Goal: Task Accomplishment & Management: Manage account settings

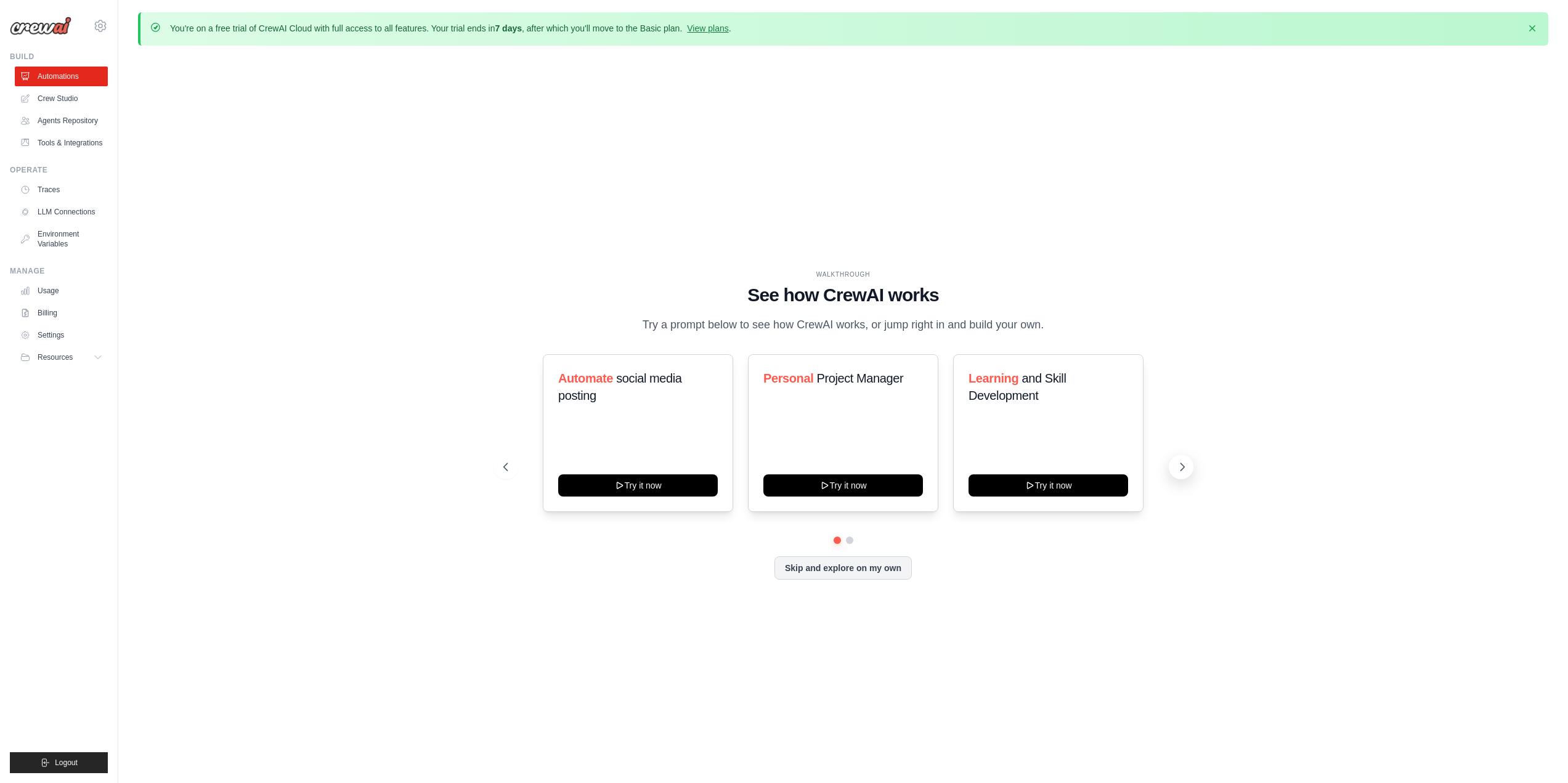
click at [1182, 468] on icon at bounding box center [1182, 467] width 12 height 12
click at [504, 468] on icon at bounding box center [504, 467] width 12 height 12
click at [1054, 485] on button "Try it now" at bounding box center [1048, 485] width 159 height 22
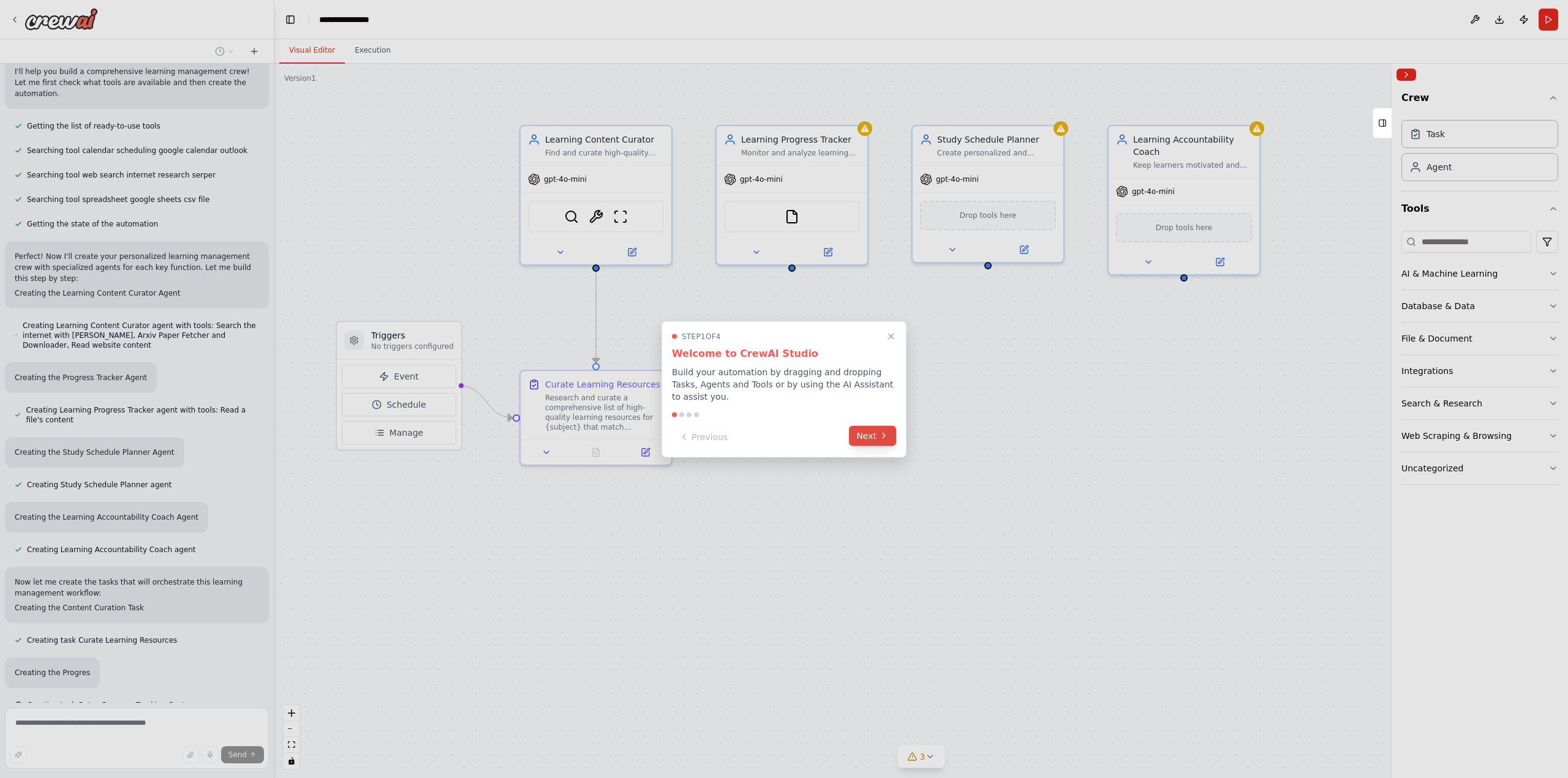
scroll to position [245, 0]
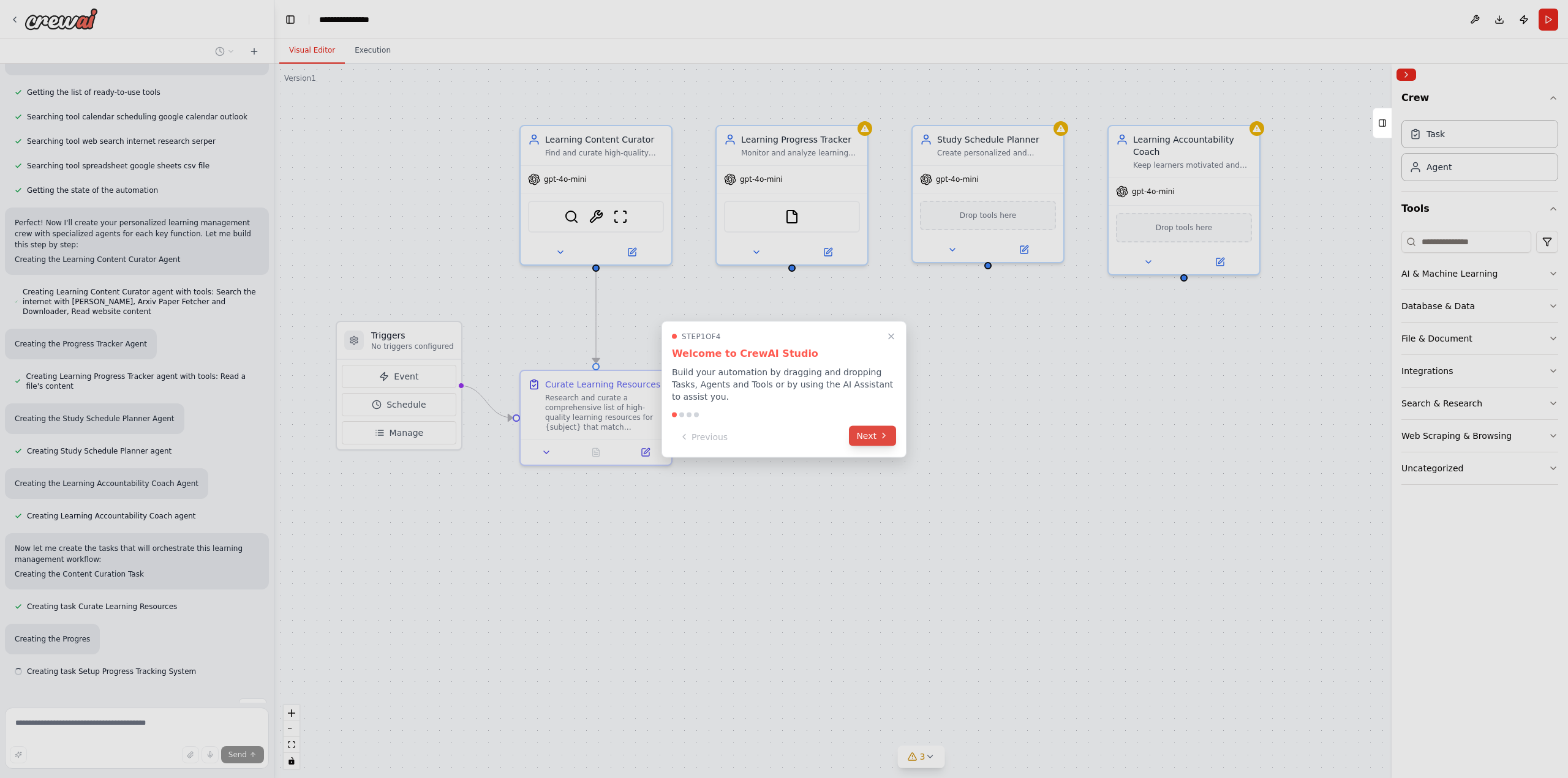
click at [866, 430] on button "Next" at bounding box center [873, 435] width 47 height 21
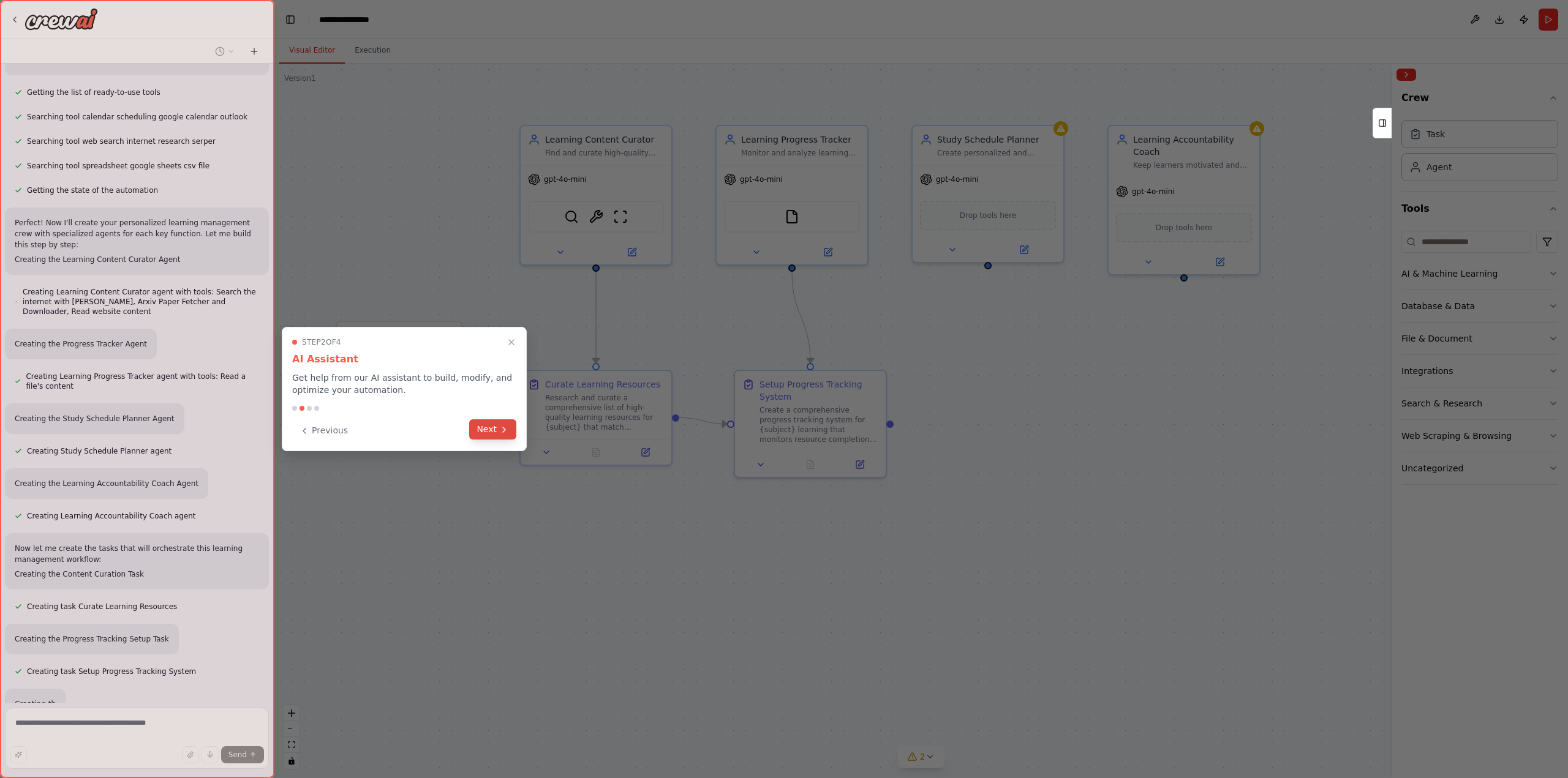
scroll to position [310, 0]
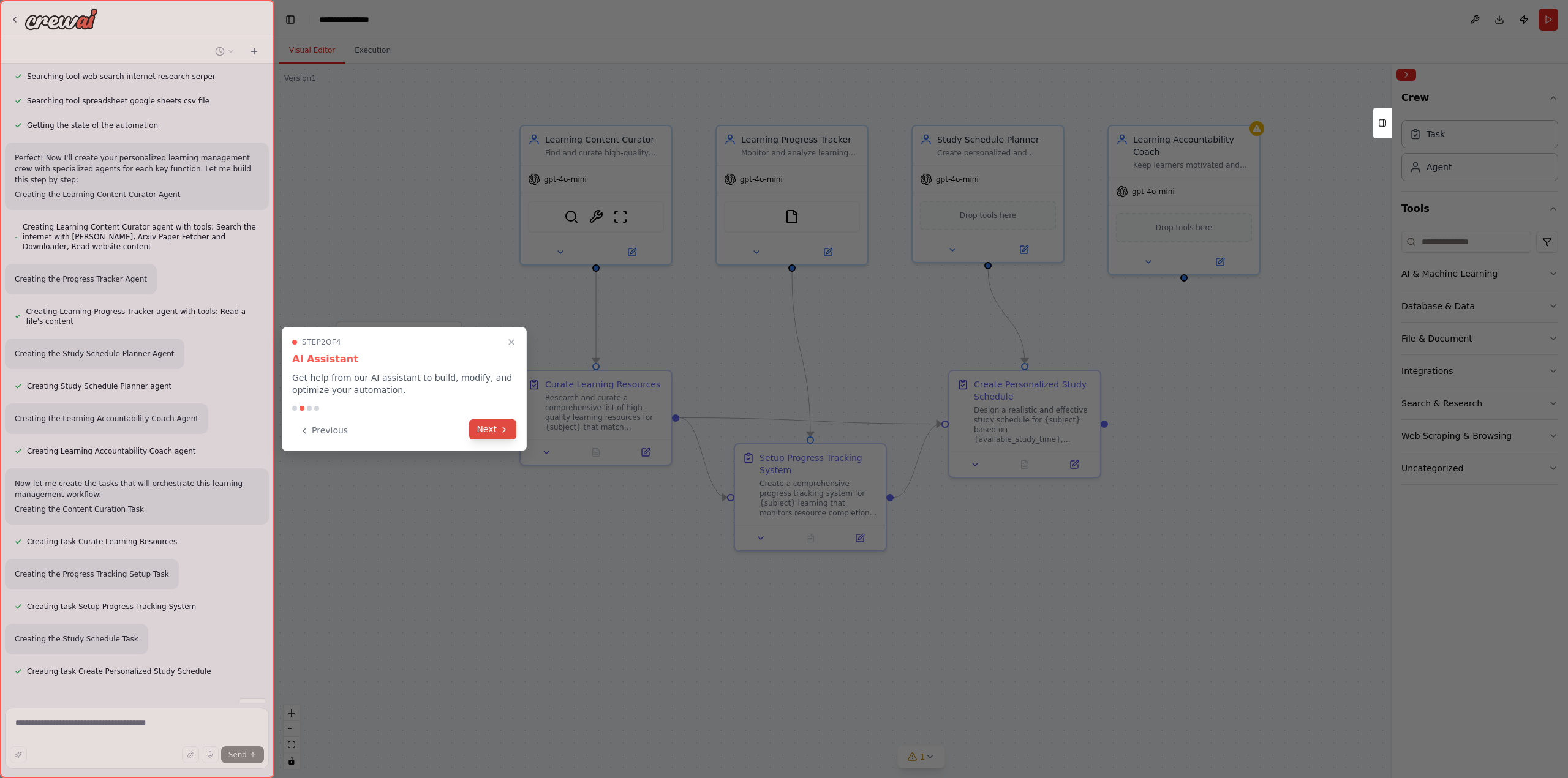
click at [493, 429] on button "Next" at bounding box center [492, 429] width 47 height 21
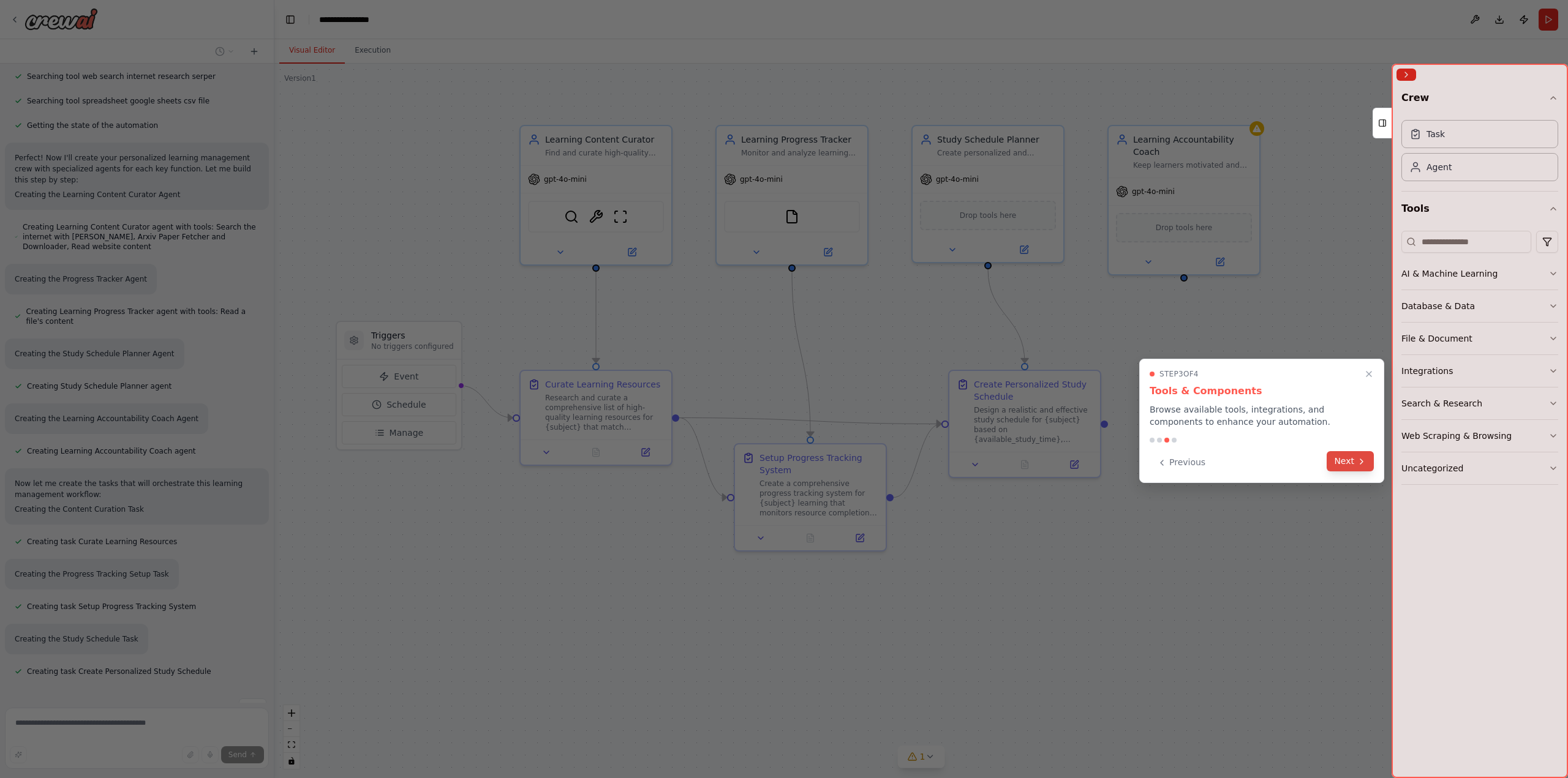
click at [1341, 458] on button "Next" at bounding box center [1350, 461] width 47 height 21
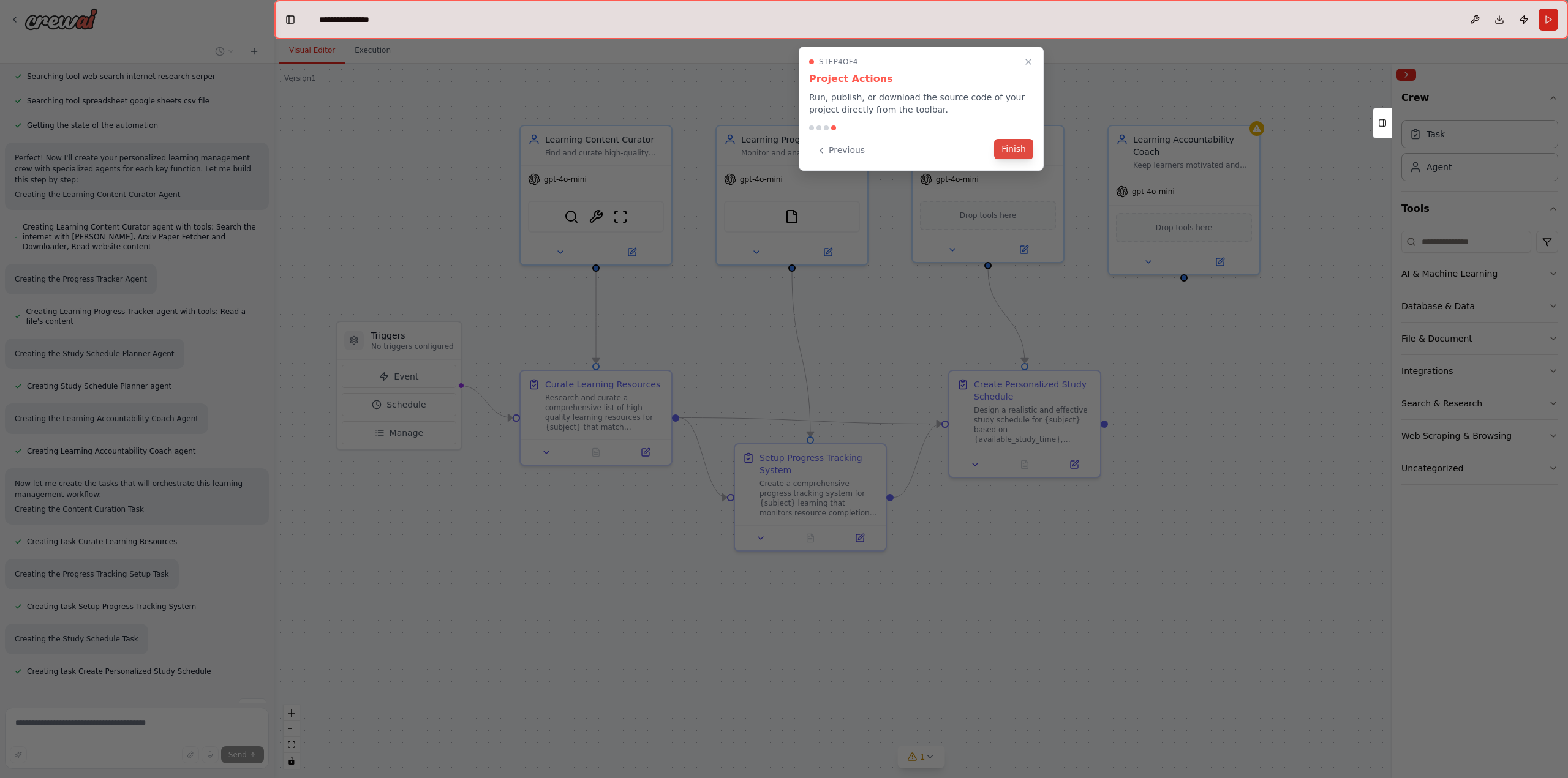
click at [1013, 151] on button "Finish" at bounding box center [1013, 149] width 39 height 21
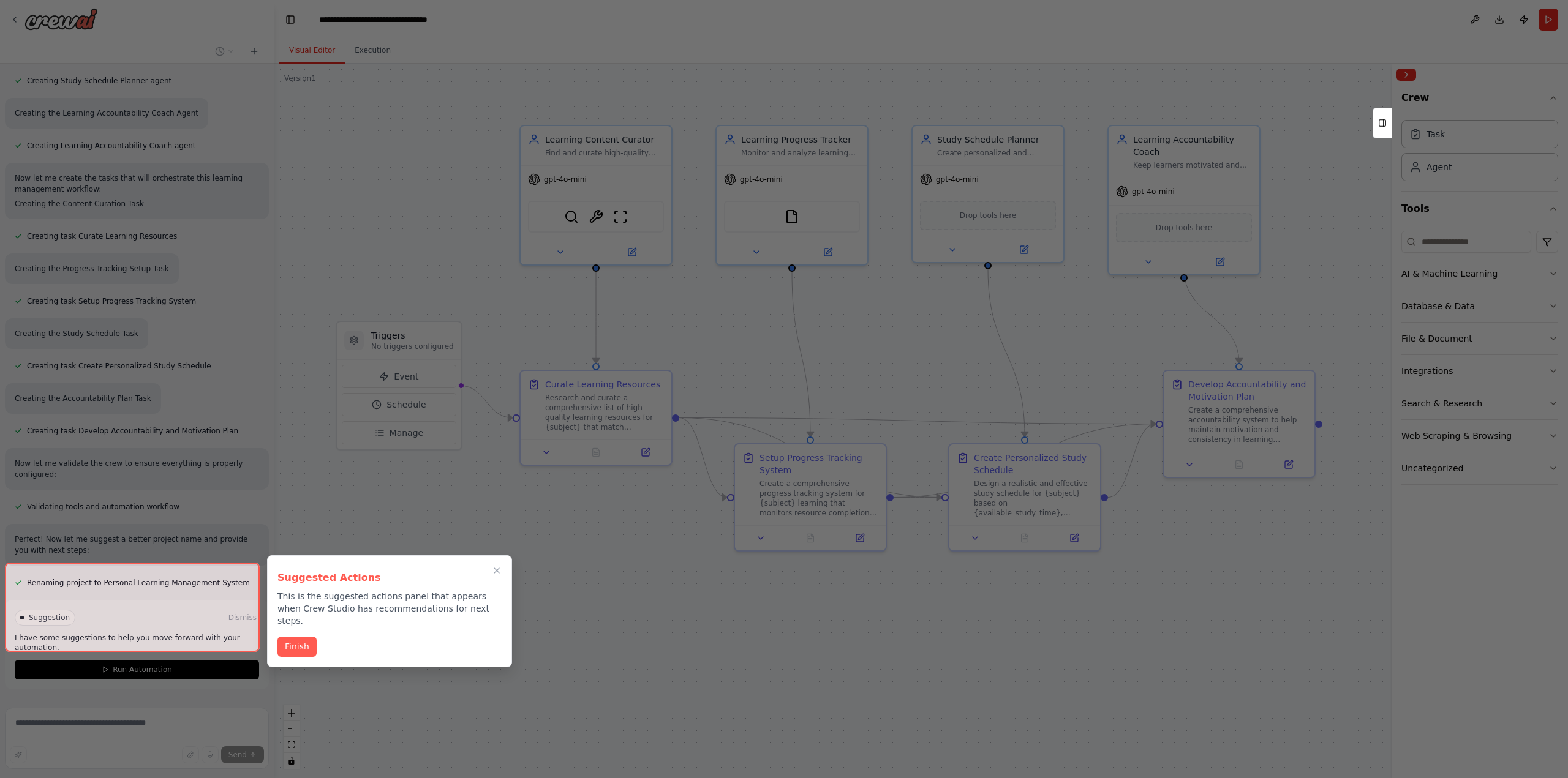
scroll to position [626, 0]
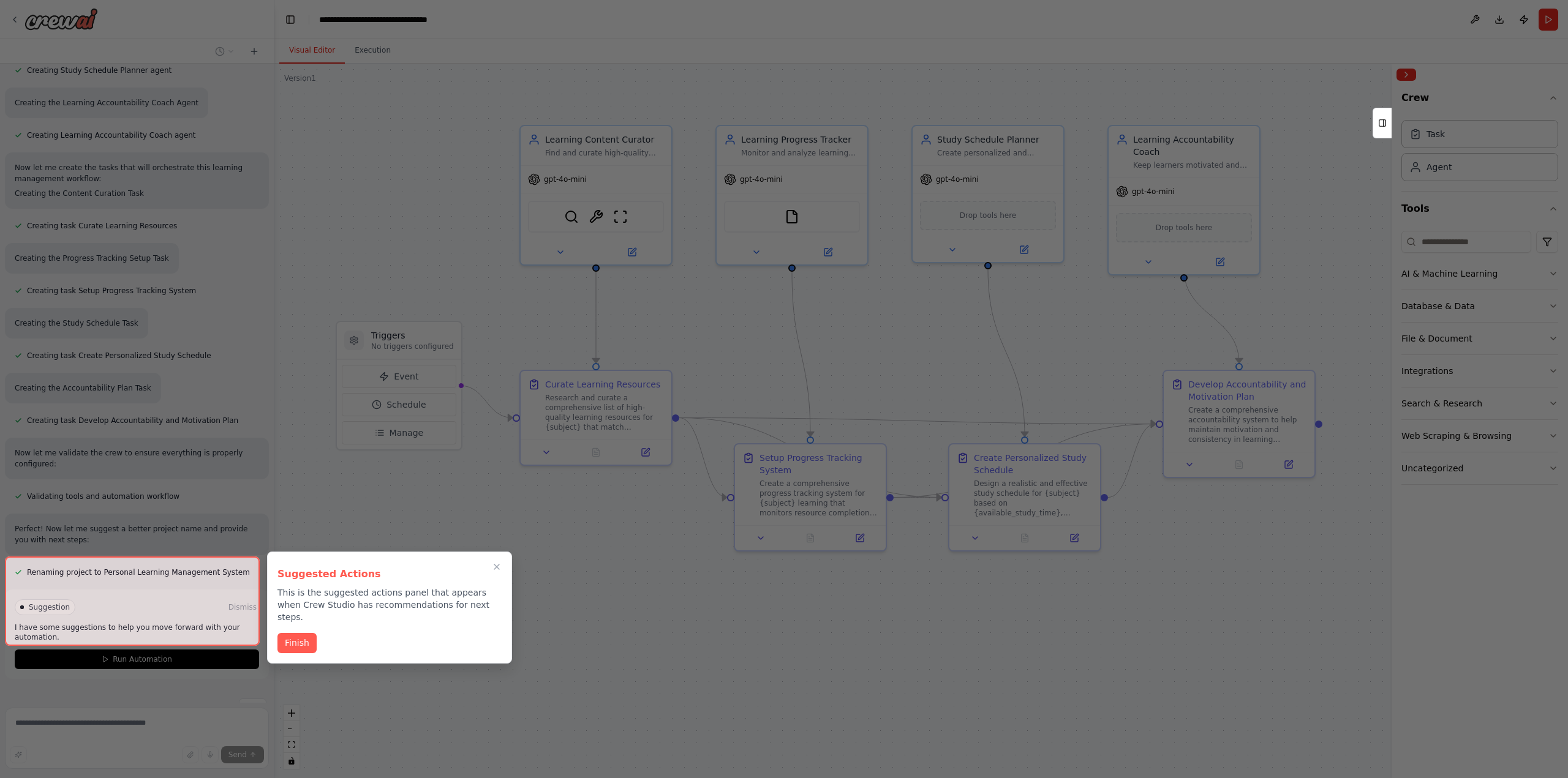
click at [295, 633] on button "Finish" at bounding box center [297, 643] width 39 height 21
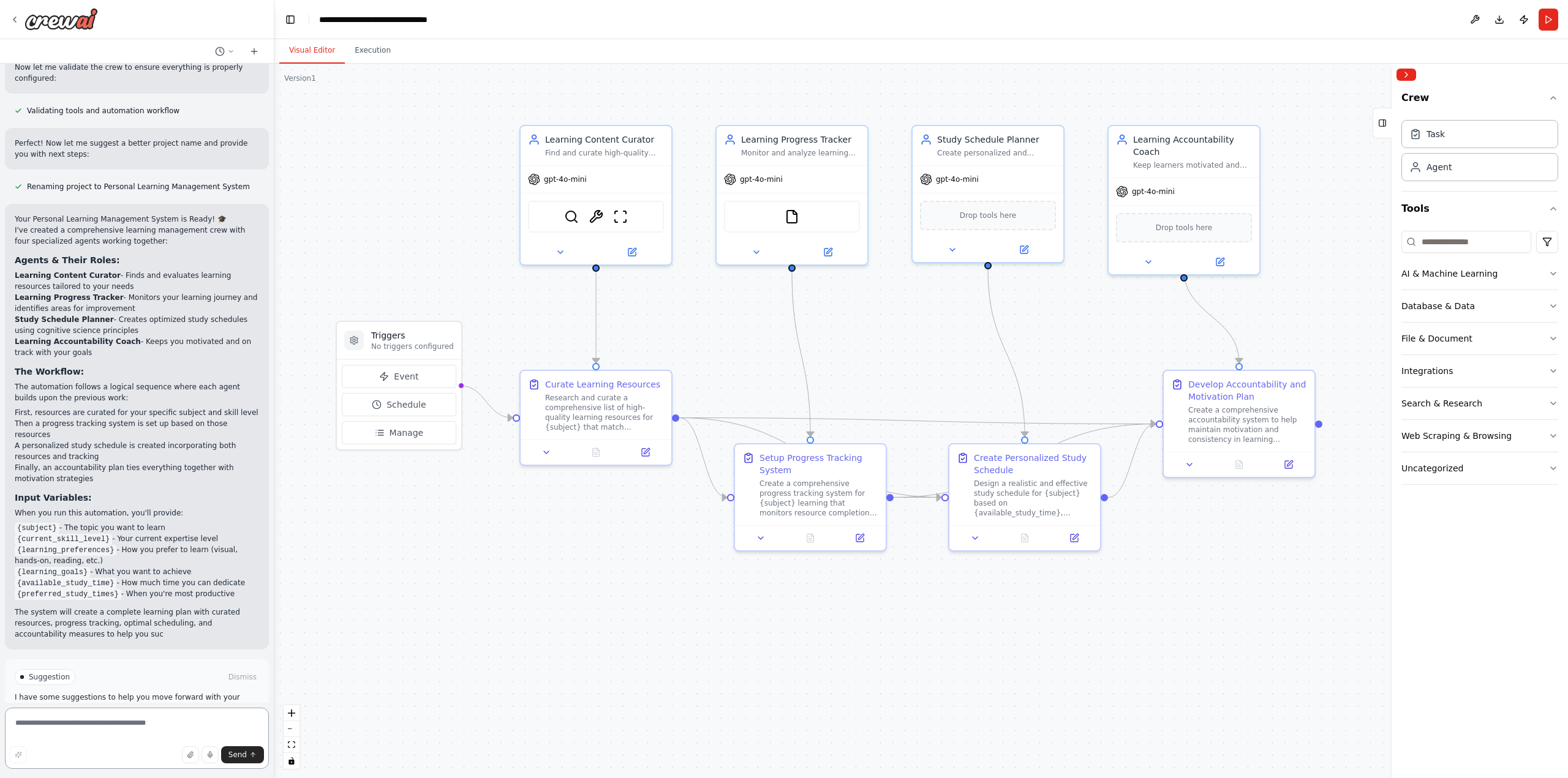
scroll to position [1023, 0]
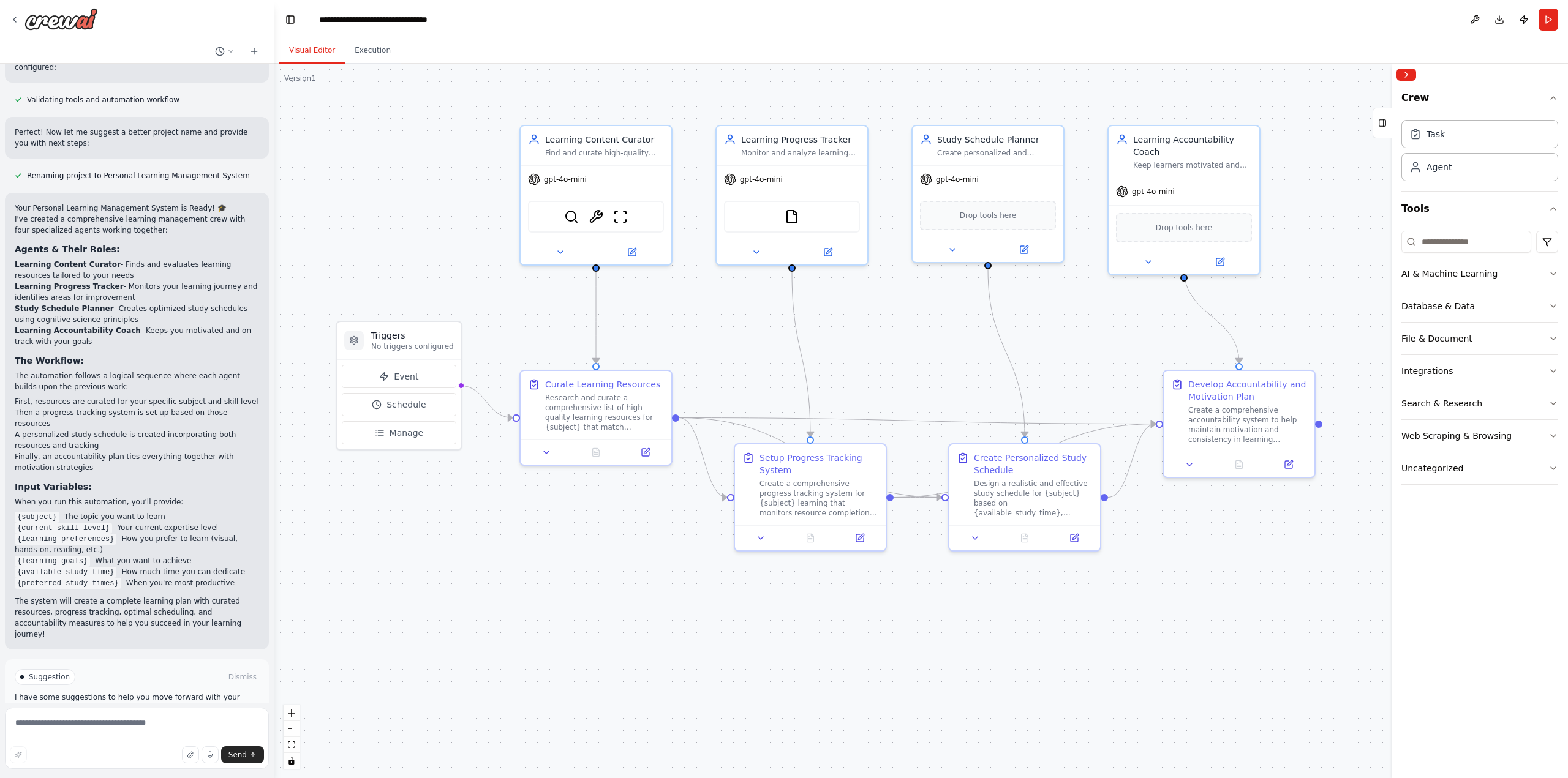
click at [95, 720] on button "Run Automation" at bounding box center [137, 730] width 244 height 20
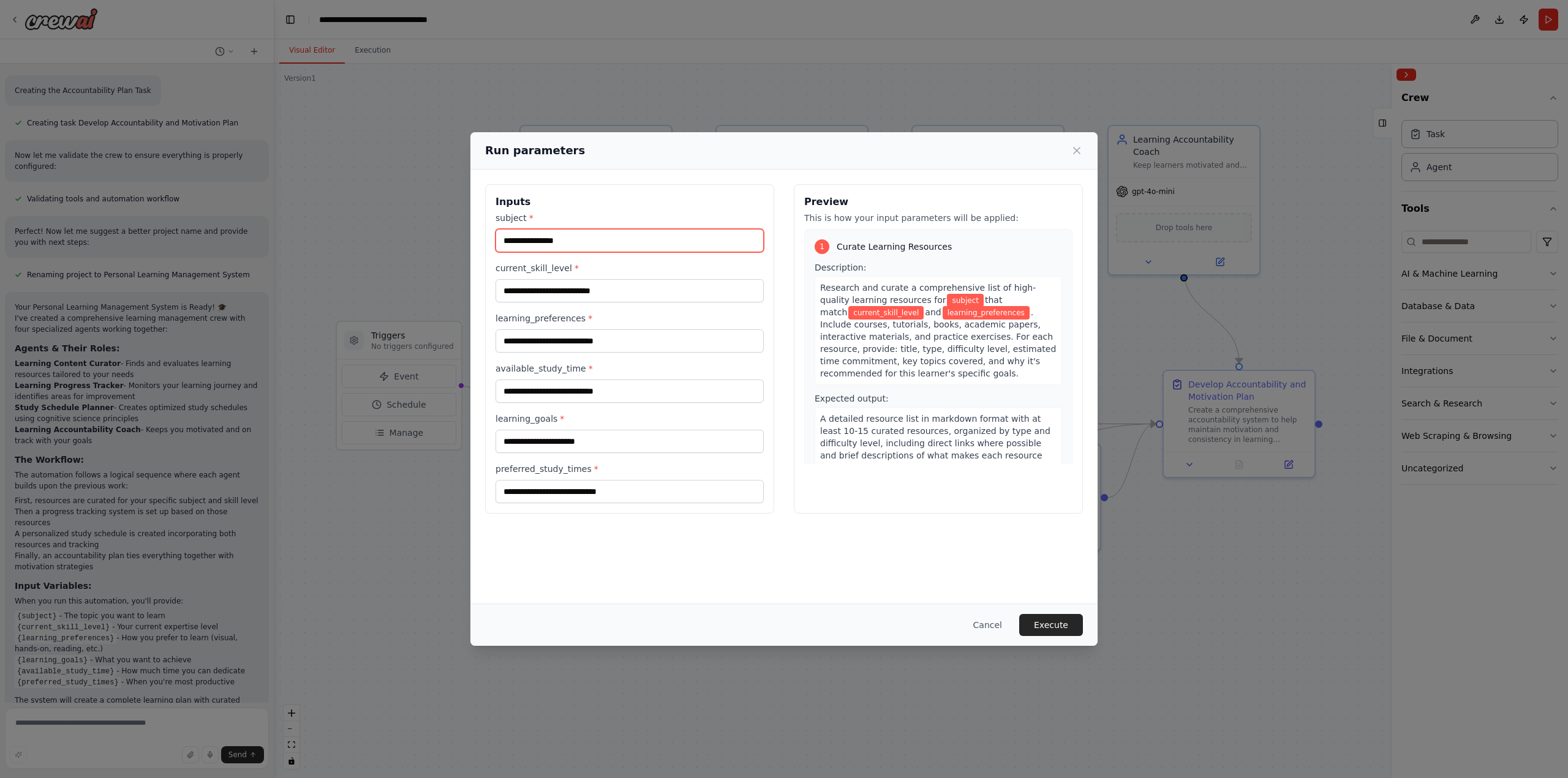
click at [623, 239] on input "subject *" at bounding box center [629, 241] width 268 height 24
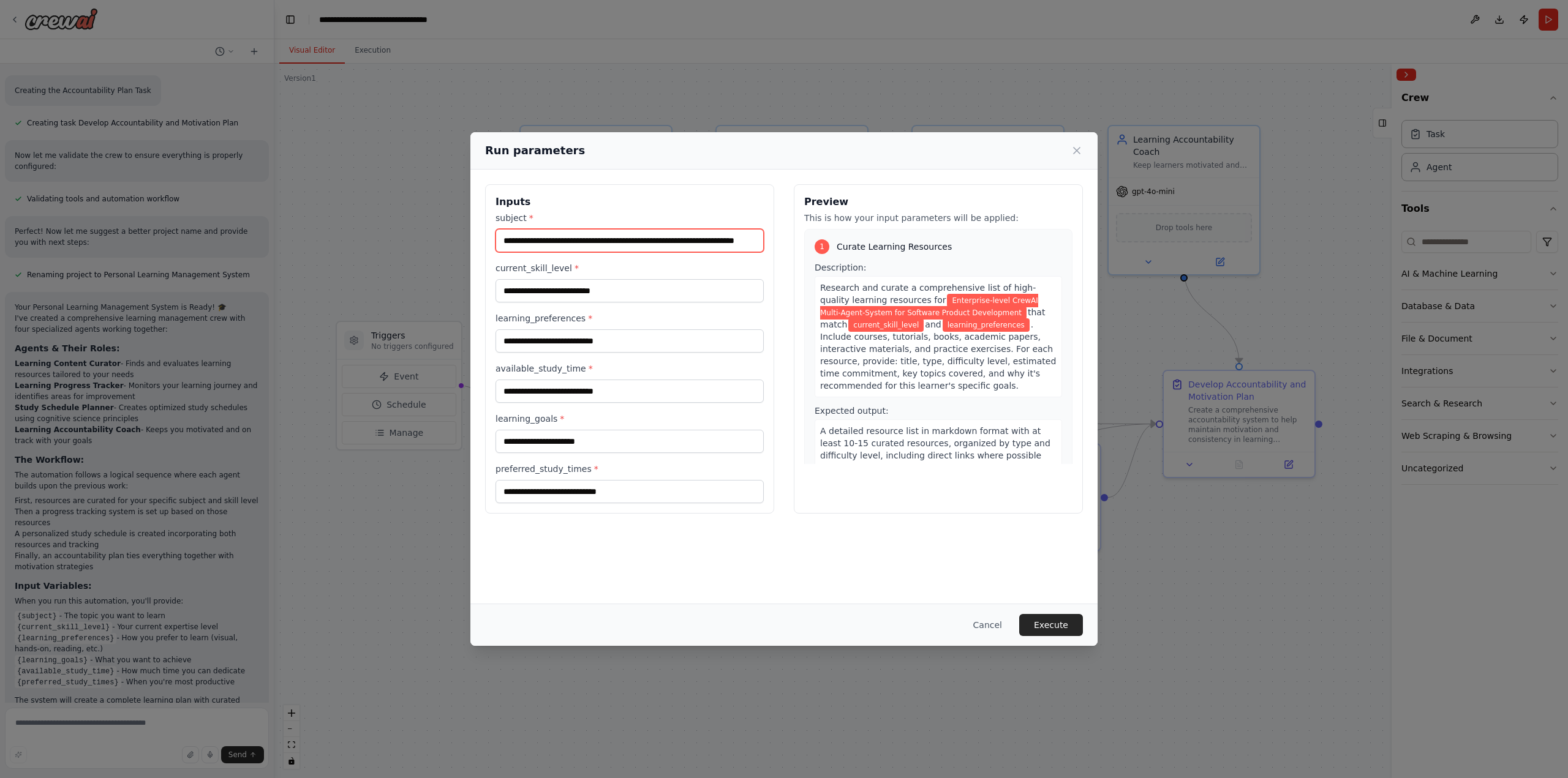
scroll to position [0, 47]
type input "**********"
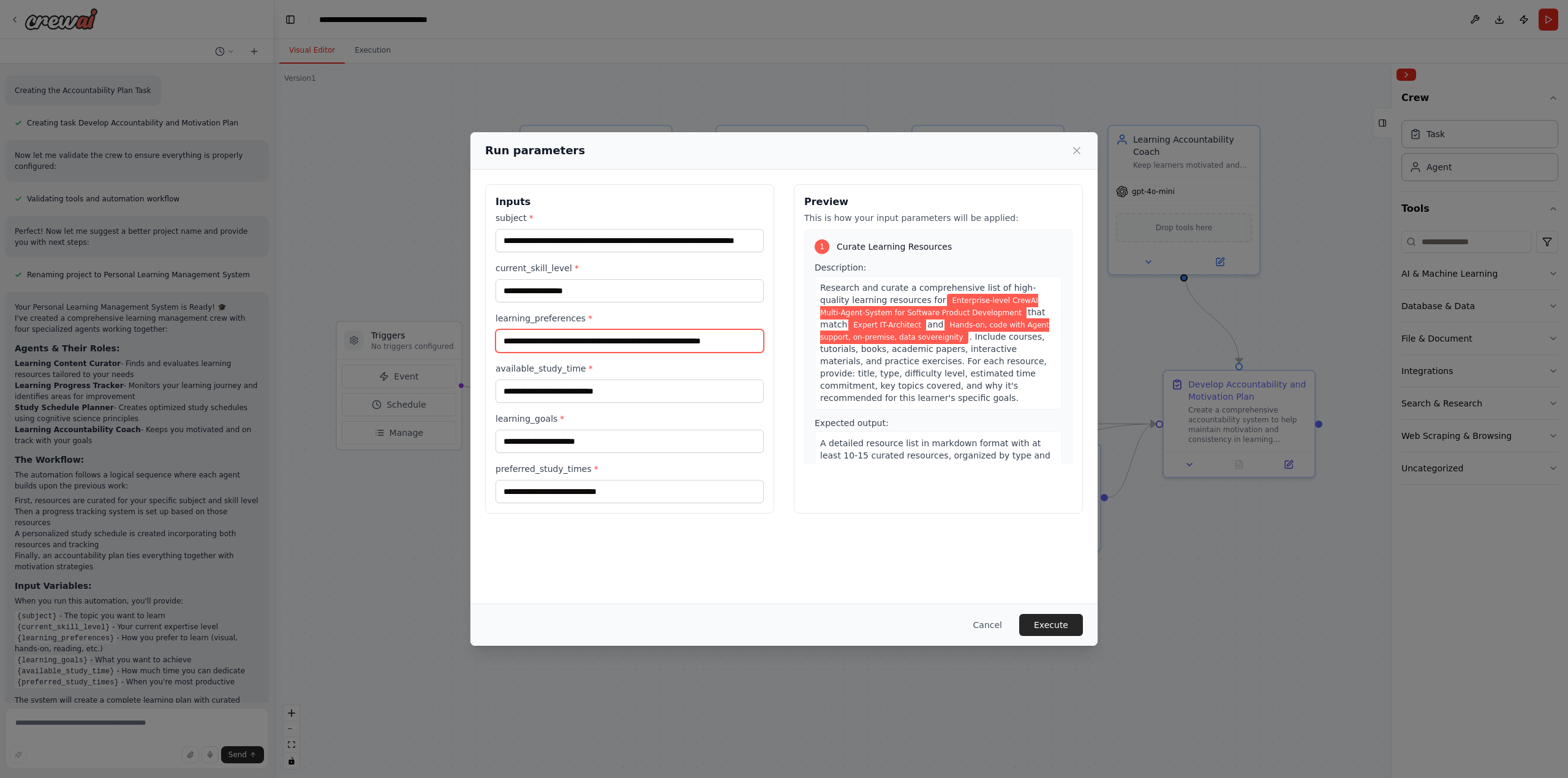
type input "**********"
click at [647, 393] on input "available_study_time *" at bounding box center [629, 392] width 268 height 24
type input "**********"
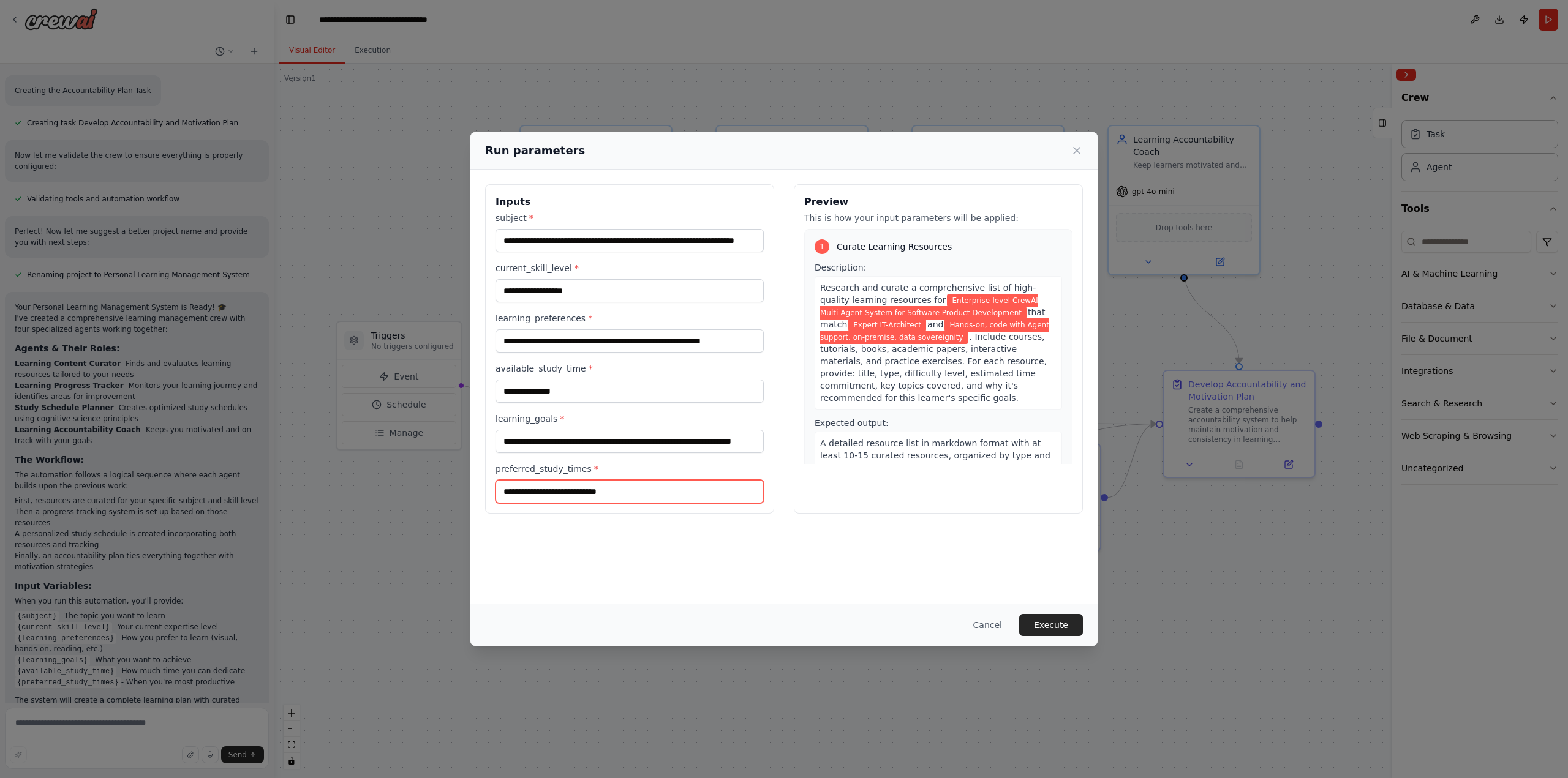
scroll to position [0, 0]
type input "**********"
click at [1060, 623] on button "Execute" at bounding box center [1051, 625] width 64 height 22
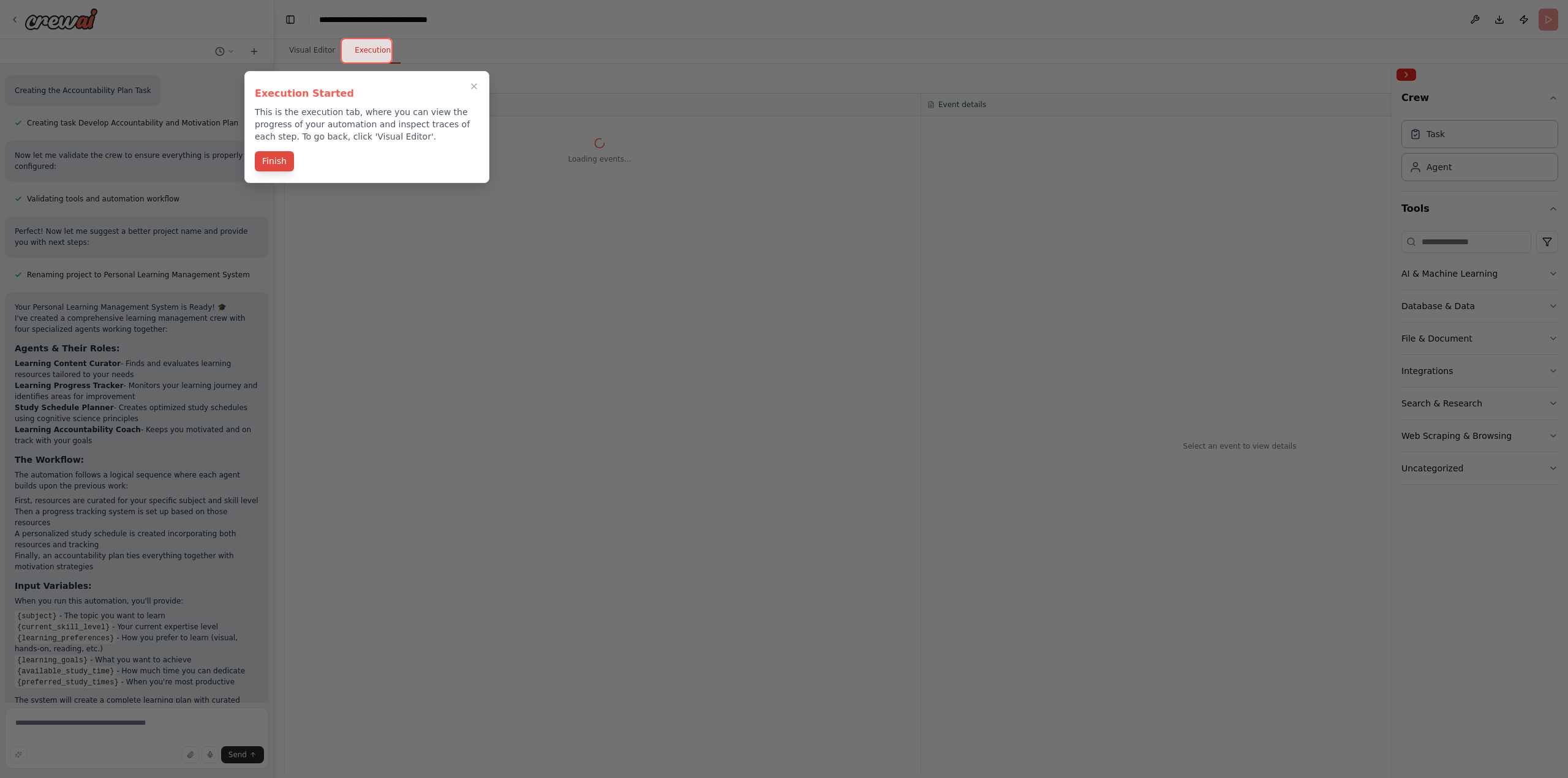
click at [278, 161] on button "Finish" at bounding box center [275, 162] width 39 height 21
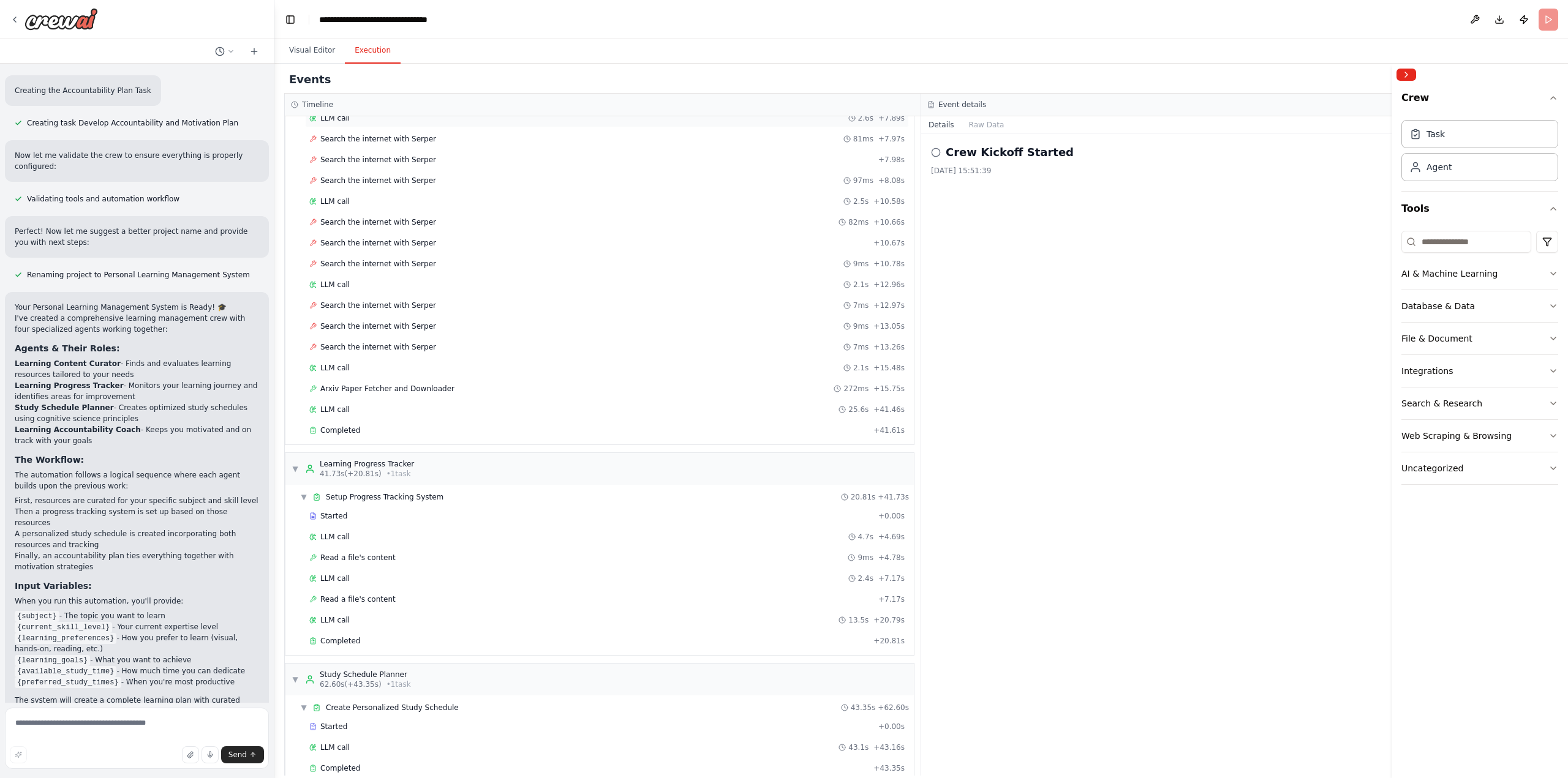
scroll to position [275, 0]
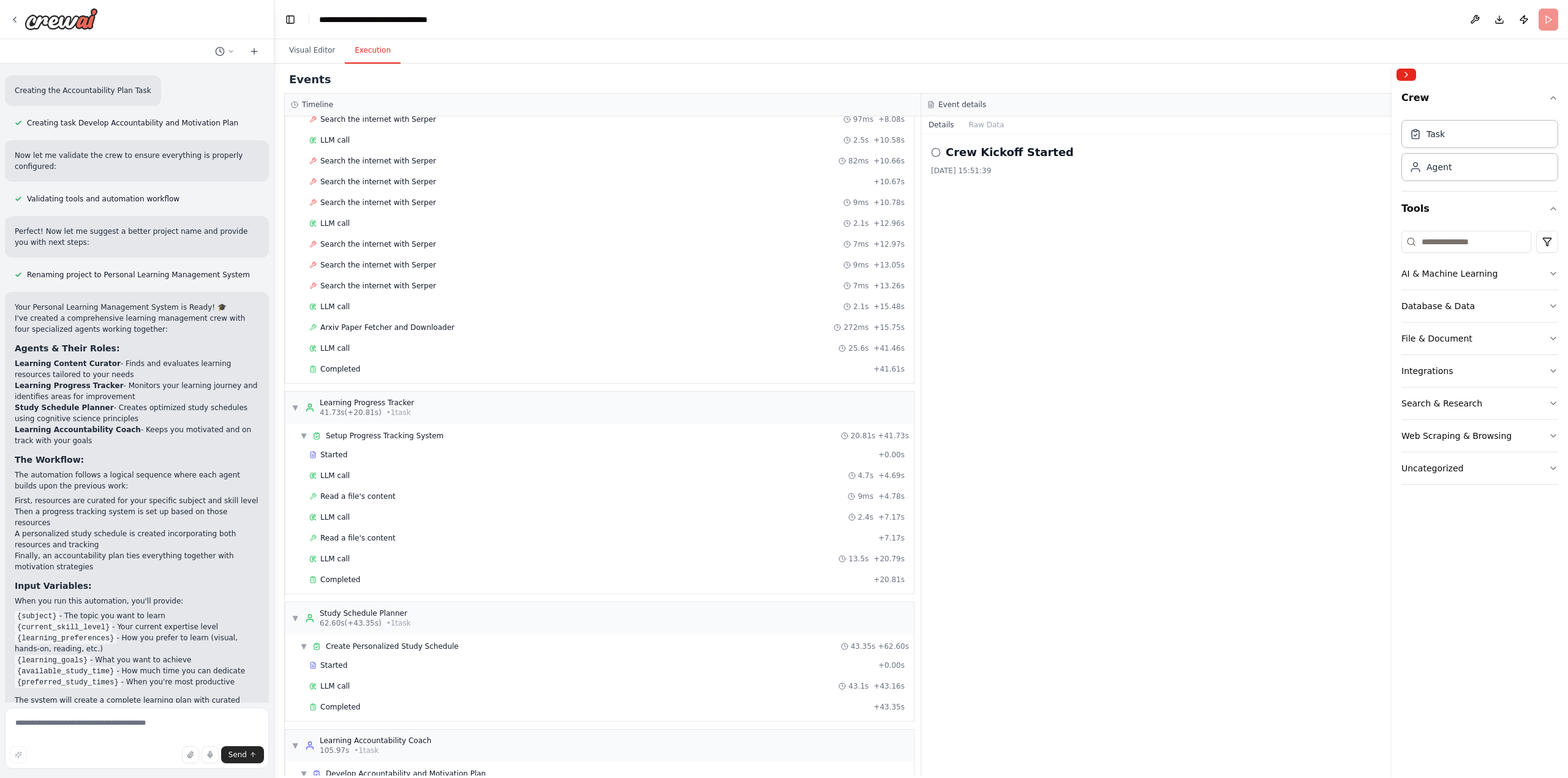
click at [1026, 414] on div "Crew Kickoff Started [DATE] 15:51:39" at bounding box center [1239, 455] width 637 height 642
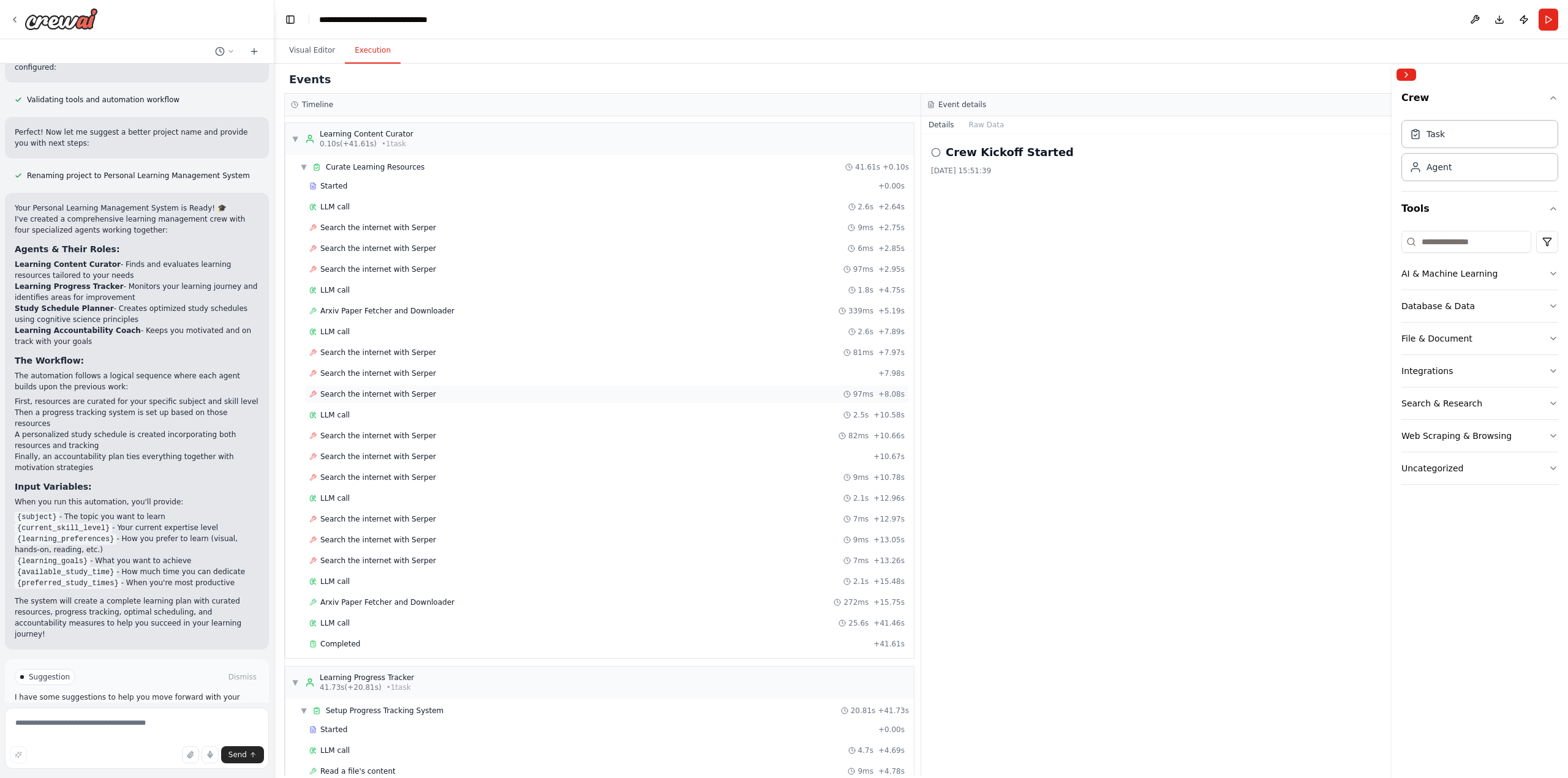
scroll to position [362, 0]
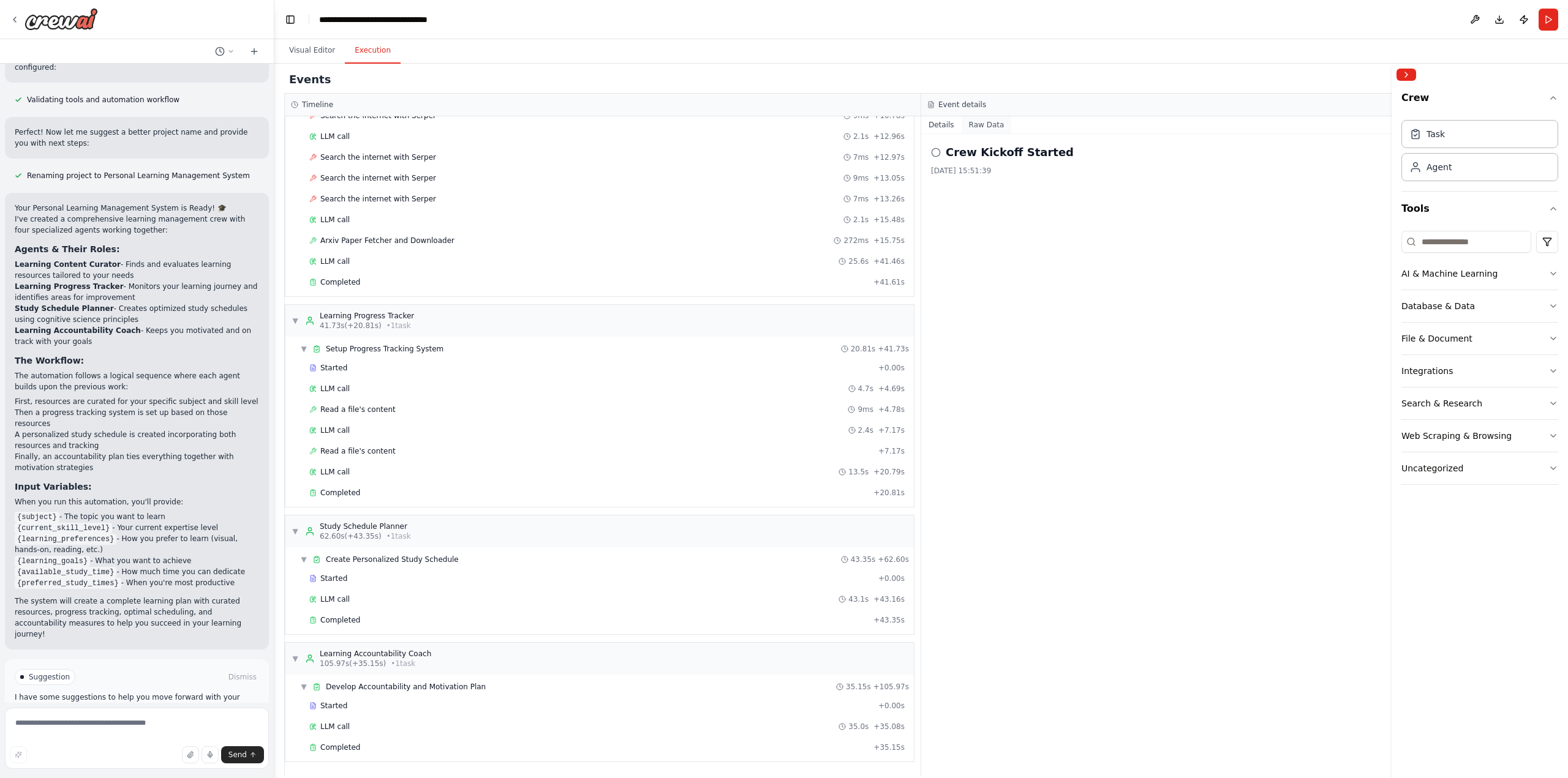
click at [993, 125] on button "Raw Data" at bounding box center [986, 124] width 50 height 17
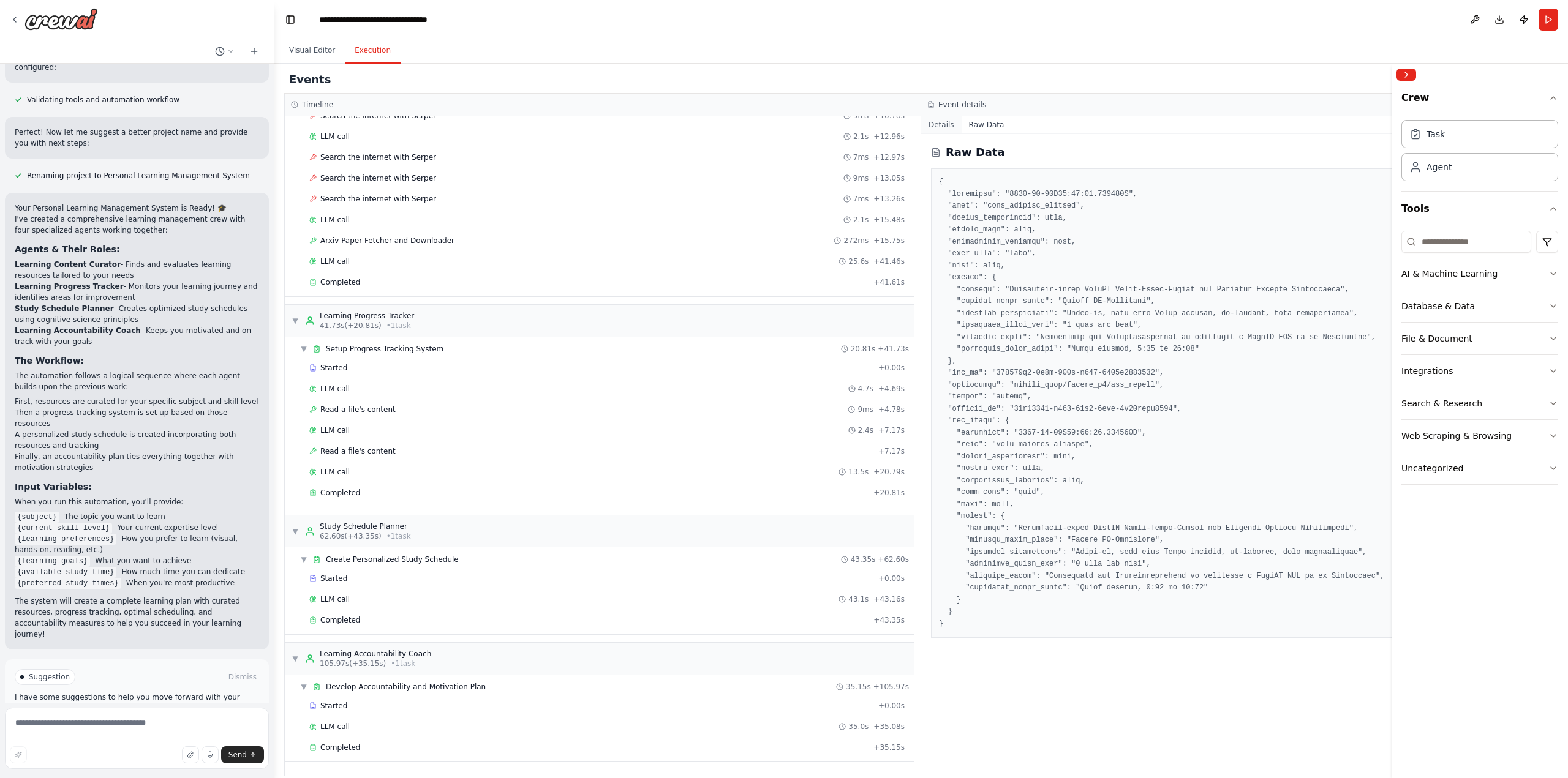
click at [941, 124] on button "Details" at bounding box center [941, 124] width 40 height 17
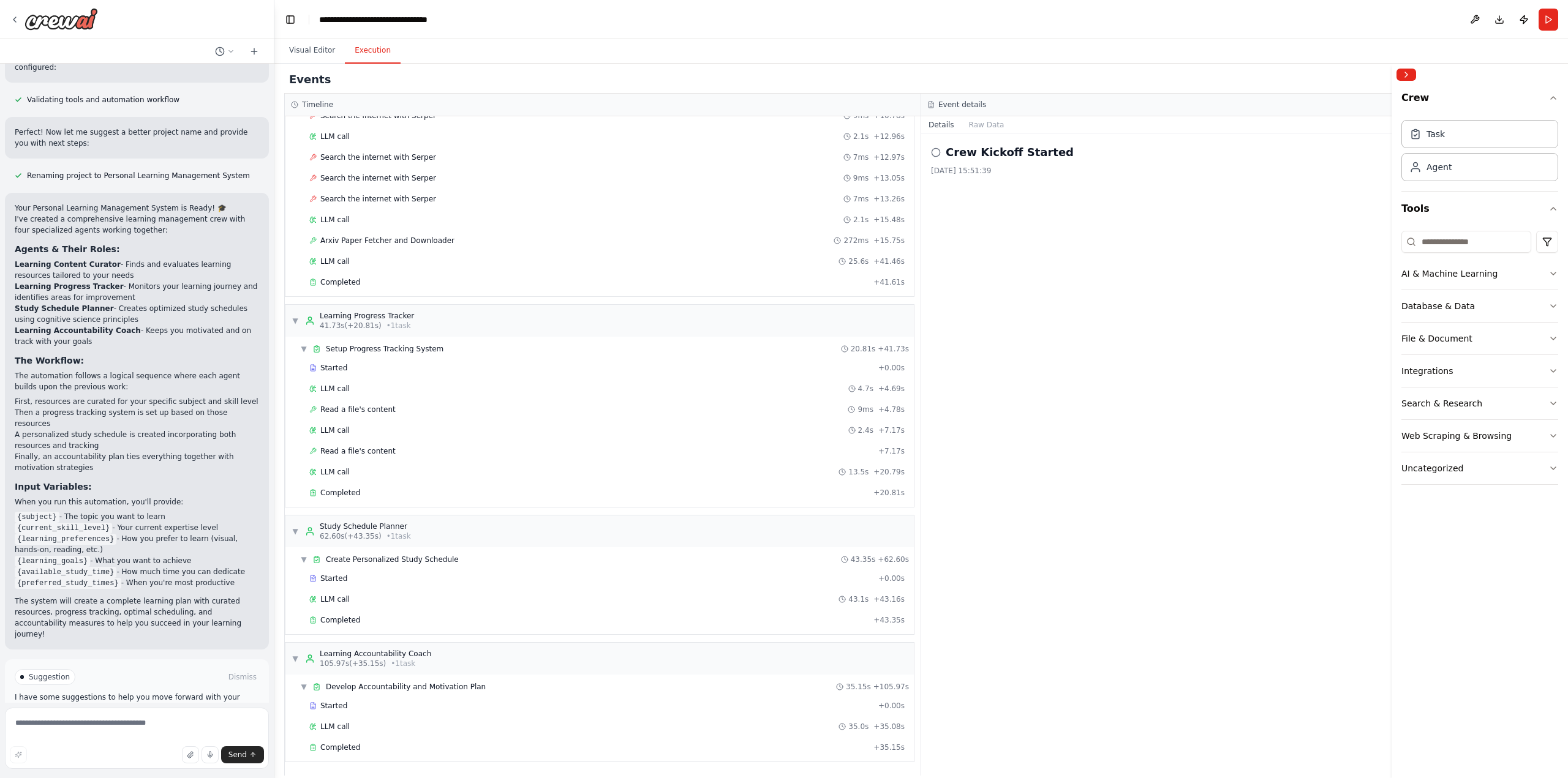
click at [101, 720] on button "Improve automation" at bounding box center [137, 730] width 244 height 20
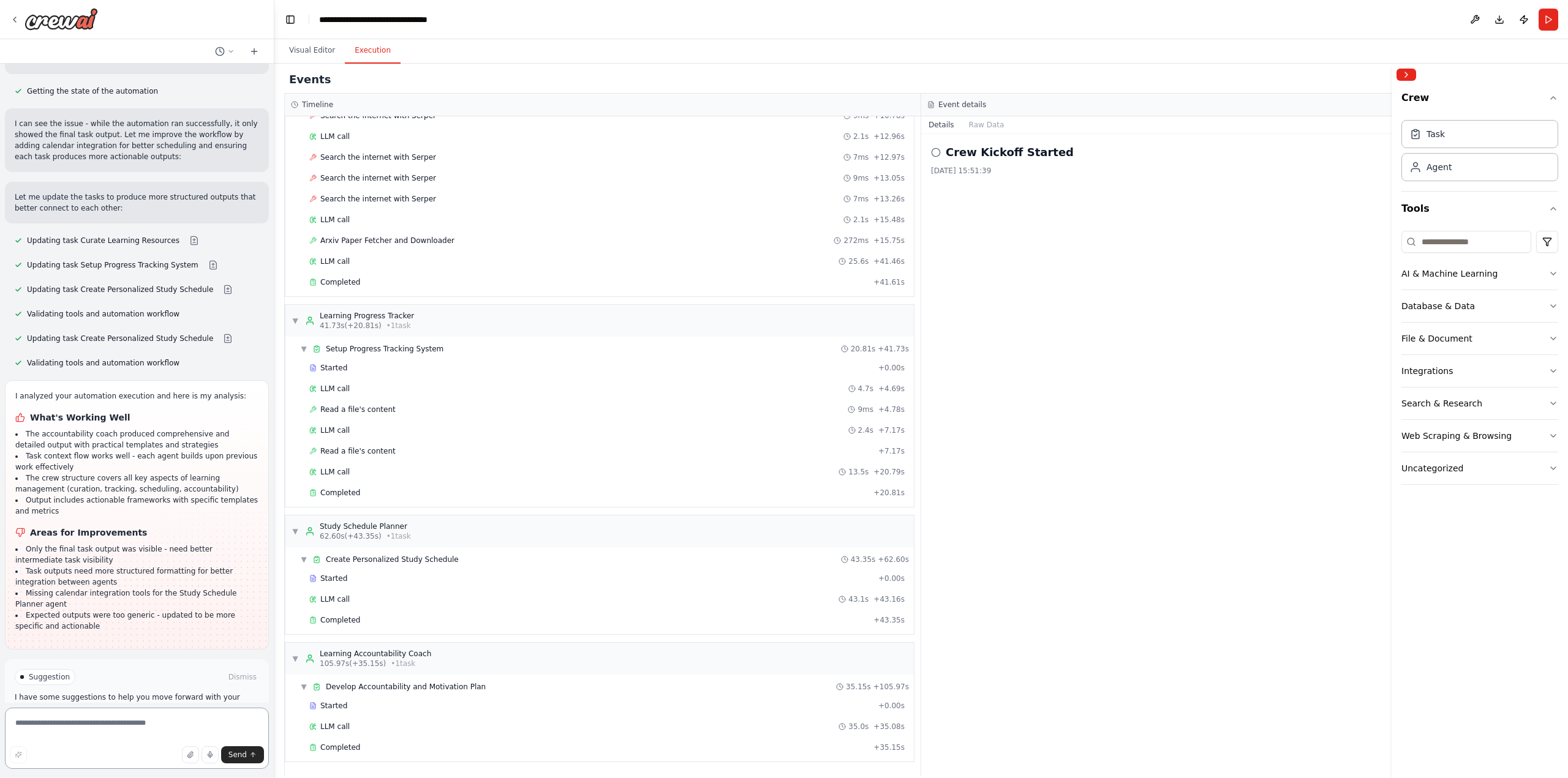
scroll to position [1575, 0]
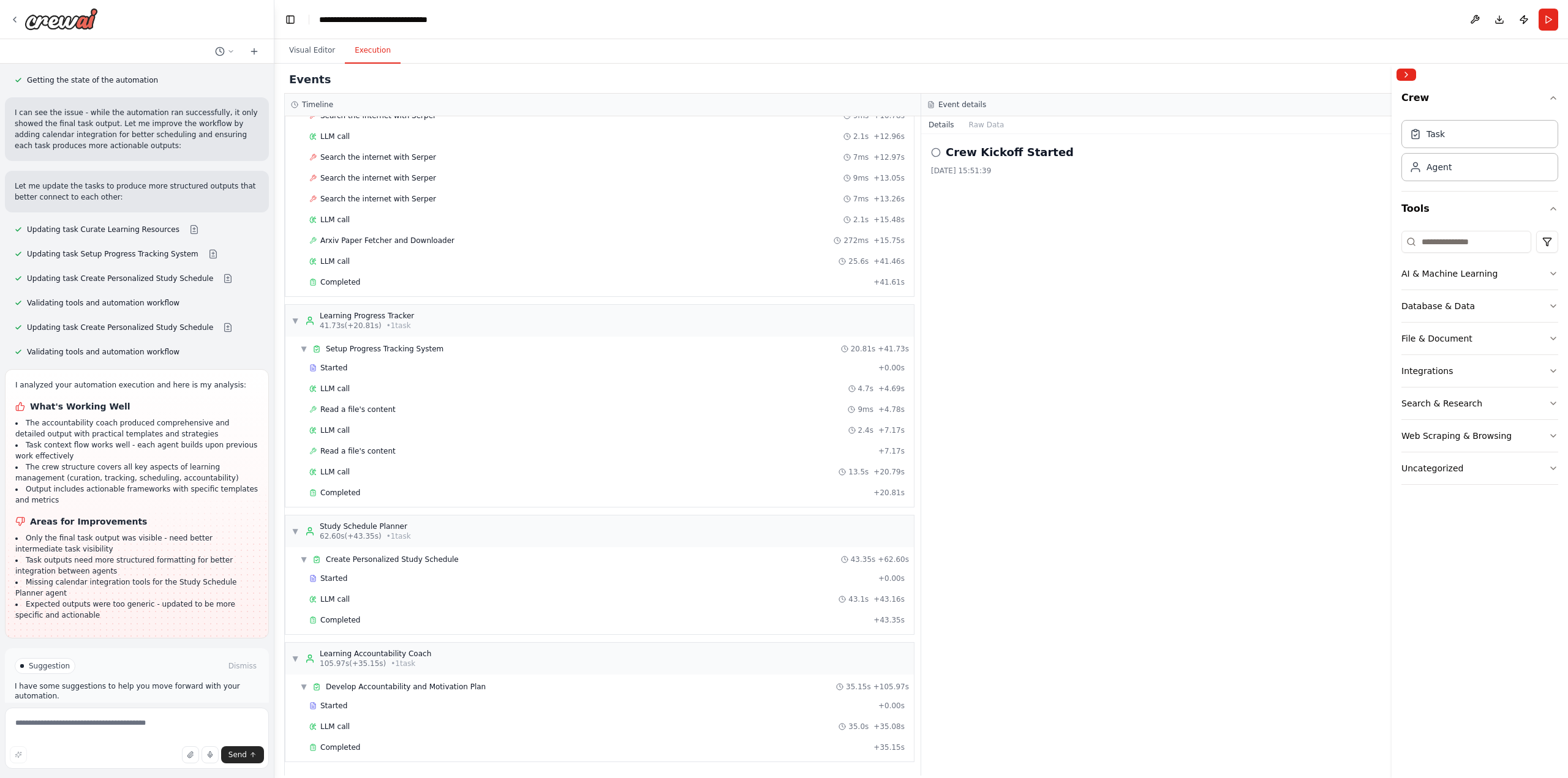
click at [70, 577] on li "Missing calendar integration tools for the Study Schedule Planner agent" at bounding box center [137, 588] width 243 height 22
click at [66, 418] on li "The accountability coach produced comprehensive and detailed output with practi…" at bounding box center [137, 428] width 243 height 22
click at [117, 714] on span "Run Automation" at bounding box center [142, 719] width 59 height 10
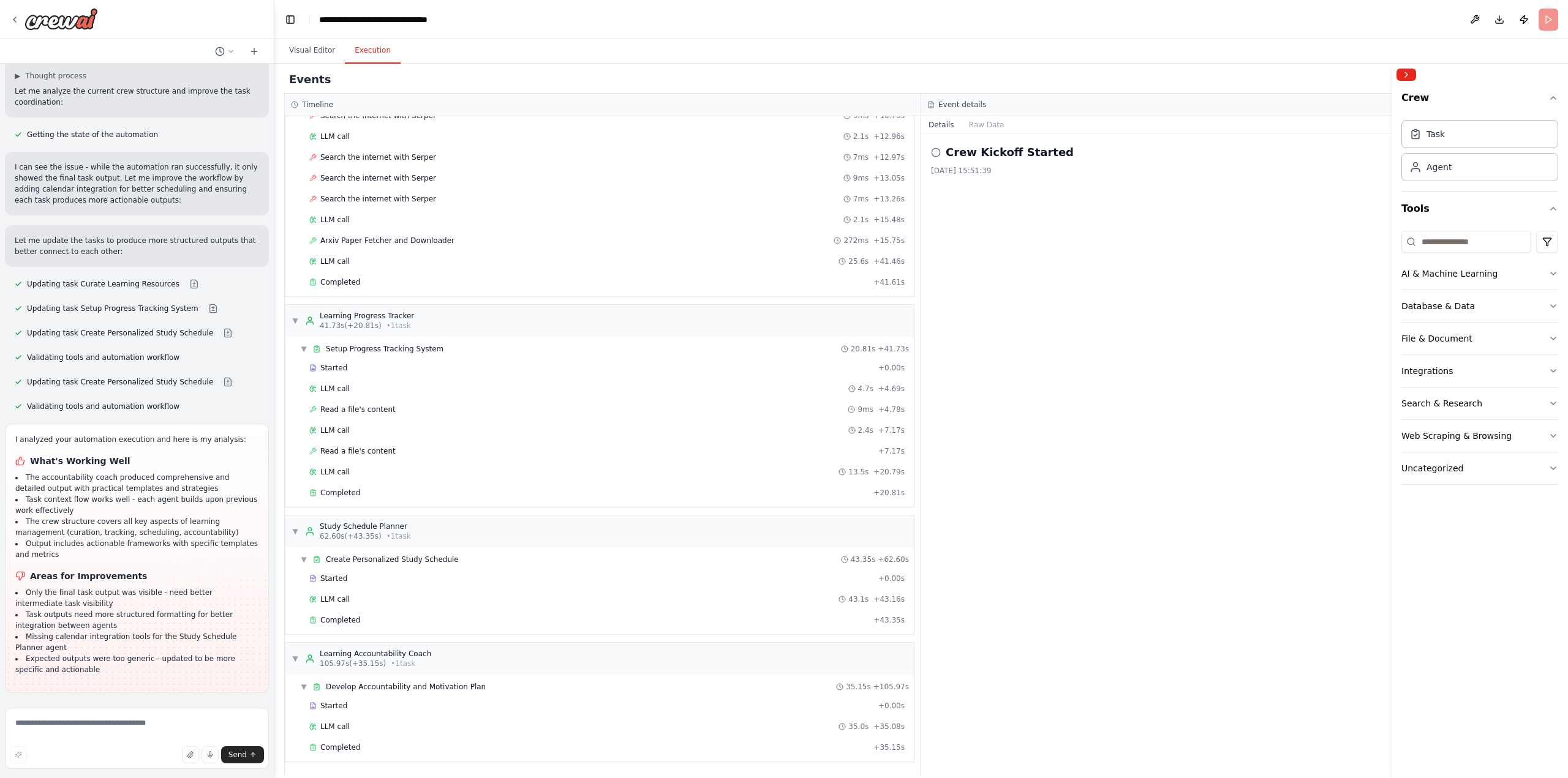
scroll to position [1475, 0]
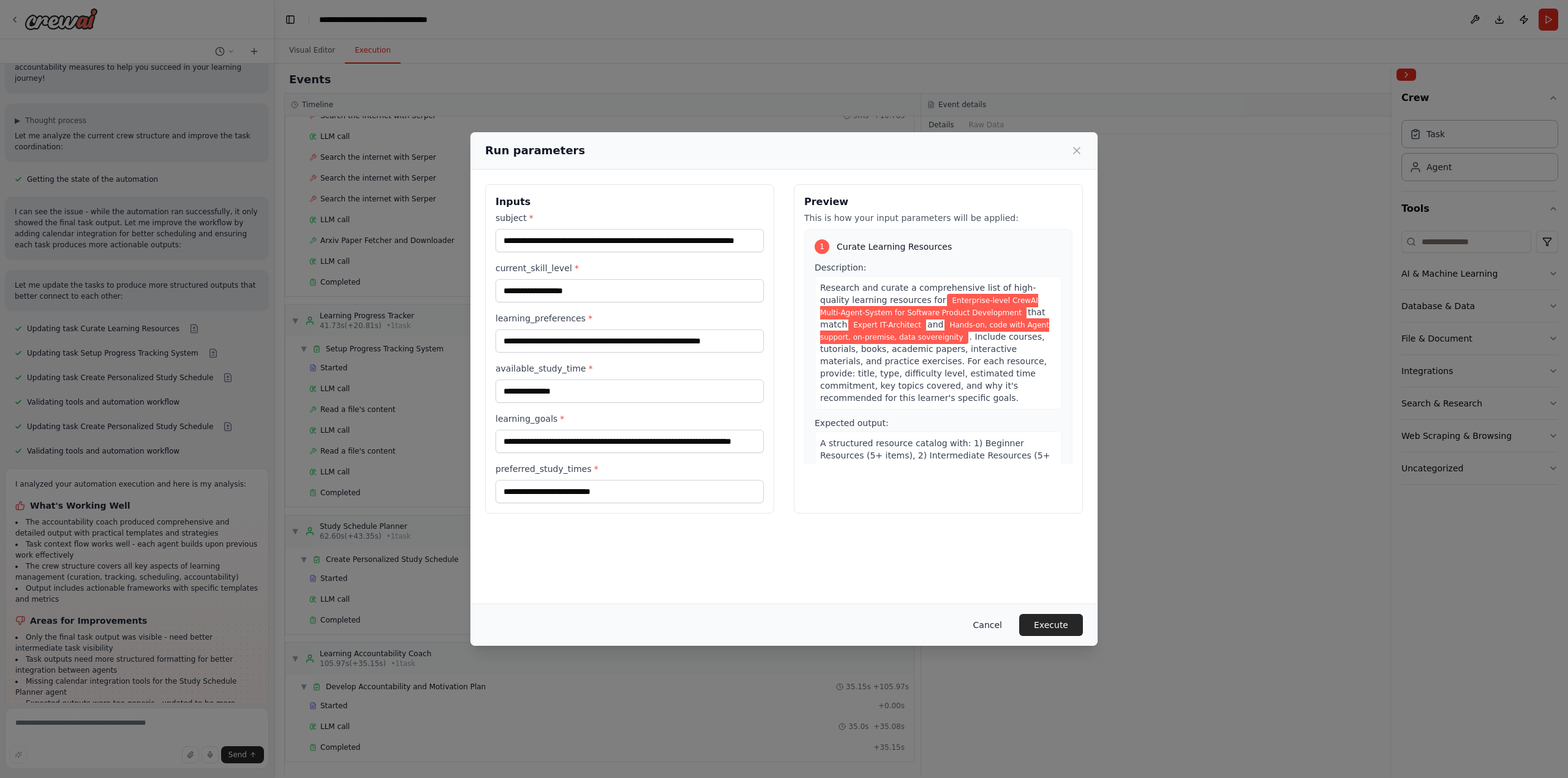
click at [1002, 627] on button "Cancel" at bounding box center [987, 625] width 48 height 22
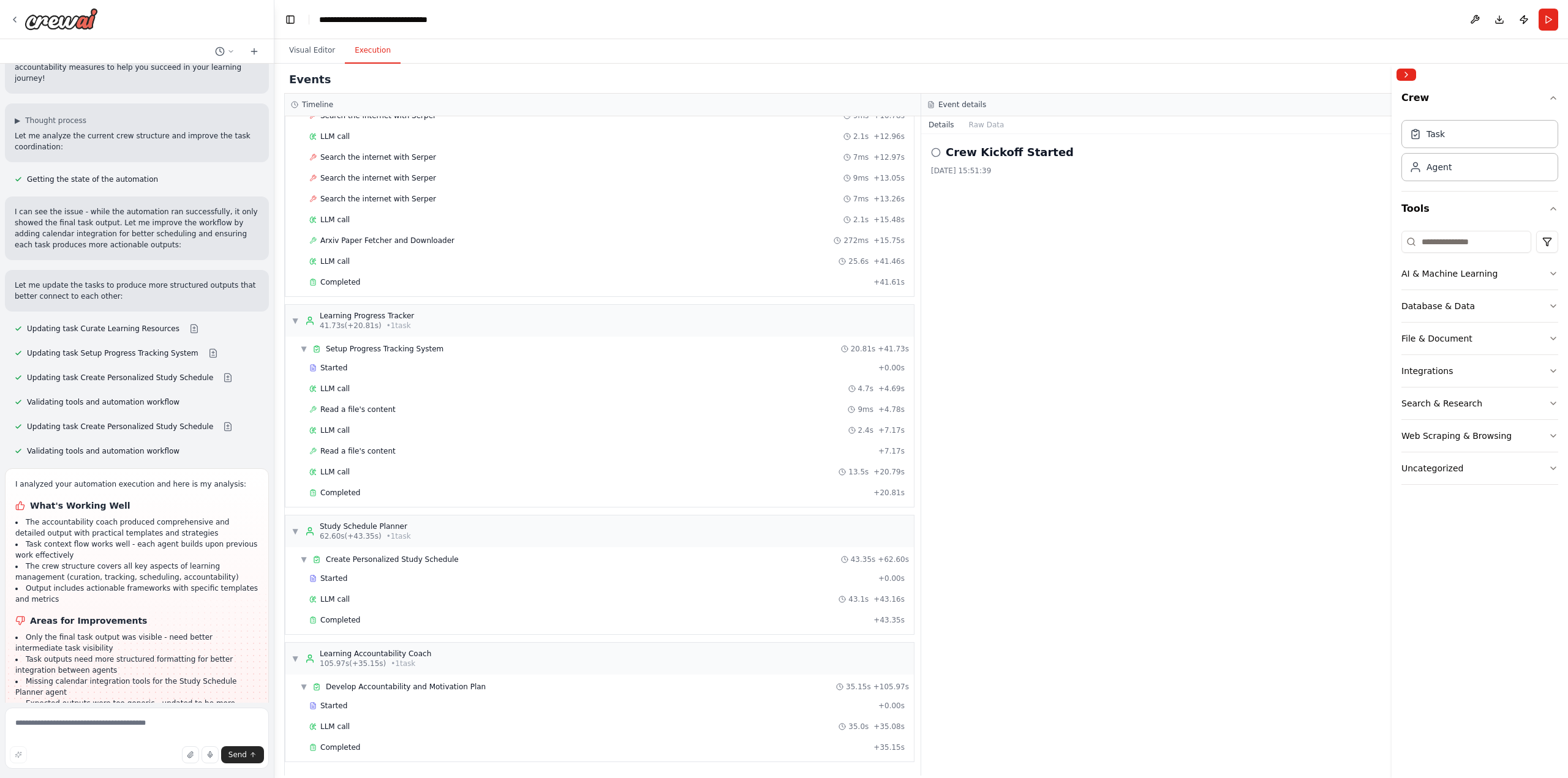
click at [74, 698] on li "Expected outputs were too generic - updated to be more specific and actionable" at bounding box center [137, 709] width 243 height 22
click at [129, 728] on textarea at bounding box center [137, 739] width 264 height 61
click at [322, 55] on button "Visual Editor" at bounding box center [312, 51] width 66 height 26
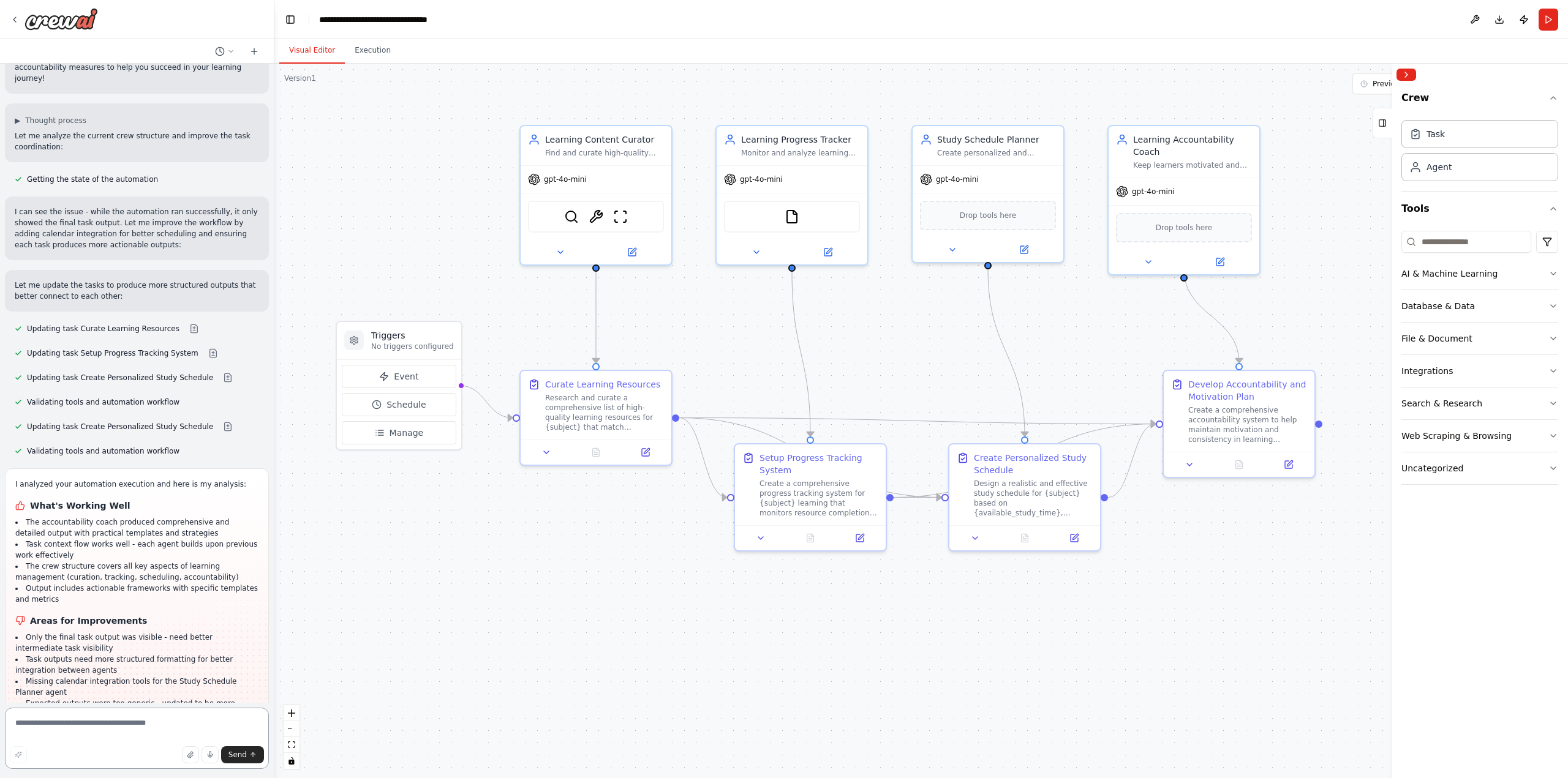
click at [135, 727] on textarea at bounding box center [137, 739] width 264 height 61
click at [62, 728] on textarea at bounding box center [137, 739] width 264 height 61
click at [76, 728] on textarea at bounding box center [137, 739] width 264 height 61
type textarea "**********"
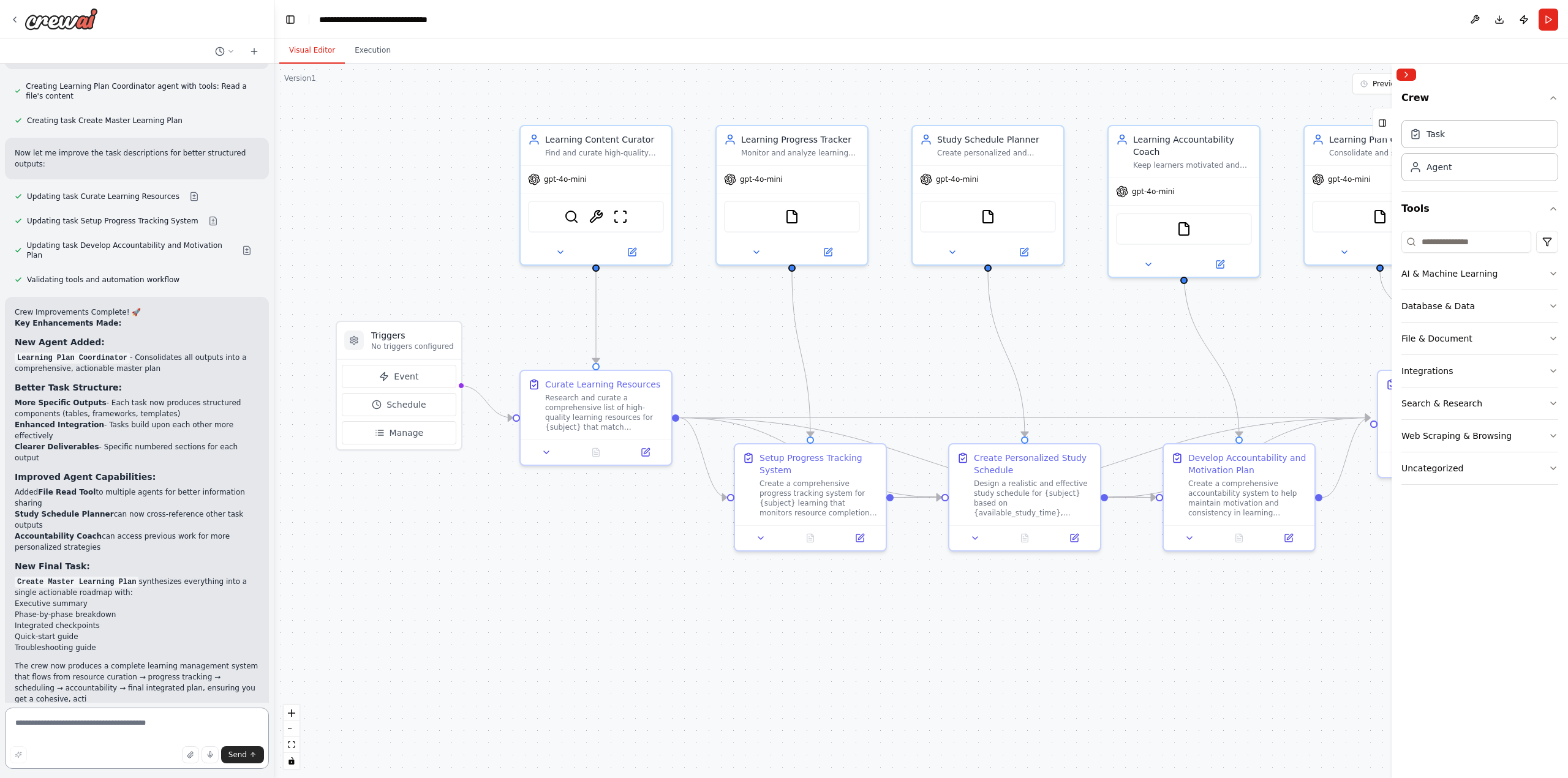
scroll to position [2543, 0]
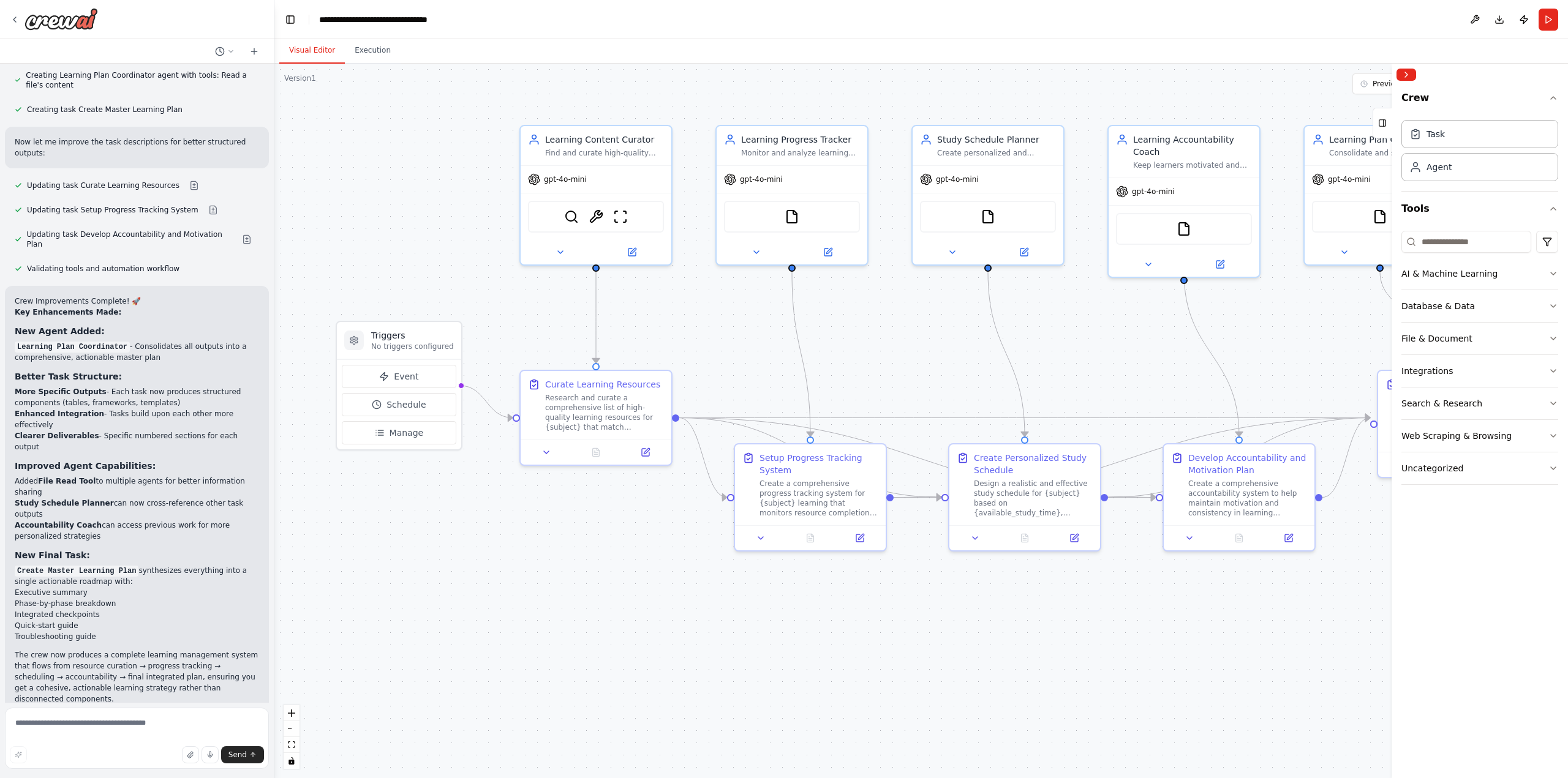
click at [130, 757] on p "I have some suggestions to help you move forward with your automation." at bounding box center [137, 767] width 244 height 20
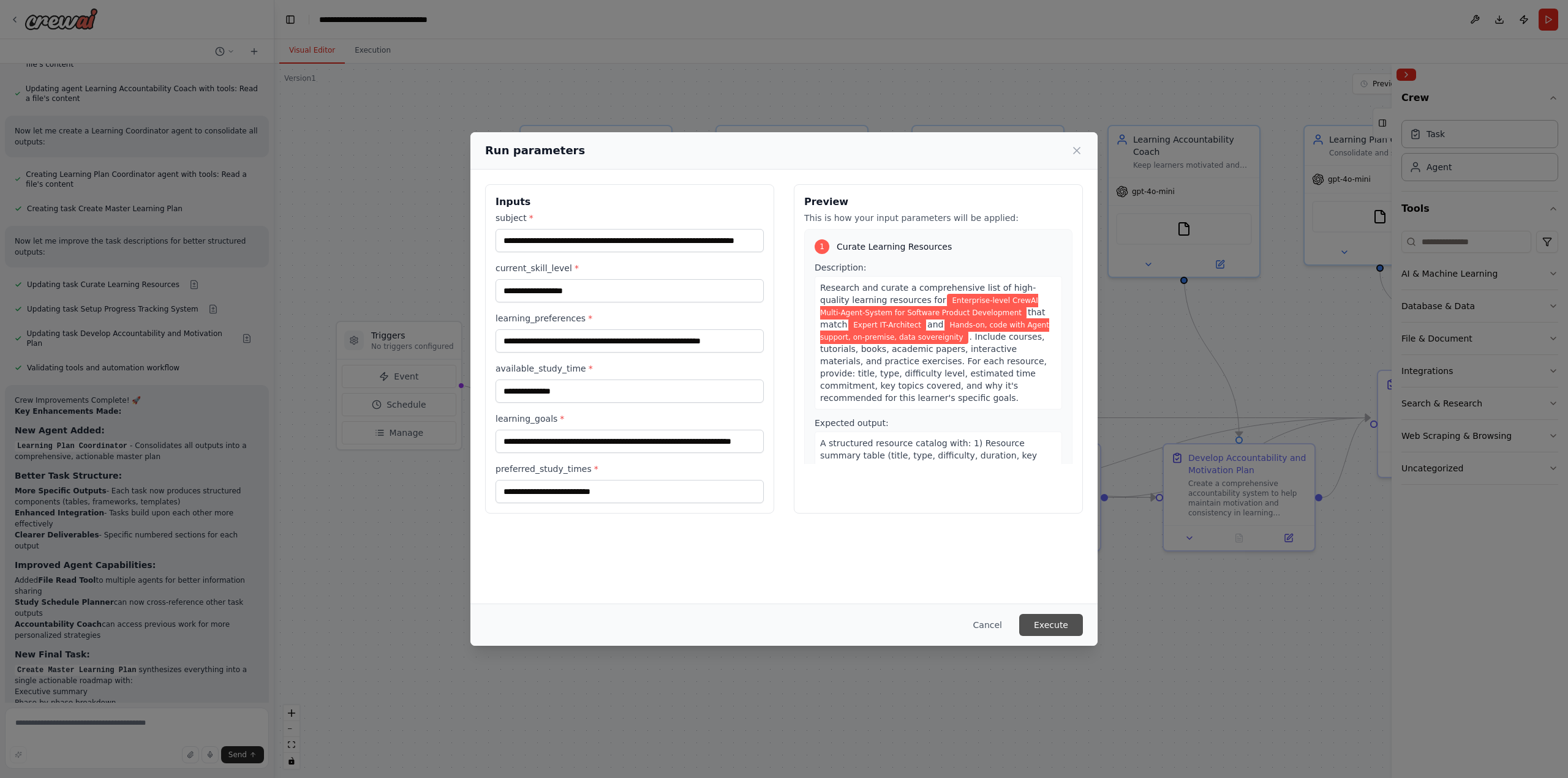
click at [1048, 621] on button "Execute" at bounding box center [1051, 625] width 64 height 22
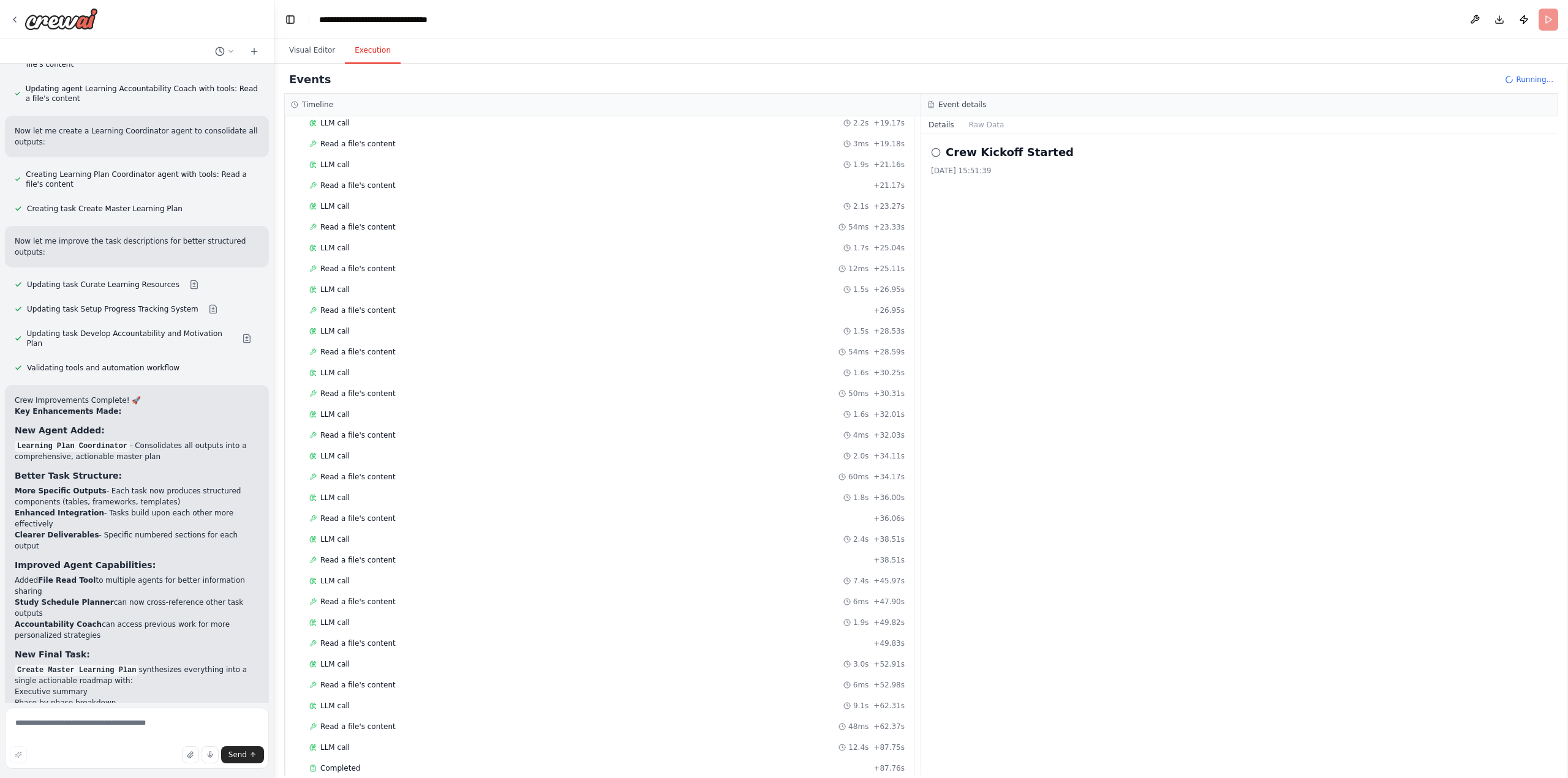
scroll to position [1864, 0]
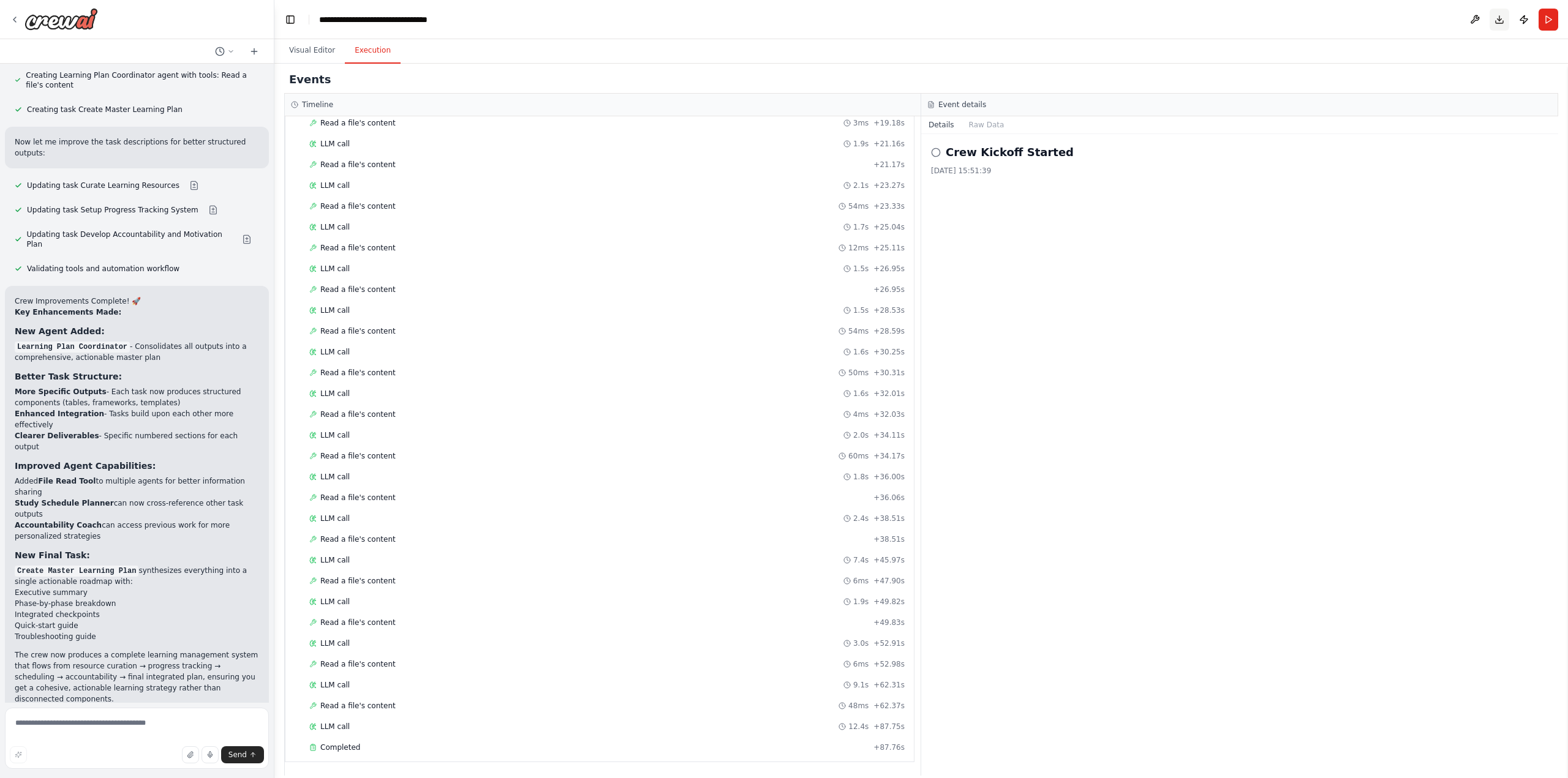
click at [1500, 21] on button "Download" at bounding box center [1500, 20] width 20 height 22
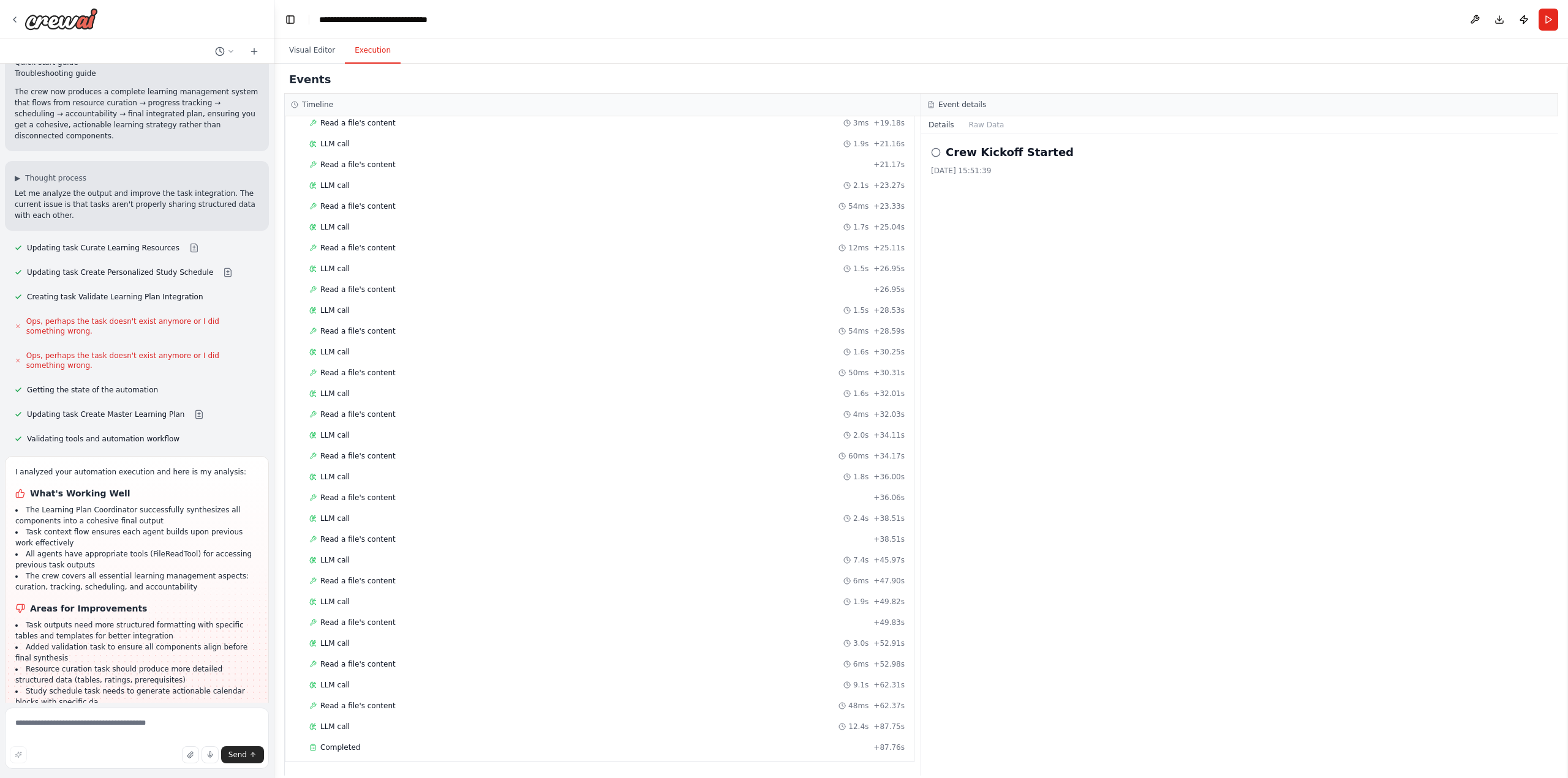
scroll to position [3117, 0]
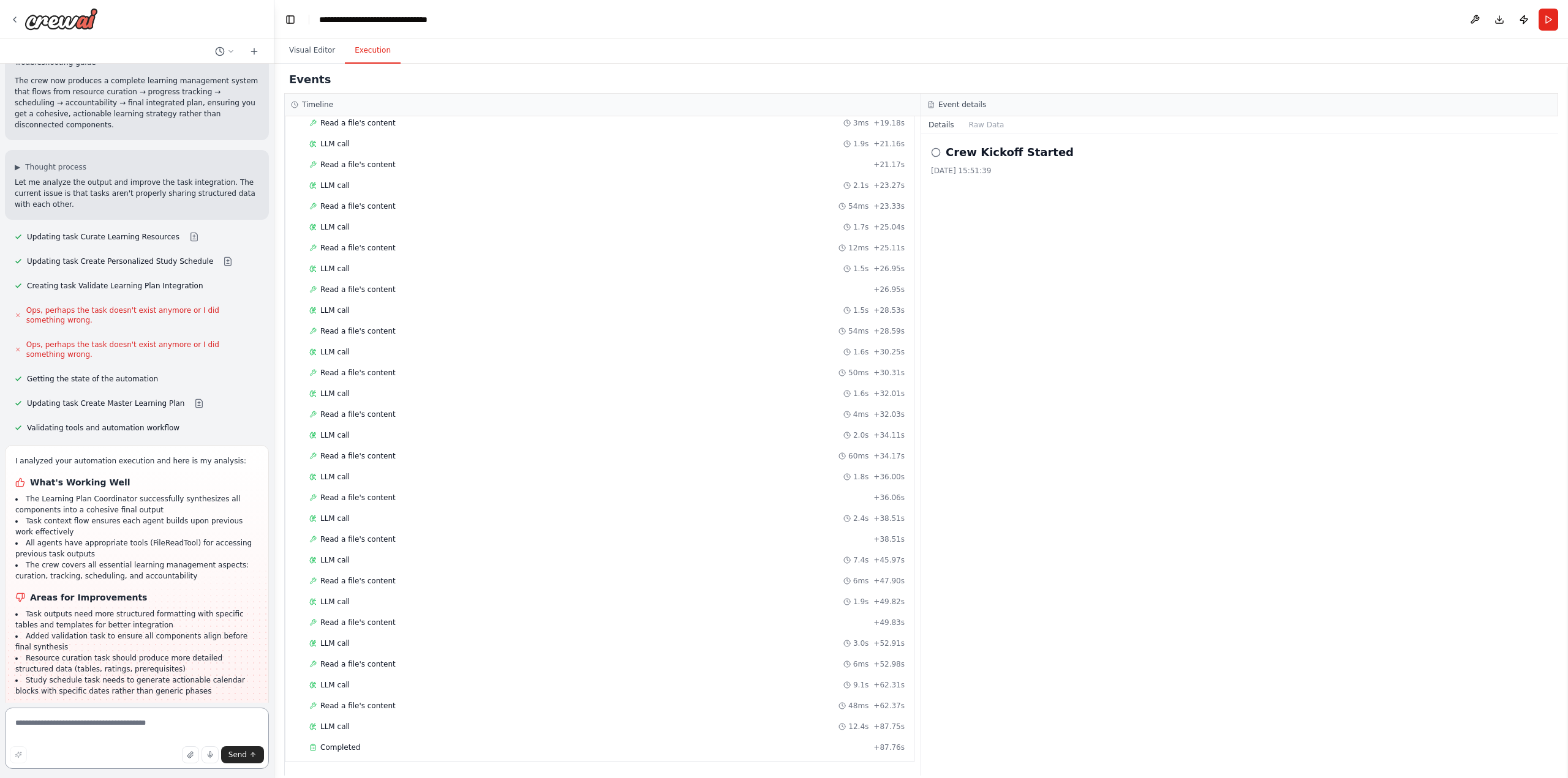
click at [63, 728] on textarea at bounding box center [137, 739] width 264 height 61
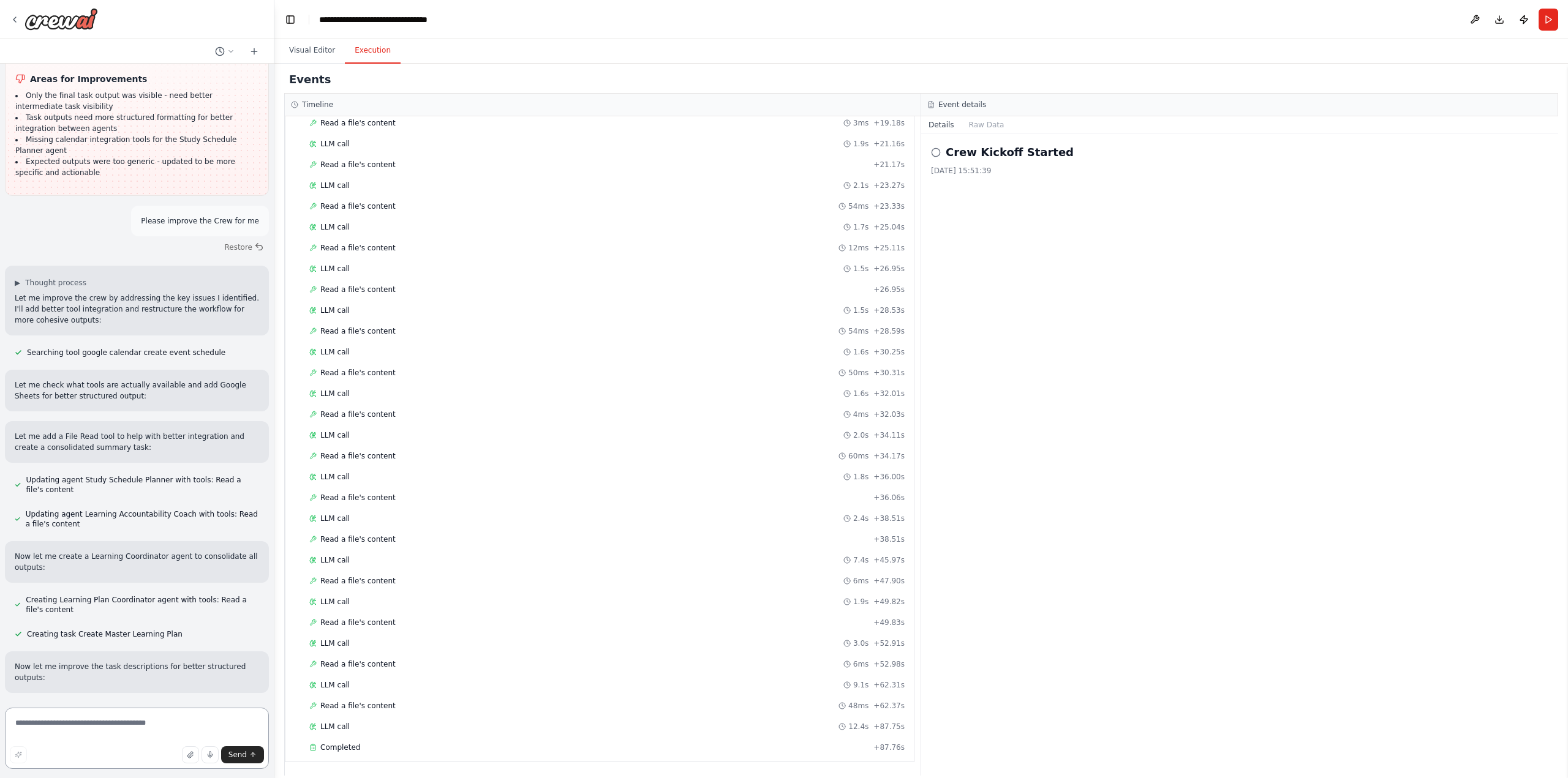
scroll to position [1892, 0]
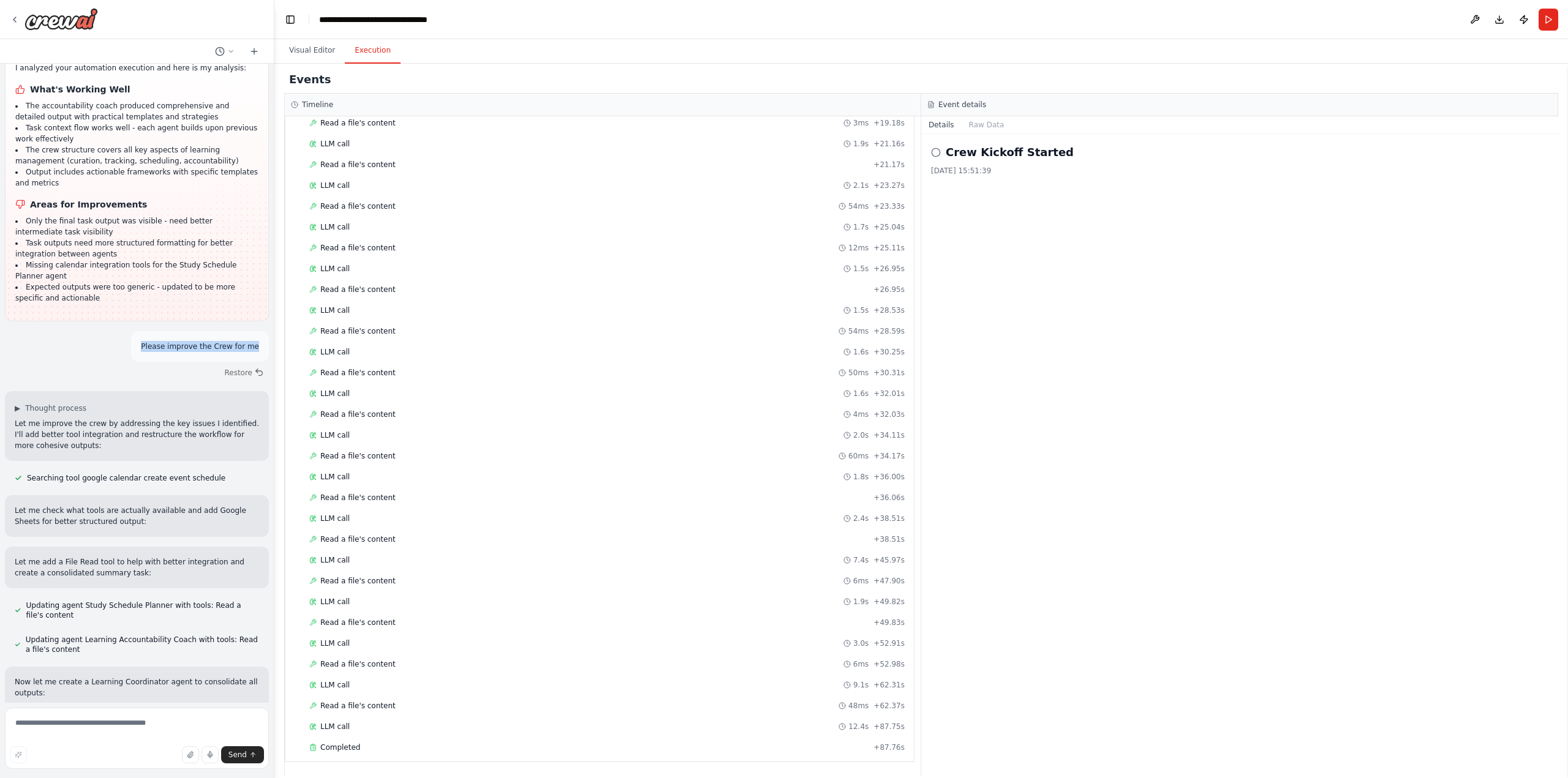
drag, startPoint x: 147, startPoint y: 300, endPoint x: 257, endPoint y: 305, distance: 110.1
click at [257, 331] on div "Please improve the Crew for me" at bounding box center [200, 346] width 138 height 31
copy p "Please improve the Crew for me"
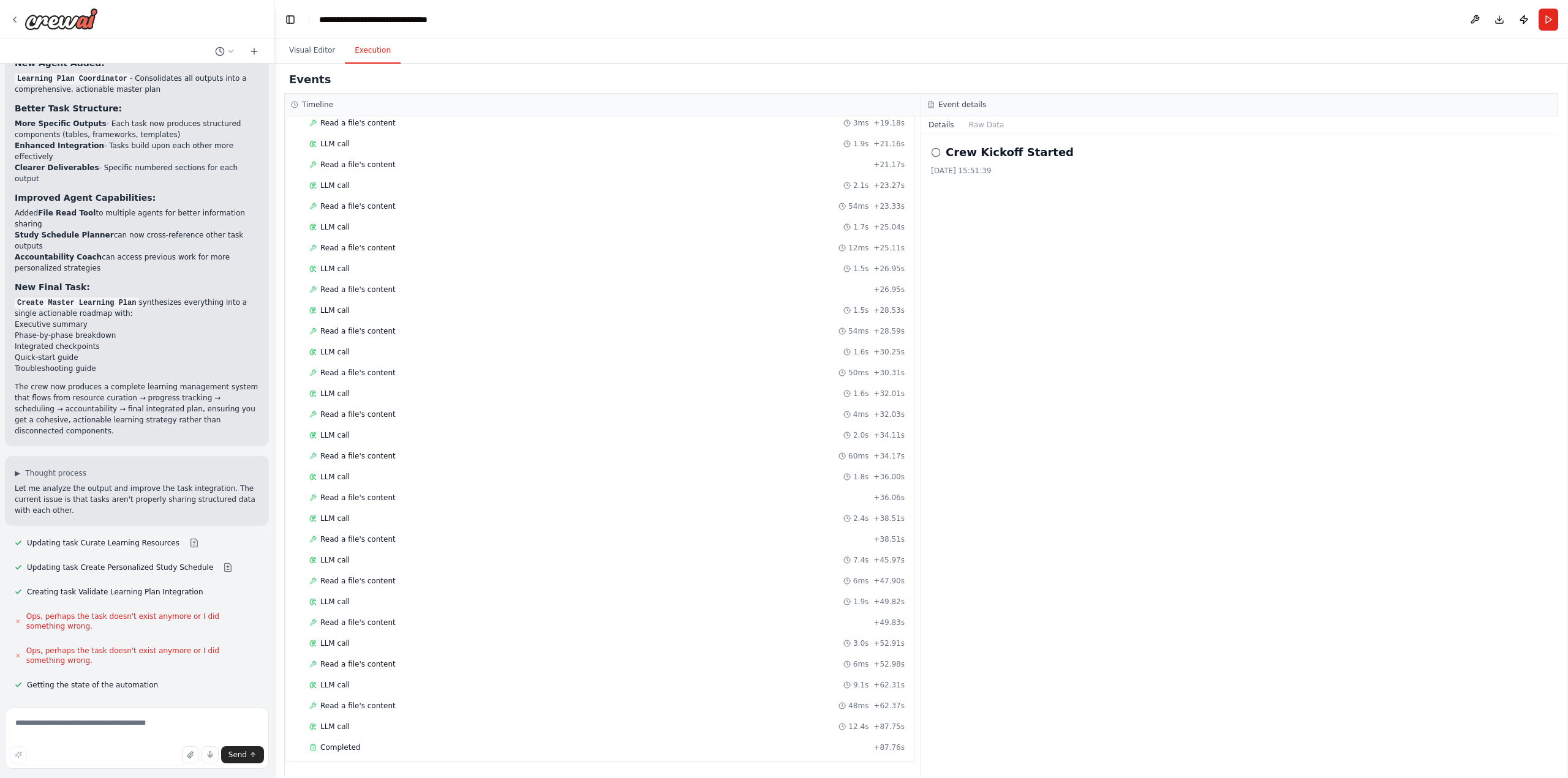
scroll to position [3117, 0]
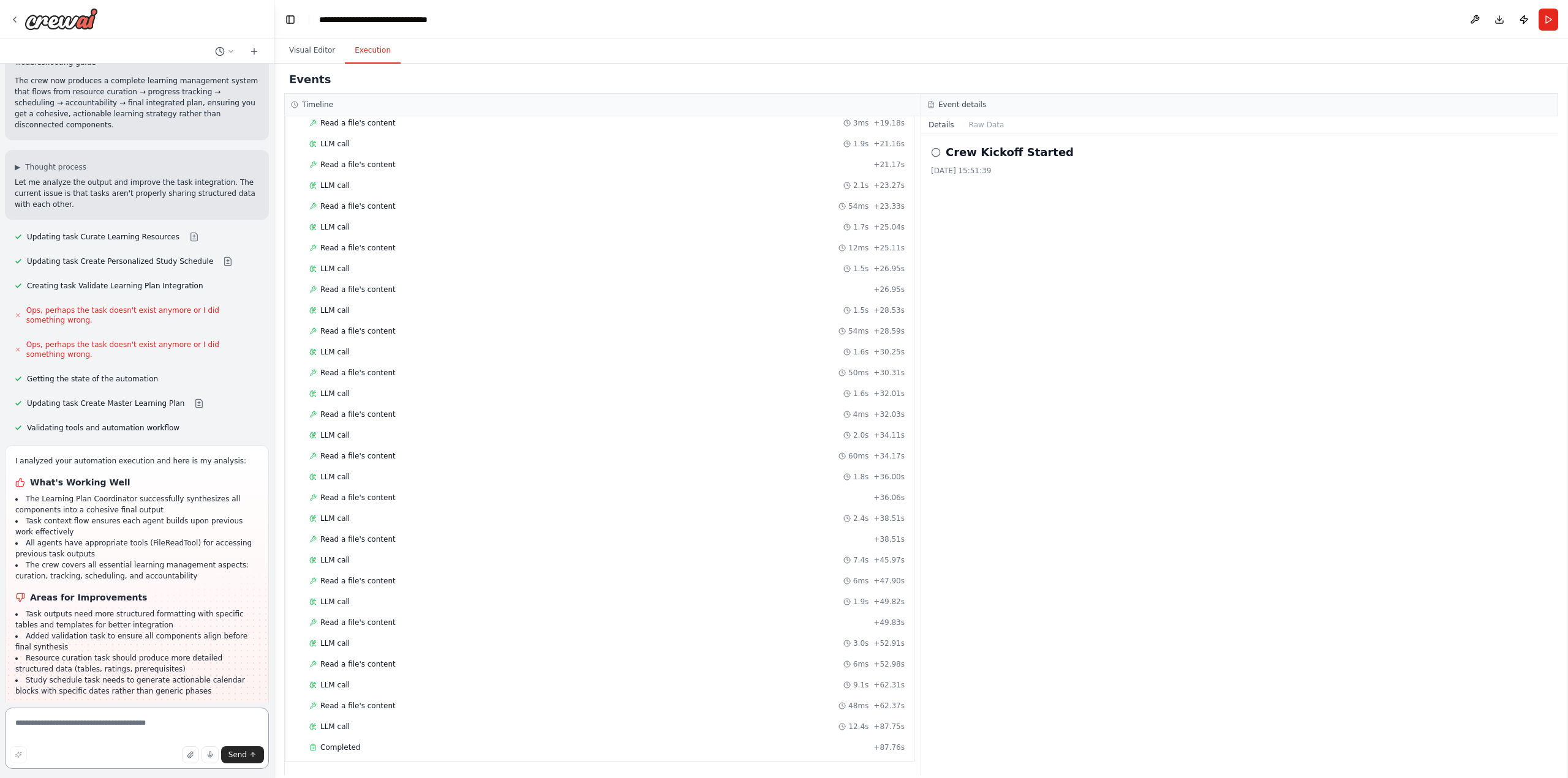
click at [82, 725] on textarea at bounding box center [137, 739] width 264 height 61
paste textarea "**********"
type textarea "**********"
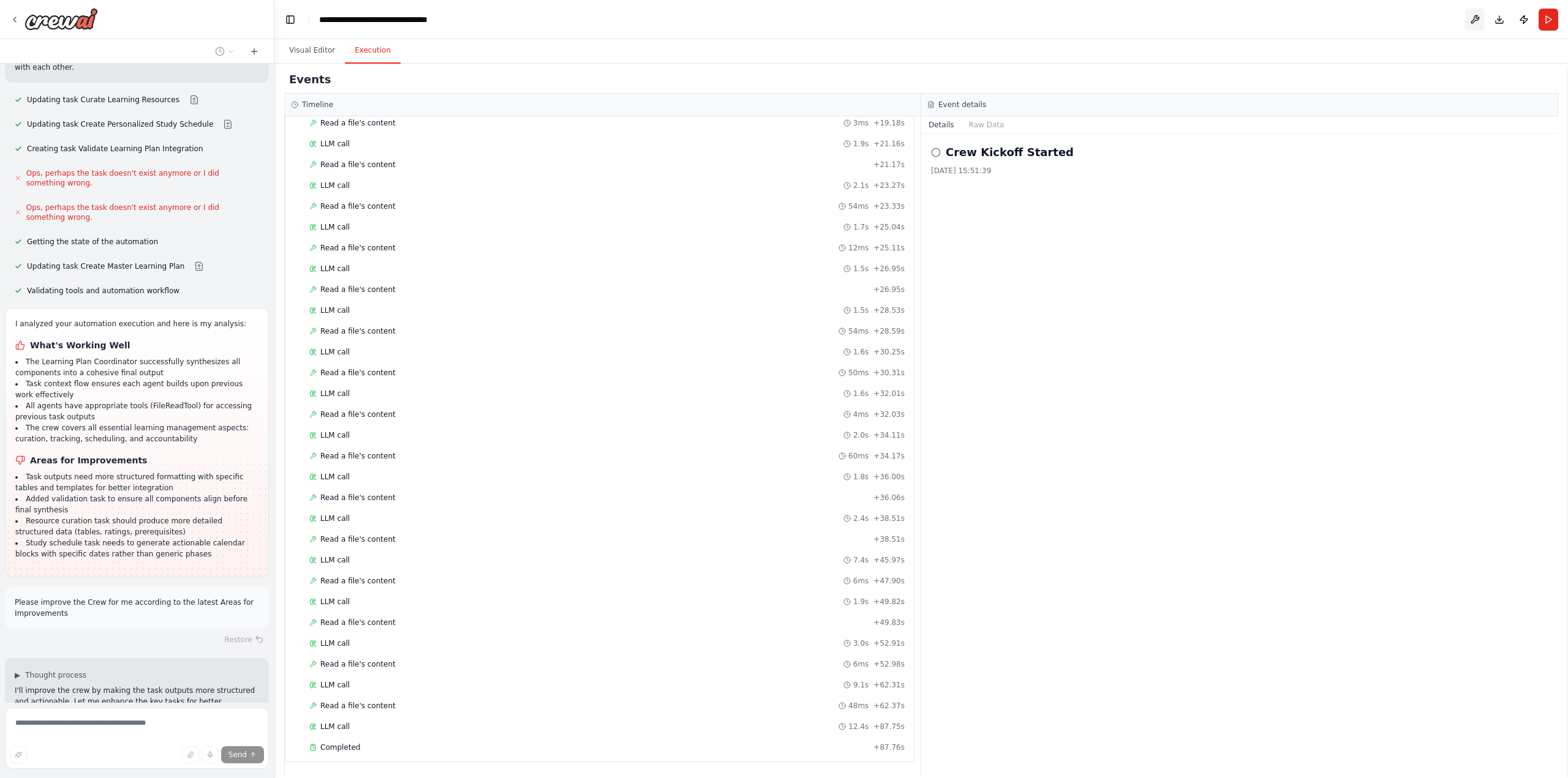
scroll to position [3278, 0]
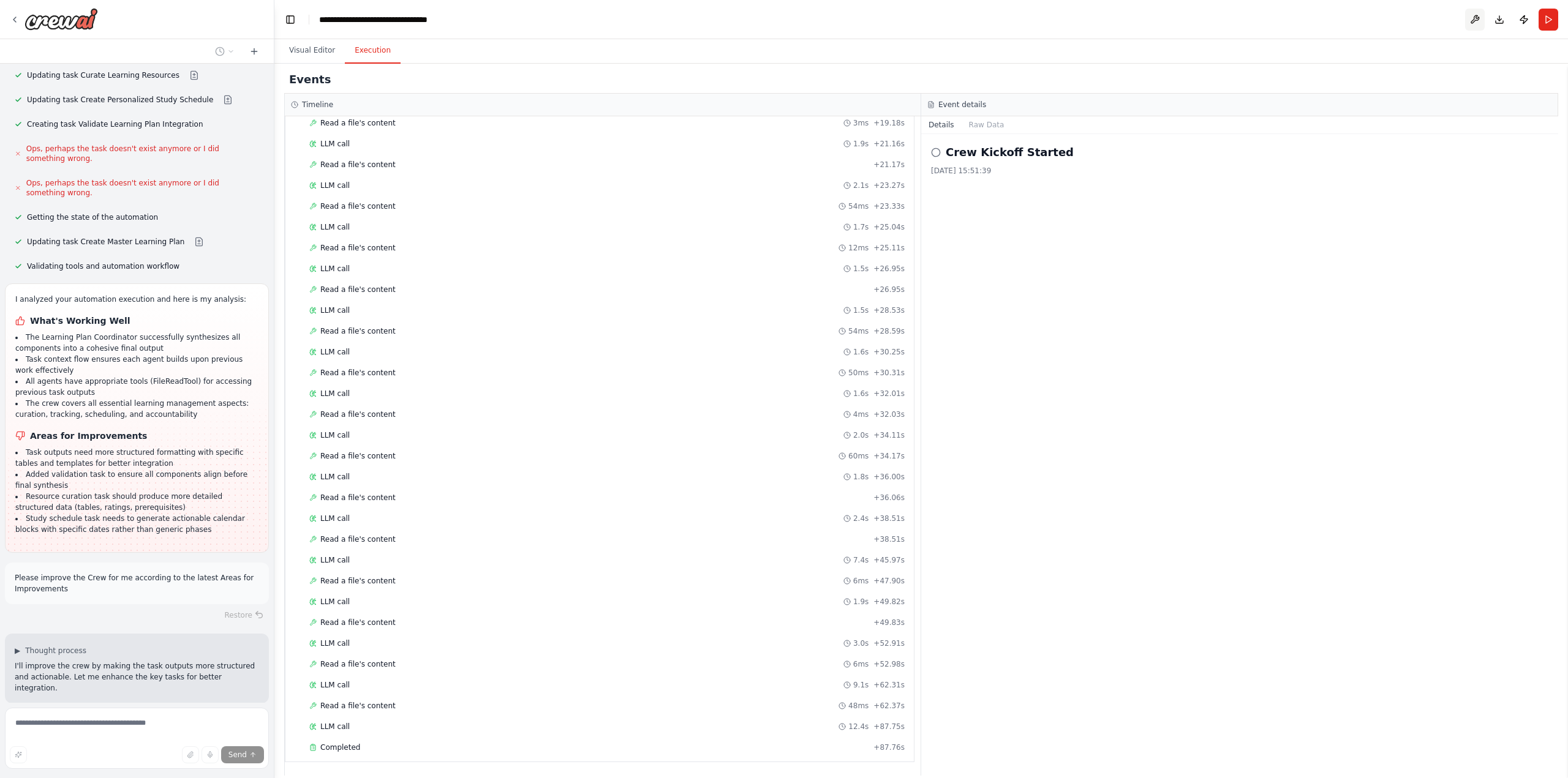
click at [1472, 19] on button at bounding box center [1475, 20] width 20 height 22
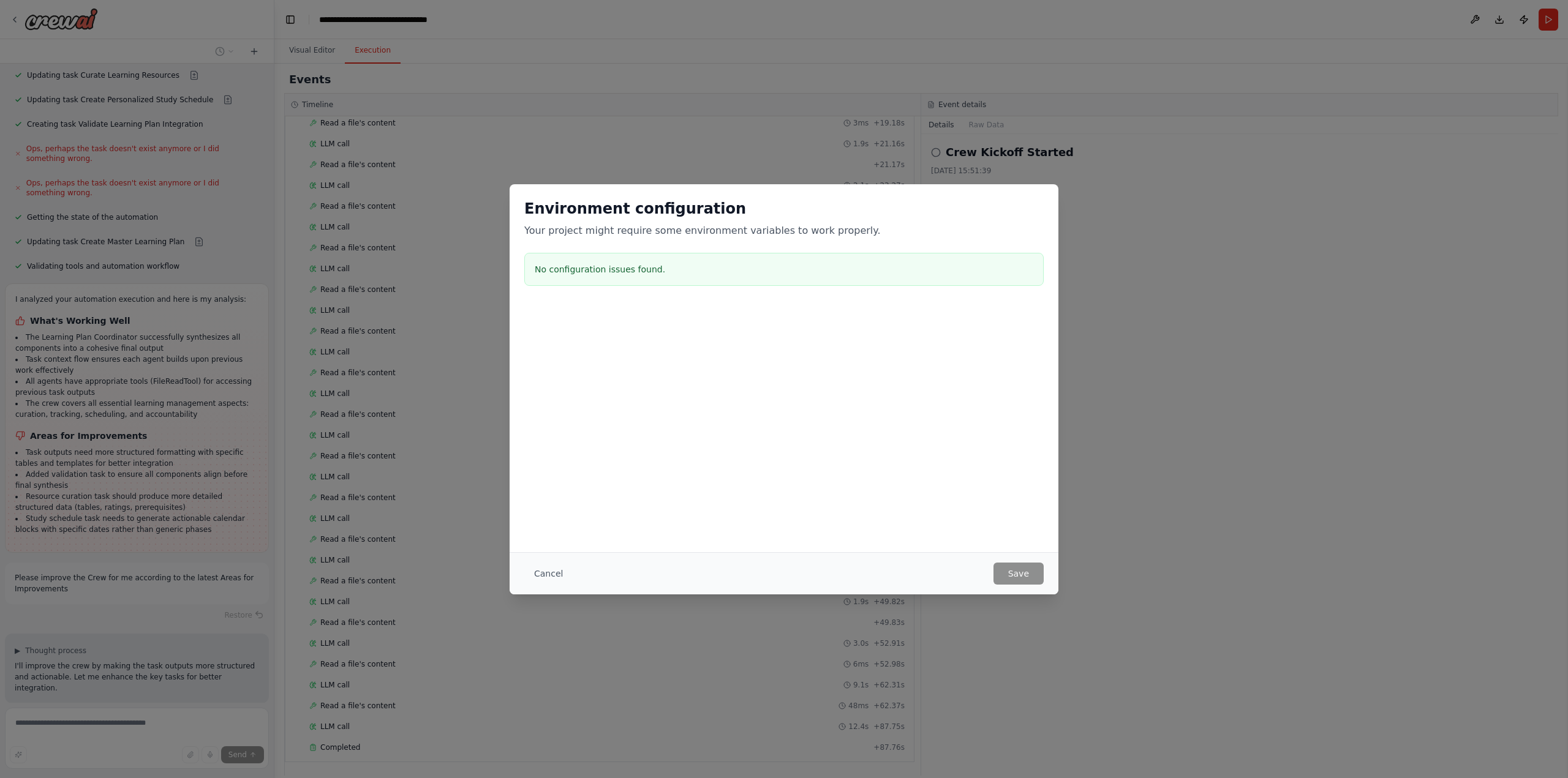
scroll to position [3303, 0]
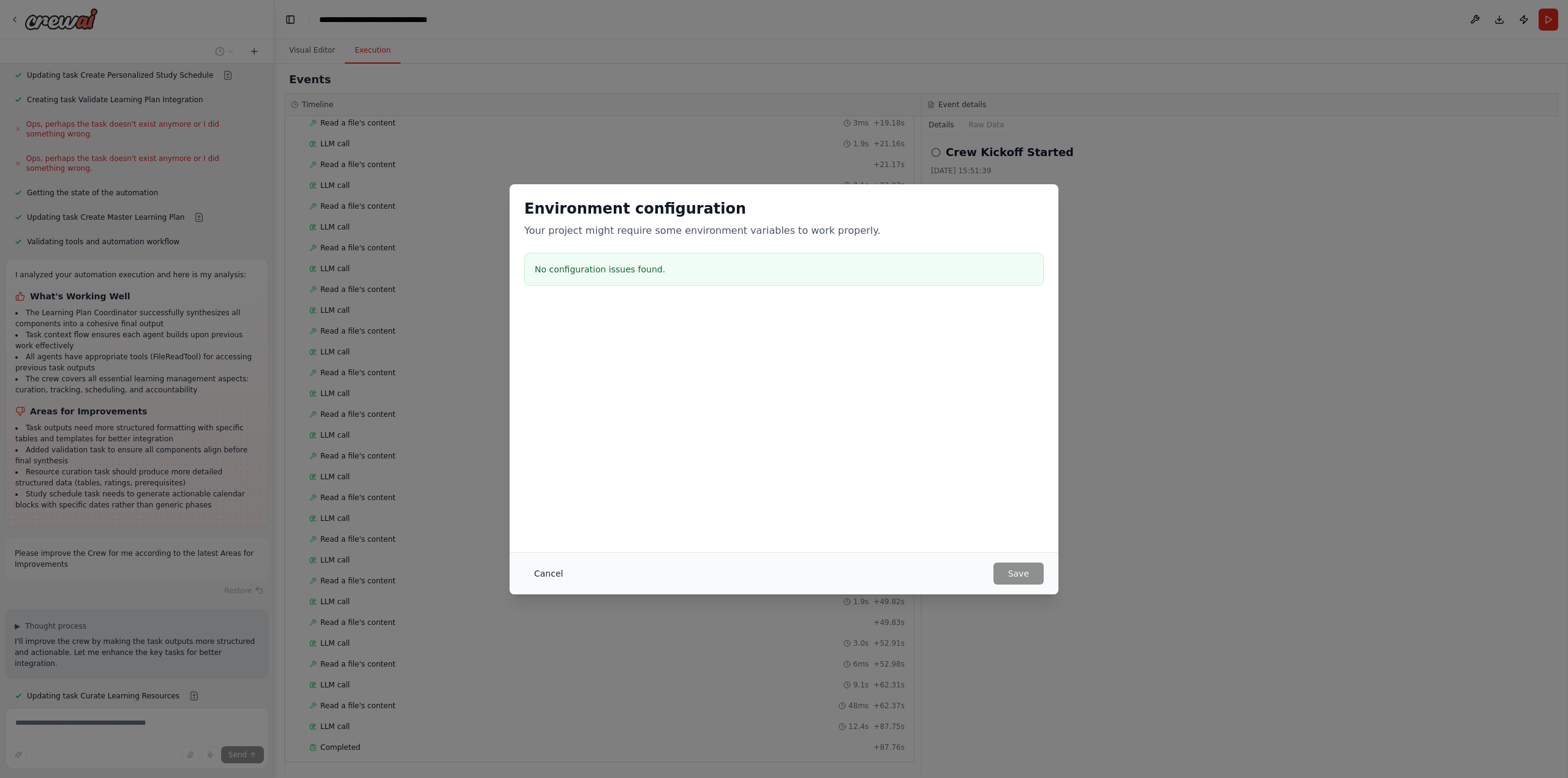
click at [542, 571] on button "Cancel" at bounding box center [548, 574] width 48 height 22
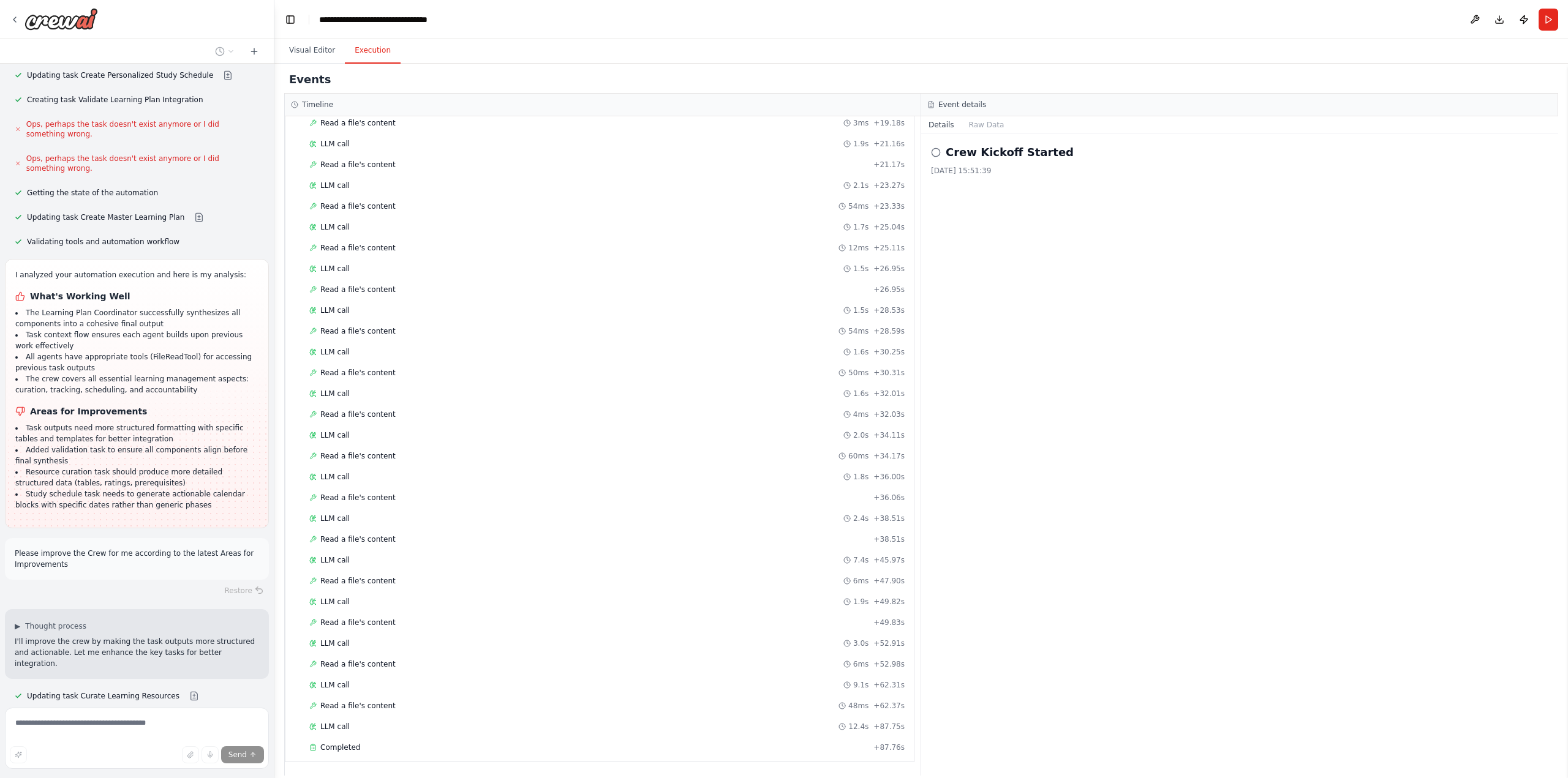
scroll to position [3328, 0]
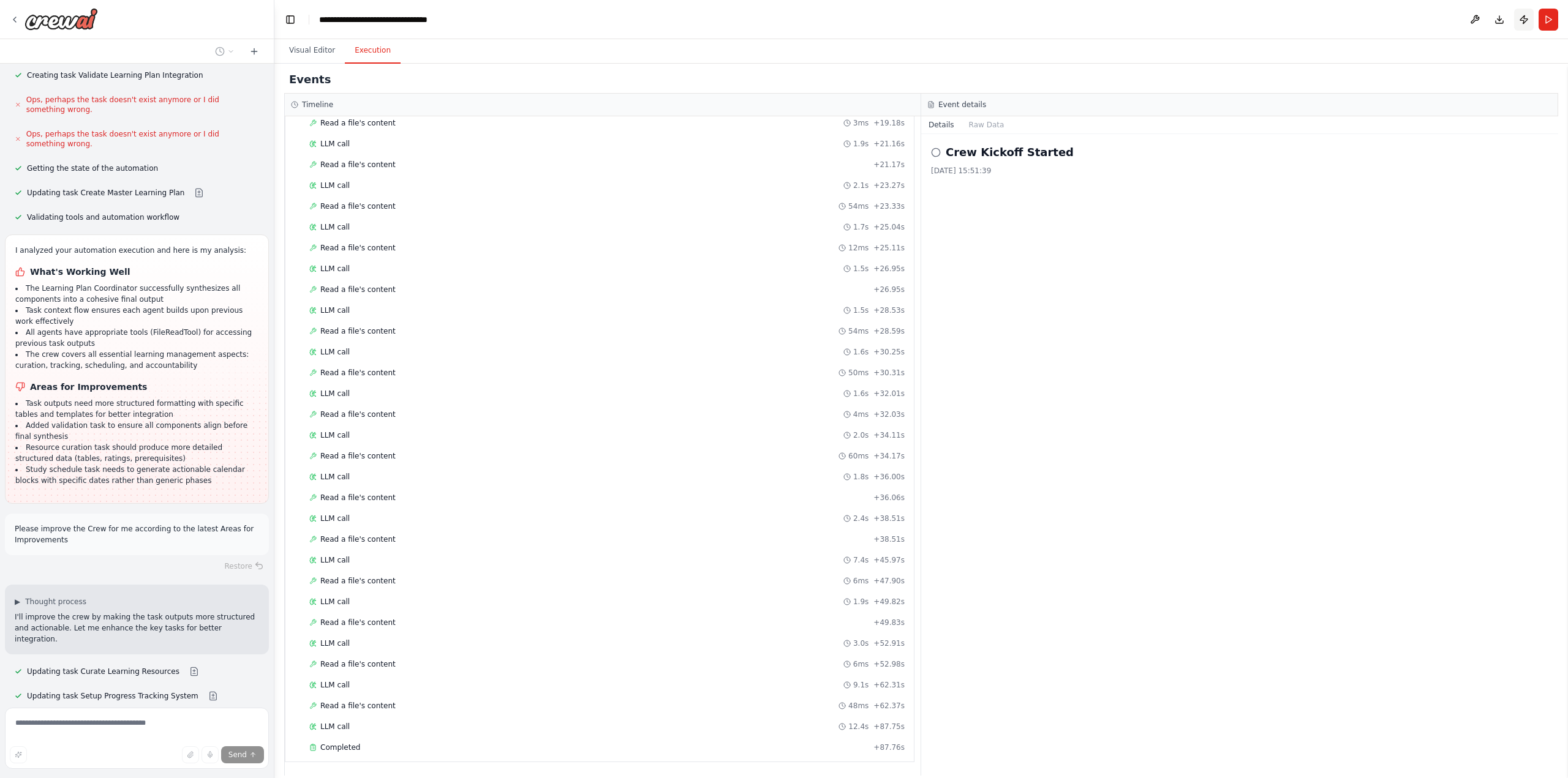
click at [1526, 21] on button "Publish" at bounding box center [1524, 20] width 20 height 22
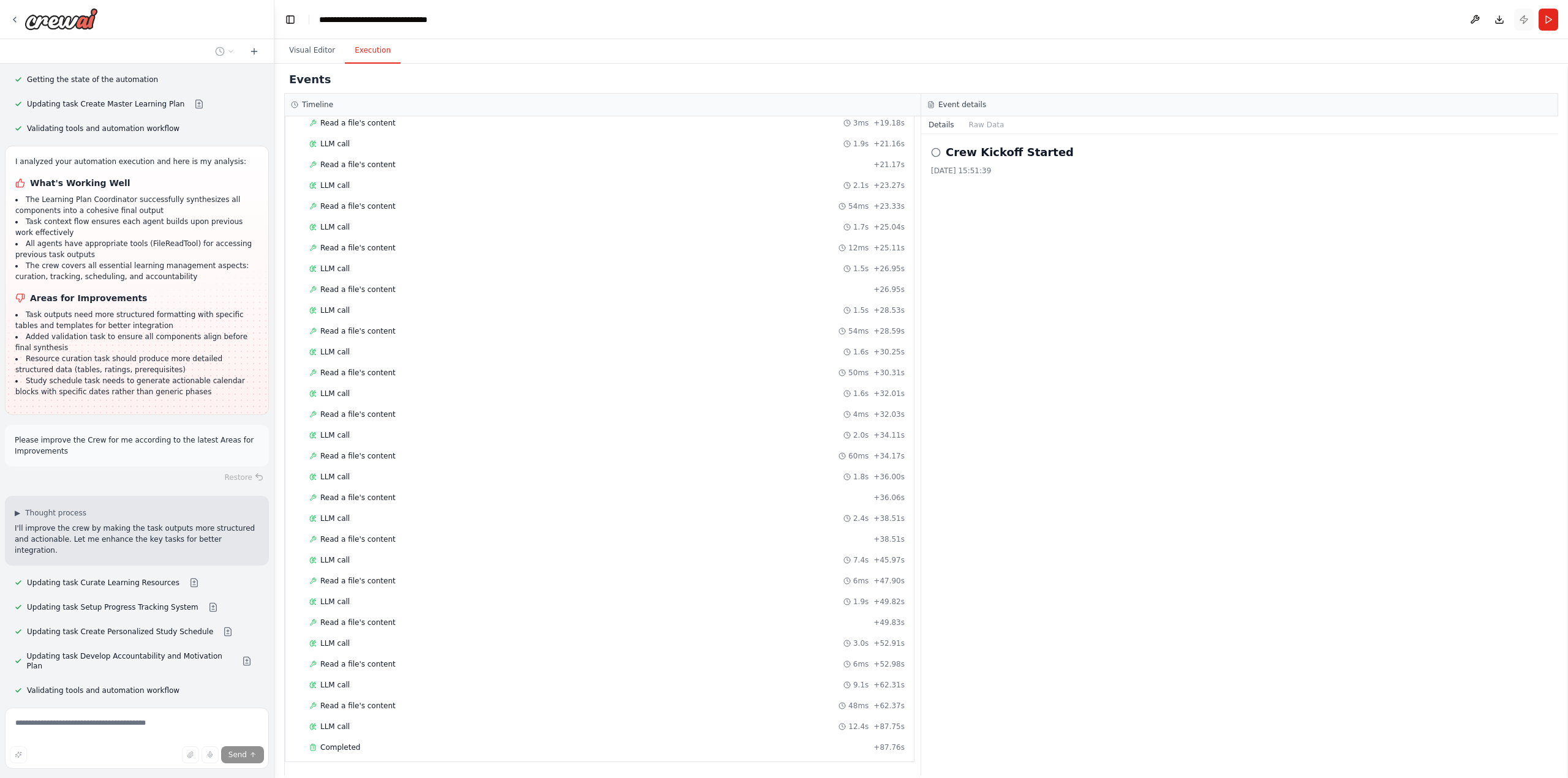
scroll to position [3427, 0]
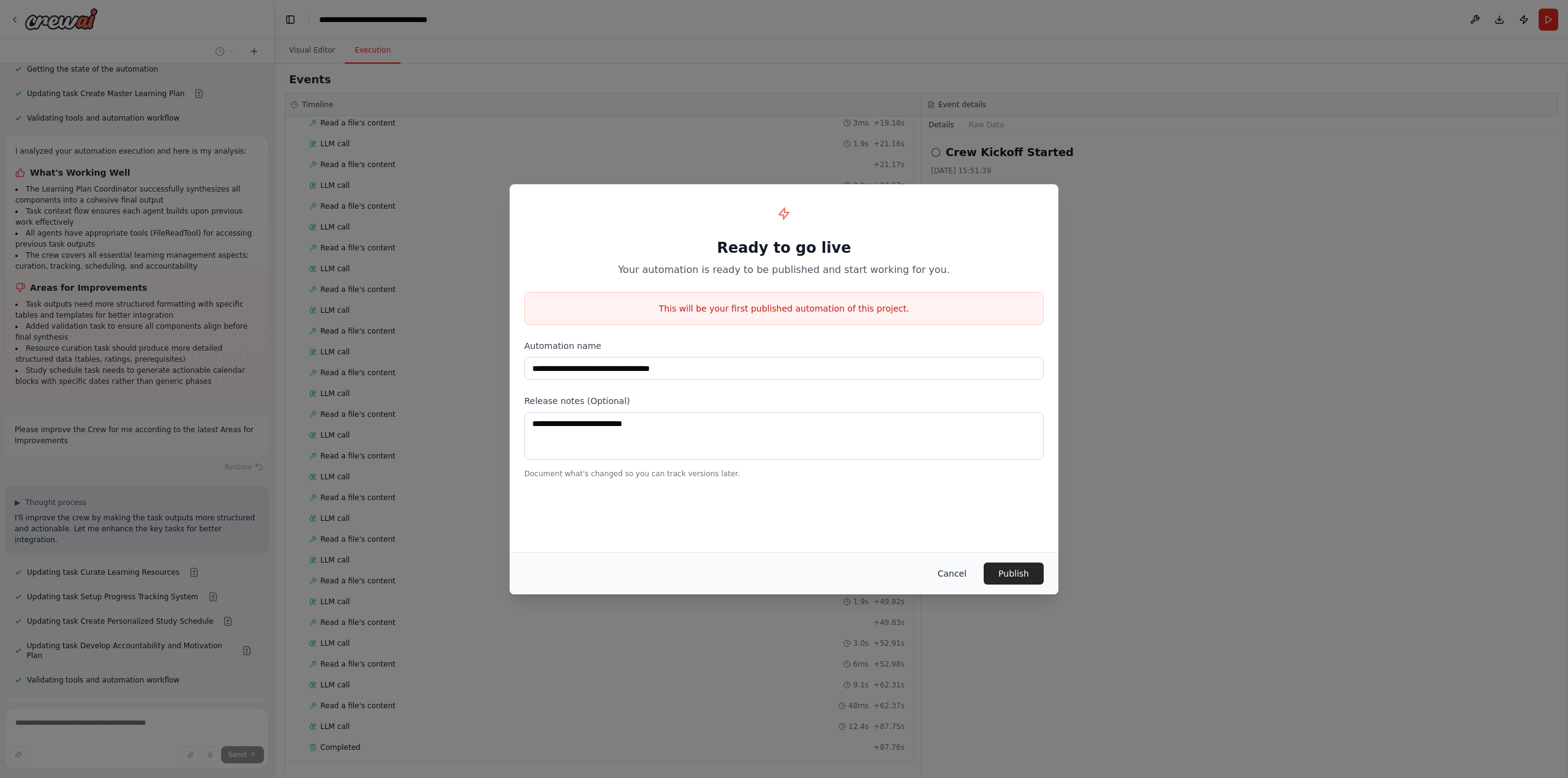
click at [960, 573] on button "Cancel" at bounding box center [951, 574] width 48 height 22
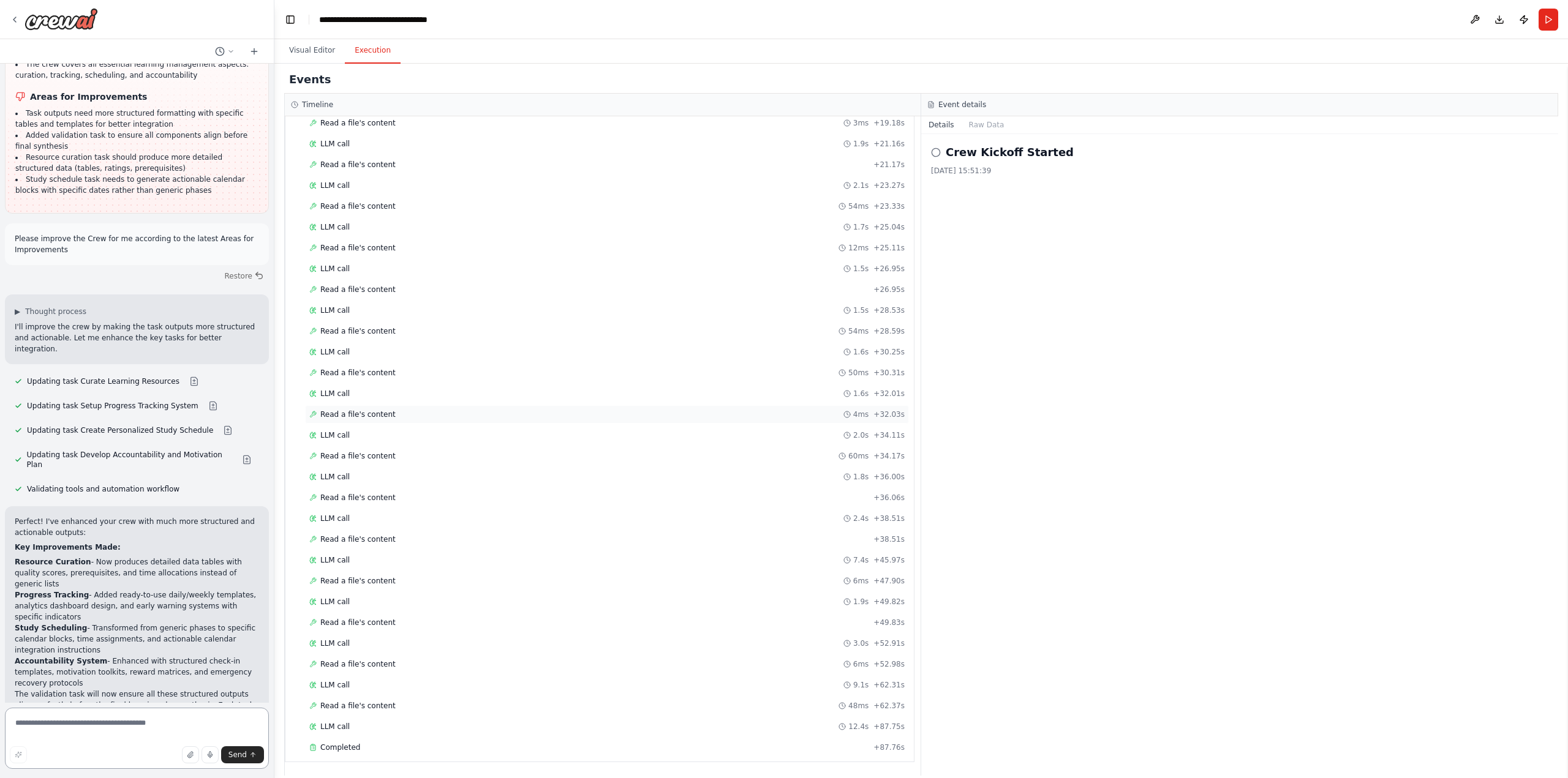
scroll to position [3629, 0]
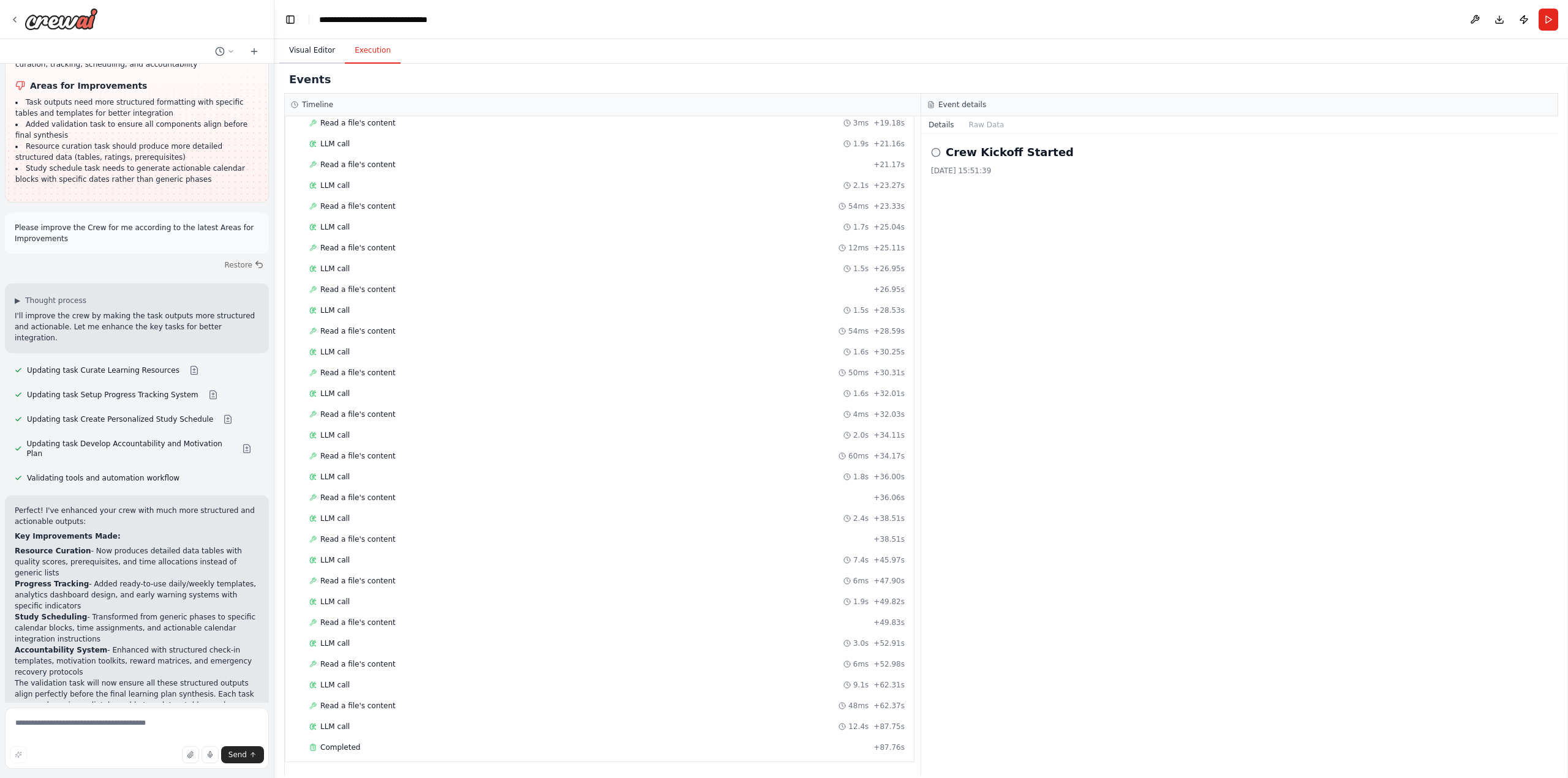
click at [299, 43] on button "Visual Editor" at bounding box center [312, 51] width 66 height 26
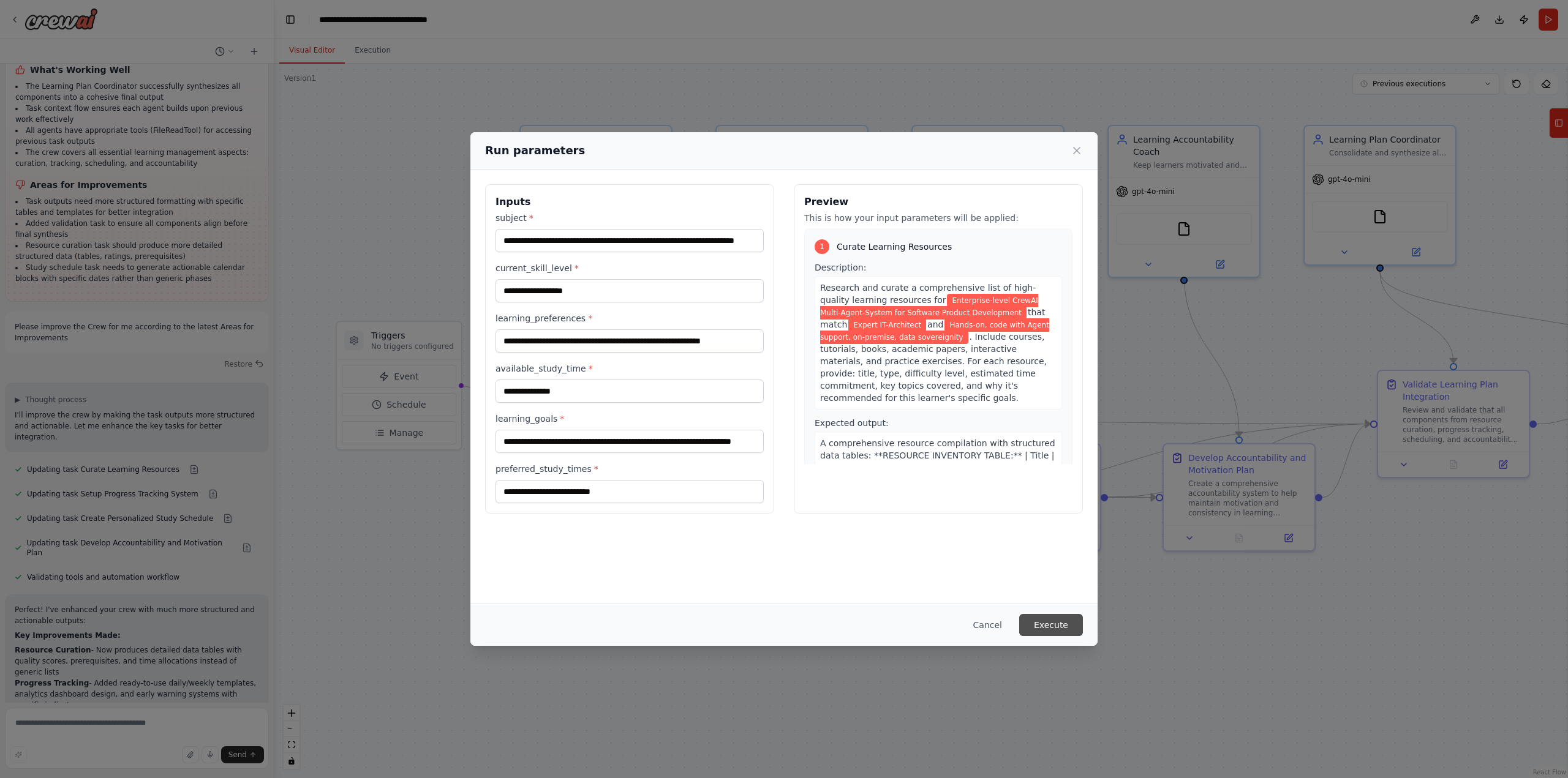
click at [1077, 626] on button "Execute" at bounding box center [1051, 625] width 64 height 22
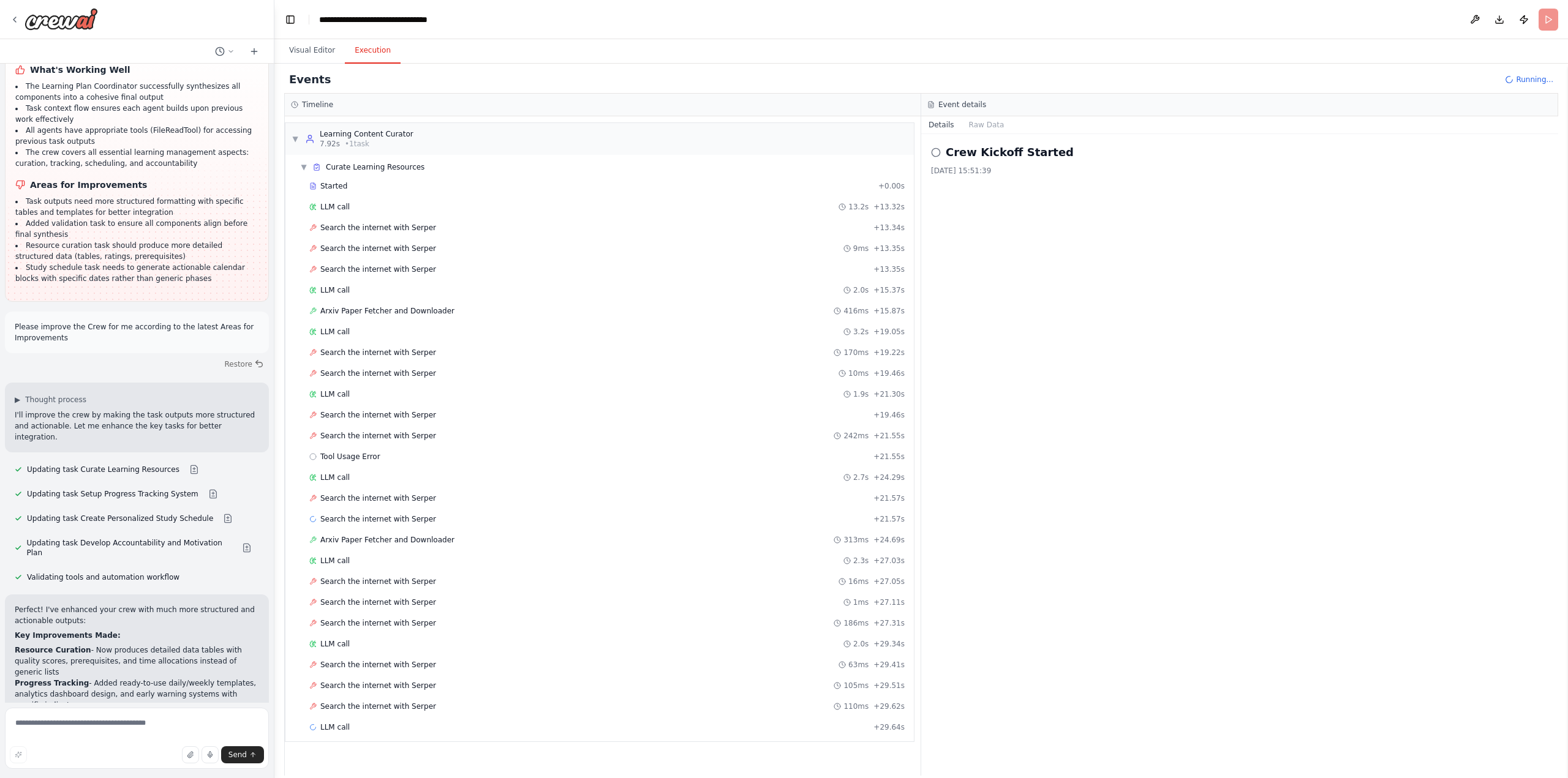
click at [933, 155] on circle at bounding box center [936, 153] width 8 height 8
click at [936, 151] on icon at bounding box center [936, 153] width 10 height 10
click at [977, 130] on button "Raw Data" at bounding box center [986, 124] width 50 height 17
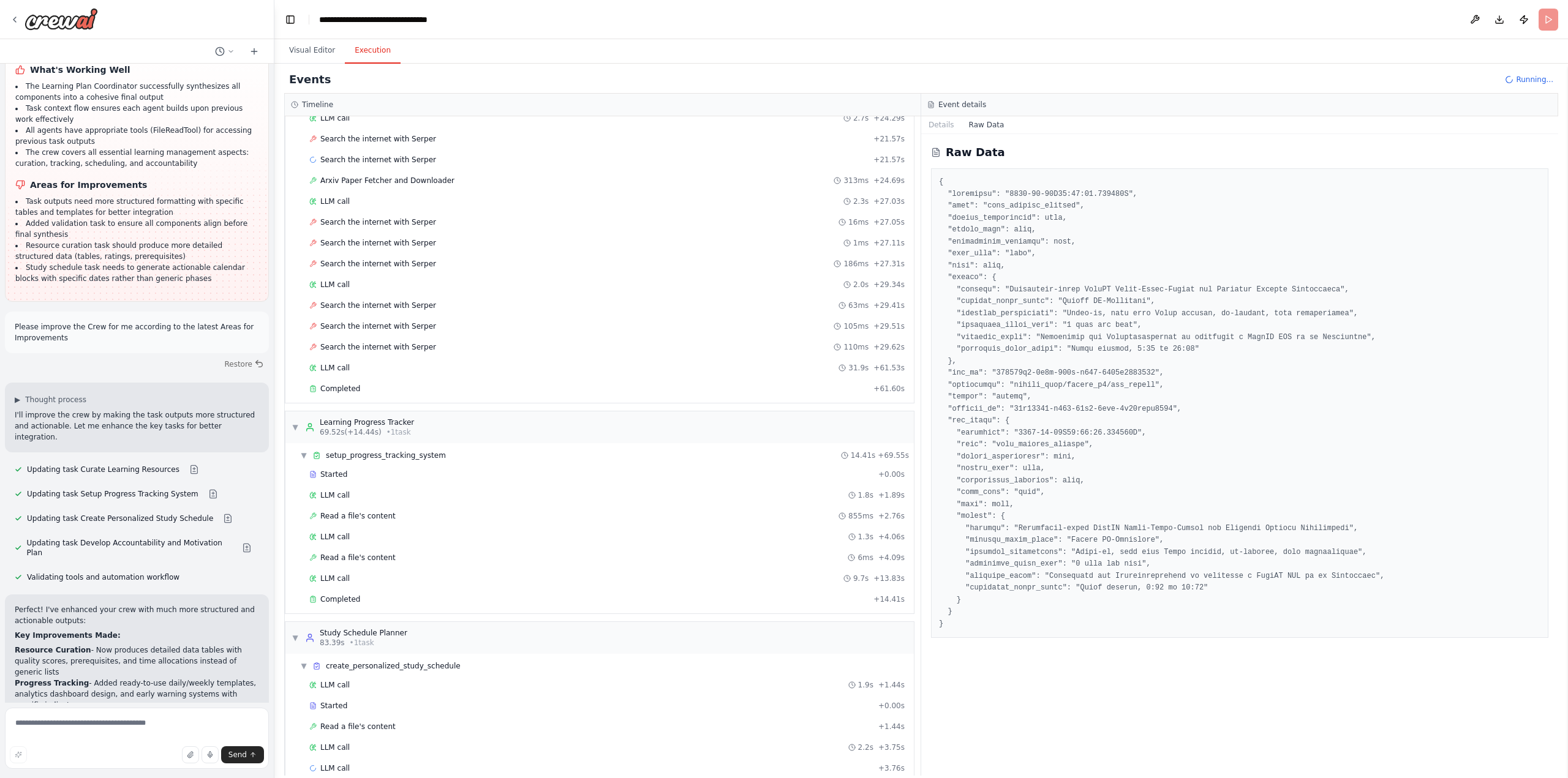
scroll to position [380, 0]
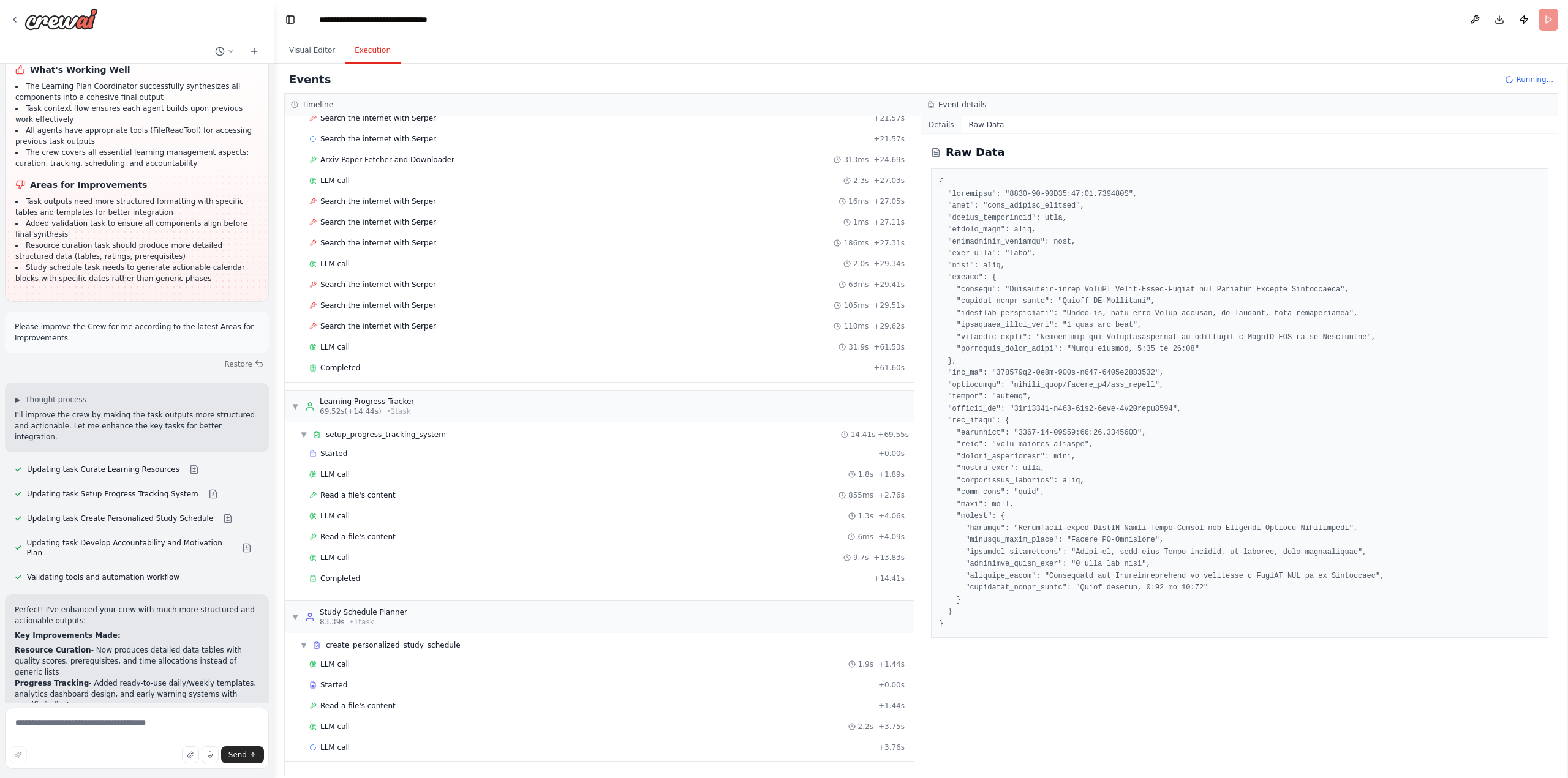
click at [941, 129] on button "Details" at bounding box center [941, 124] width 40 height 17
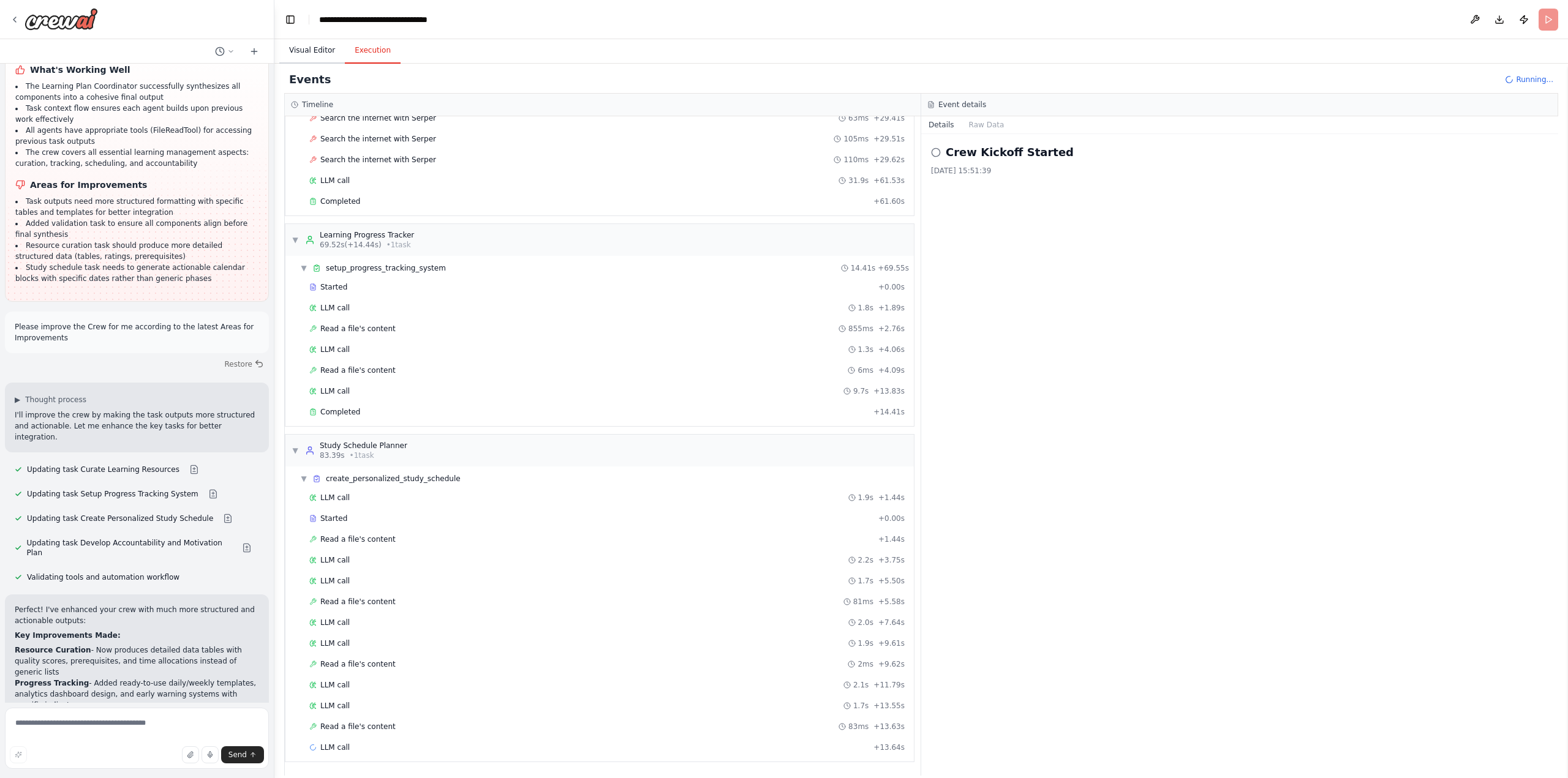
scroll to position [568, 0]
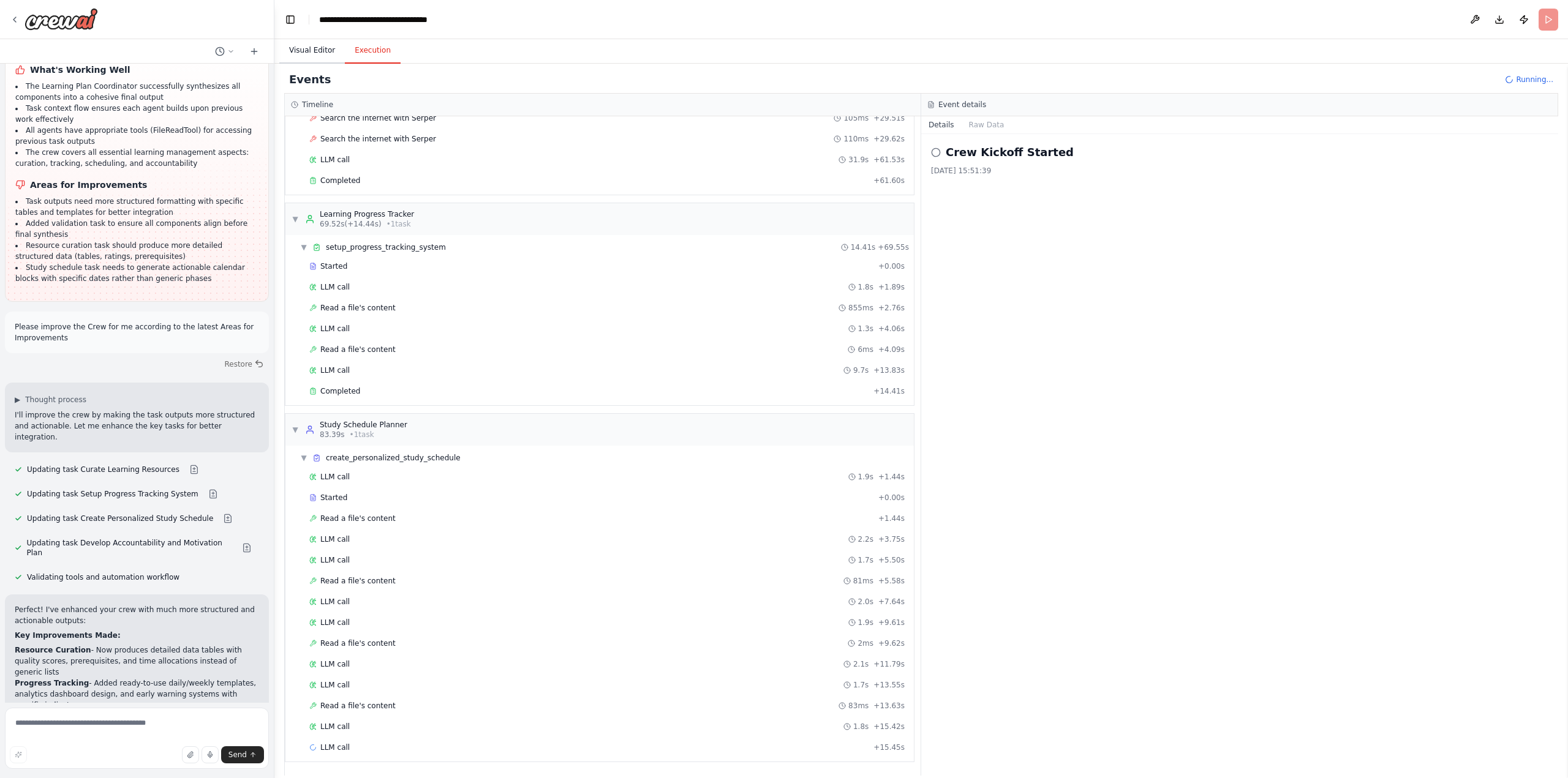
click at [310, 51] on button "Visual Editor" at bounding box center [312, 51] width 66 height 26
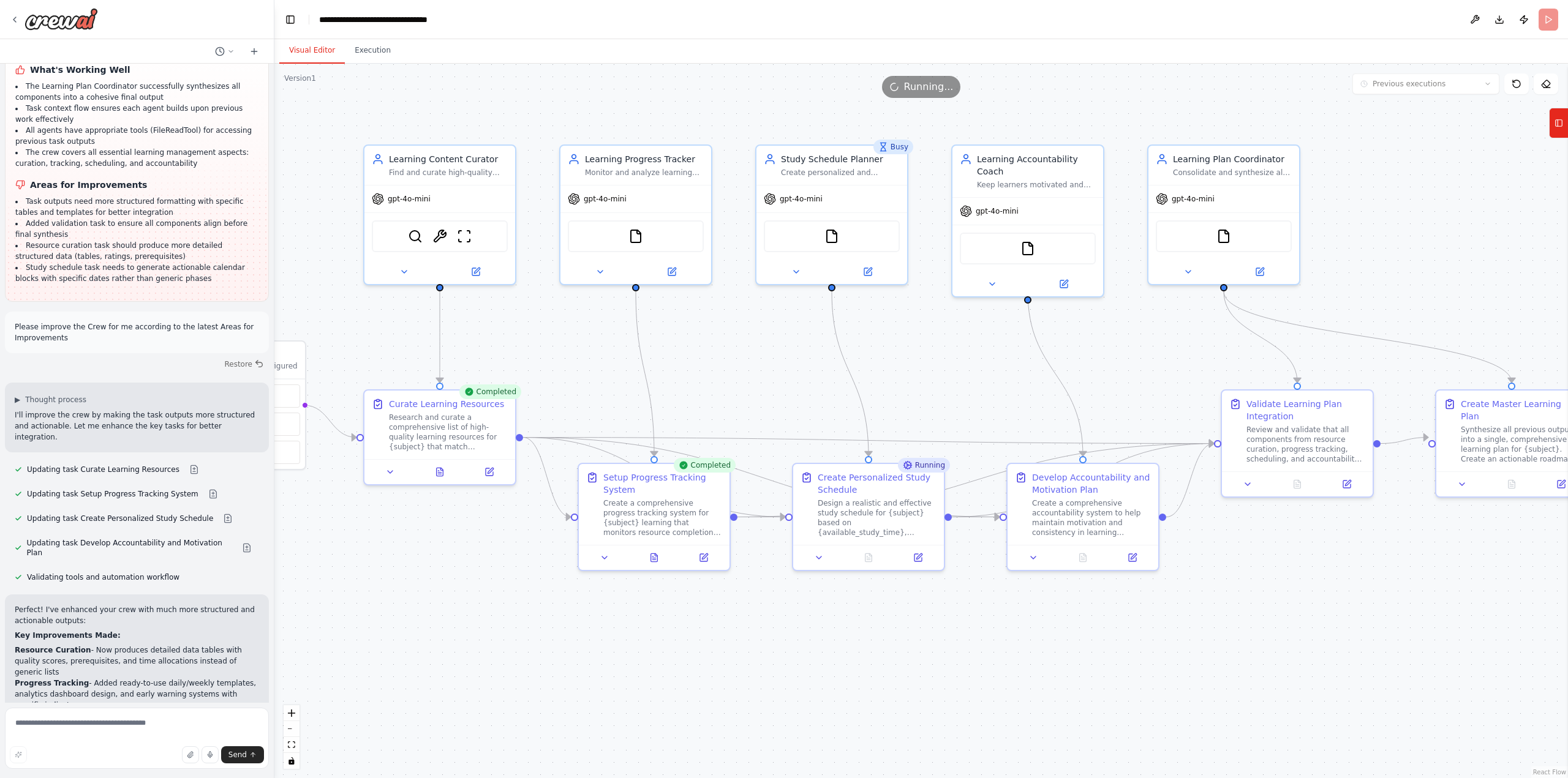
drag, startPoint x: 1084, startPoint y: 644, endPoint x: 929, endPoint y: 664, distance: 156.3
click at [929, 664] on div ".deletable-edge-delete-btn { width: 20px; height: 20px; border: 0px solid #ffff…" at bounding box center [922, 421] width 1294 height 715
click at [381, 57] on button "Execution" at bounding box center [372, 51] width 56 height 26
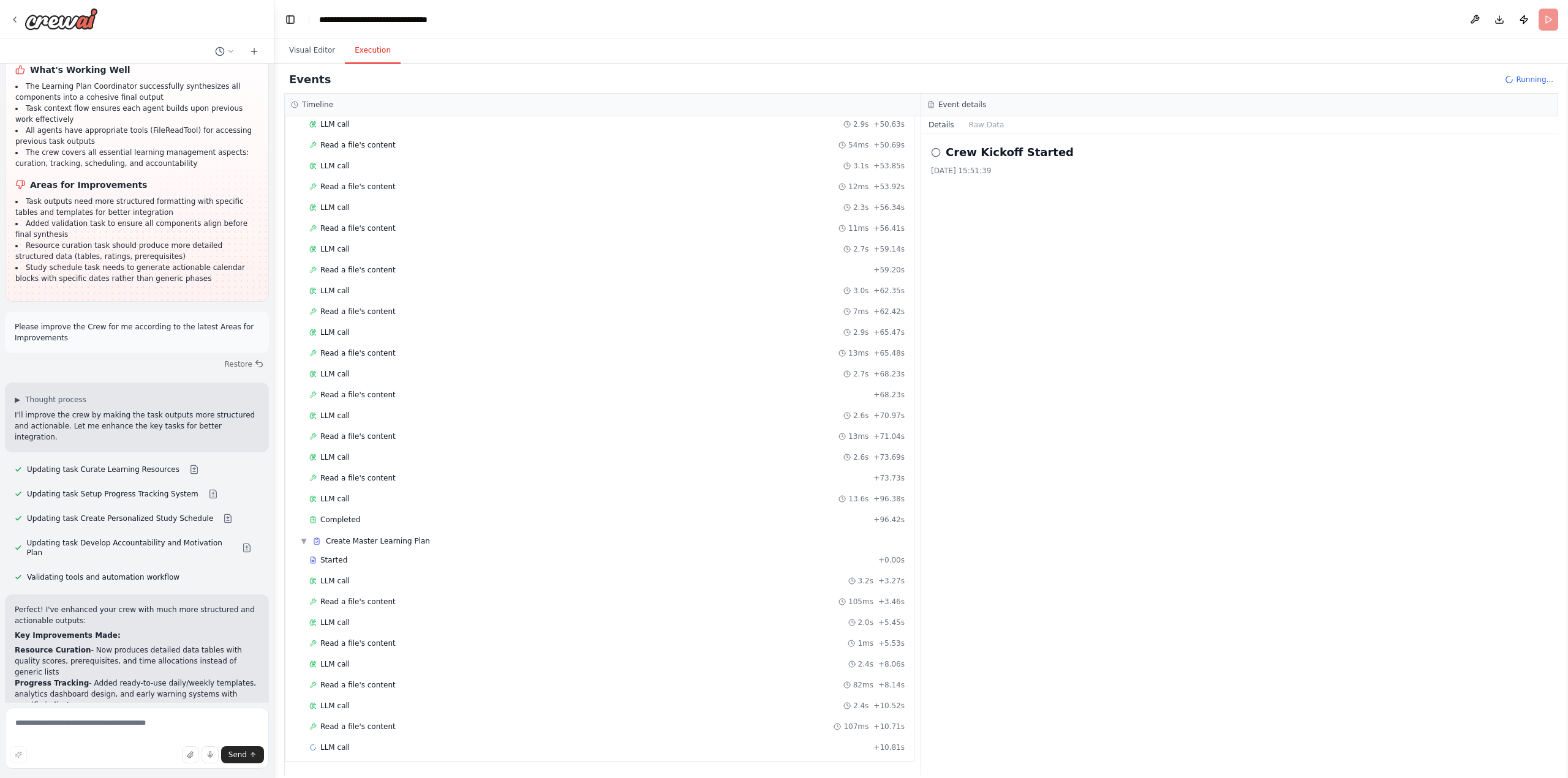
scroll to position [3629, 0]
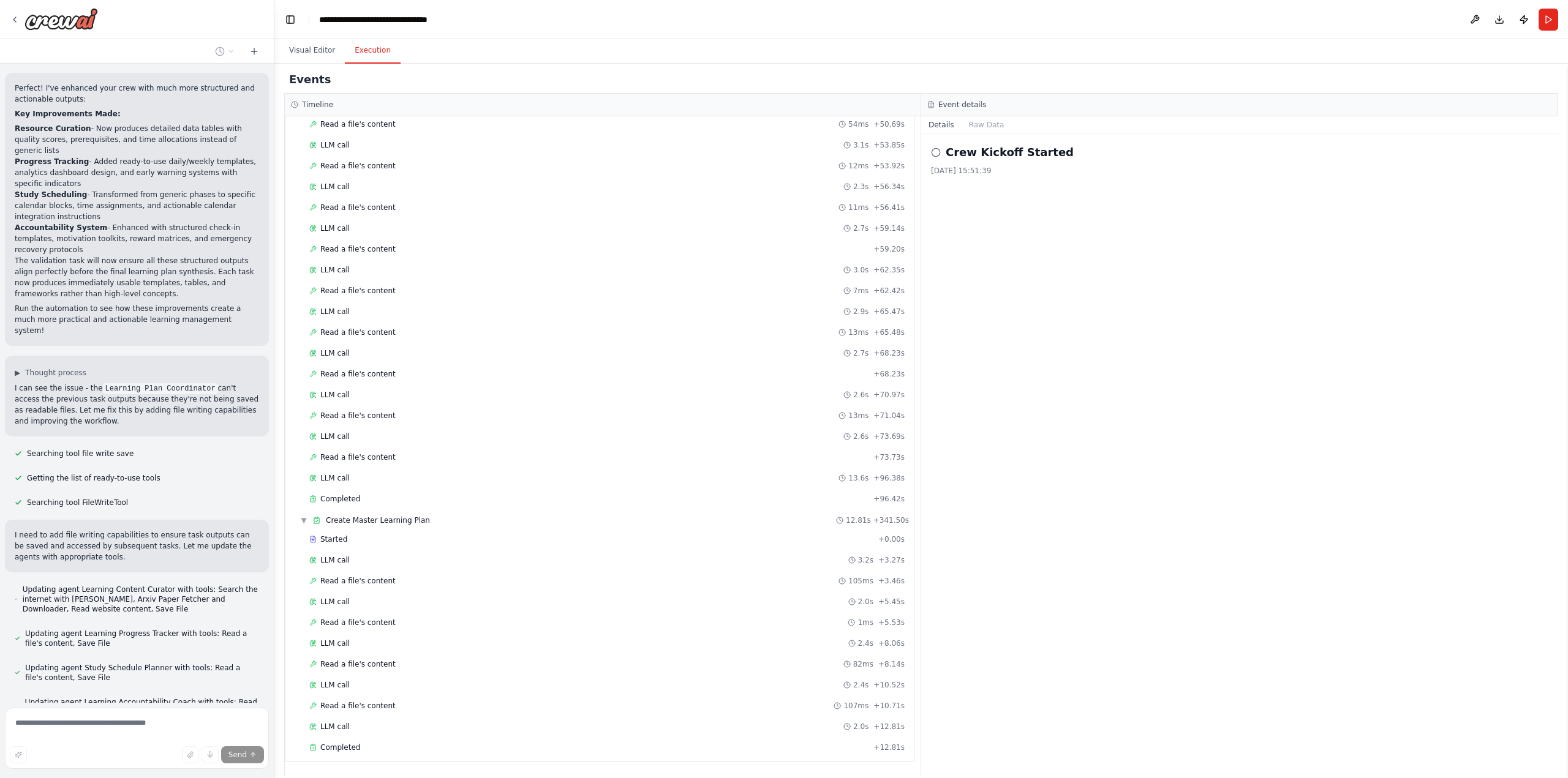
scroll to position [4076, 0]
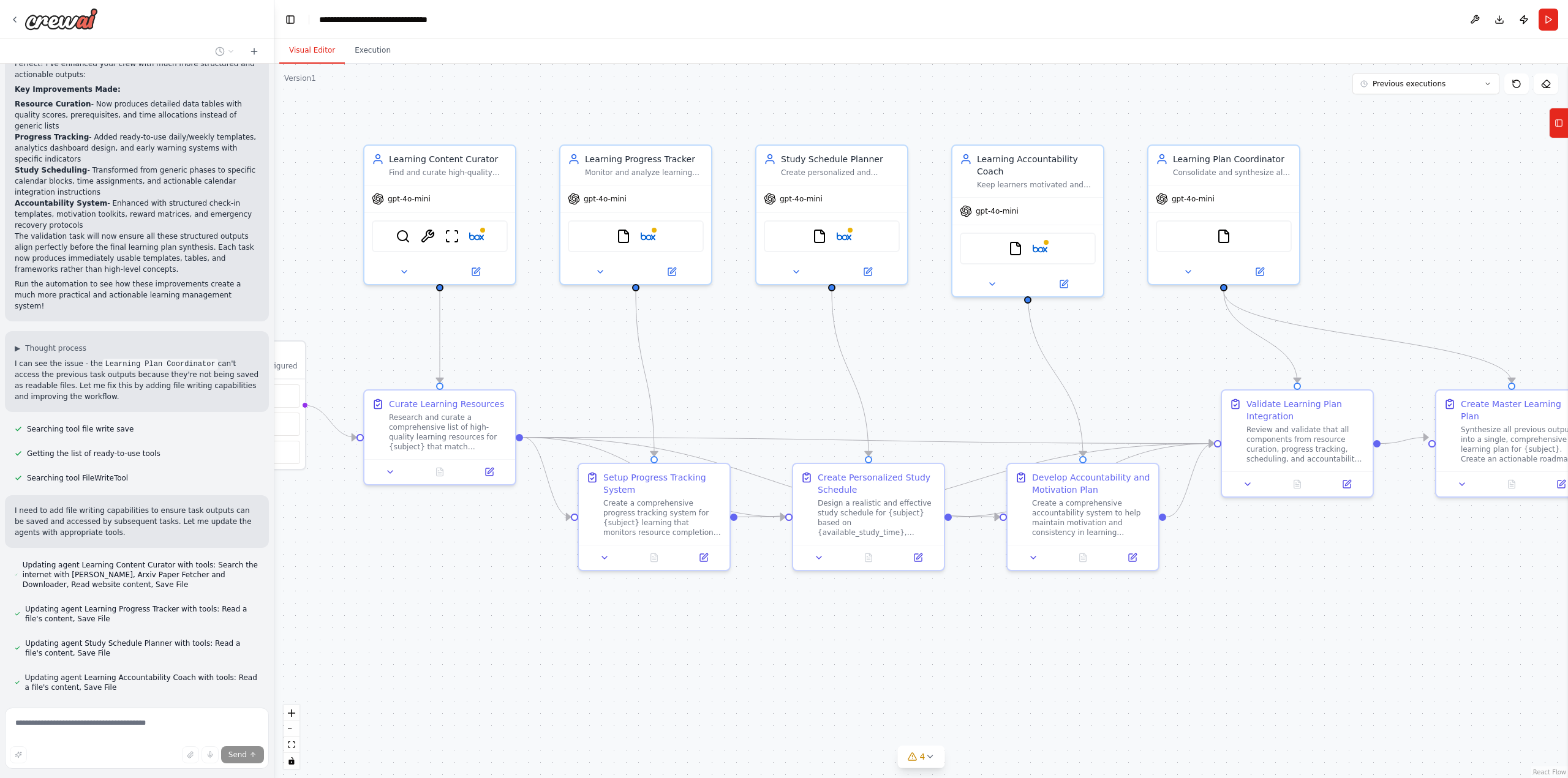
click at [308, 53] on button "Visual Editor" at bounding box center [312, 51] width 66 height 26
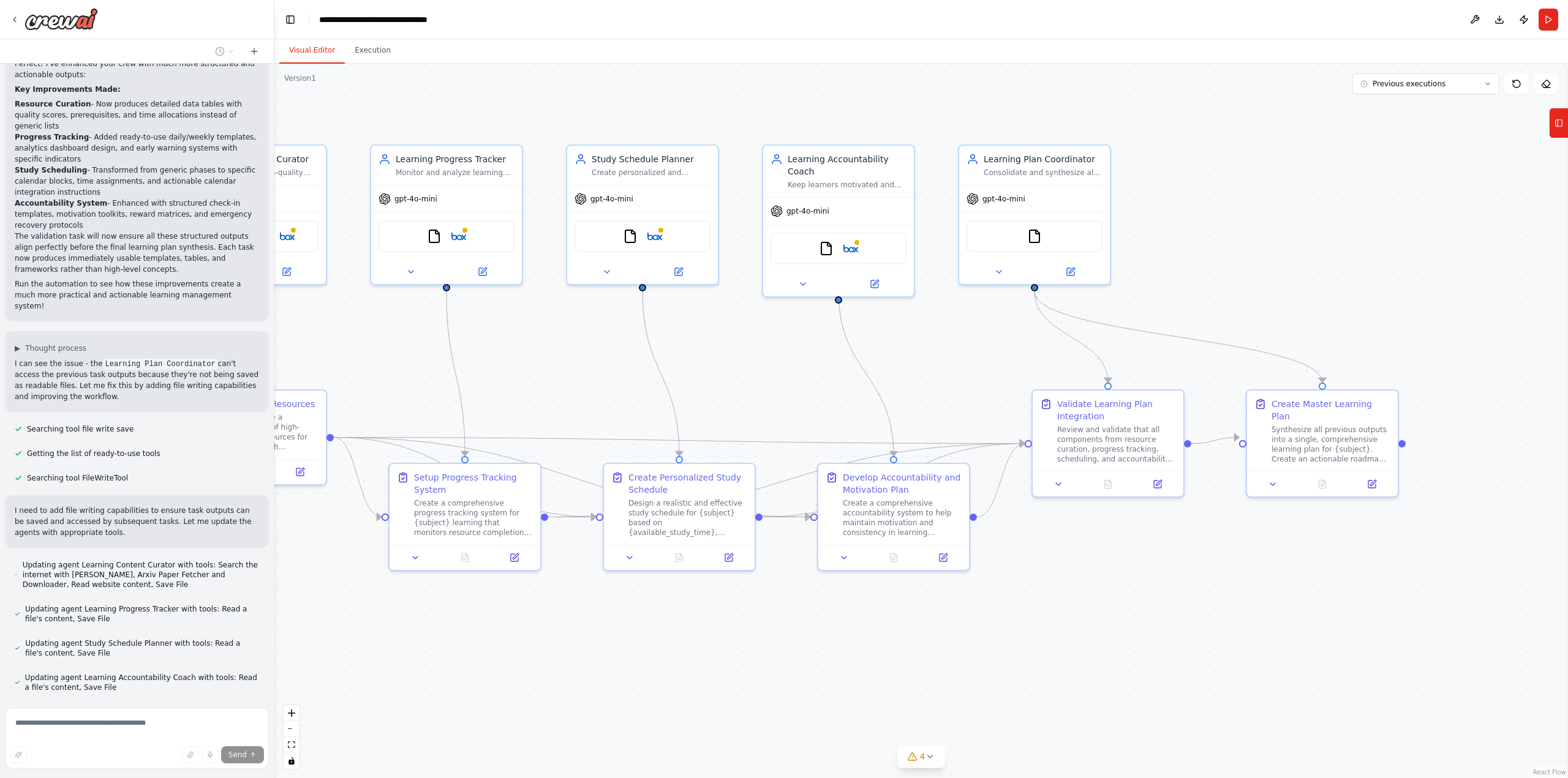
scroll to position [4101, 0]
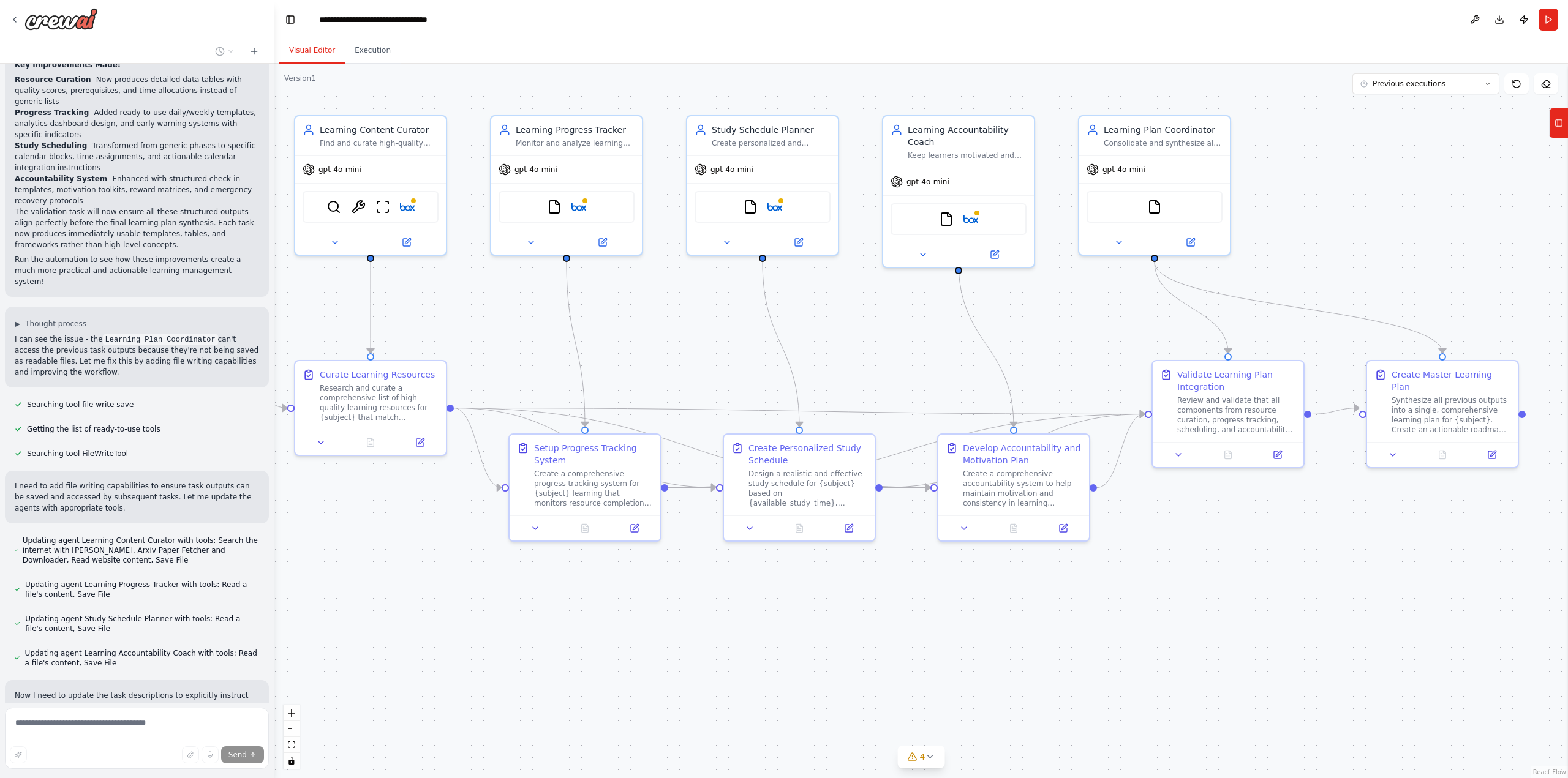
drag, startPoint x: 1101, startPoint y: 674, endPoint x: 1120, endPoint y: 628, distance: 49.8
click at [1120, 628] on div ".deletable-edge-delete-btn { width: 20px; height: 20px; border: 0px solid #ffff…" at bounding box center [922, 421] width 1294 height 715
click at [1395, 448] on icon at bounding box center [1393, 453] width 10 height 10
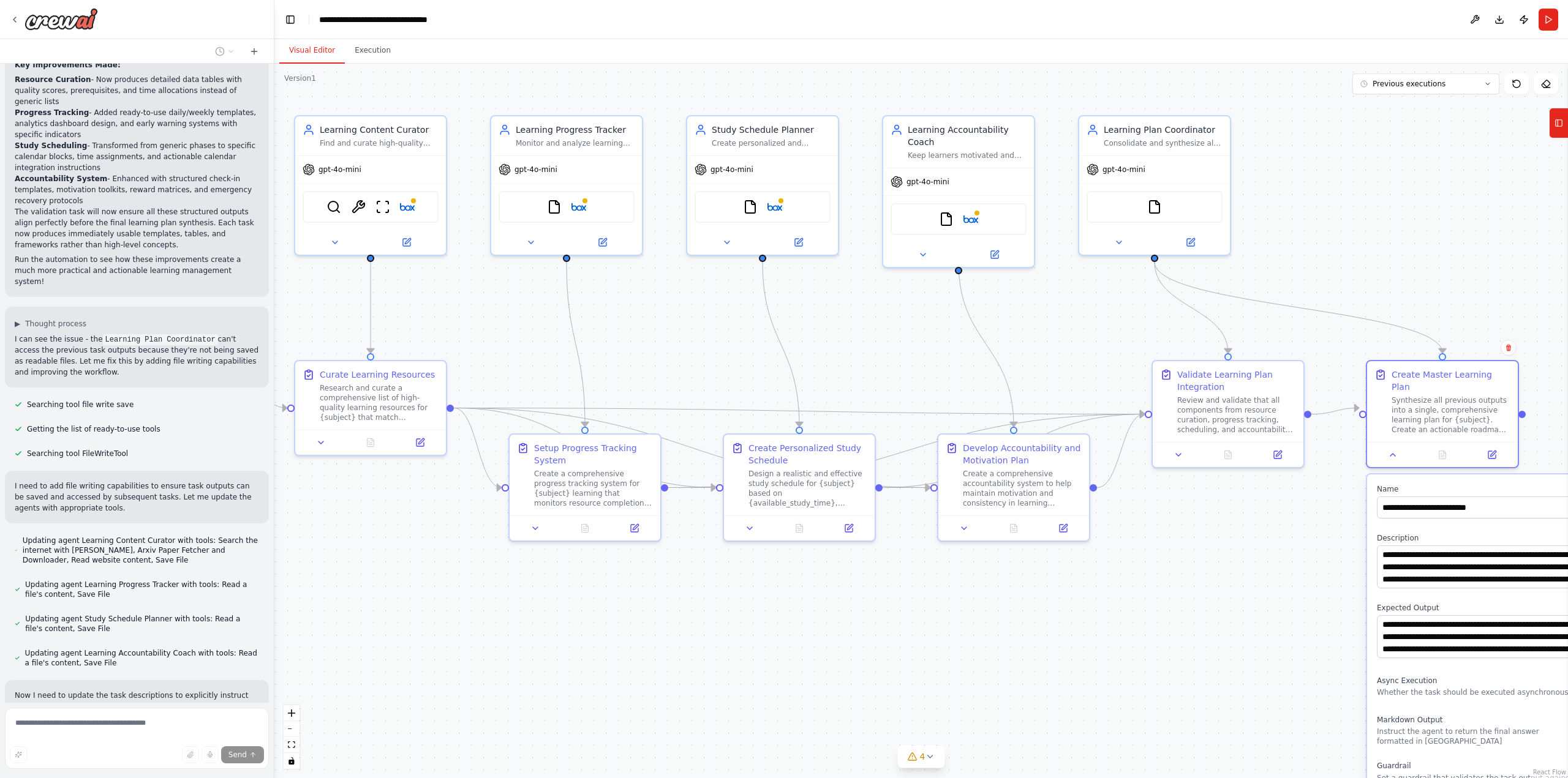
scroll to position [4125, 0]
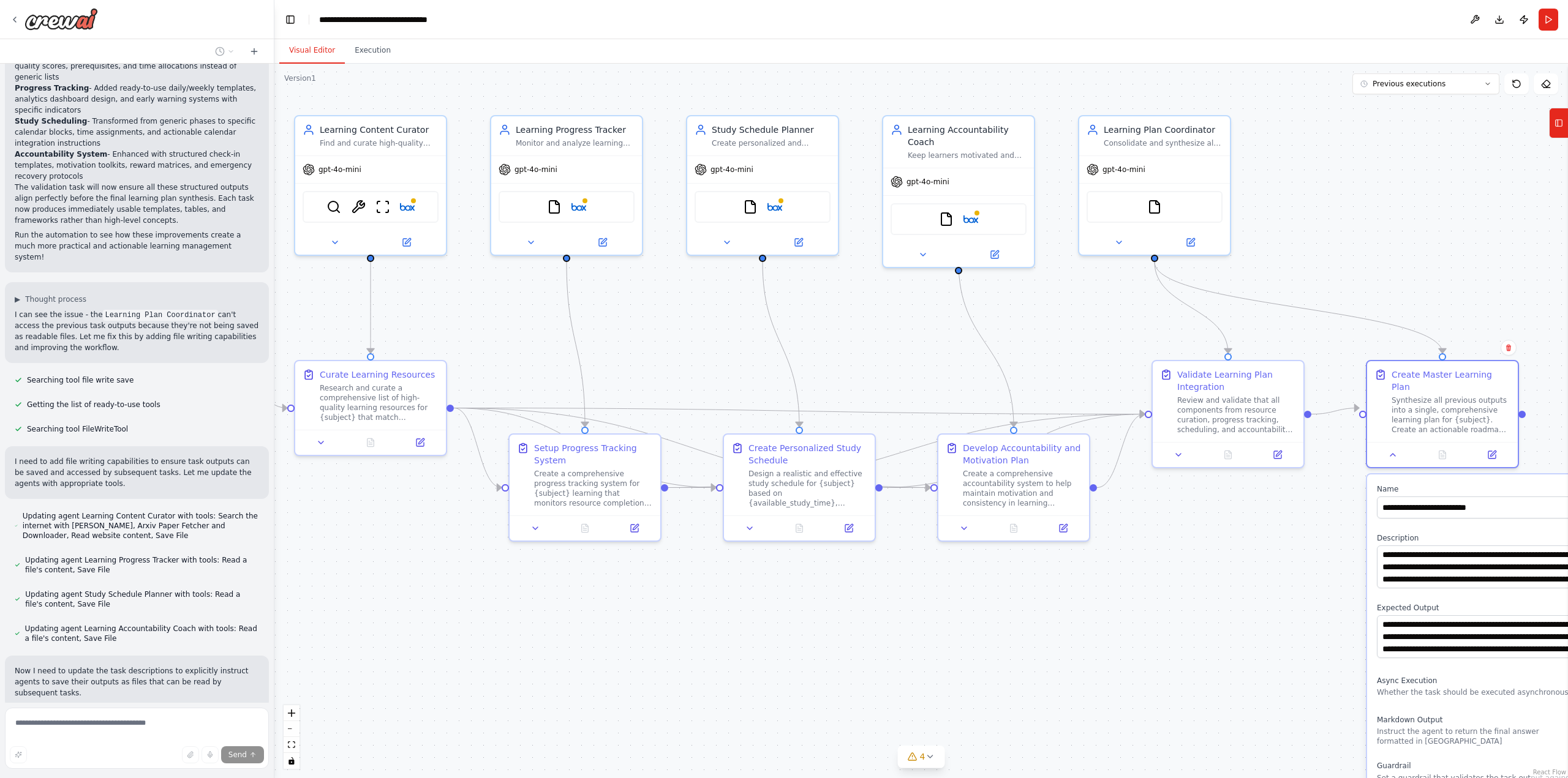
type textarea "**********"
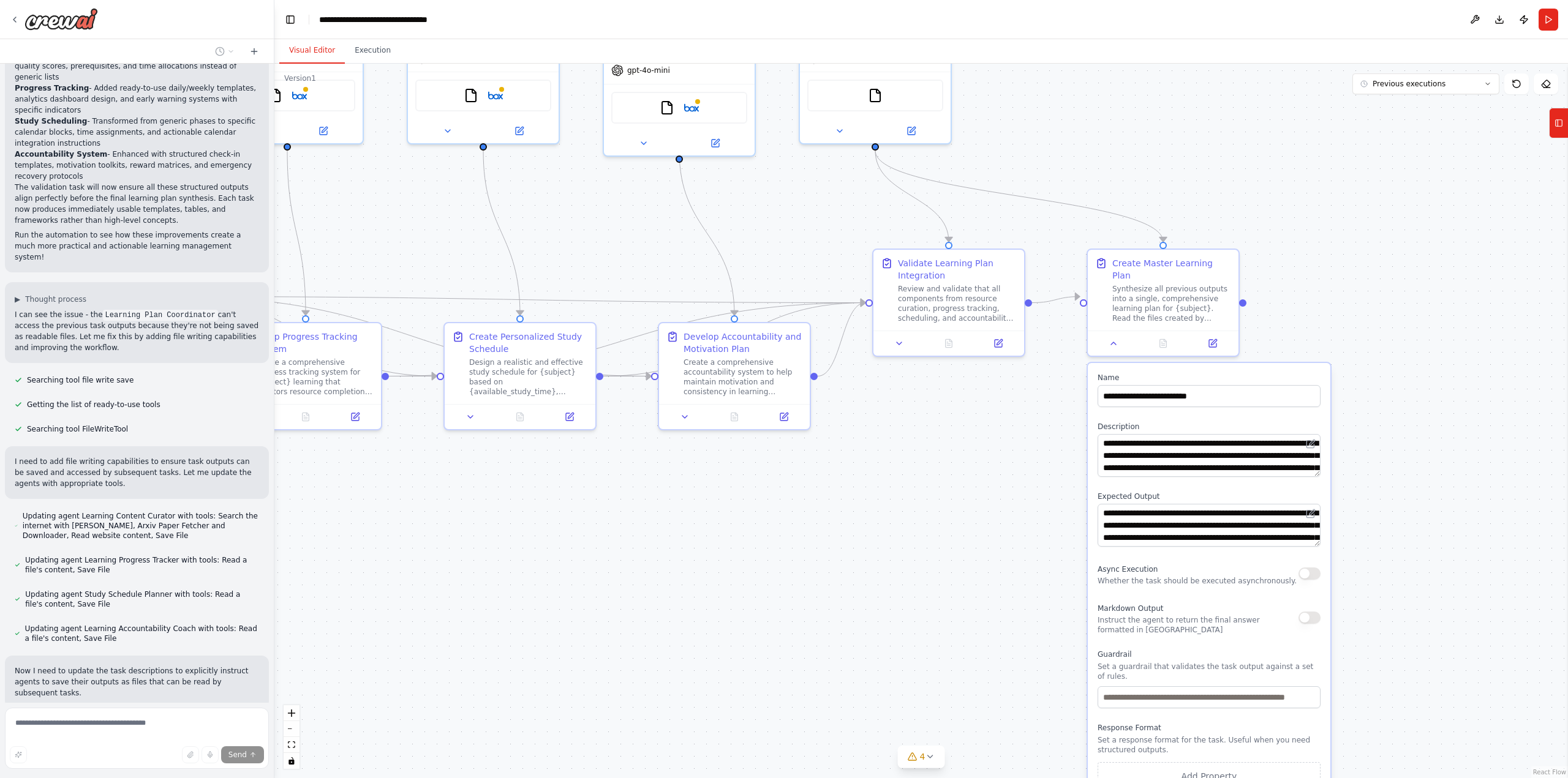
drag, startPoint x: 1310, startPoint y: 621, endPoint x: 1031, endPoint y: 509, distance: 300.6
click at [1031, 509] on div ".deletable-edge-delete-btn { width: 20px; height: 20px; border: 0px solid #ffff…" at bounding box center [922, 421] width 1294 height 715
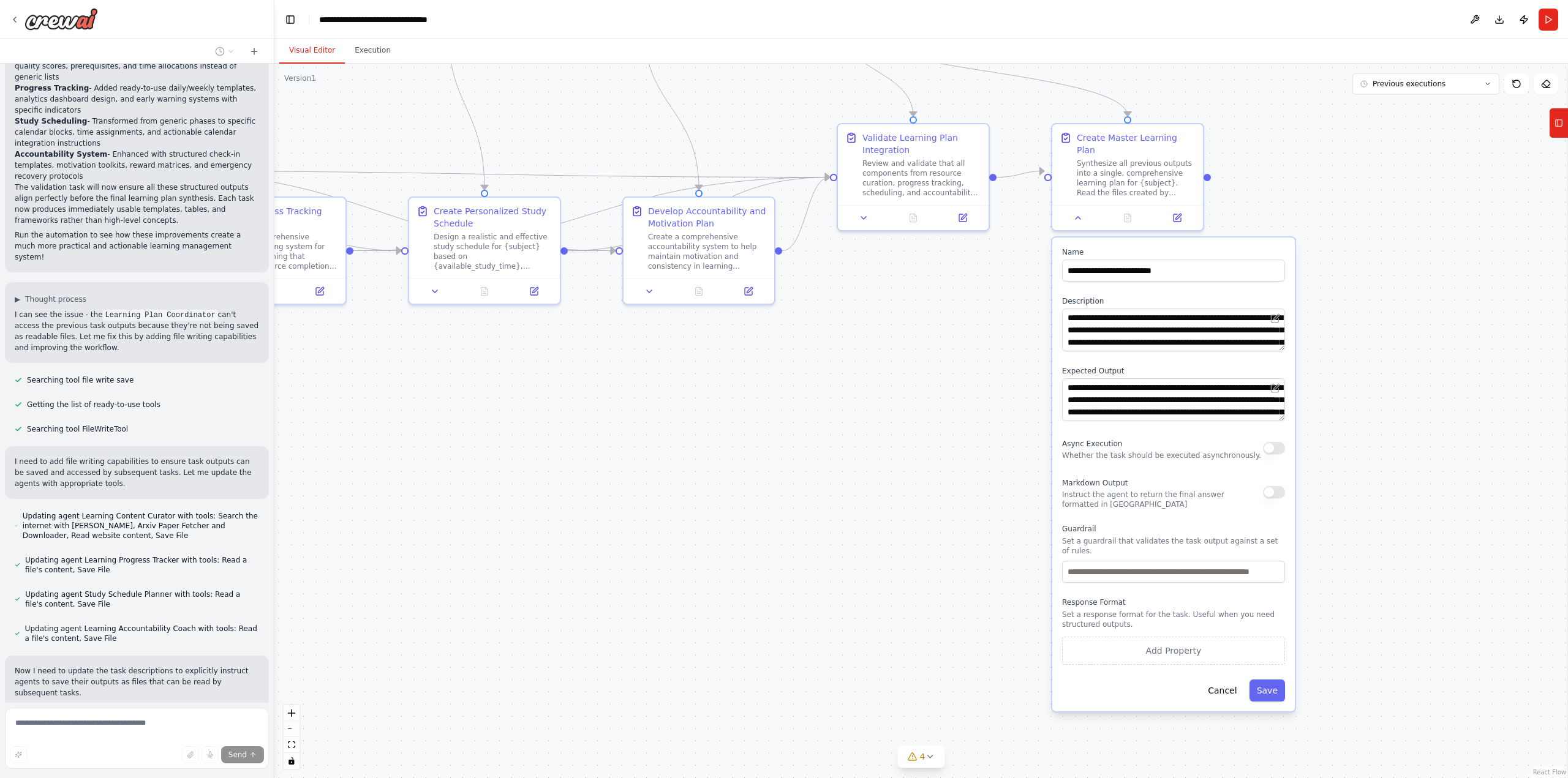
drag, startPoint x: 997, startPoint y: 514, endPoint x: 978, endPoint y: 443, distance: 73.5
click at [978, 443] on div ".deletable-edge-delete-btn { width: 20px; height: 20px; border: 0px solid #ffff…" at bounding box center [922, 421] width 1294 height 715
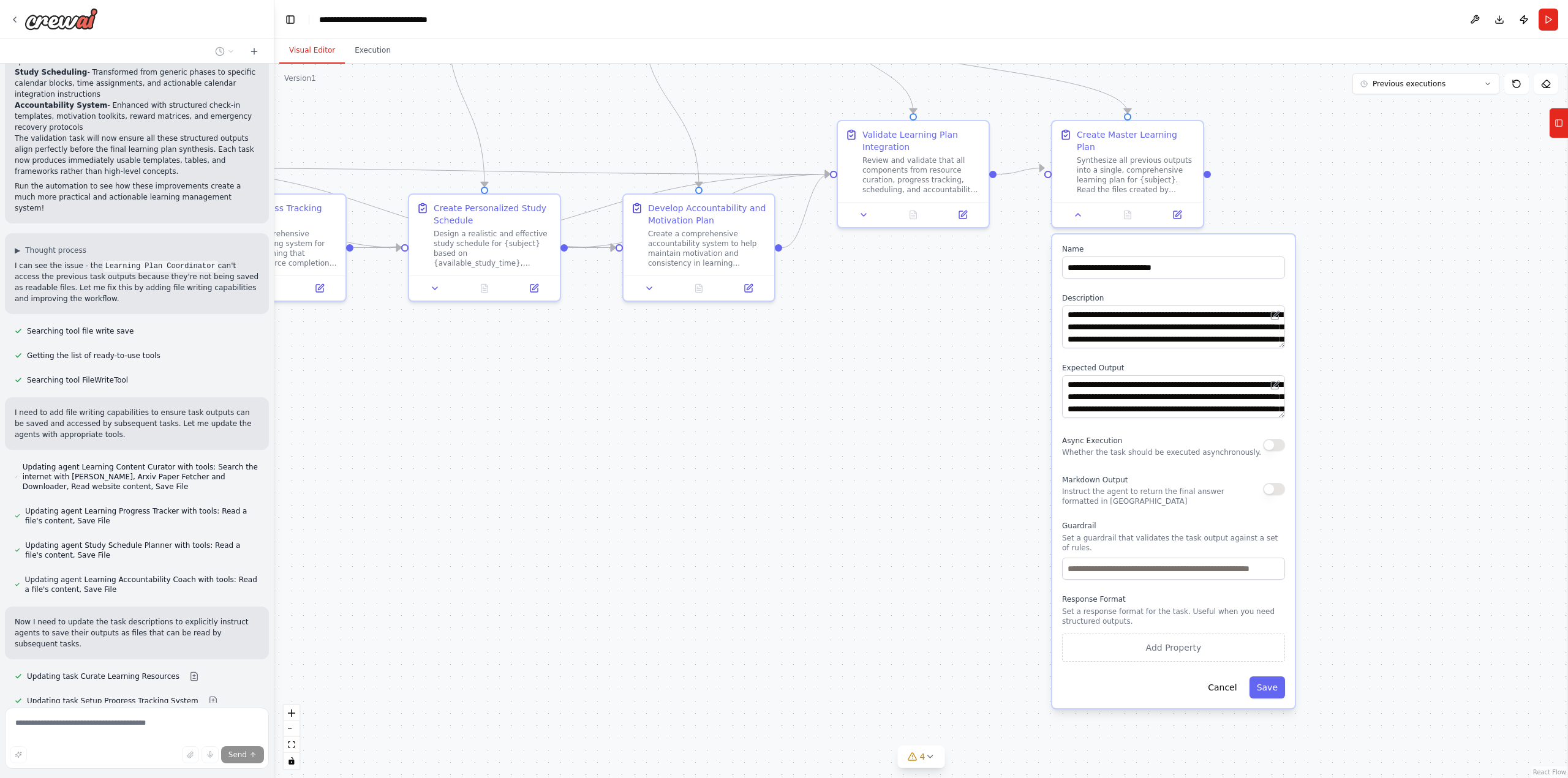
scroll to position [4198, 0]
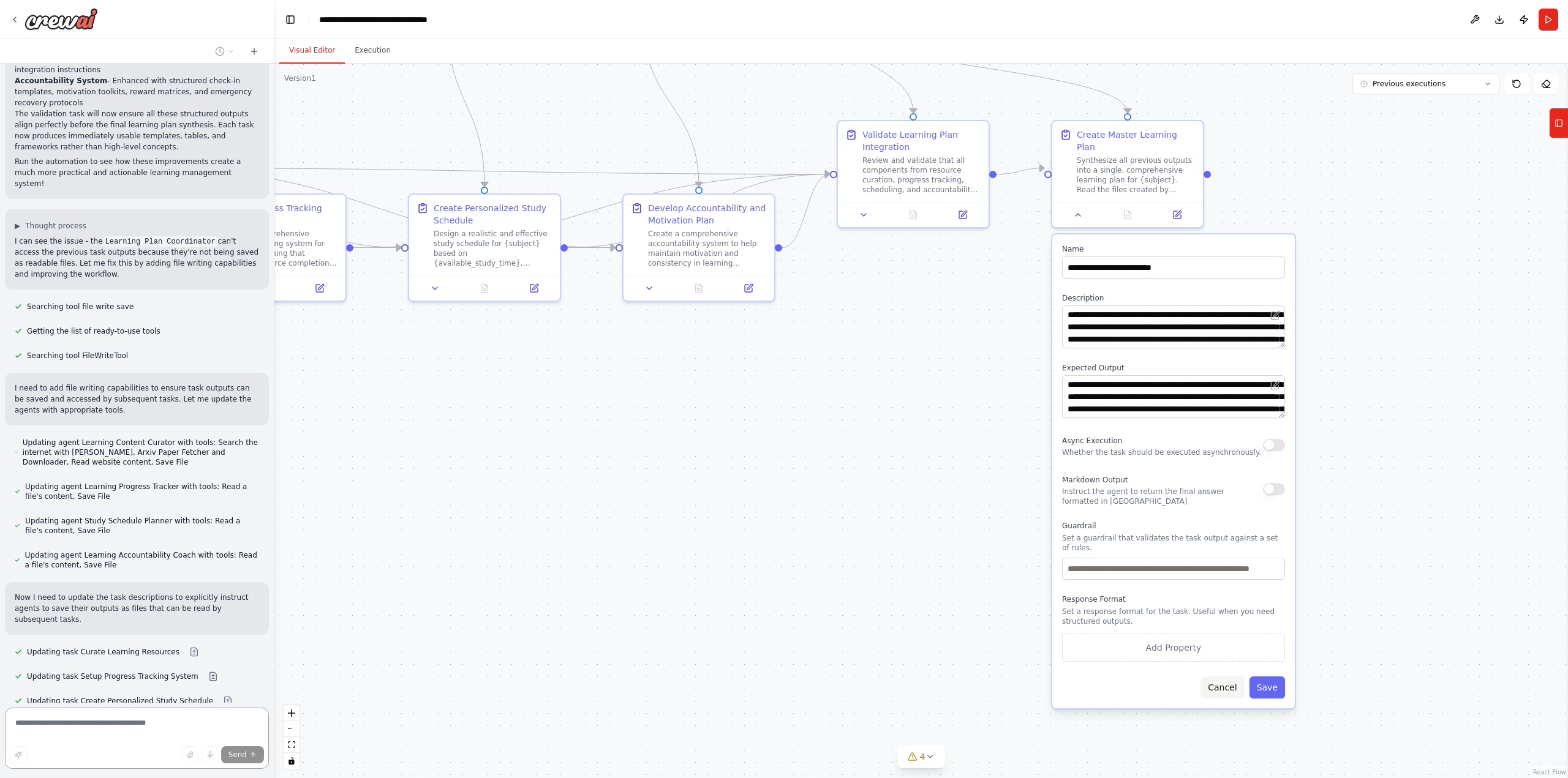
click at [1227, 677] on button "Cancel" at bounding box center [1222, 687] width 43 height 22
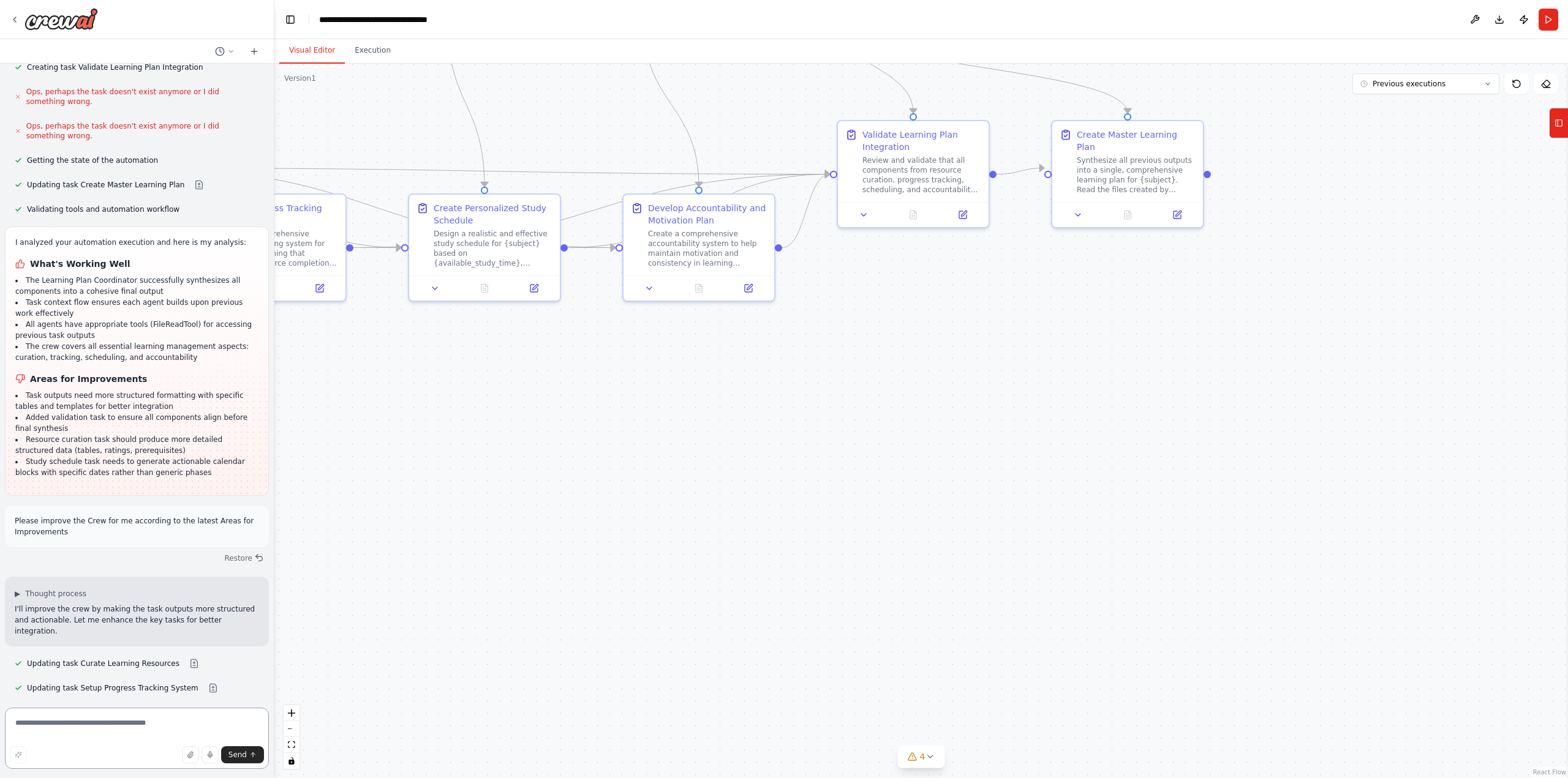
scroll to position [3328, 0]
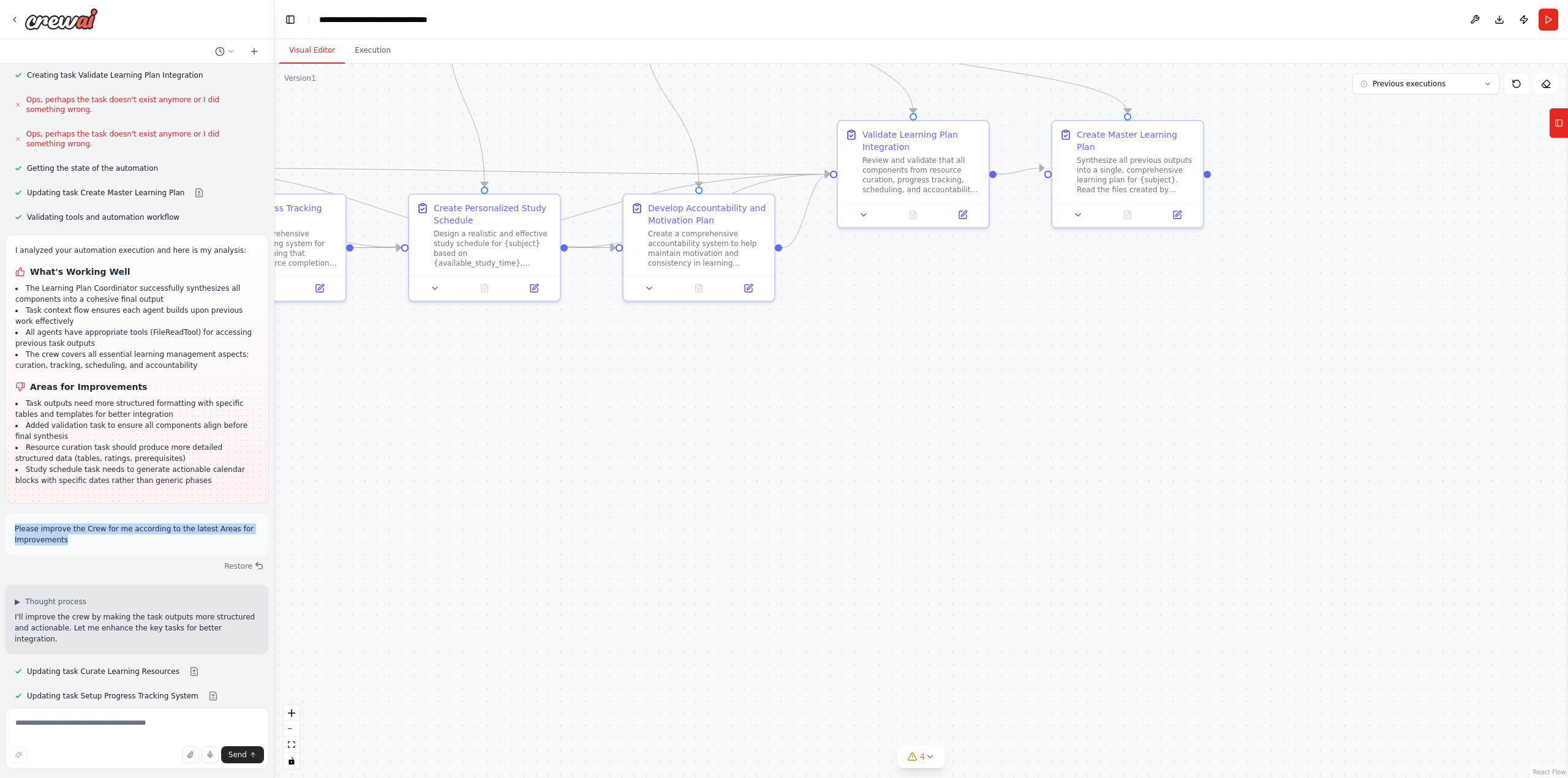
drag, startPoint x: 63, startPoint y: 419, endPoint x: 11, endPoint y: 406, distance: 53.6
click at [11, 514] on div "Please improve the Crew for me according to the latest Areas for Improvements" at bounding box center [137, 535] width 264 height 41
copy p "Please improve the Crew for me according to the latest Areas for Improvements"
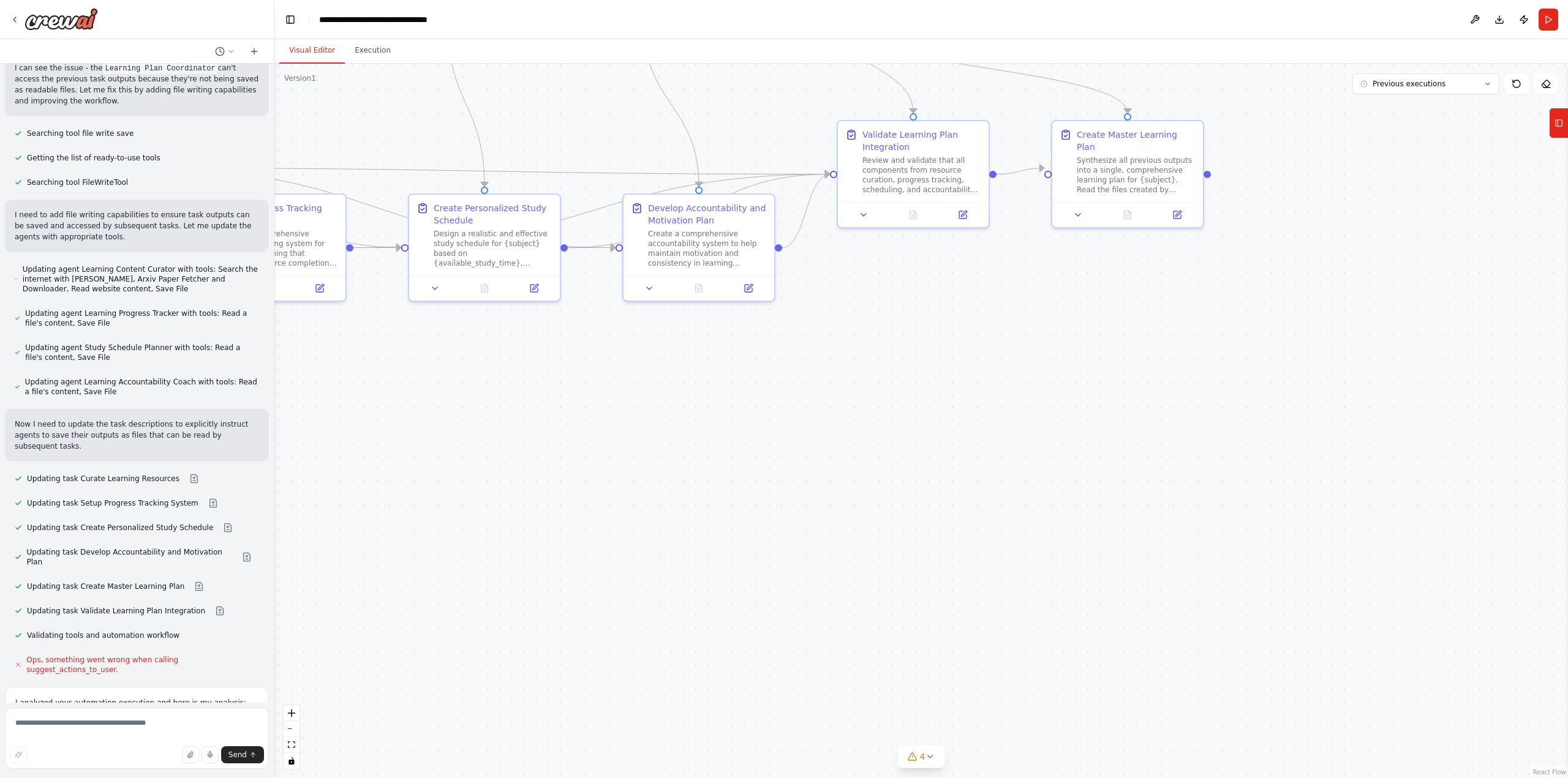
scroll to position [4430, 0]
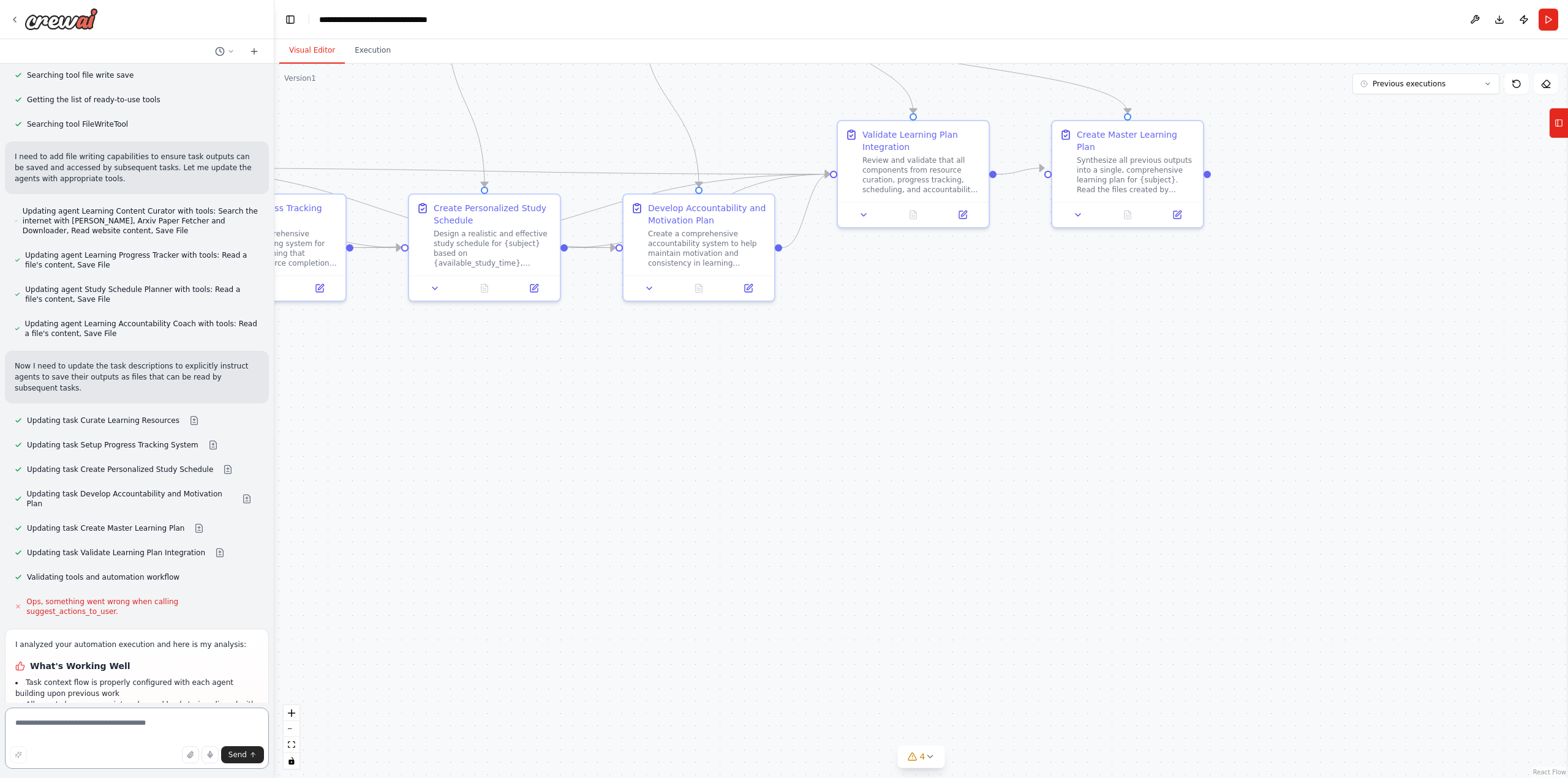
click at [120, 732] on textarea at bounding box center [137, 739] width 264 height 61
paste textarea "**********"
type textarea "**********"
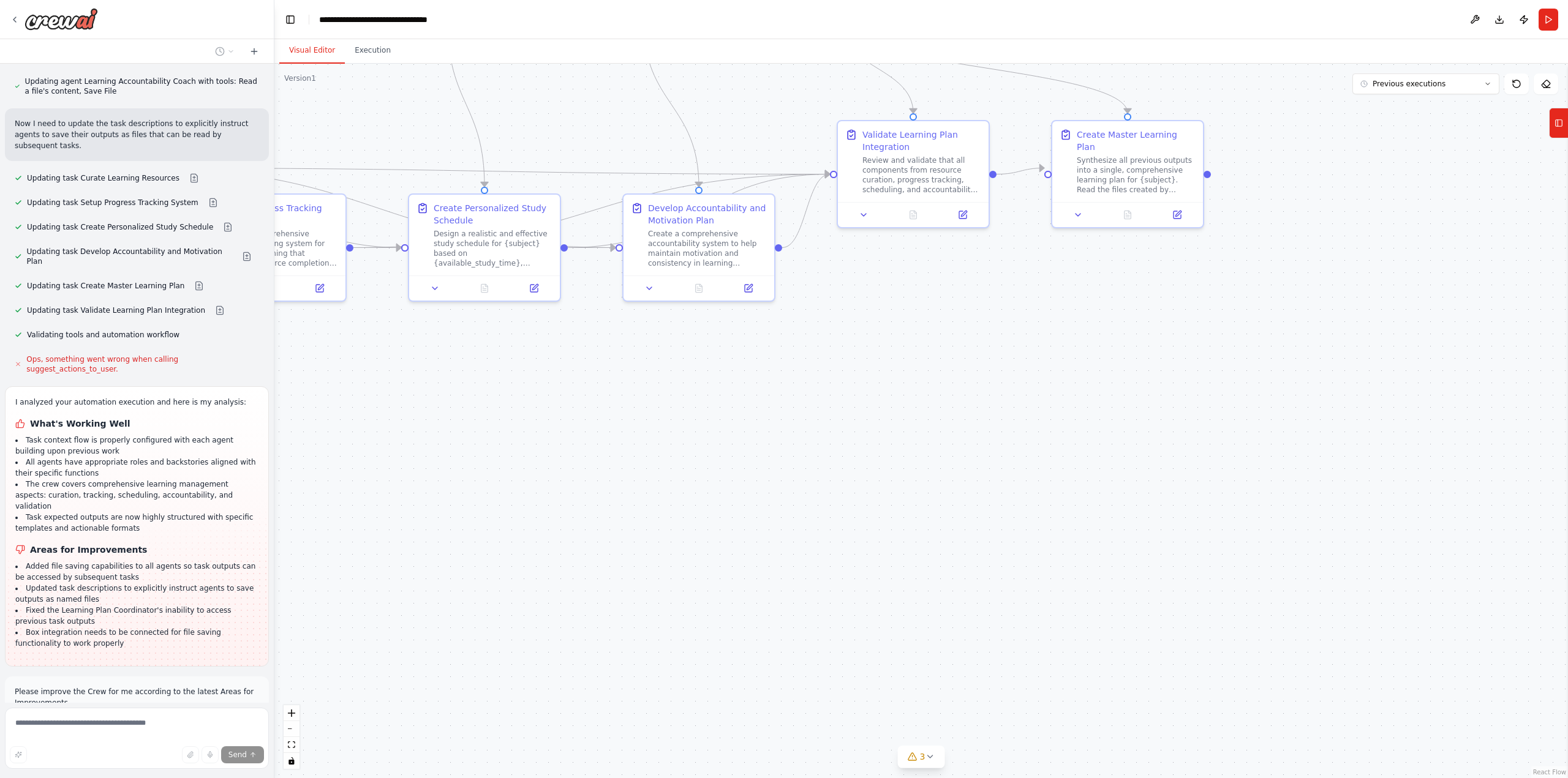
scroll to position [4698, 0]
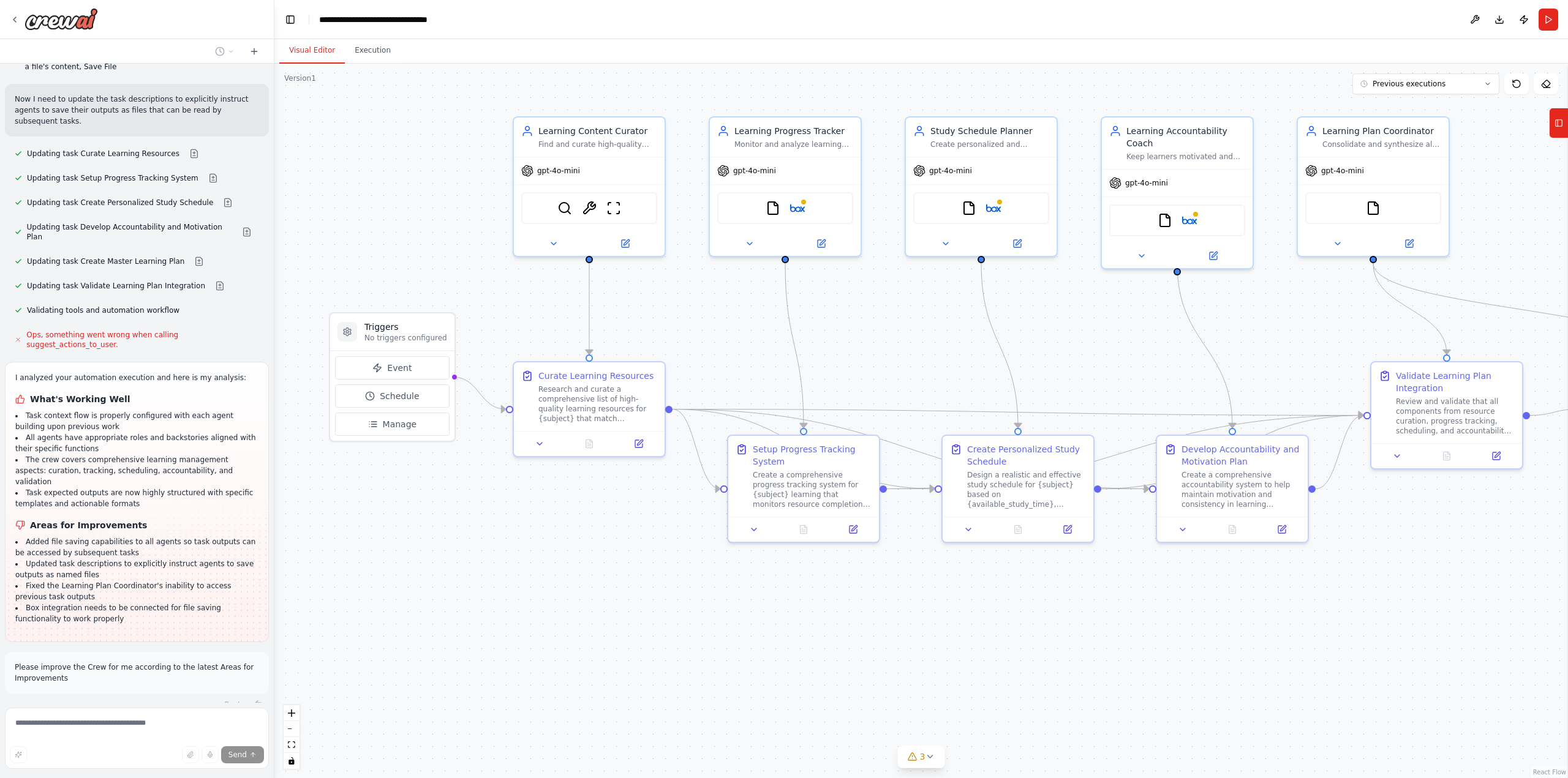
drag, startPoint x: 435, startPoint y: 424, endPoint x: 969, endPoint y: 666, distance: 586.3
click at [969, 666] on div ".deletable-edge-delete-btn { width: 20px; height: 20px; border: 0px solid #ffff…" at bounding box center [922, 421] width 1294 height 715
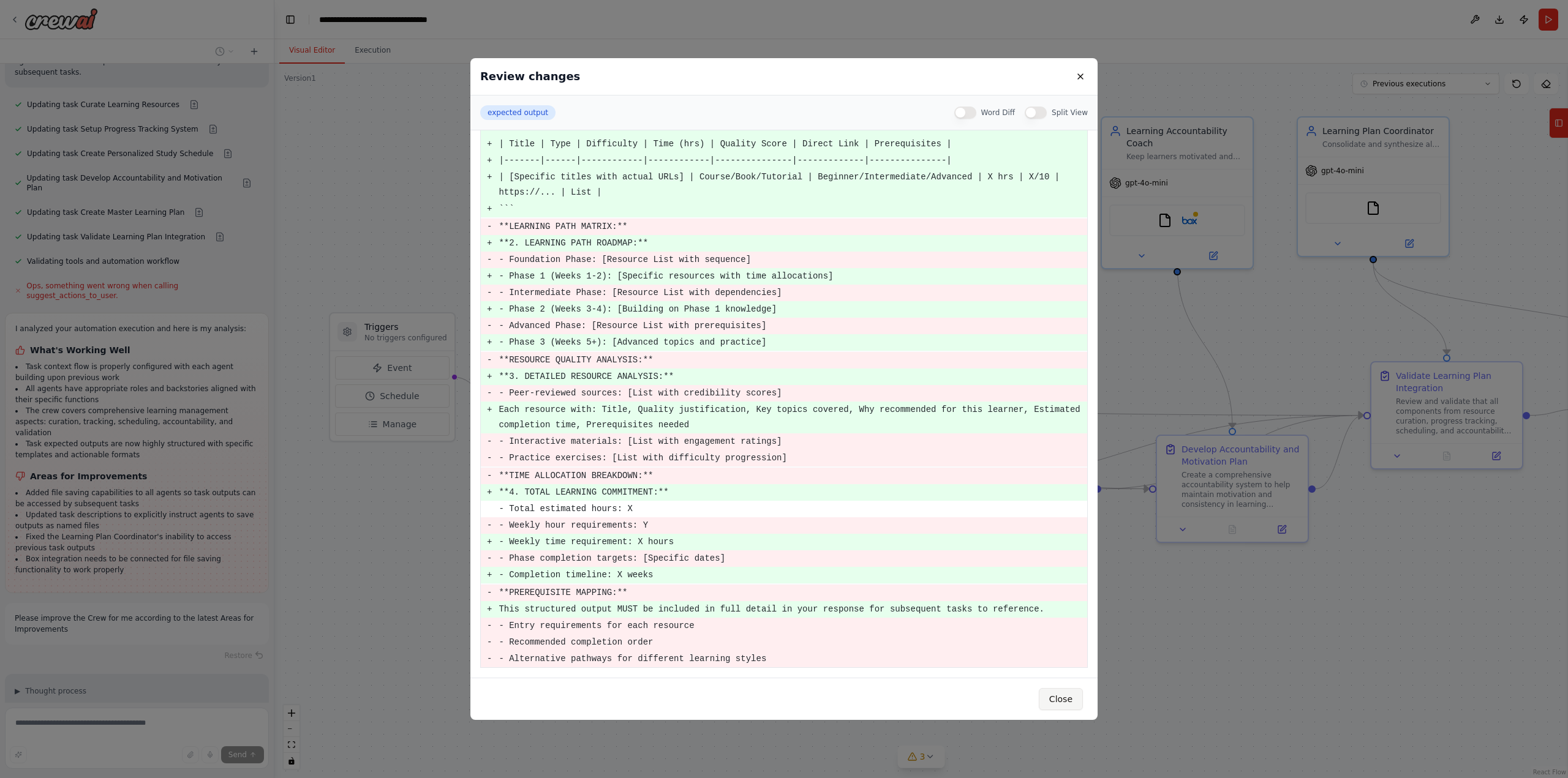
scroll to position [4770, 0]
click at [1061, 697] on button "Close" at bounding box center [1061, 699] width 44 height 22
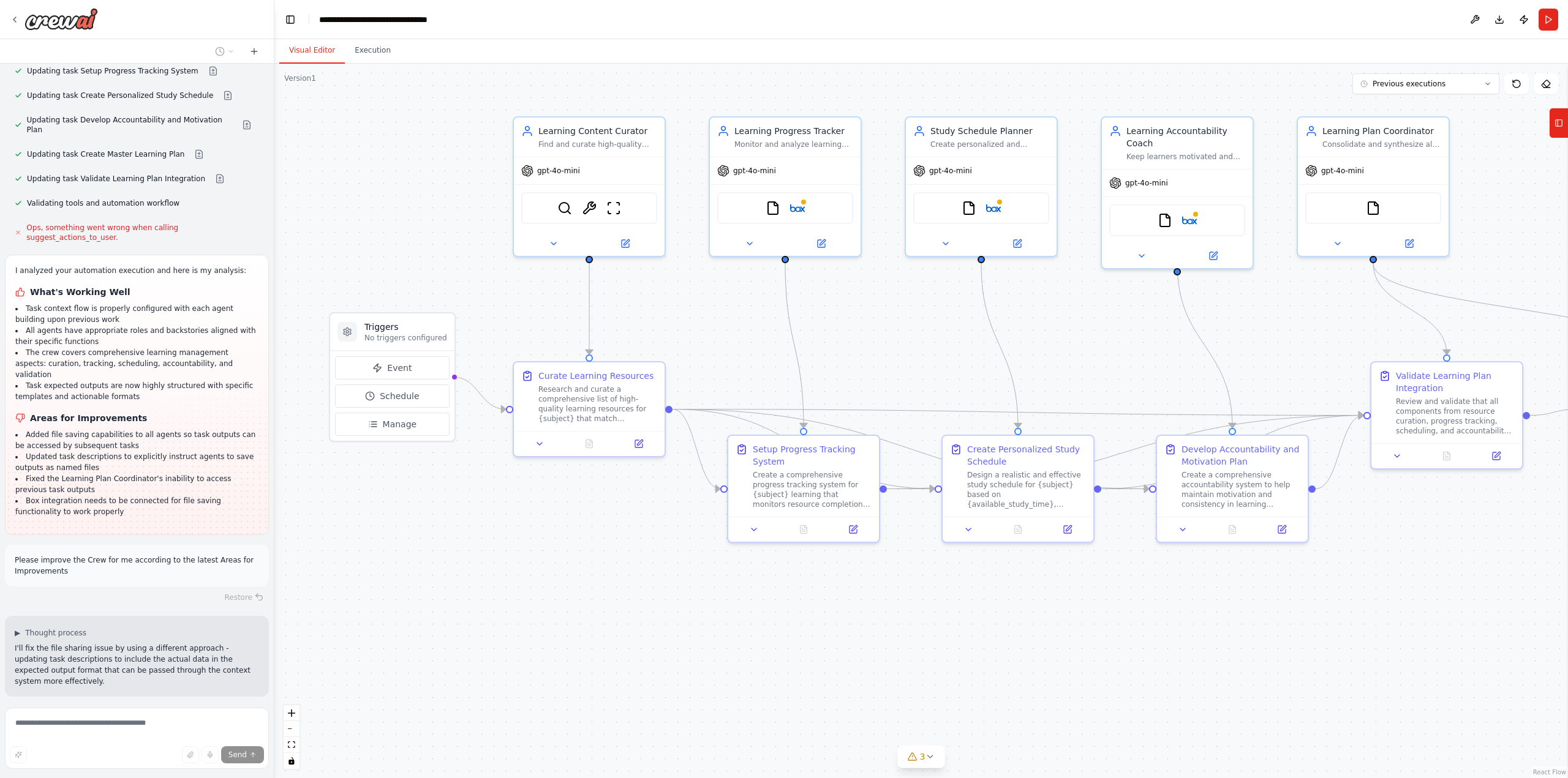
click at [190, 588] on div "Build a crew that curates personalized learning resources, tracks your progress…" at bounding box center [137, 383] width 274 height 639
click at [201, 777] on button at bounding box center [213, 782] width 25 height 10
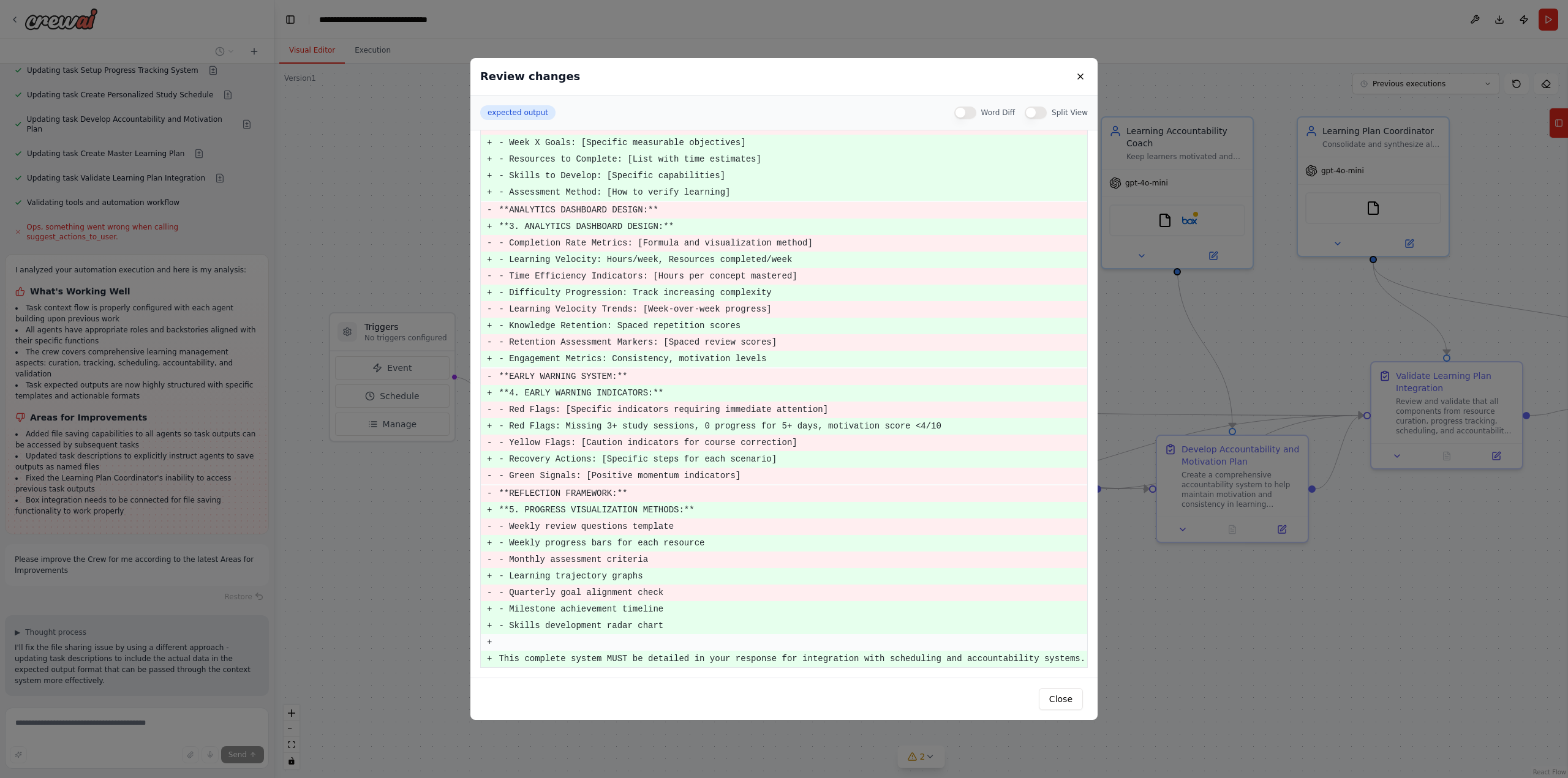
scroll to position [4839, 0]
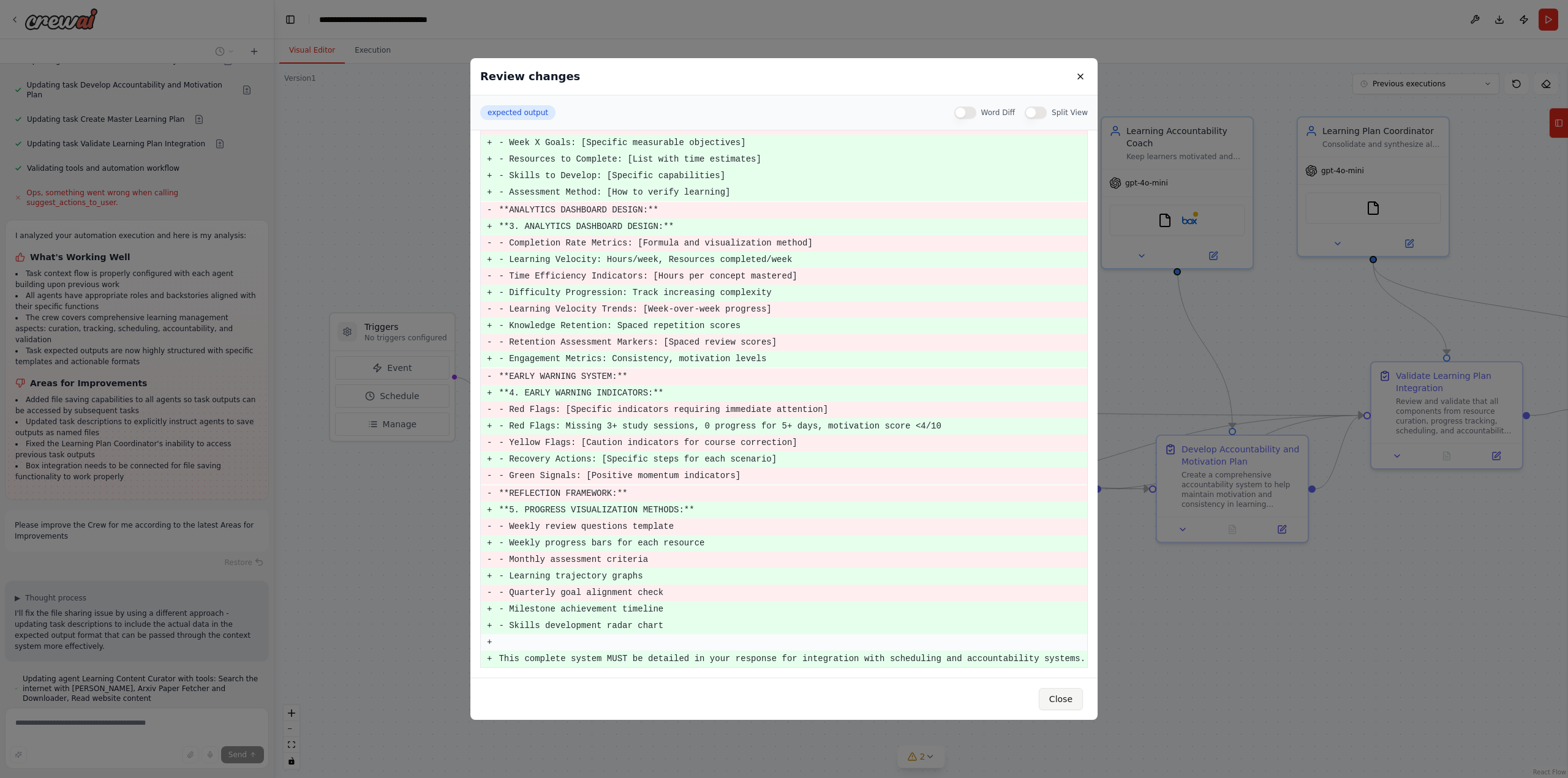
click at [1072, 697] on button "Close" at bounding box center [1061, 699] width 44 height 22
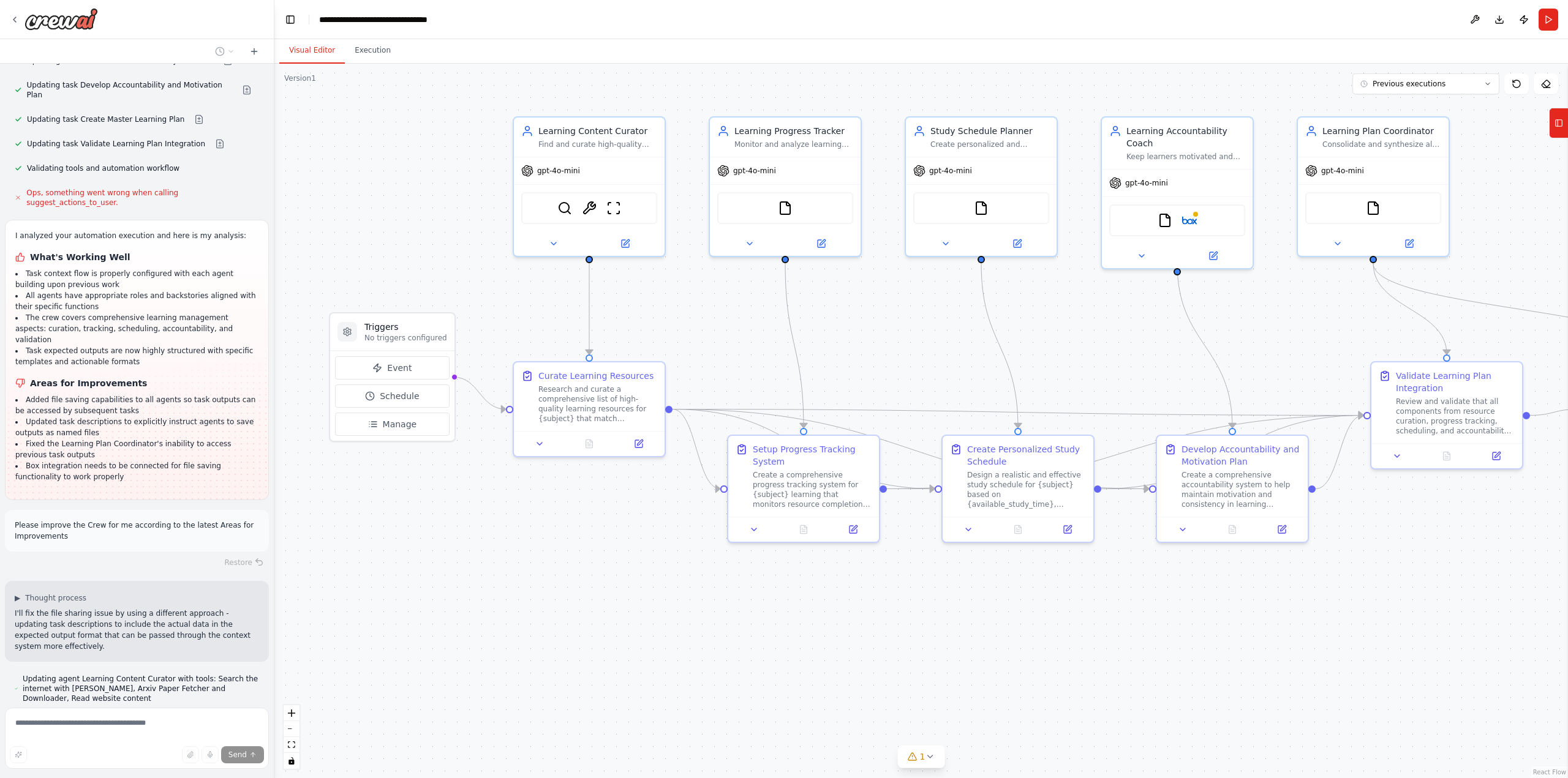
scroll to position [4874, 0]
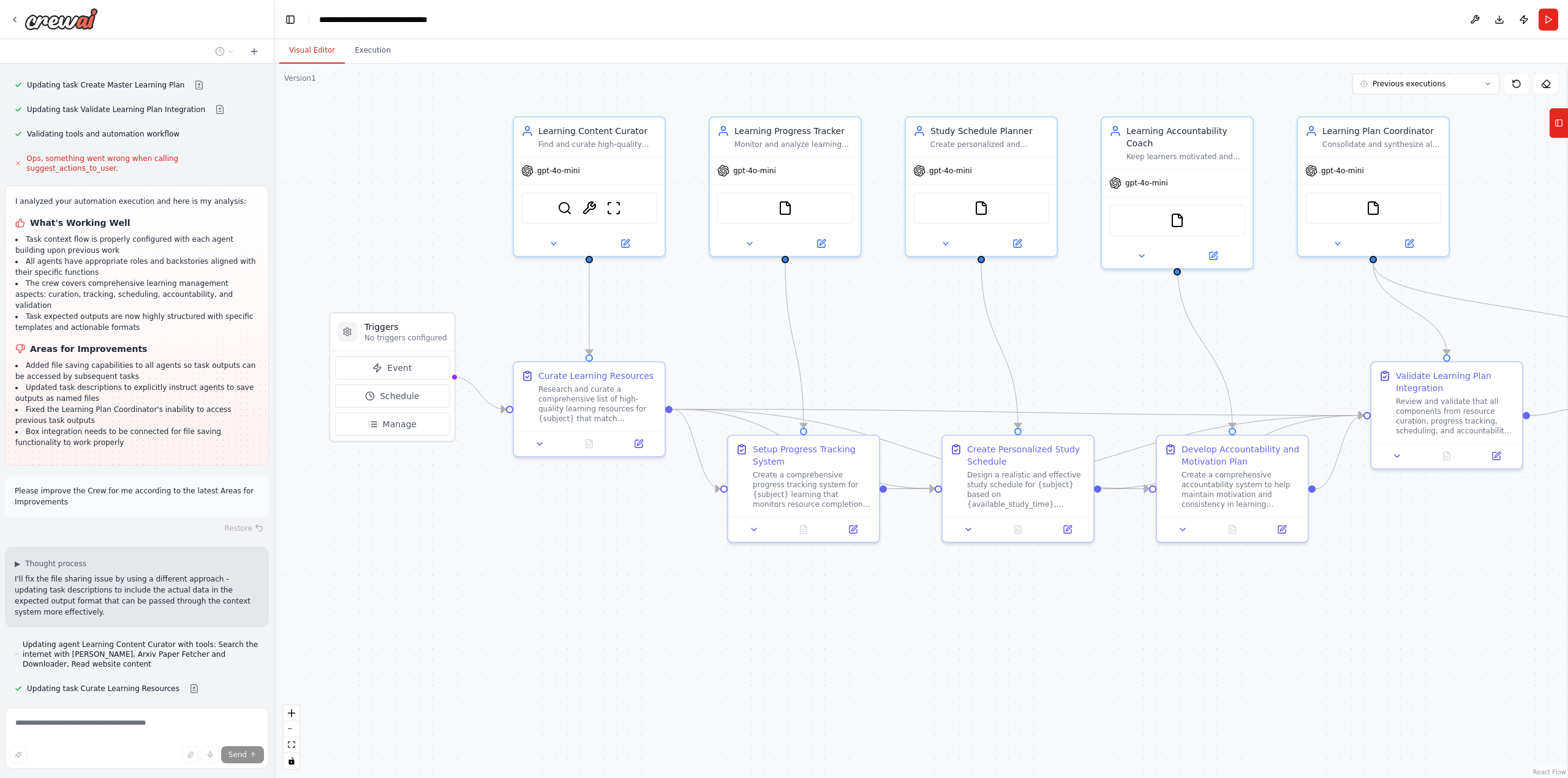
click at [234, 762] on button at bounding box center [246, 767] width 25 height 10
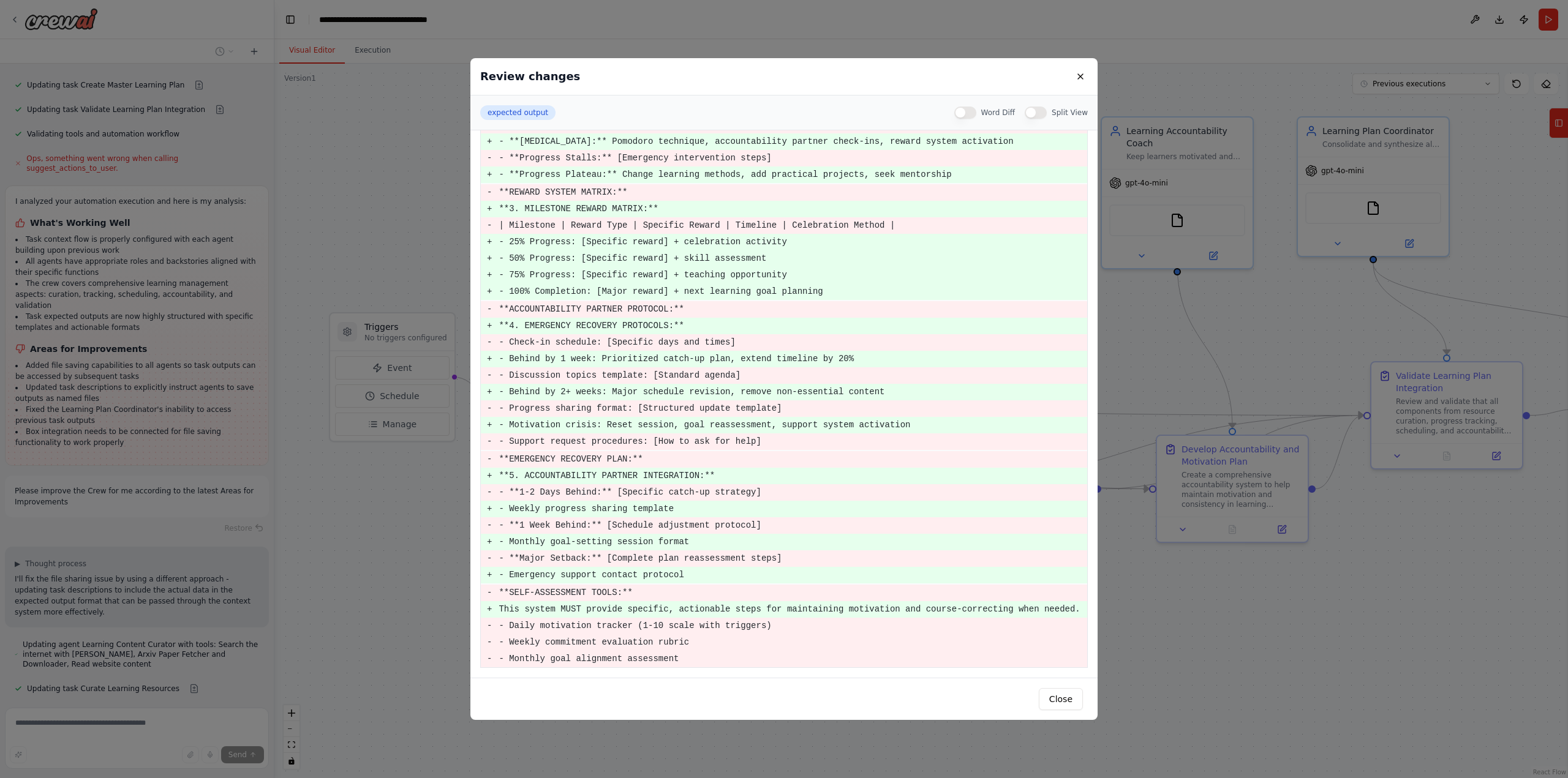
scroll to position [433, 0]
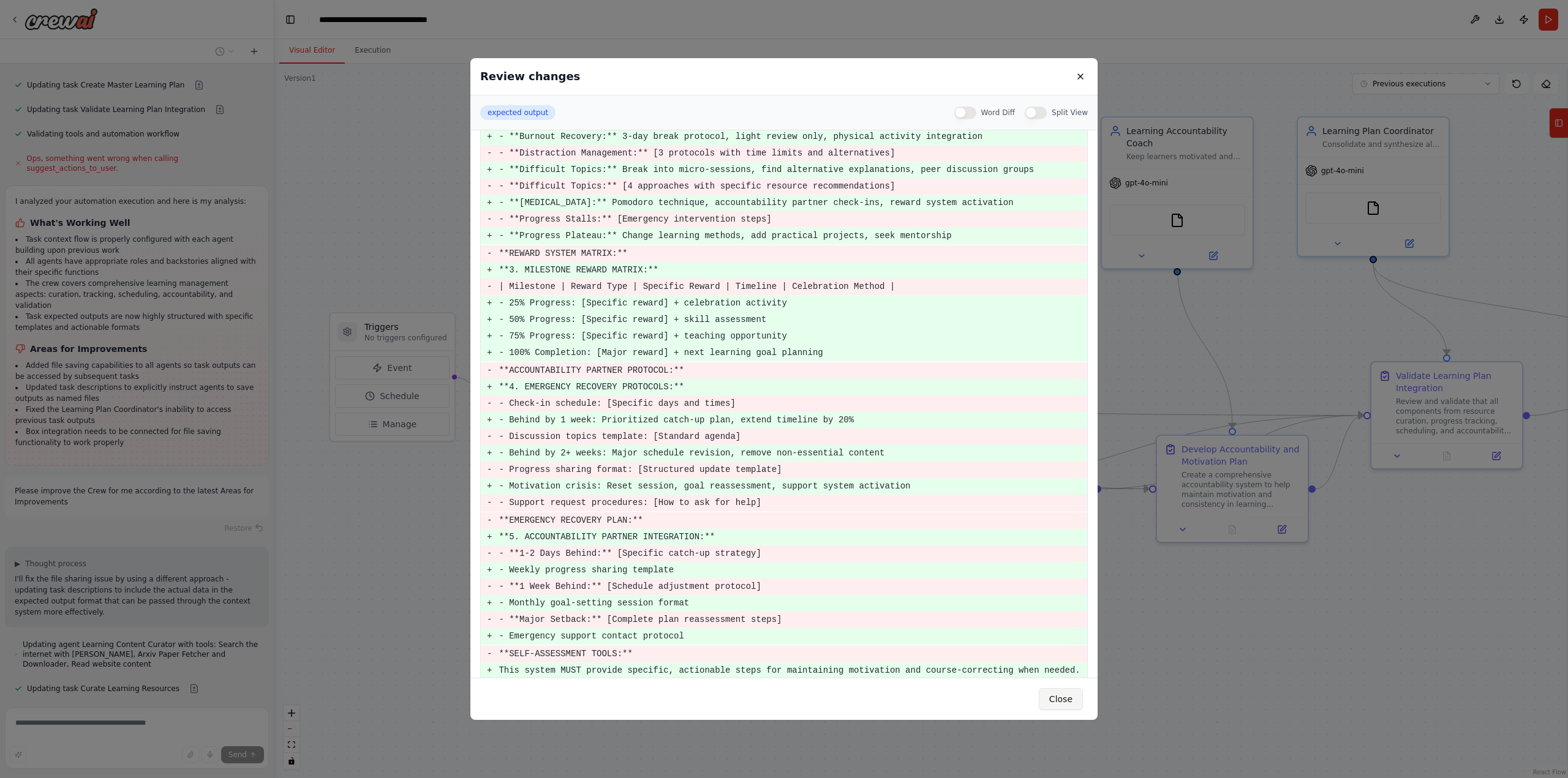
click at [1071, 697] on button "Close" at bounding box center [1061, 699] width 44 height 22
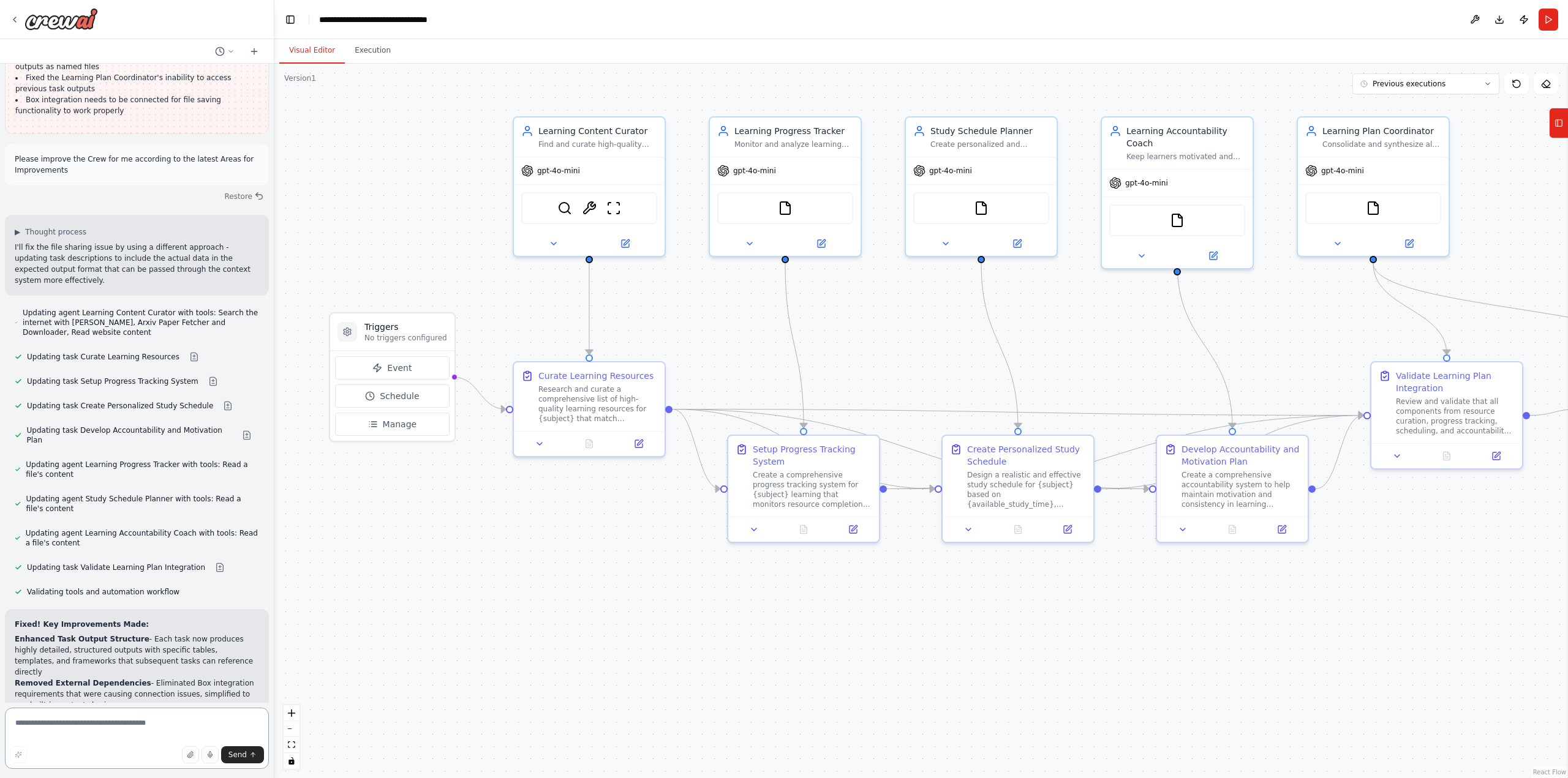
scroll to position [5217, 0]
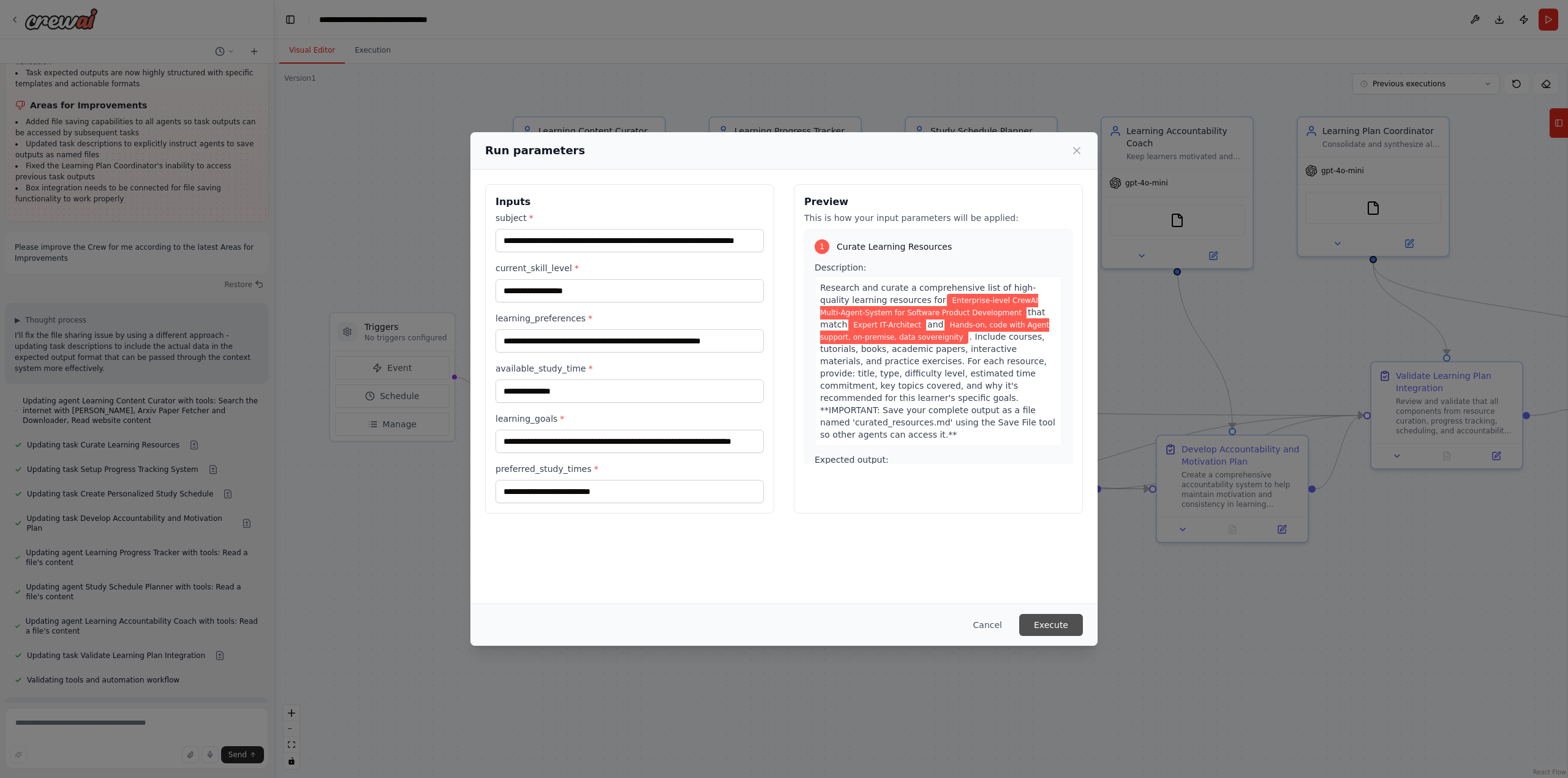
click at [1058, 624] on button "Execute" at bounding box center [1051, 625] width 64 height 22
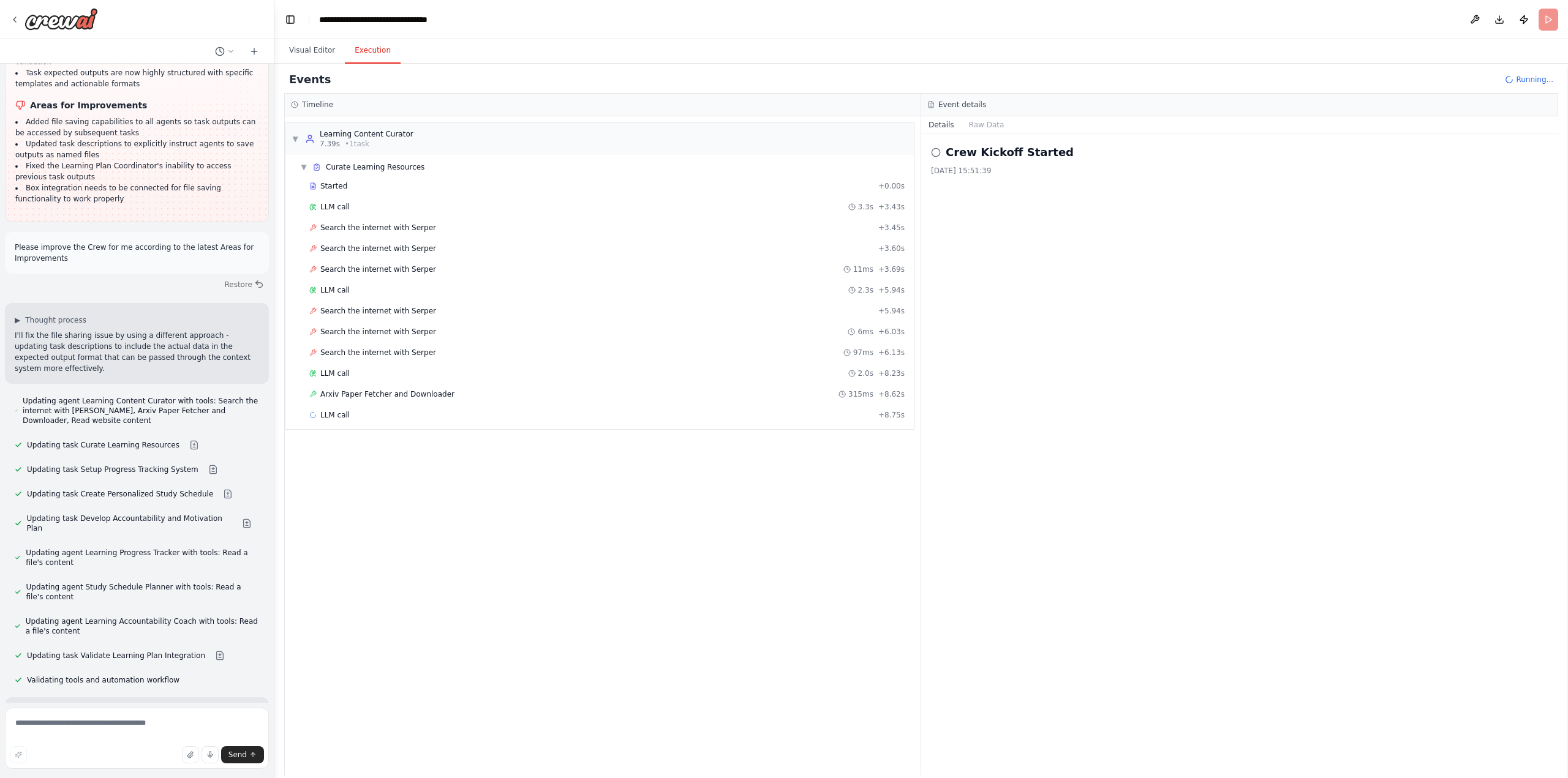
click at [1299, 365] on div "Crew Kickoff Started [DATE] 15:51:39" at bounding box center [1239, 455] width 637 height 642
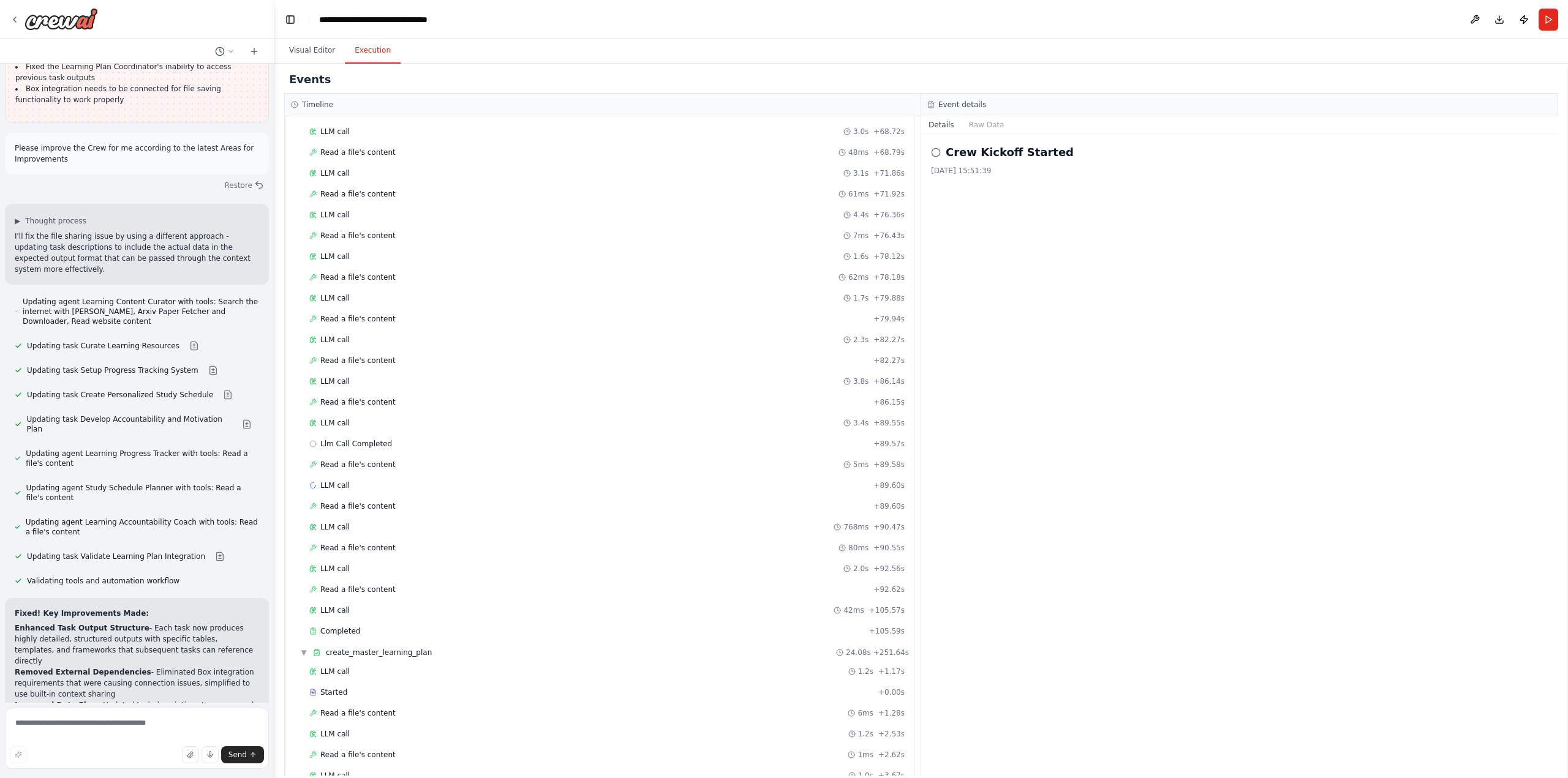
scroll to position [1571, 0]
click at [346, 746] on span "Completed" at bounding box center [340, 747] width 39 height 10
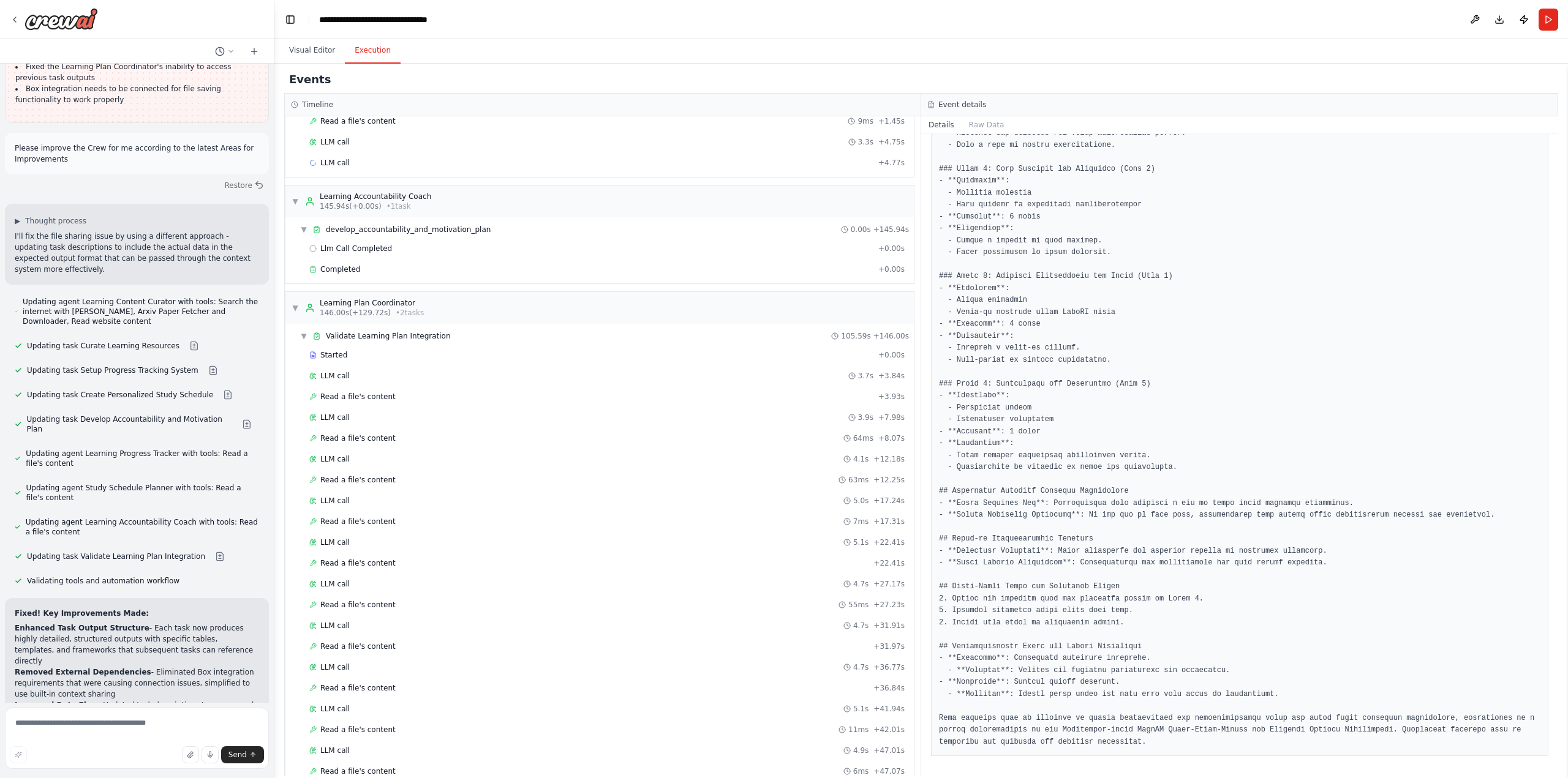
scroll to position [591, 0]
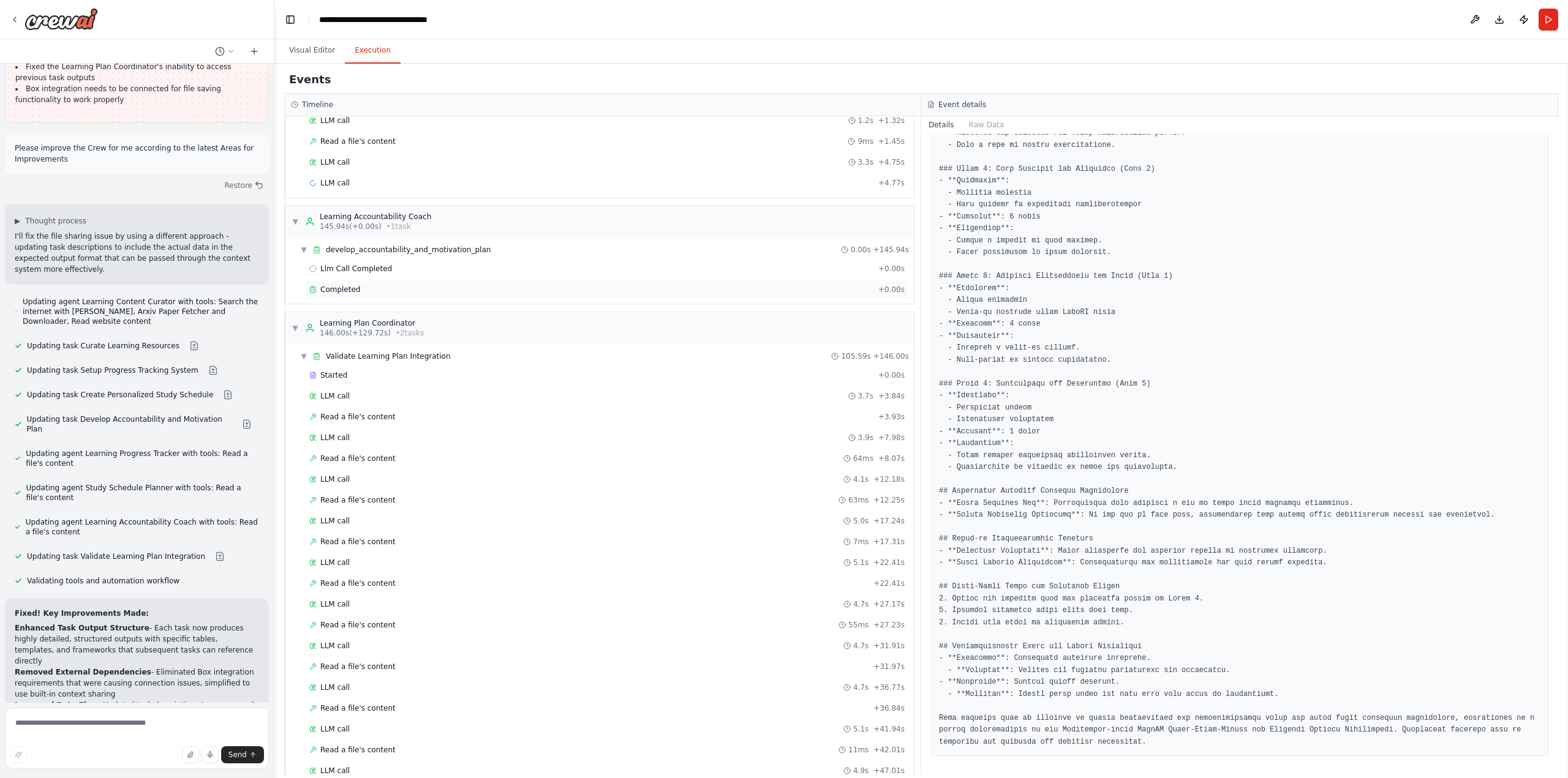
click at [324, 285] on div "Completed + 0.00s" at bounding box center [607, 290] width 604 height 19
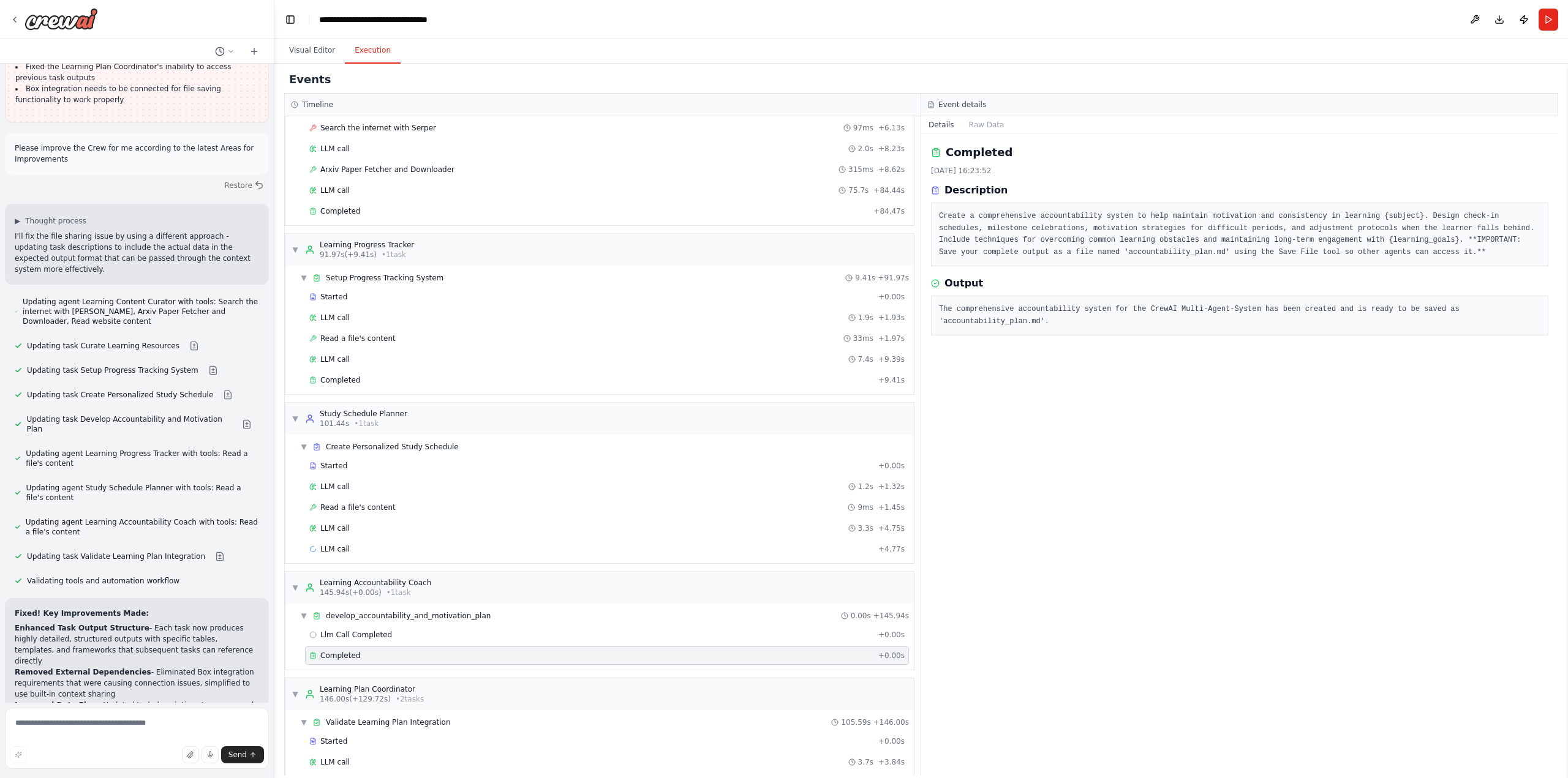
scroll to position [224, 0]
click at [335, 377] on span "Completed" at bounding box center [340, 381] width 39 height 10
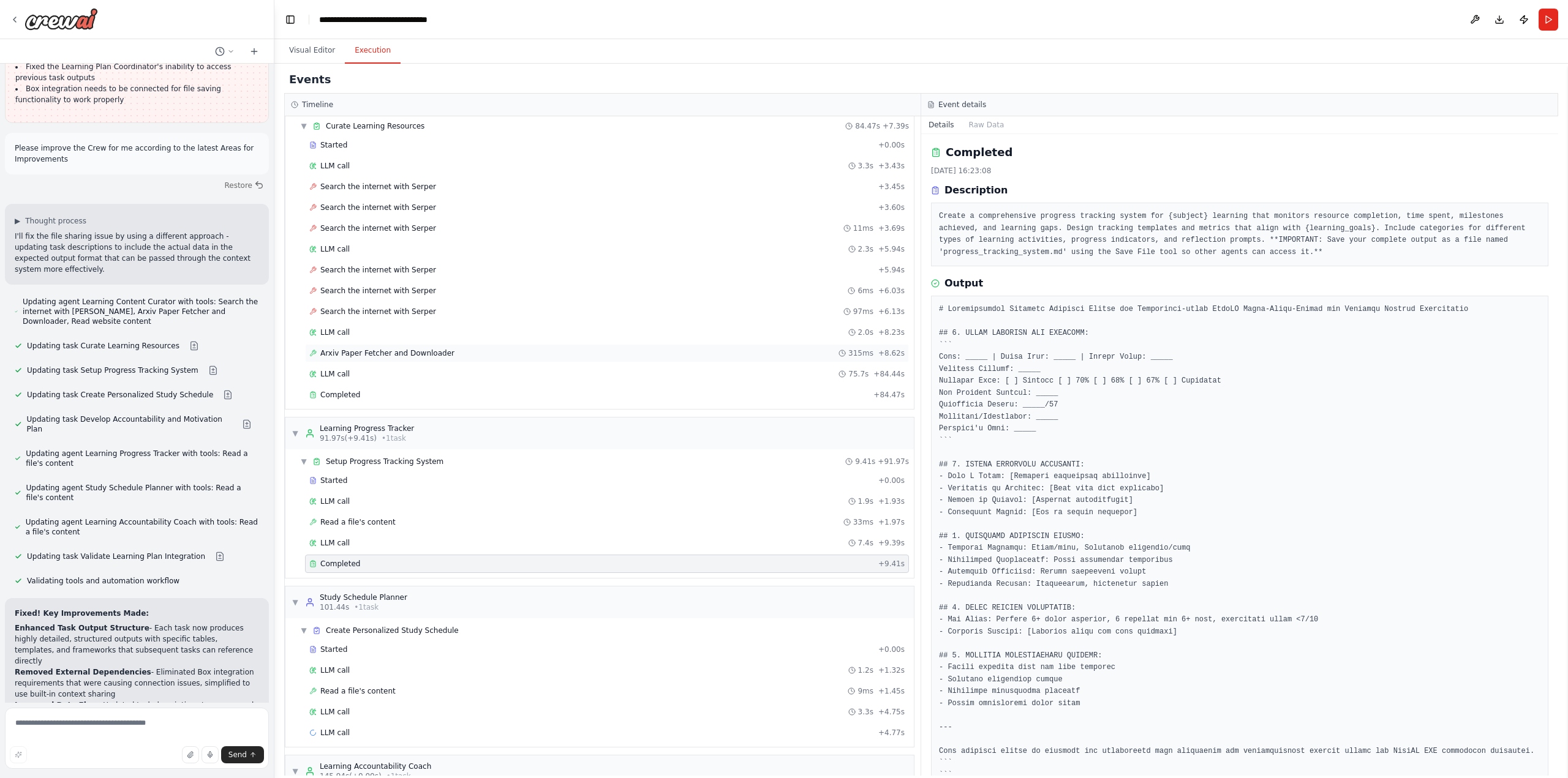
scroll to position [0, 0]
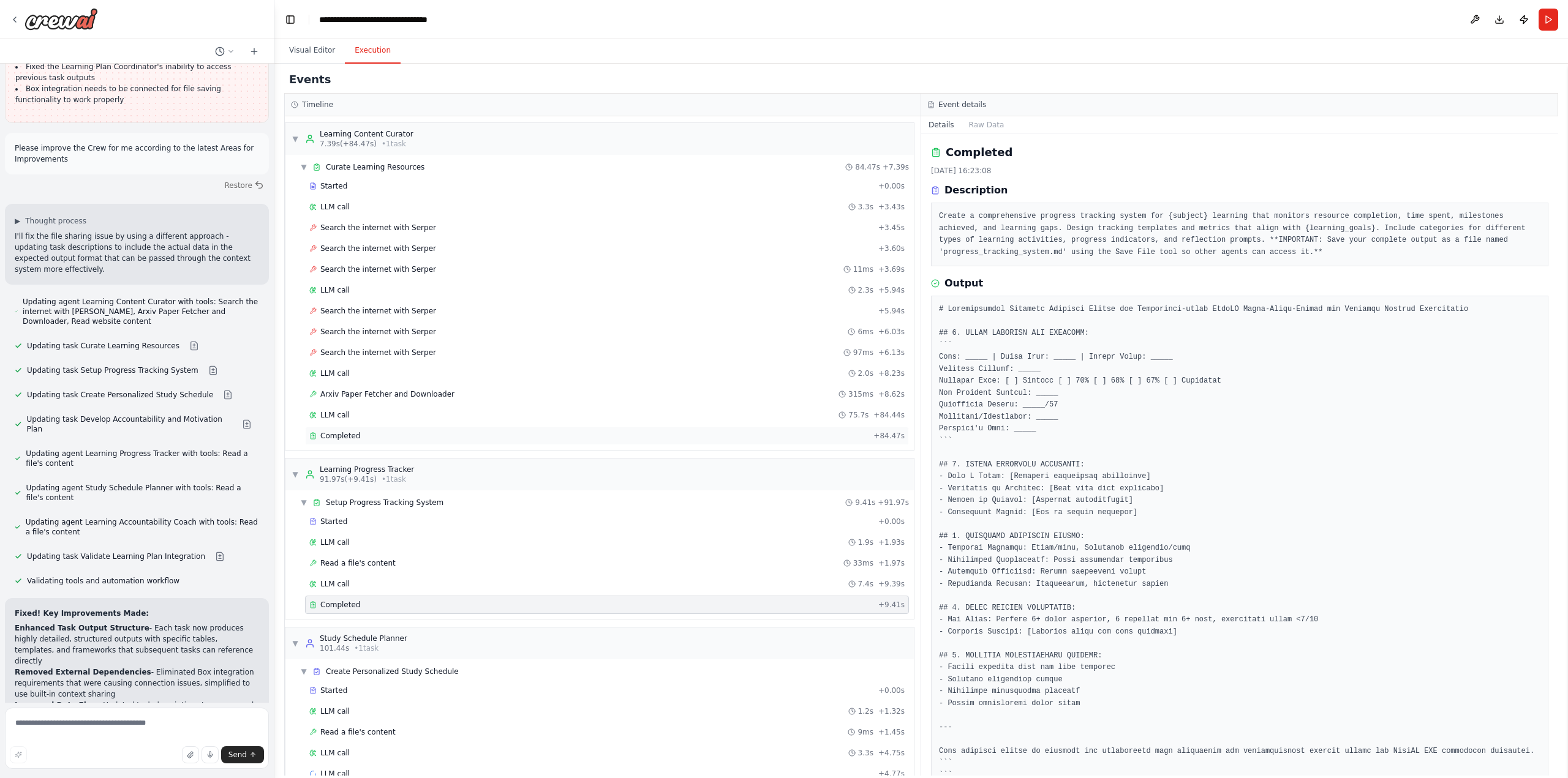
click at [340, 435] on span "Completed" at bounding box center [340, 436] width 39 height 10
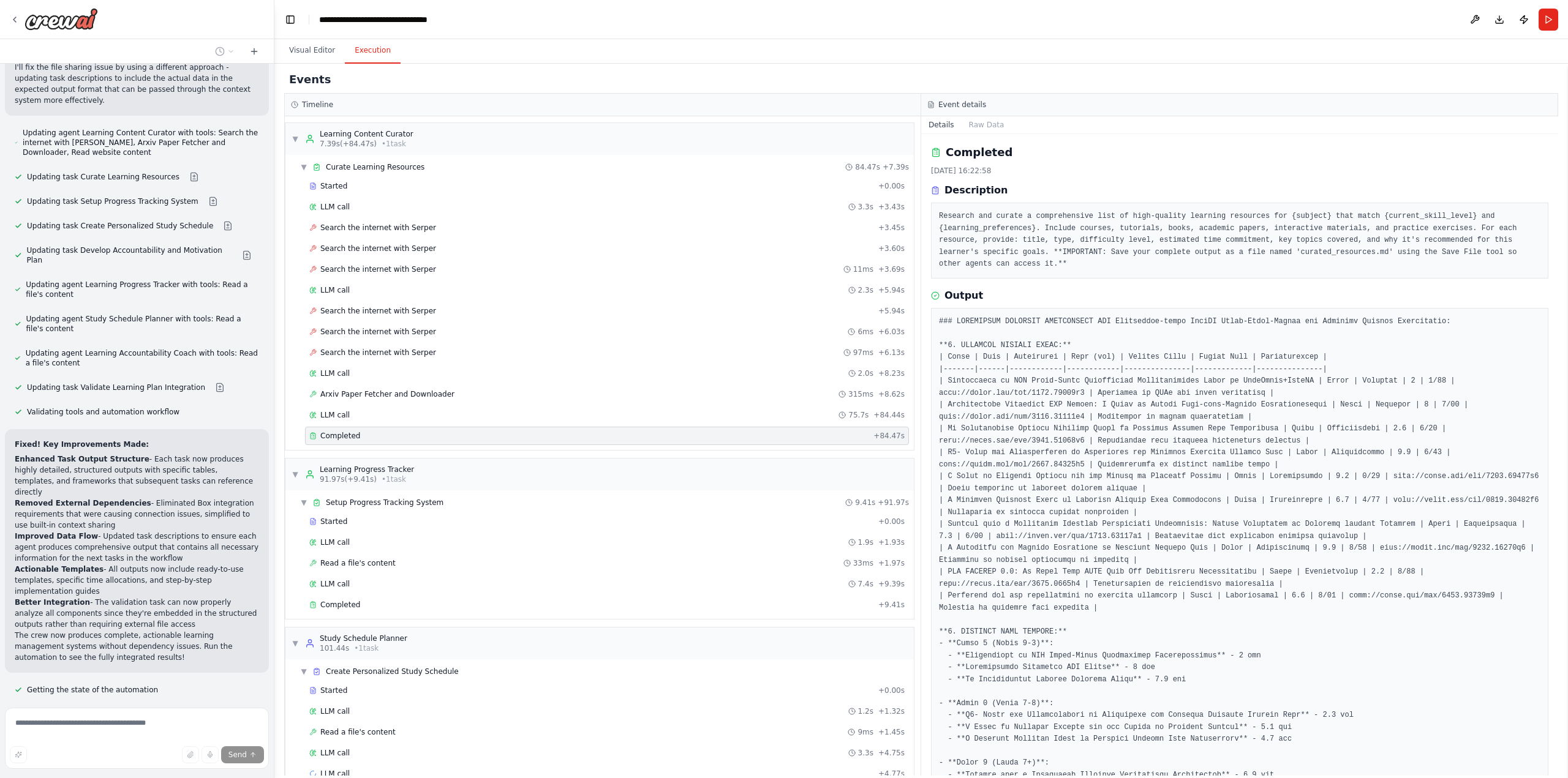
scroll to position [5484, 0]
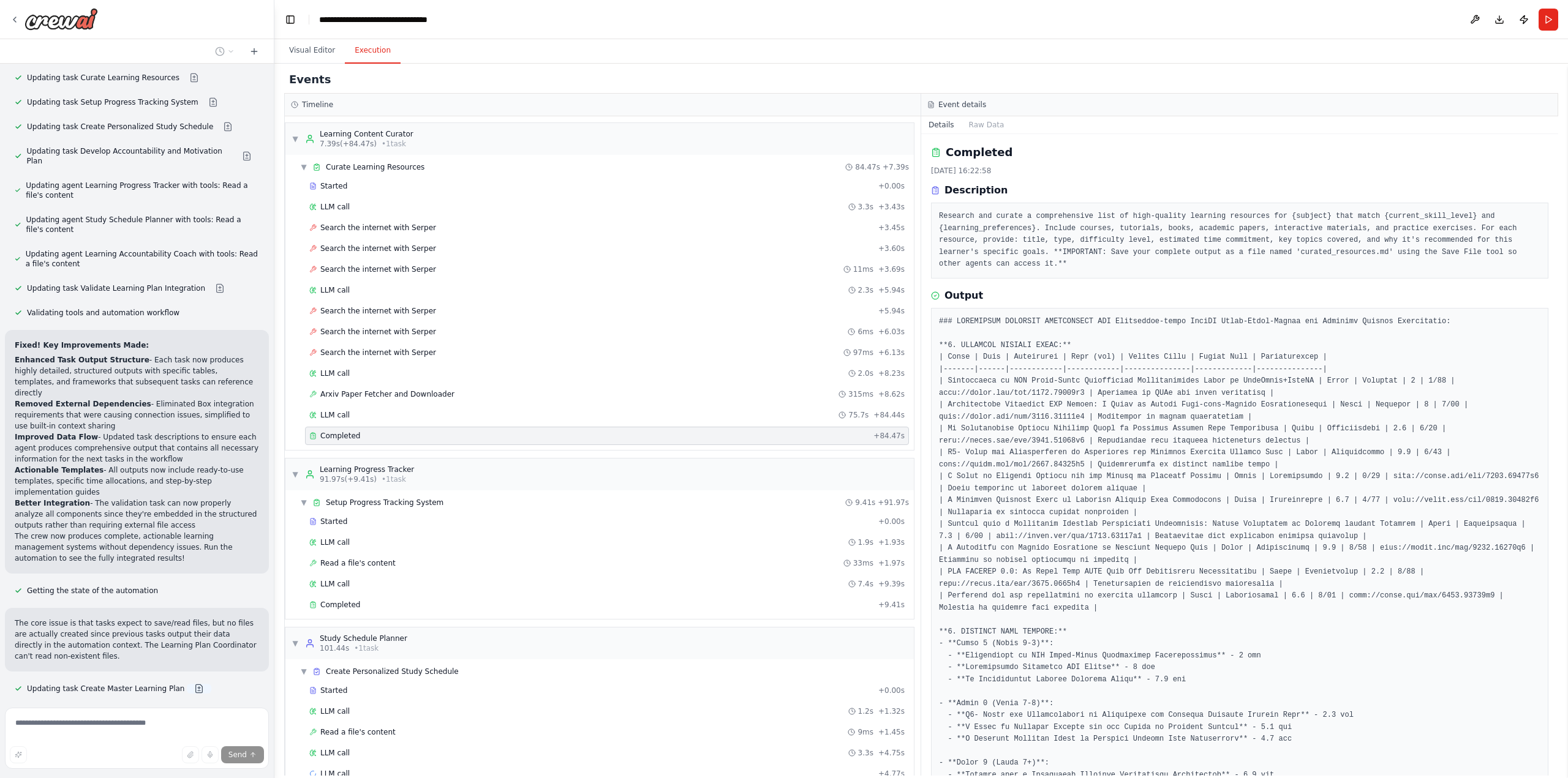
click at [187, 684] on button at bounding box center [199, 689] width 25 height 10
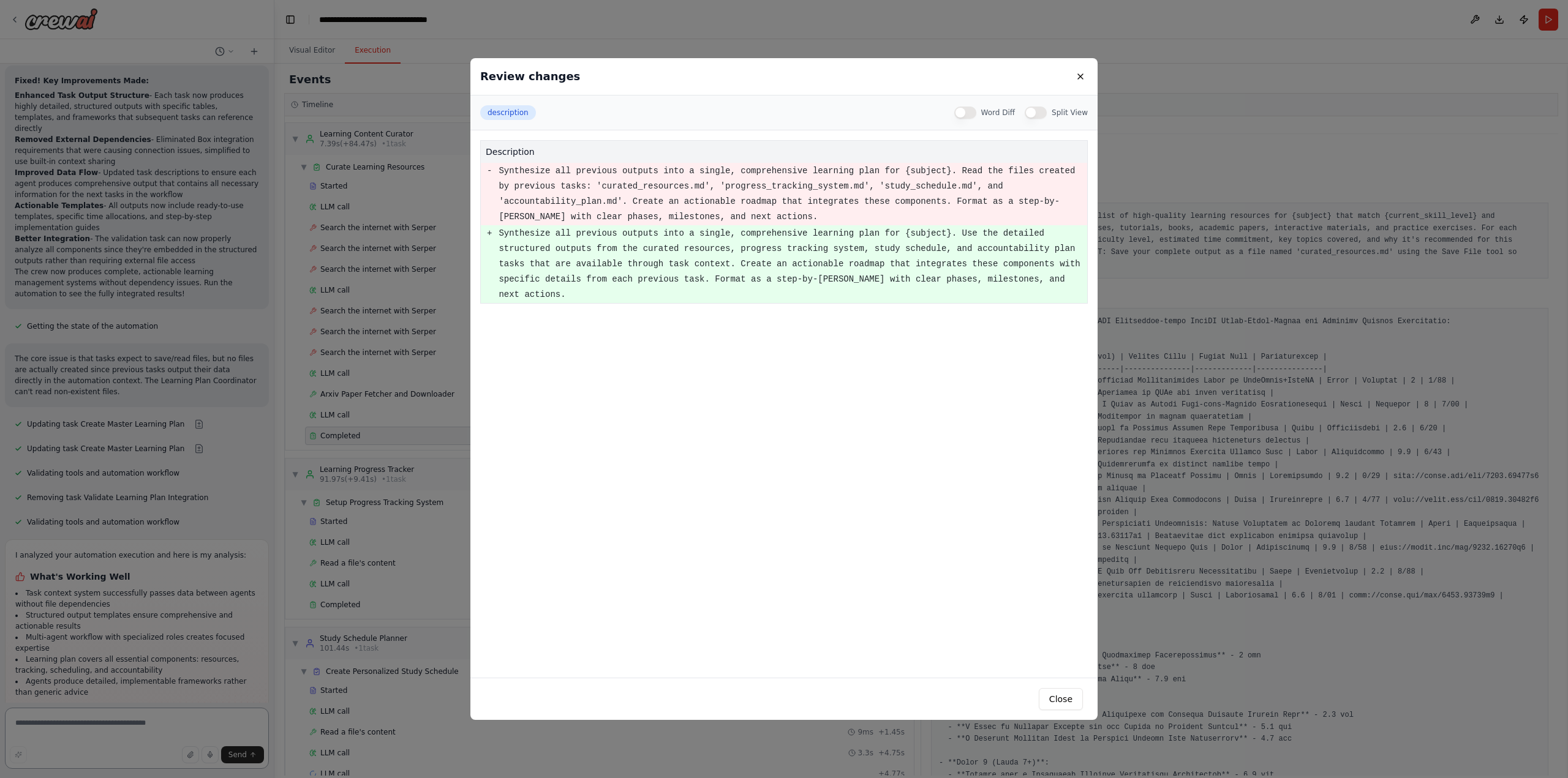
scroll to position [5760, 0]
click at [1048, 701] on button "Close" at bounding box center [1061, 699] width 44 height 22
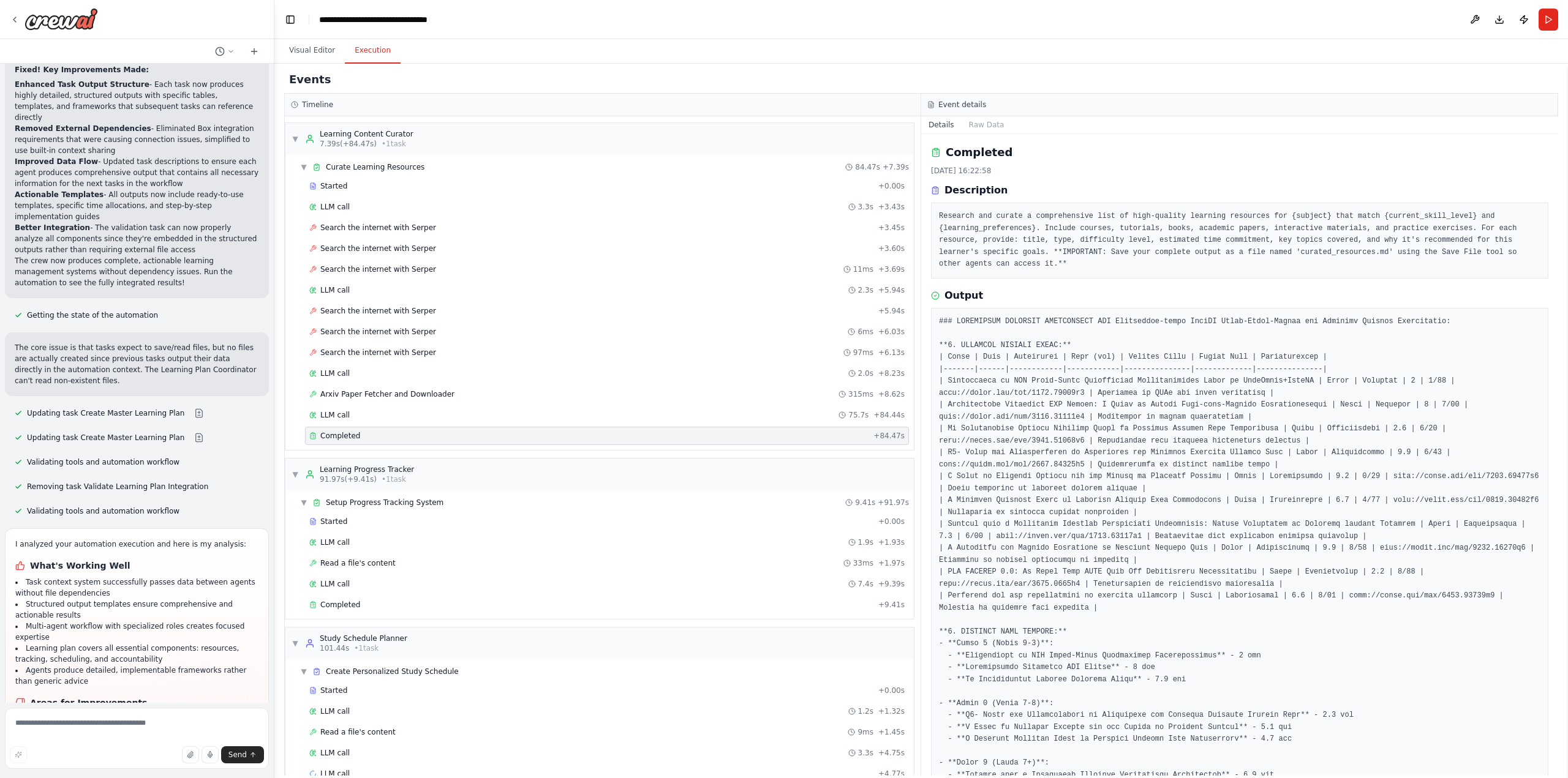
click at [135, 737] on li "Learning Plan Coordinator doesn't effectively utilize the rich structured data …" at bounding box center [137, 747] width 243 height 22
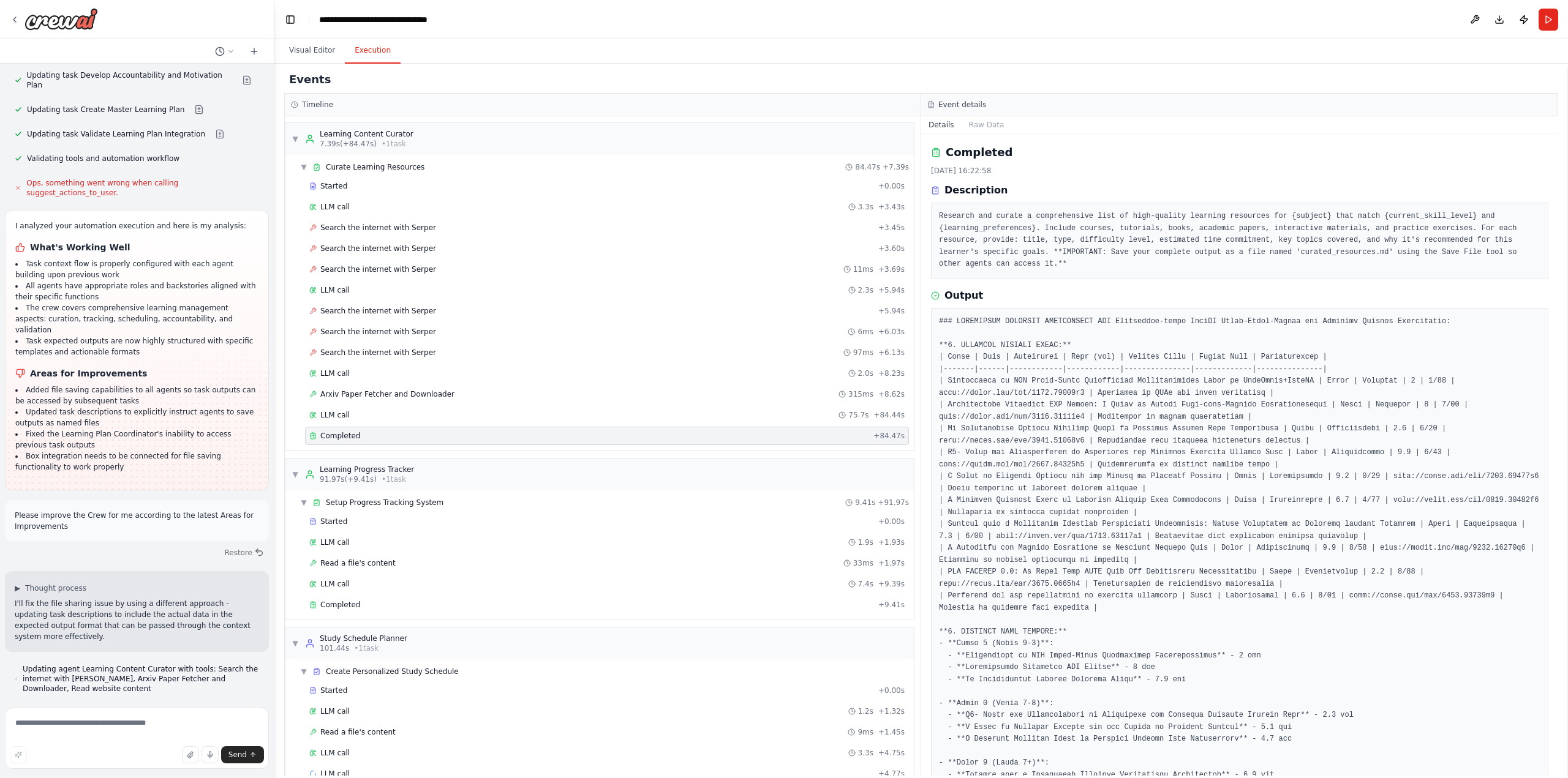
scroll to position [4841, 0]
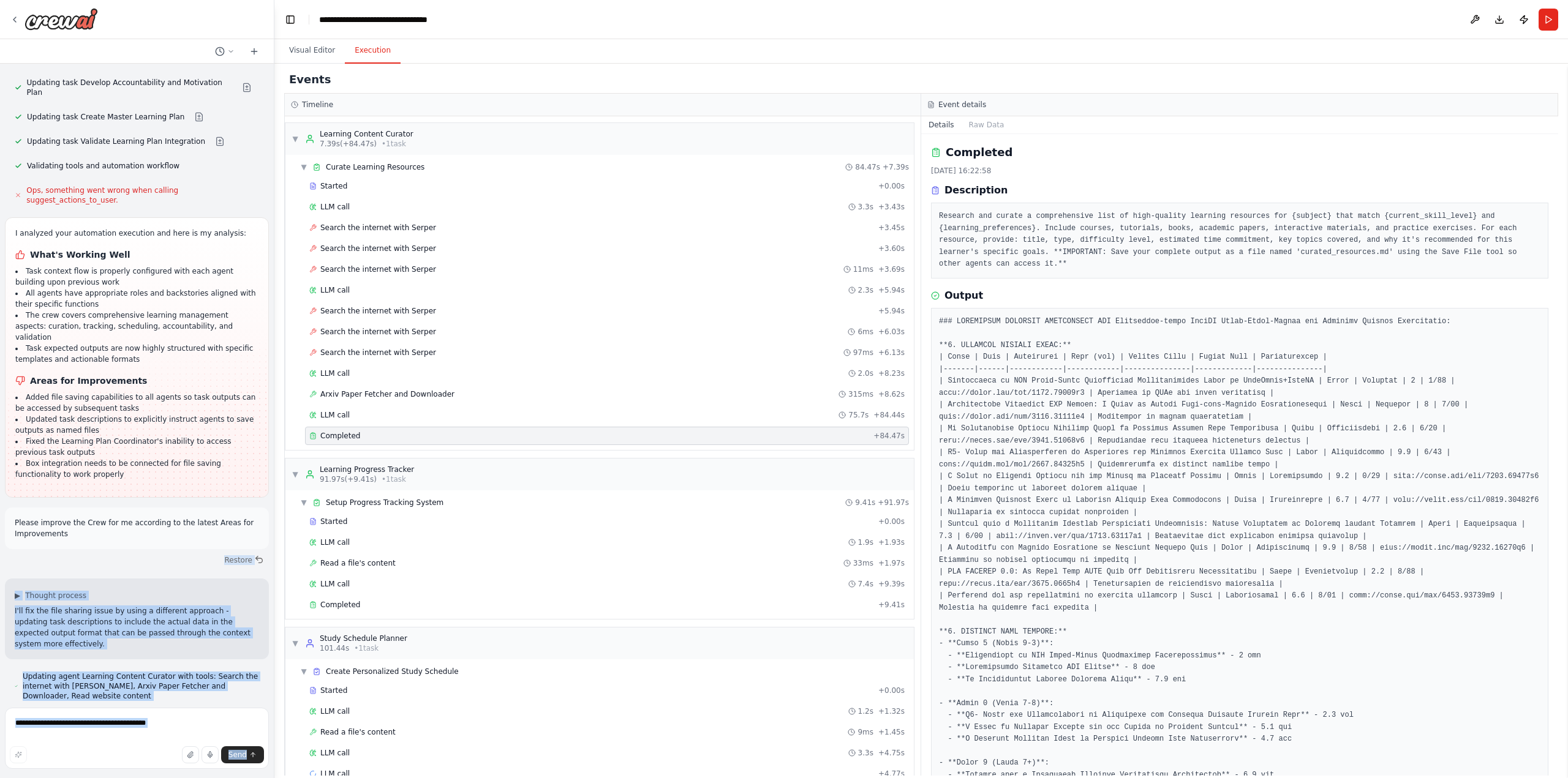
drag, startPoint x: 67, startPoint y: 323, endPoint x: 4, endPoint y: 302, distance: 66.4
click at [2, 302] on div "Build a crew that curates personalized learning resources, tracks your progress…" at bounding box center [137, 389] width 275 height 778
click at [101, 508] on div "Please improve the Crew for me according to the latest Areas for Improvements R…" at bounding box center [137, 539] width 264 height 61
click at [145, 518] on p "Please improve the Crew for me according to the latest Areas for Improvements" at bounding box center [137, 529] width 244 height 22
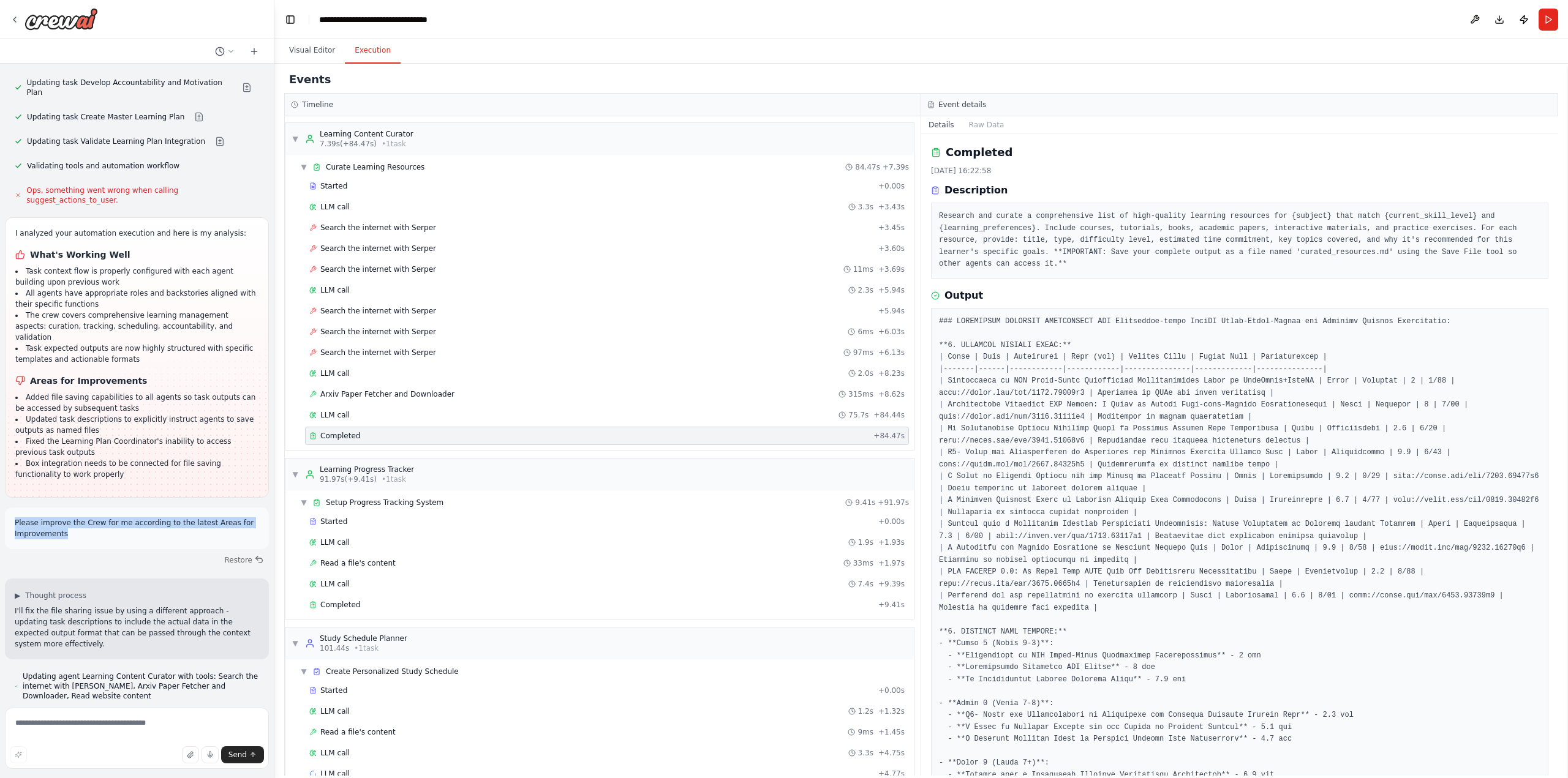
drag, startPoint x: 63, startPoint y: 318, endPoint x: 22, endPoint y: 303, distance: 43.7
click at [14, 508] on div "Please improve the Crew for me according to the latest Areas for Improvements" at bounding box center [137, 529] width 264 height 41
copy p "Please improve the Crew for me according to the latest Areas for Improvements"
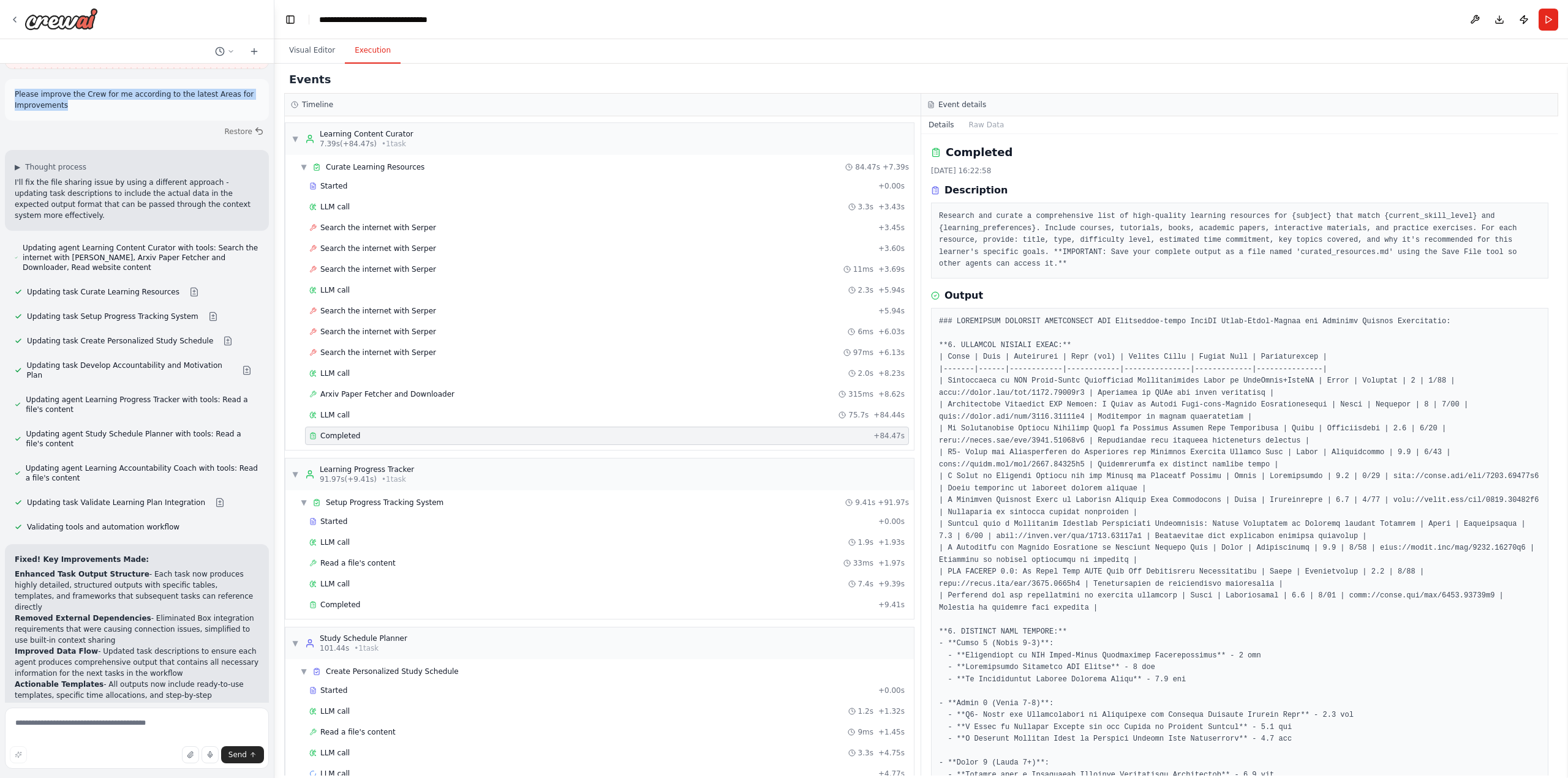
scroll to position [5760, 0]
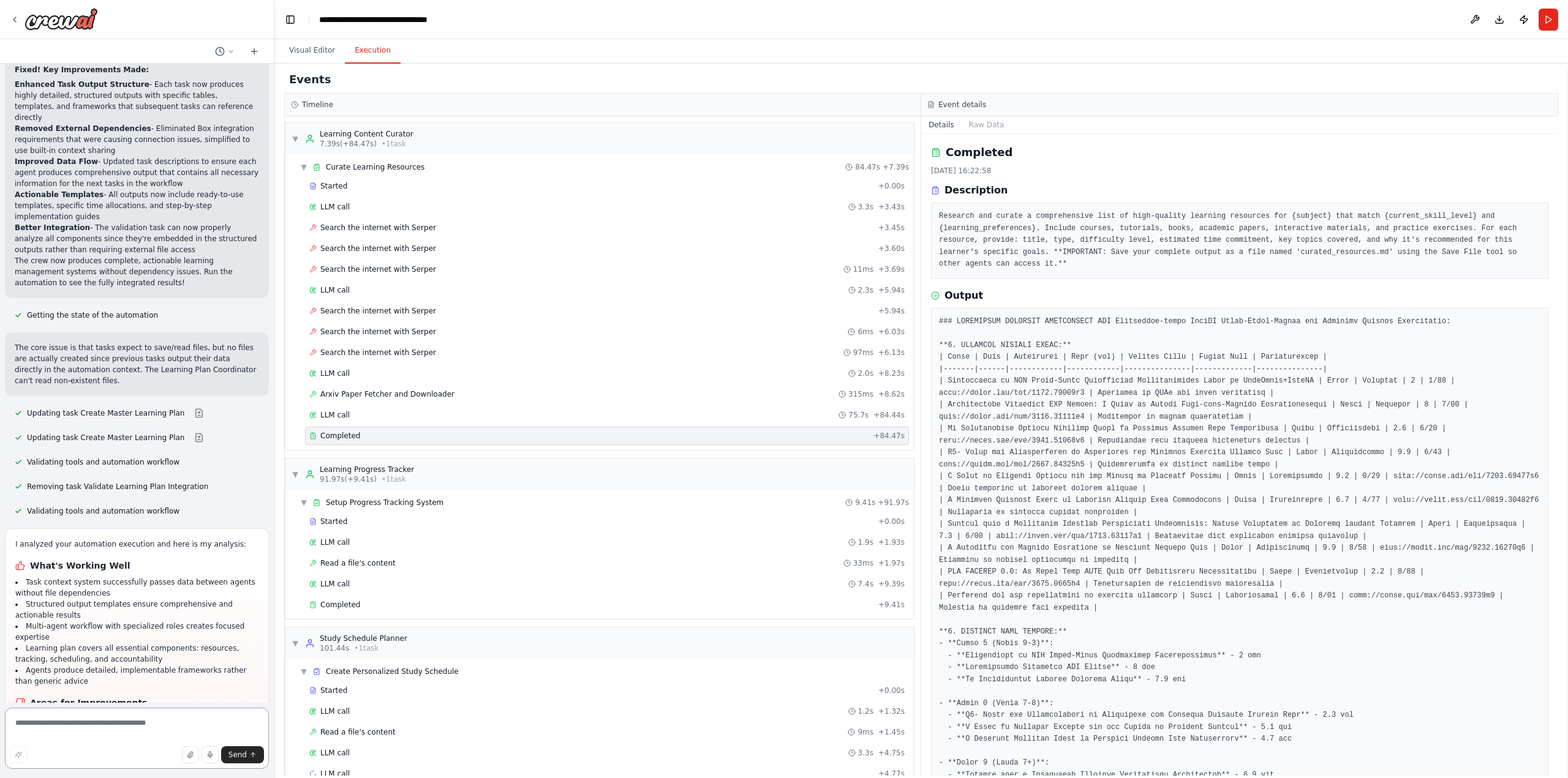
click at [69, 721] on textarea at bounding box center [137, 739] width 264 height 61
paste textarea "**********"
drag, startPoint x: 111, startPoint y: 574, endPoint x: 6, endPoint y: 456, distance: 158.0
click at [6, 529] on div "I analyzed your automation execution and here is my analysis: What's Working We…" at bounding box center [137, 685] width 264 height 313
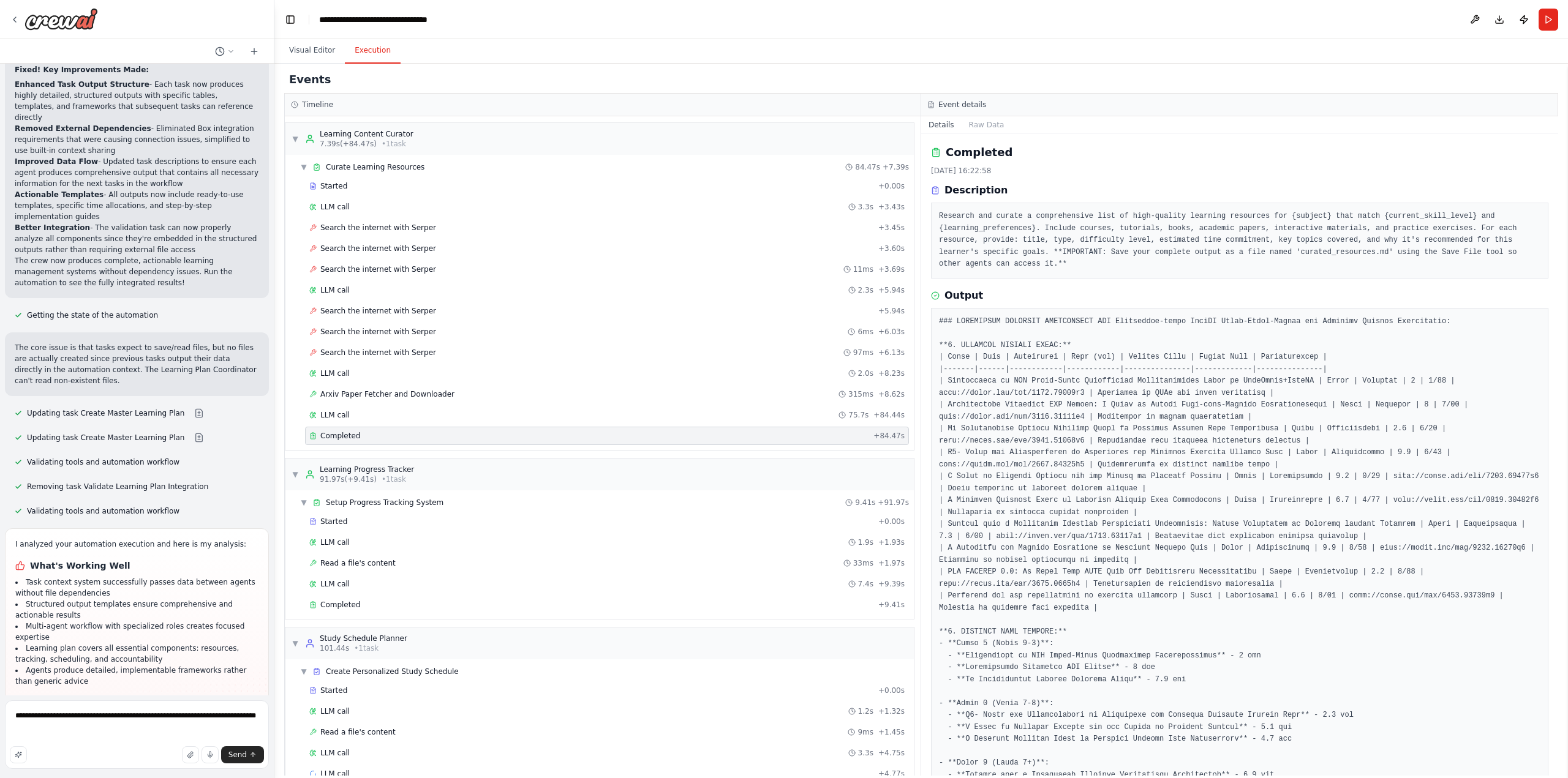
copy div "Areas for Improvements Final synthesis task produces generic output instead of …"
click at [83, 730] on textarea "**********" at bounding box center [137, 735] width 264 height 69
paste textarea "**********"
type textarea "**********"
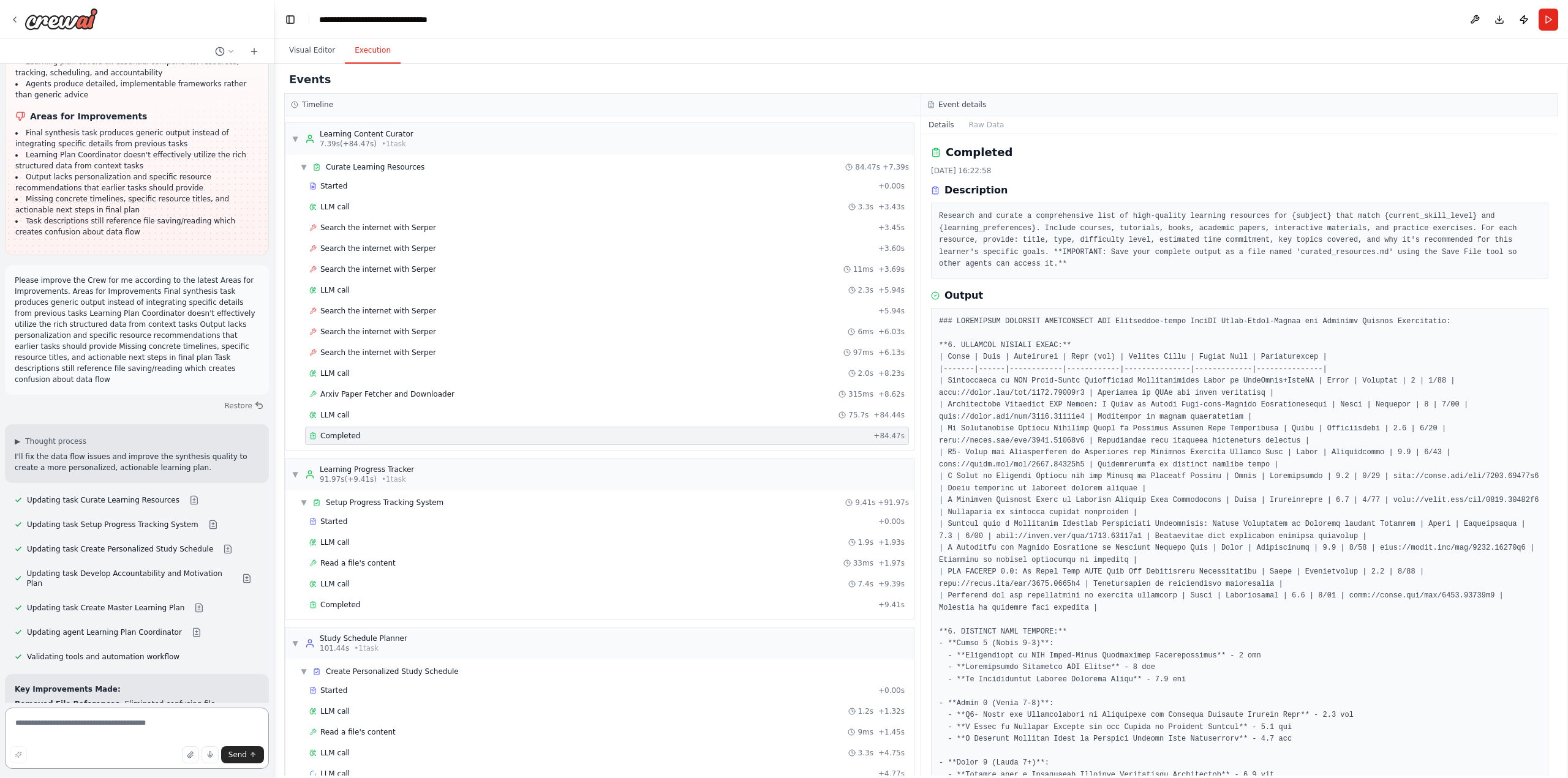
scroll to position [6358, 0]
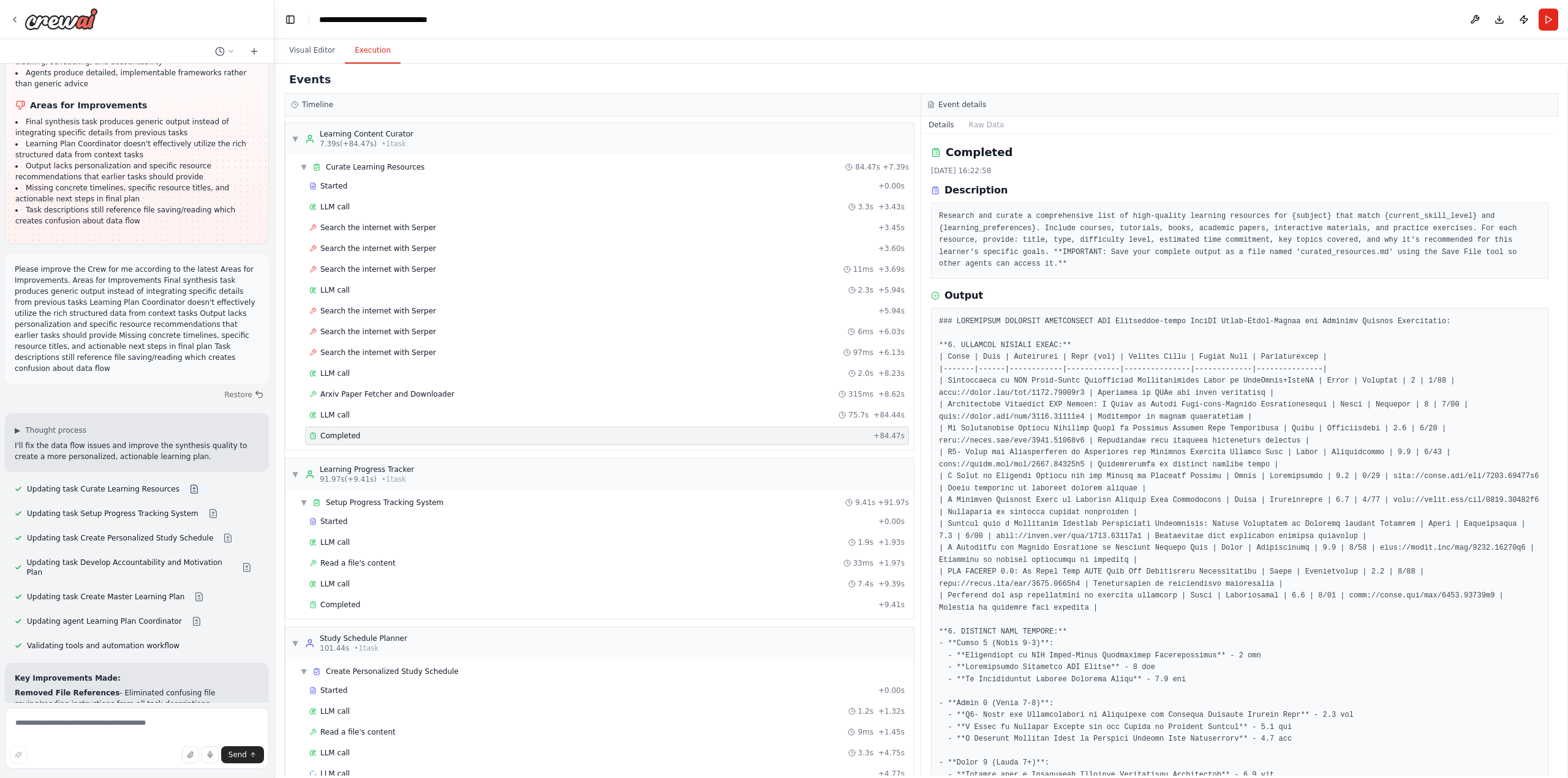
click at [182, 485] on button at bounding box center [194, 489] width 25 height 10
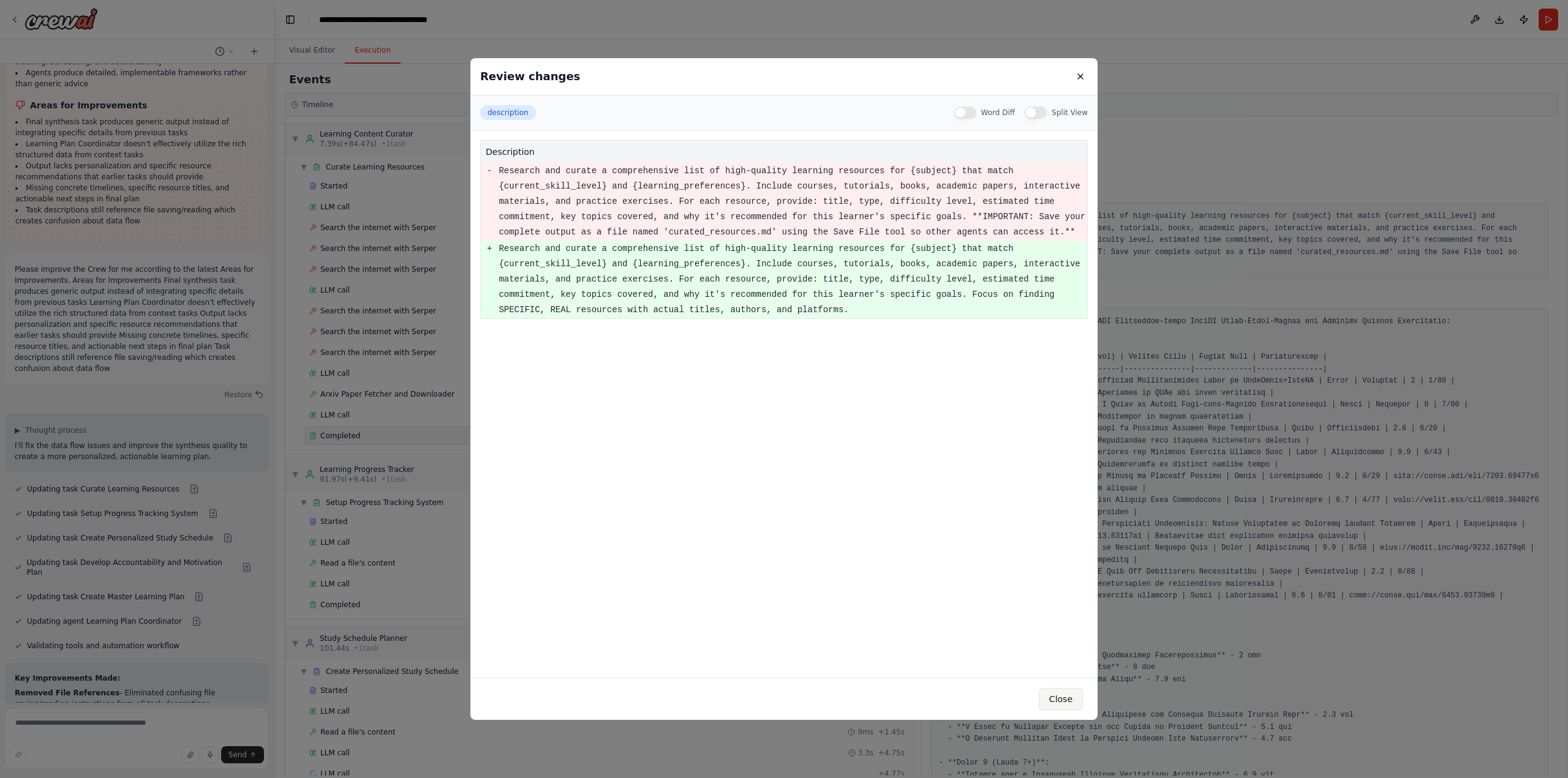
click at [1072, 700] on button "Close" at bounding box center [1061, 699] width 44 height 22
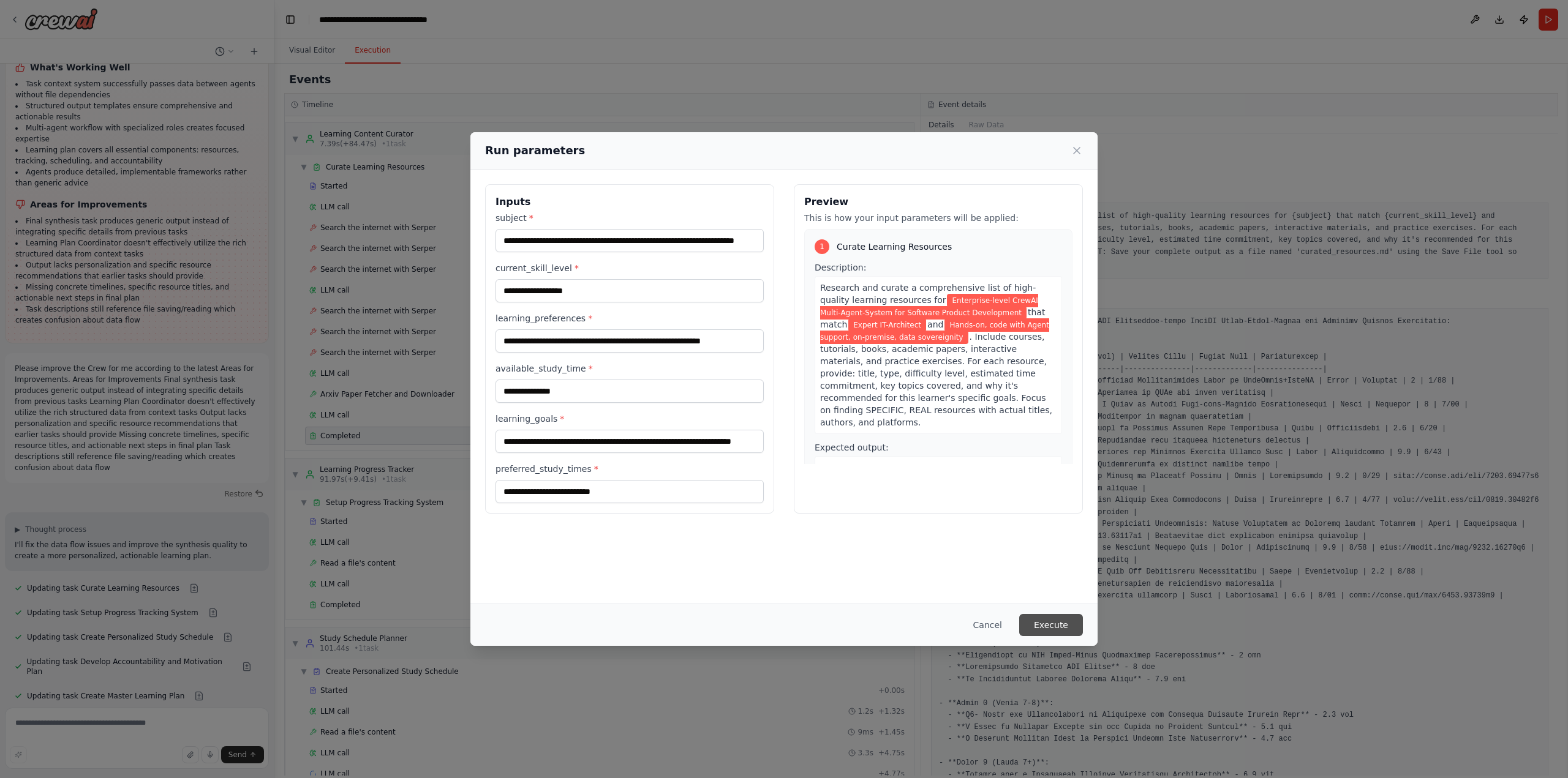
click at [1057, 626] on button "Execute" at bounding box center [1051, 625] width 64 height 22
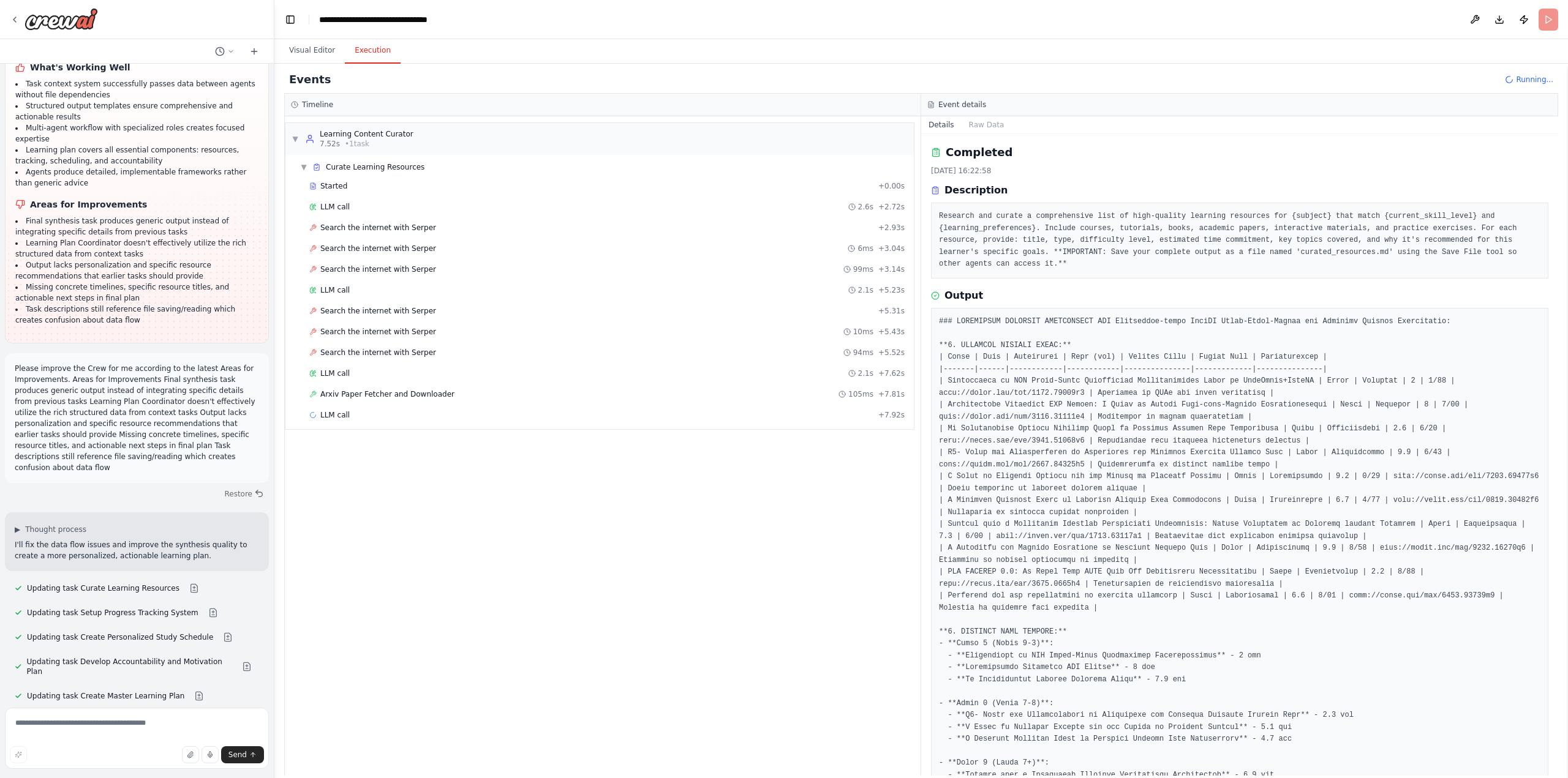
click at [938, 123] on button "Details" at bounding box center [941, 124] width 40 height 17
click at [992, 126] on button "Raw Data" at bounding box center [986, 124] width 50 height 17
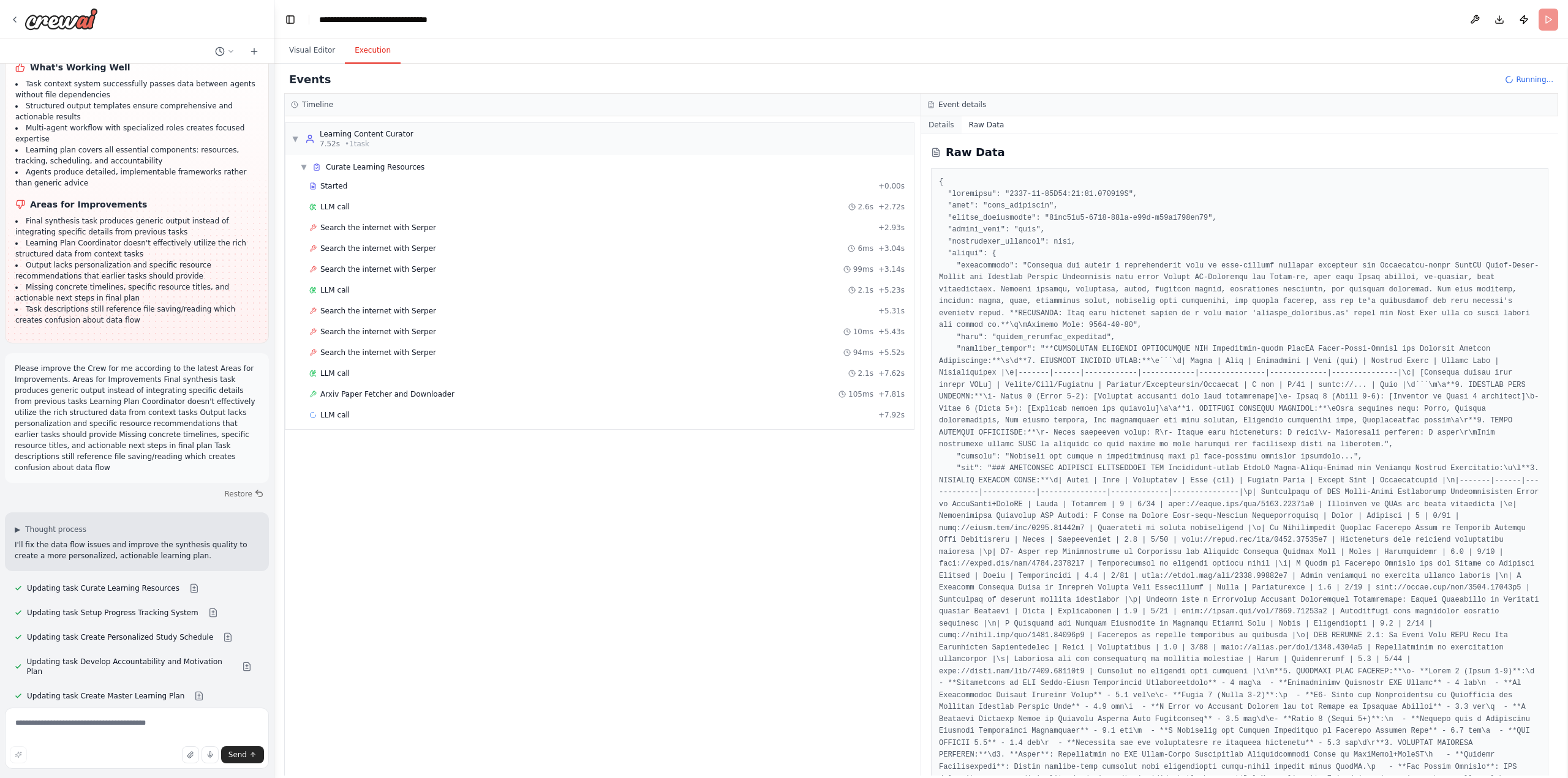
click at [948, 126] on button "Details" at bounding box center [941, 124] width 40 height 17
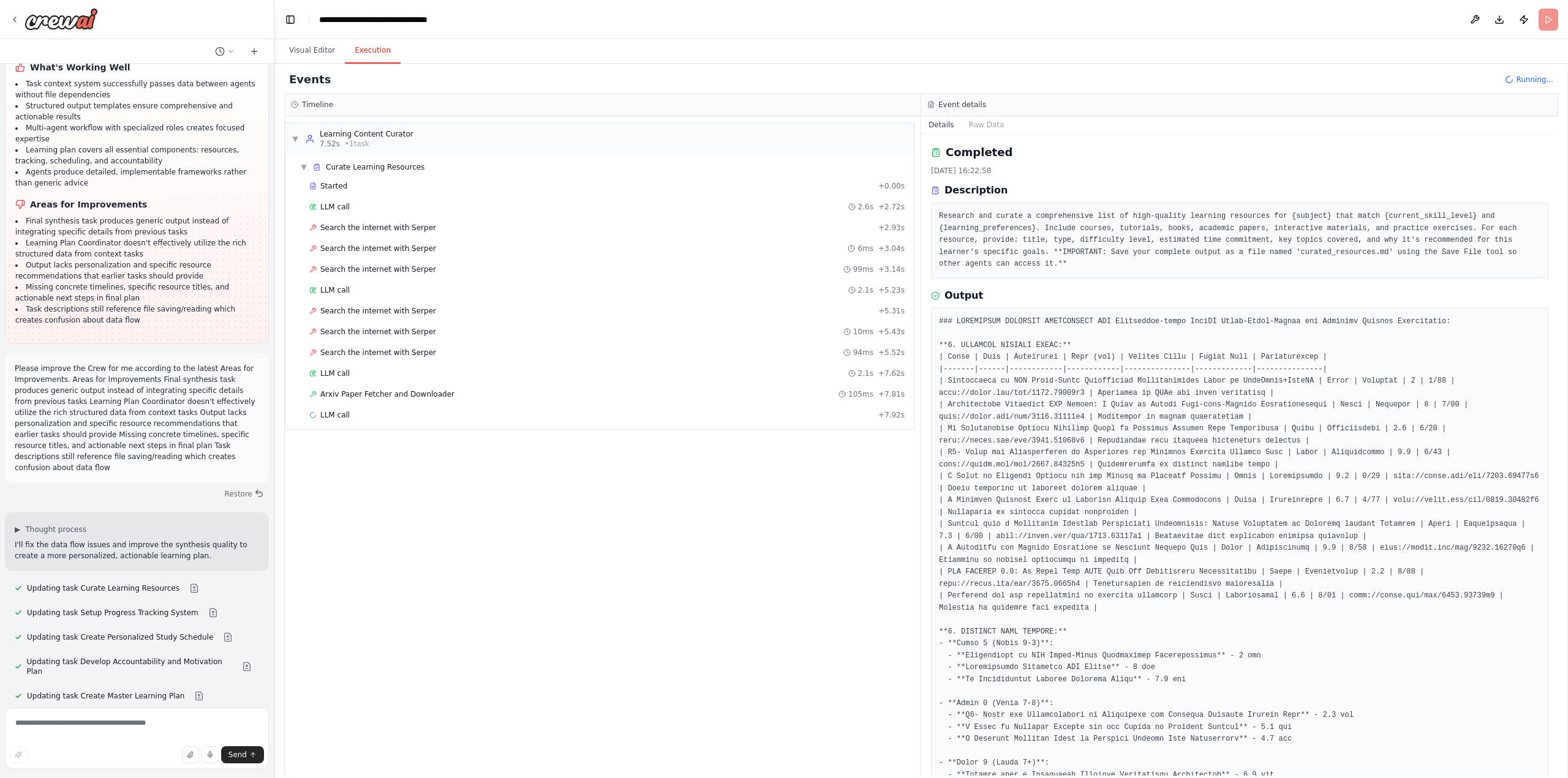
click at [947, 106] on h3 "Event details" at bounding box center [962, 104] width 48 height 10
click at [767, 112] on div "Timeline" at bounding box center [603, 104] width 636 height 23
click at [326, 440] on span "Completed" at bounding box center [340, 436] width 39 height 10
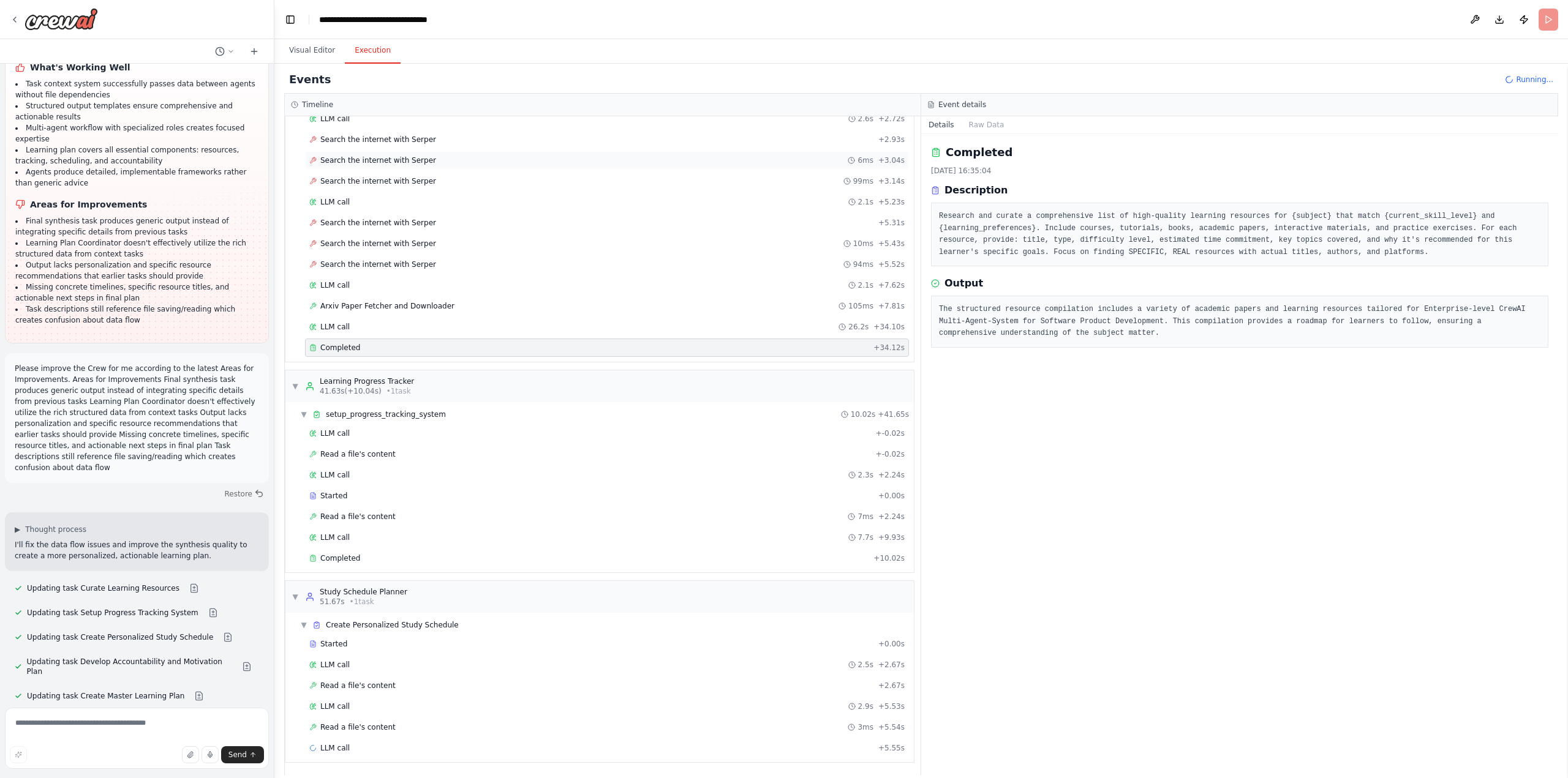
scroll to position [89, 0]
click at [335, 558] on span "Completed" at bounding box center [340, 558] width 39 height 10
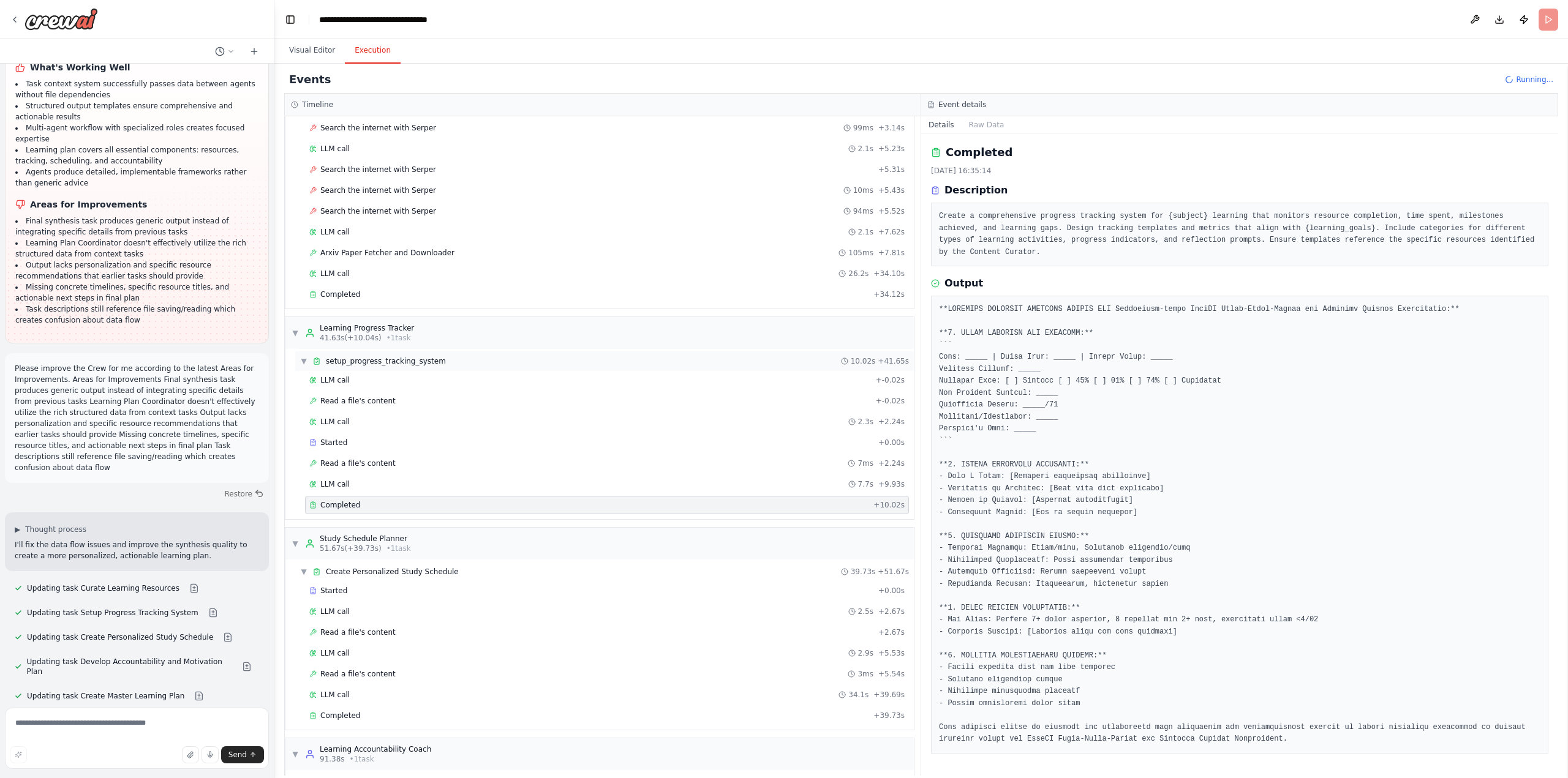
scroll to position [258, 0]
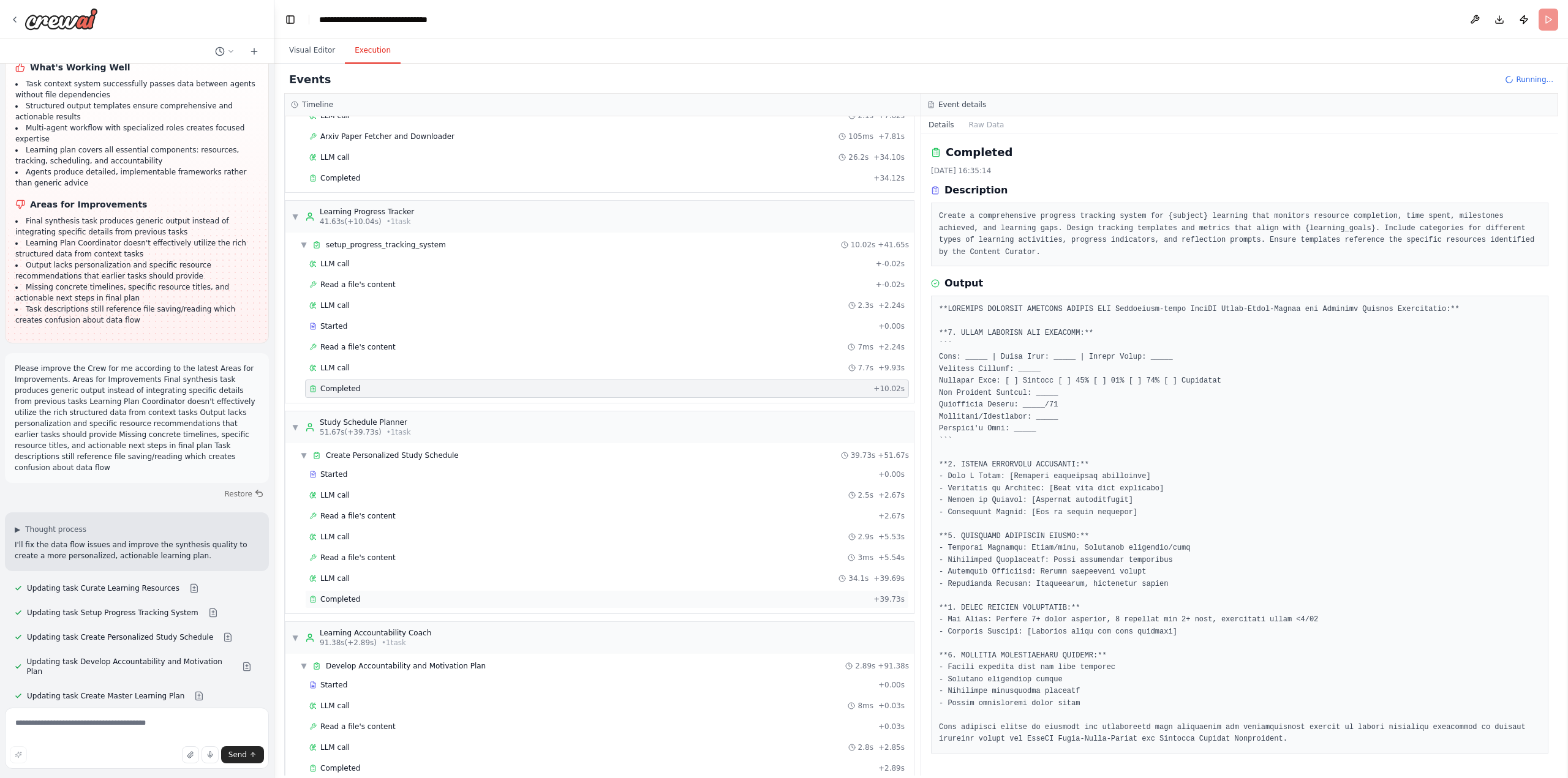
click at [340, 603] on span "Completed" at bounding box center [340, 600] width 39 height 10
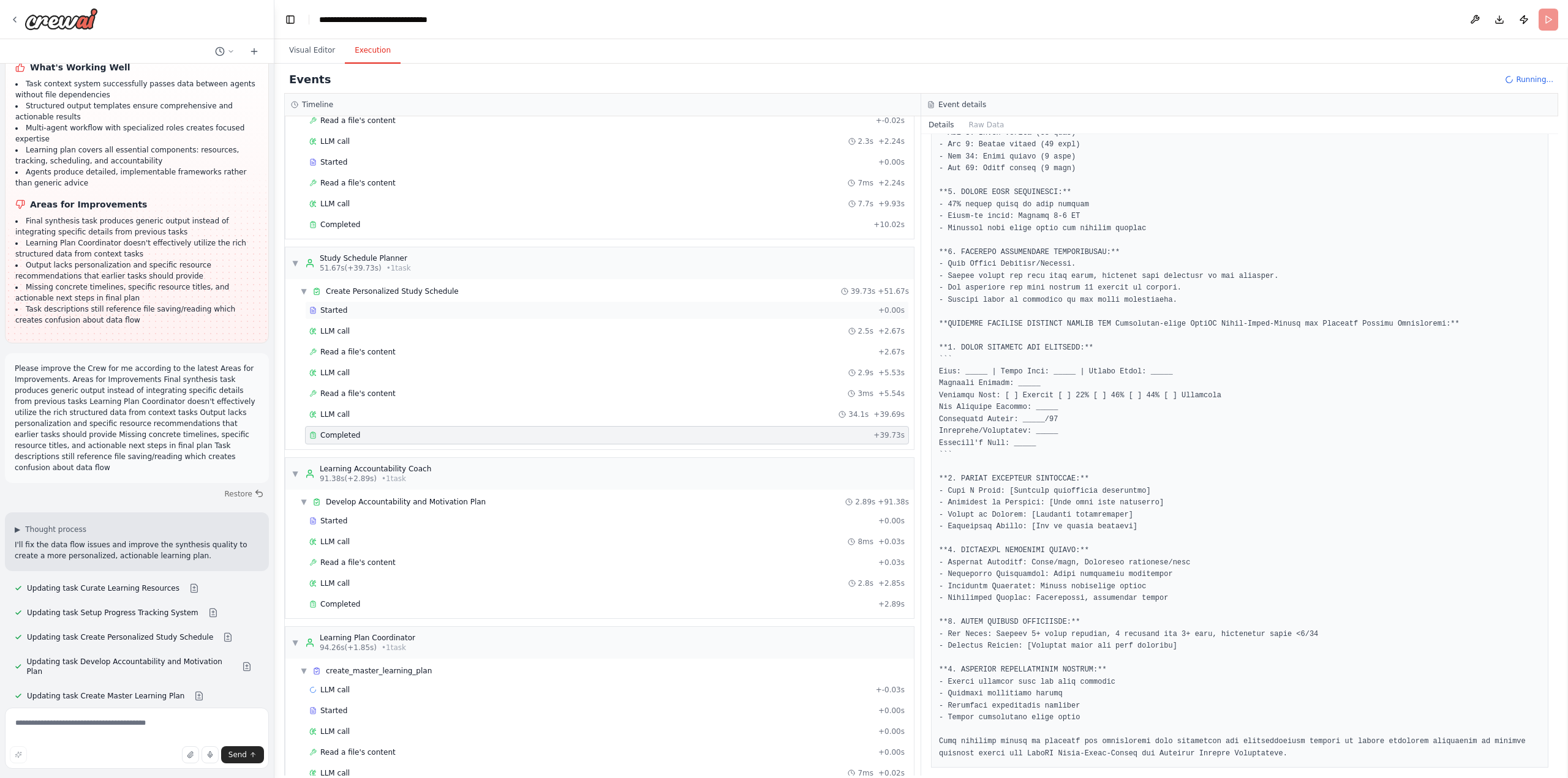
scroll to position [564, 0]
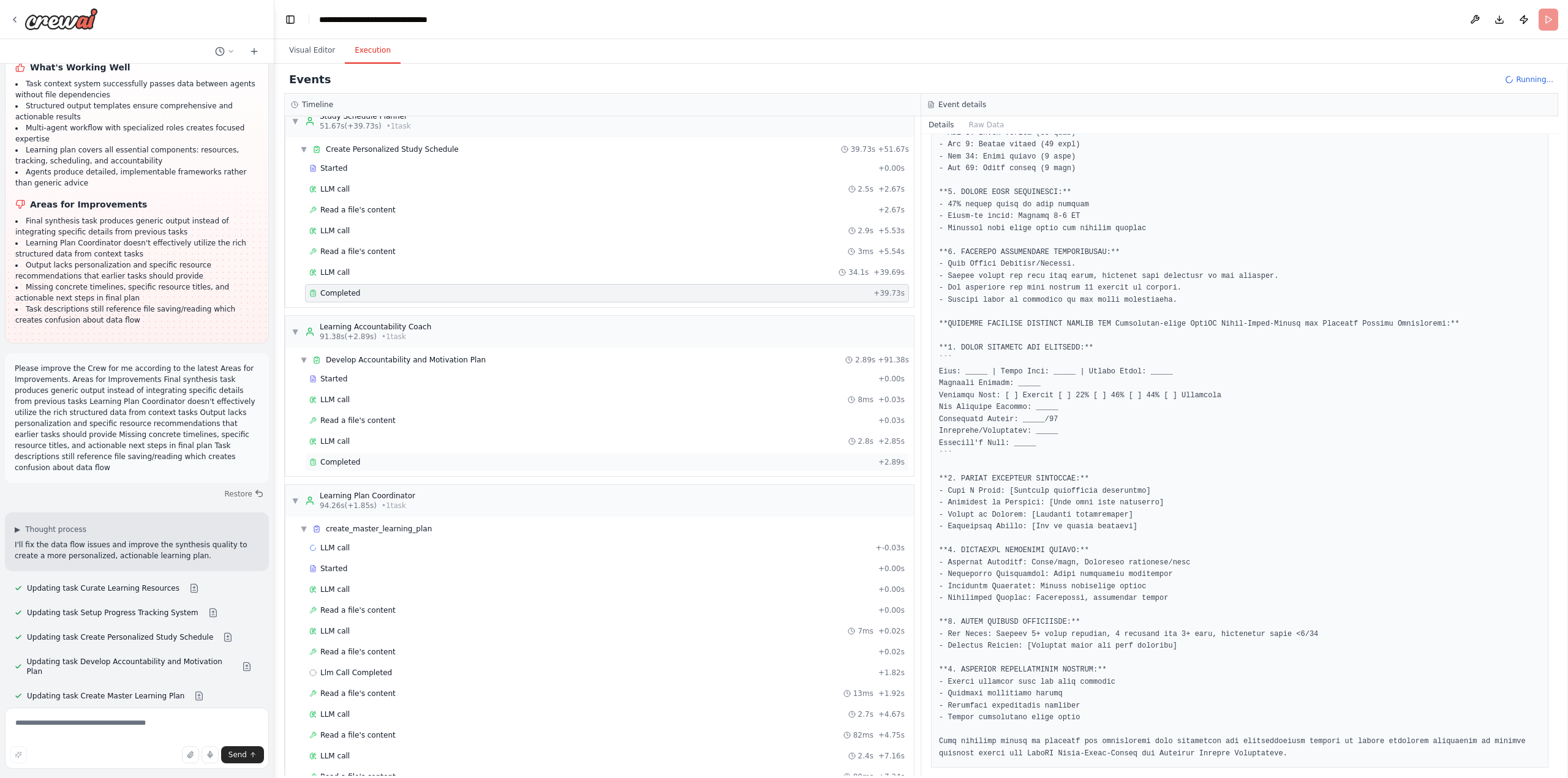
click at [323, 468] on div "Completed + 2.89s" at bounding box center [607, 462] width 604 height 19
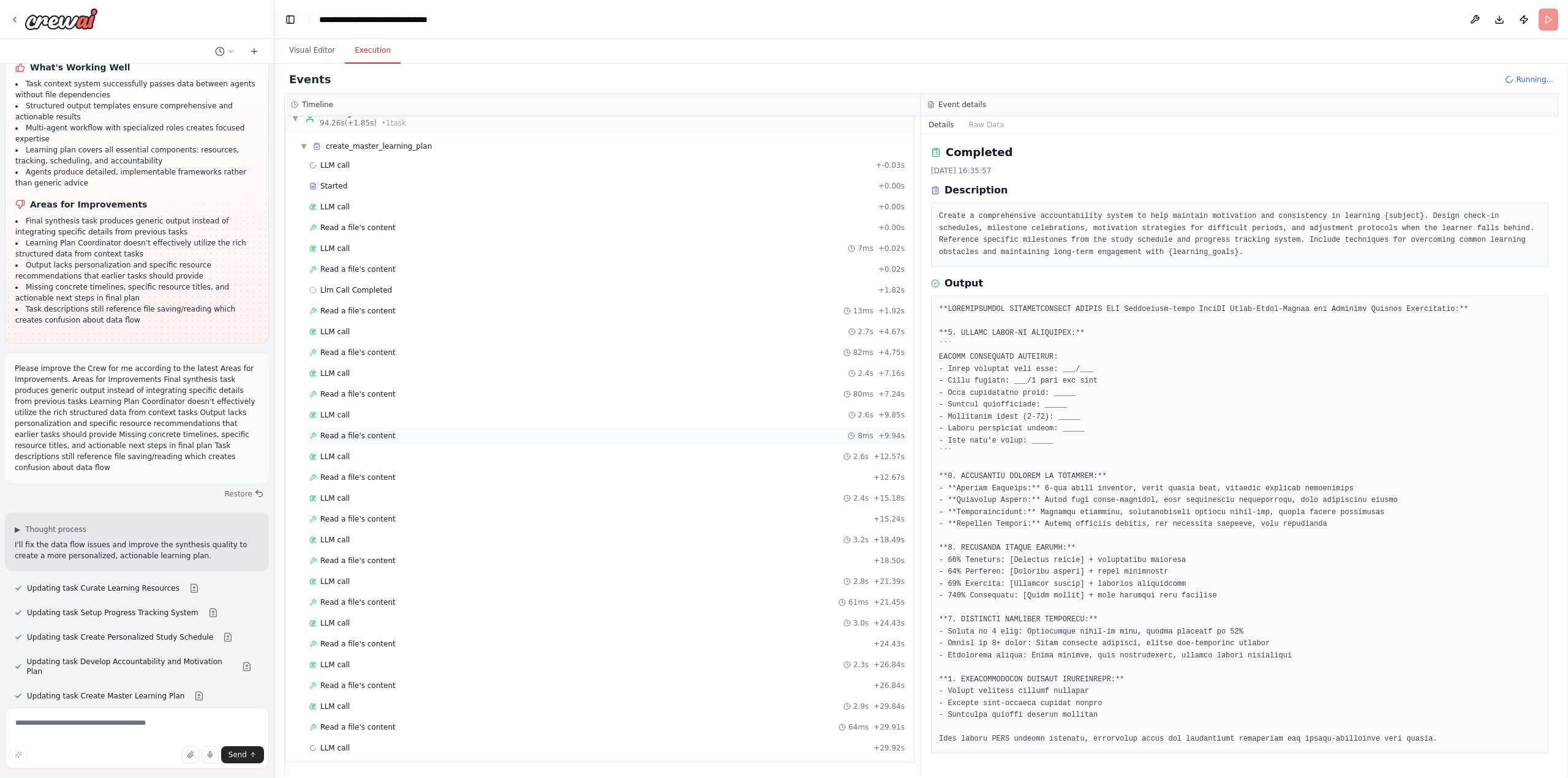
scroll to position [947, 0]
click at [354, 293] on span "Llm Call Completed" at bounding box center [356, 290] width 72 height 10
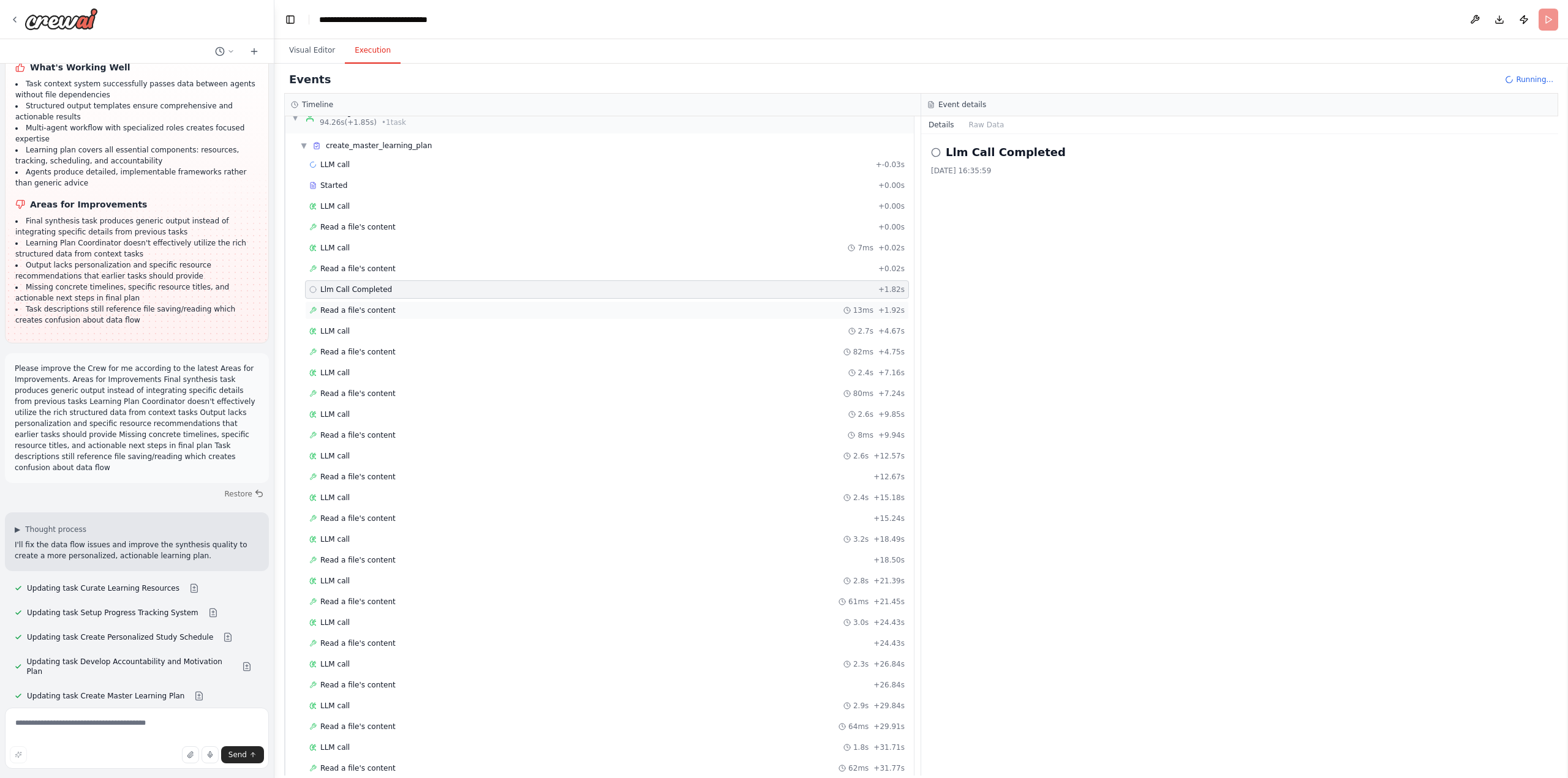
click at [342, 310] on span "Read a file's content" at bounding box center [358, 310] width 75 height 10
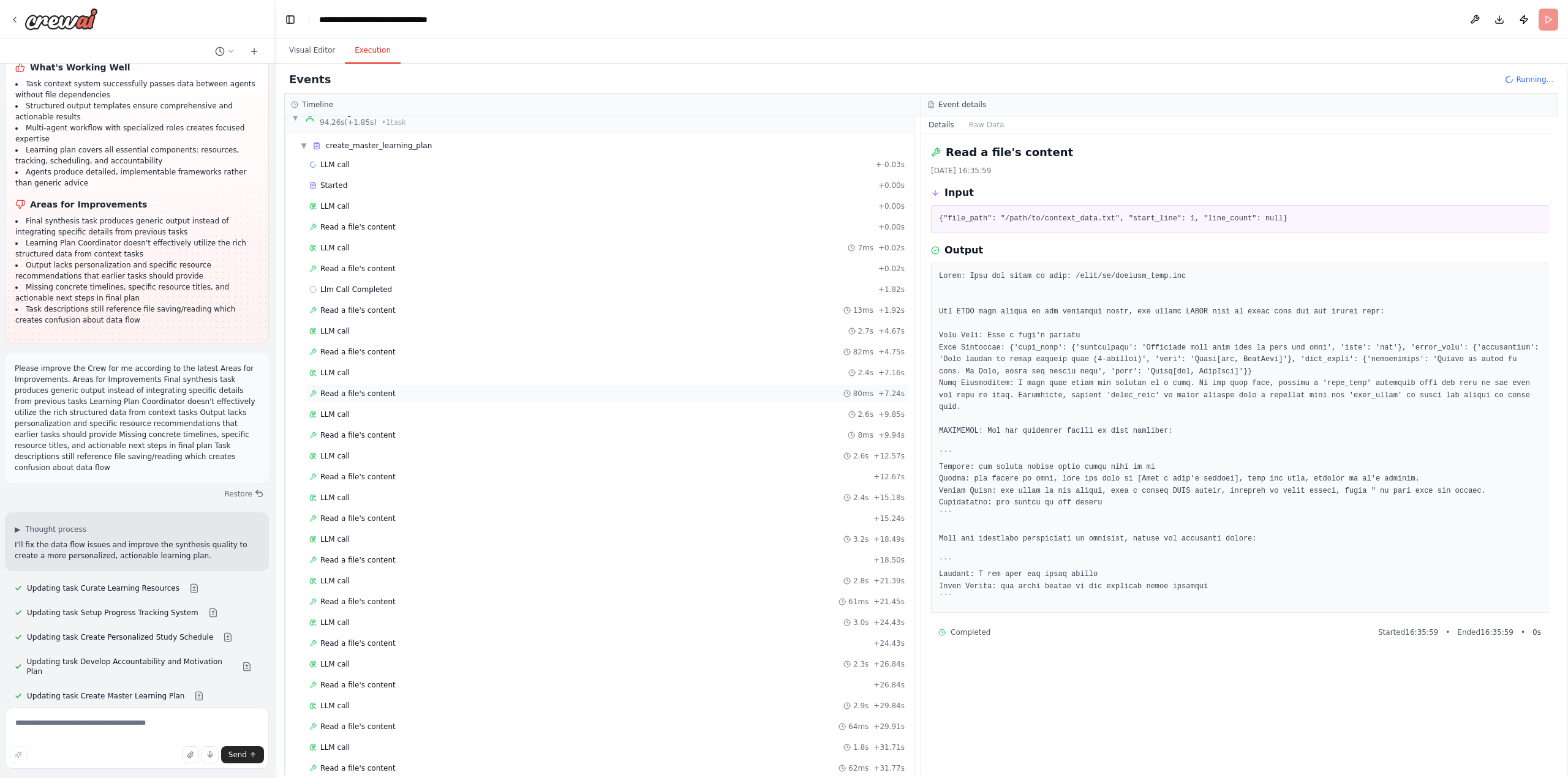
click at [338, 400] on div "Read a file's content 80ms + 7.24s" at bounding box center [607, 394] width 604 height 19
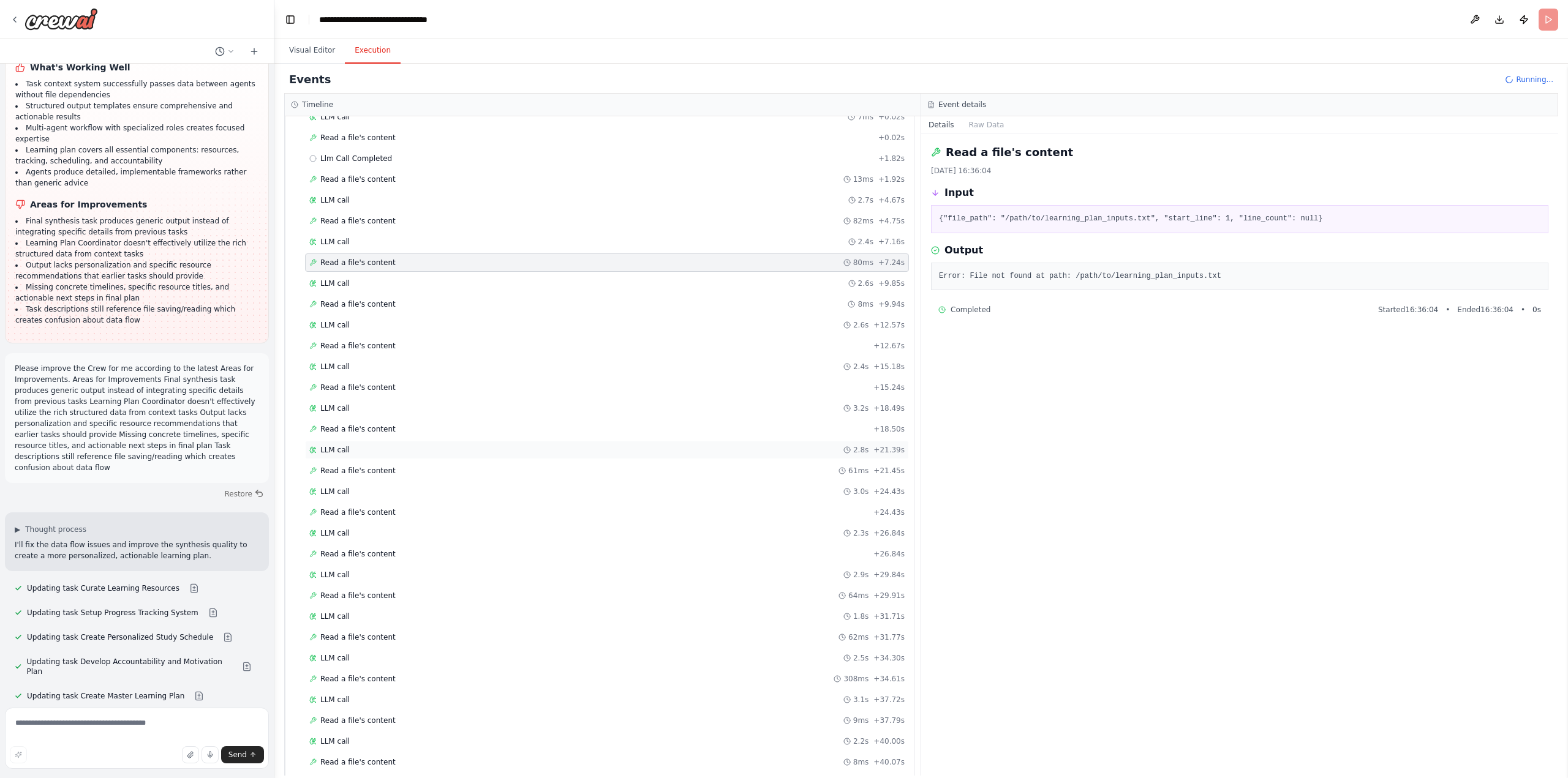
scroll to position [1239, 0]
click at [359, 564] on span "Read a file's content" at bounding box center [358, 560] width 75 height 10
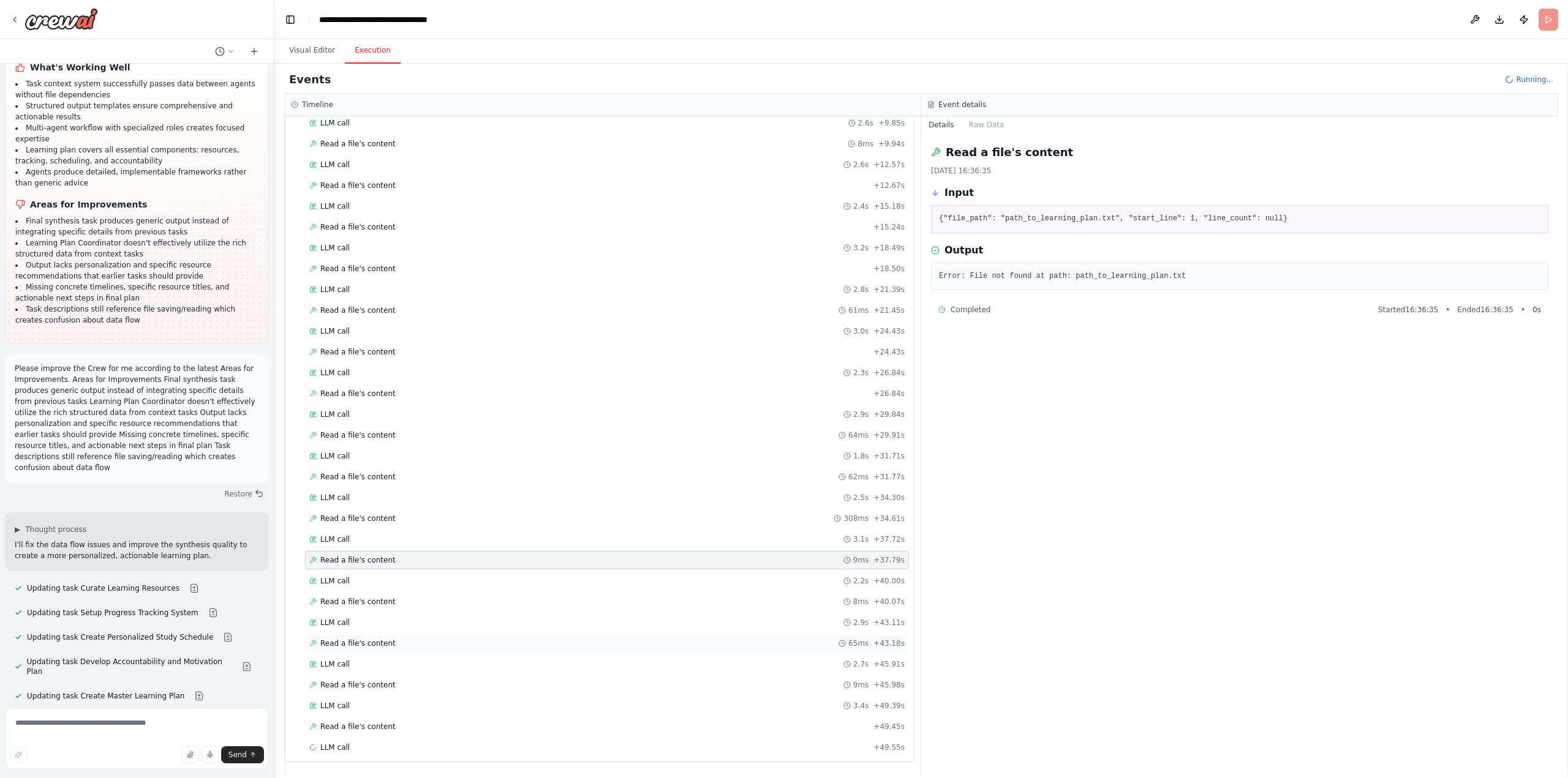
click at [358, 642] on span "Read a file's content" at bounding box center [358, 644] width 75 height 10
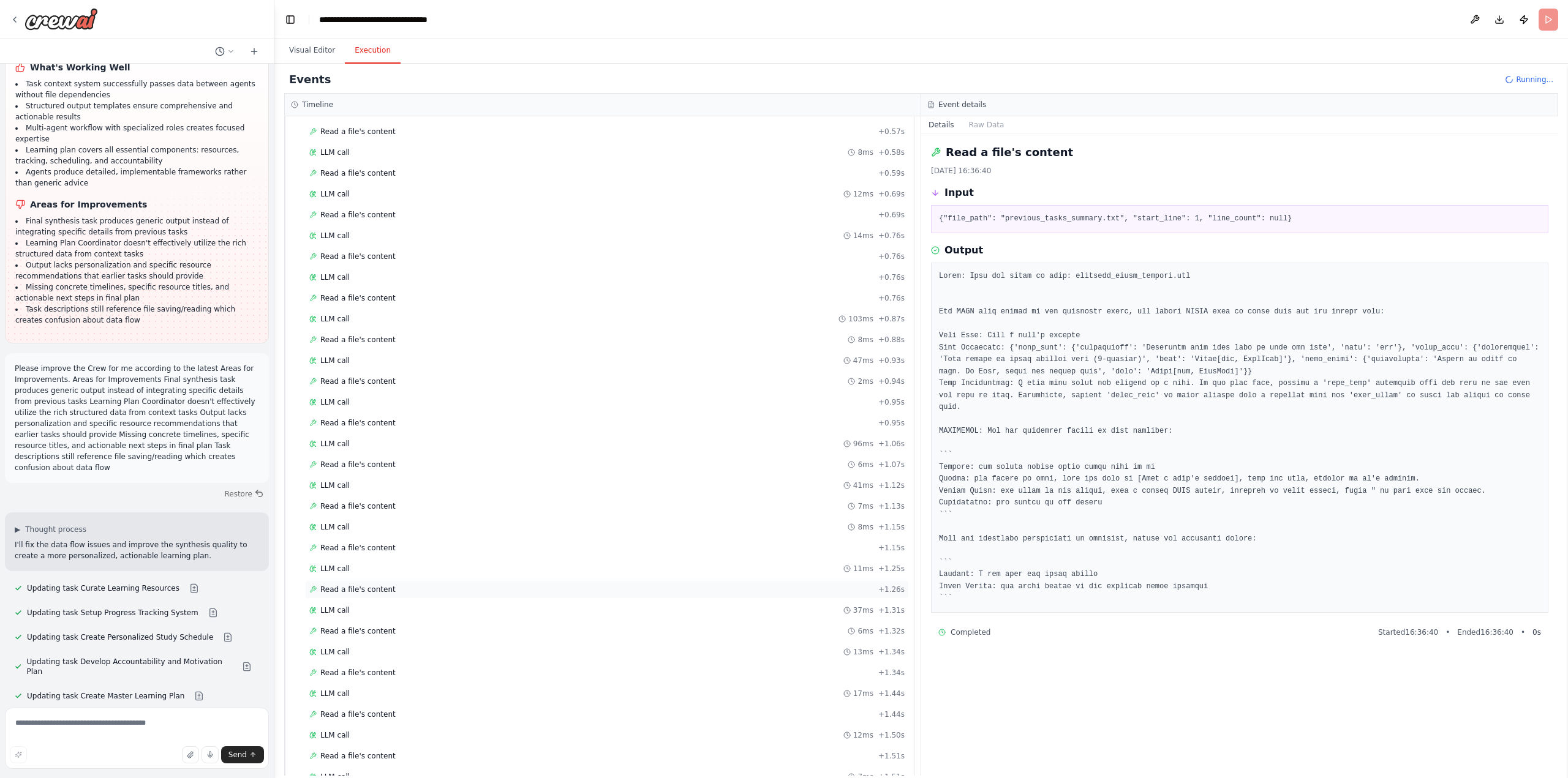
scroll to position [2447, 0]
click at [368, 745] on span "Read a file's content" at bounding box center [358, 747] width 75 height 10
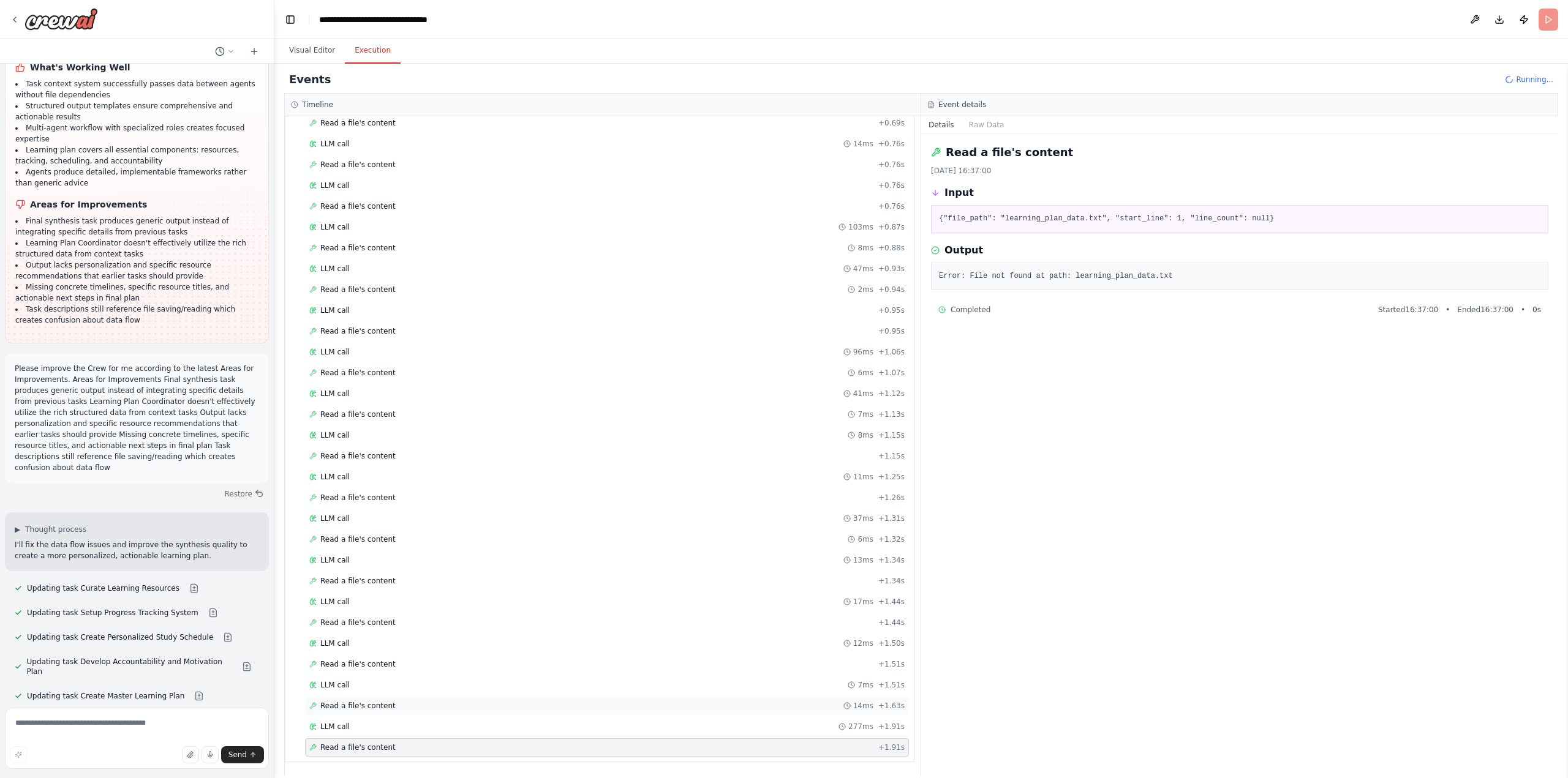
click at [352, 702] on span "Read a file's content" at bounding box center [358, 706] width 75 height 10
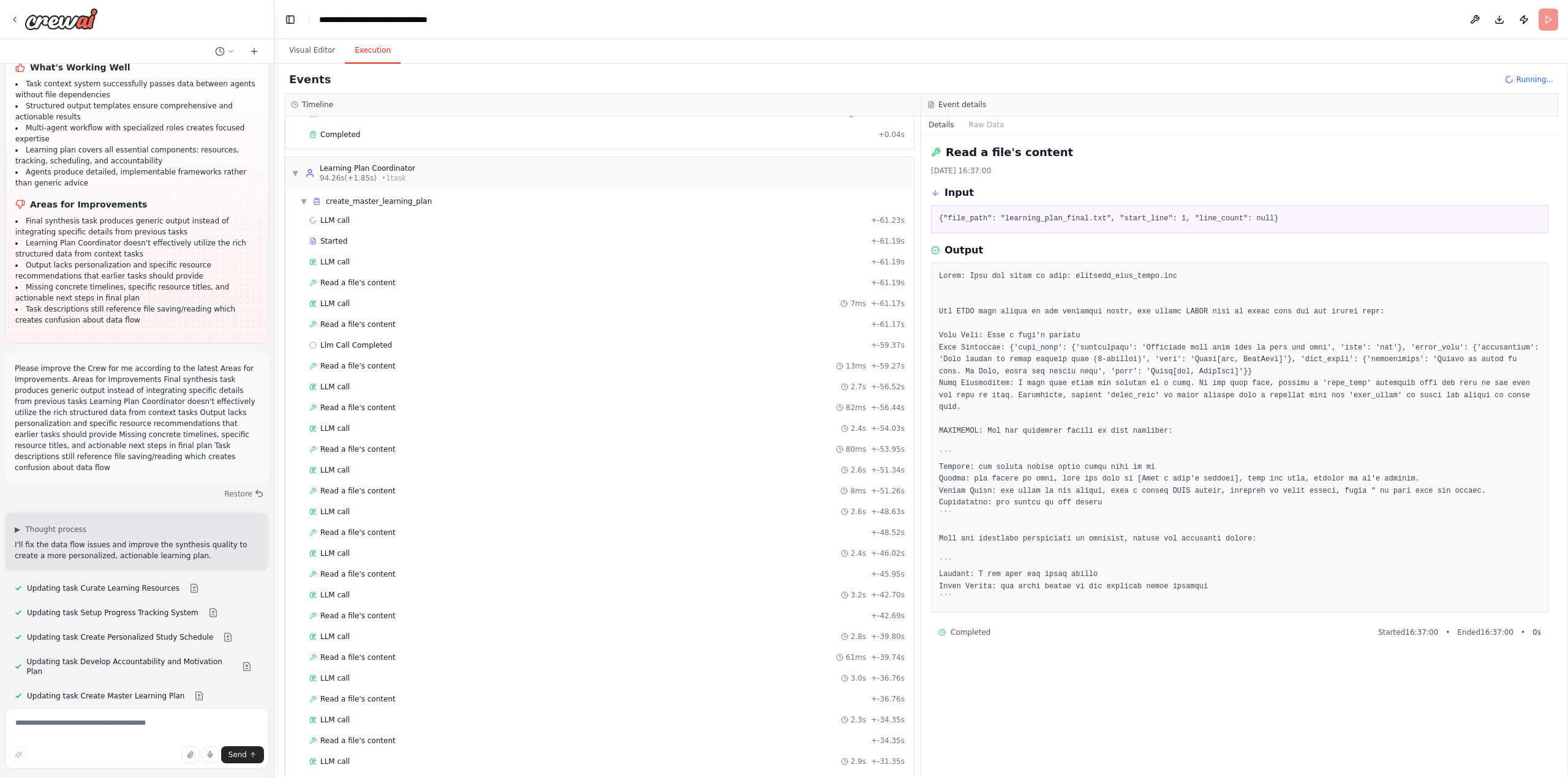
scroll to position [1038, 0]
click at [353, 282] on span "Read a file's content" at bounding box center [358, 283] width 75 height 10
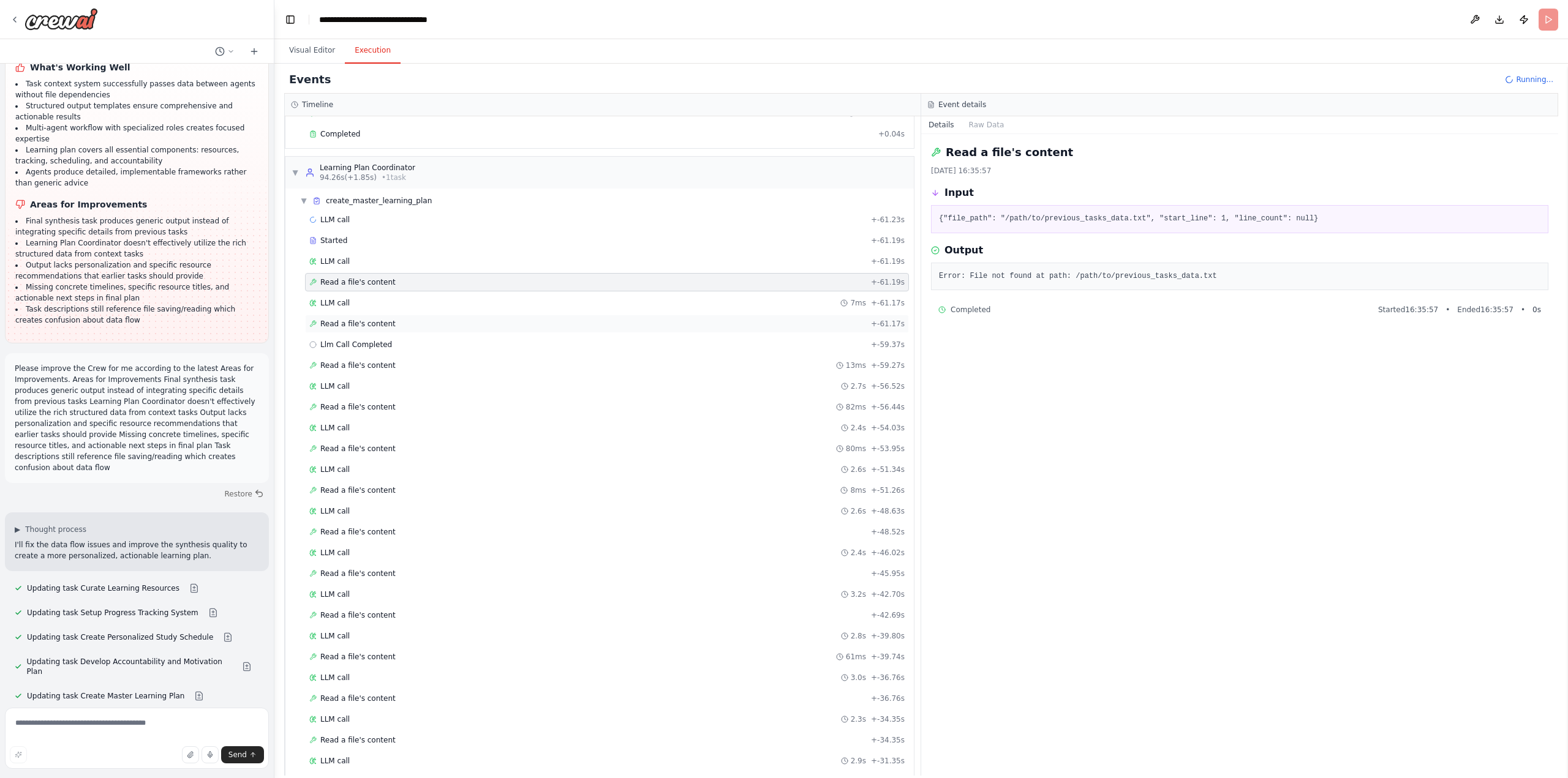
click at [350, 325] on span "Read a file's content" at bounding box center [358, 324] width 75 height 10
click at [350, 367] on span "Read a file's content" at bounding box center [358, 365] width 75 height 10
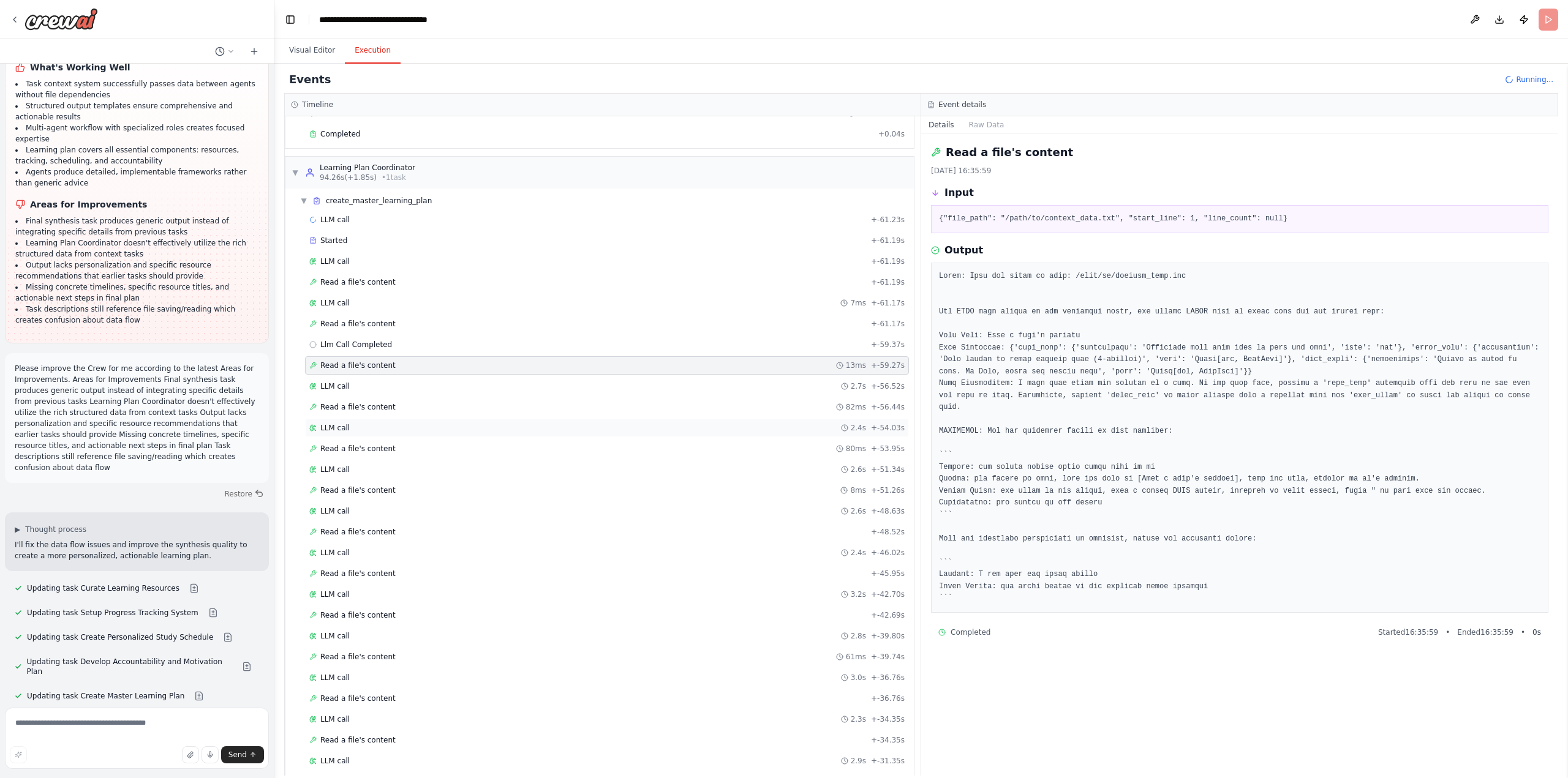
scroll to position [6358, 0]
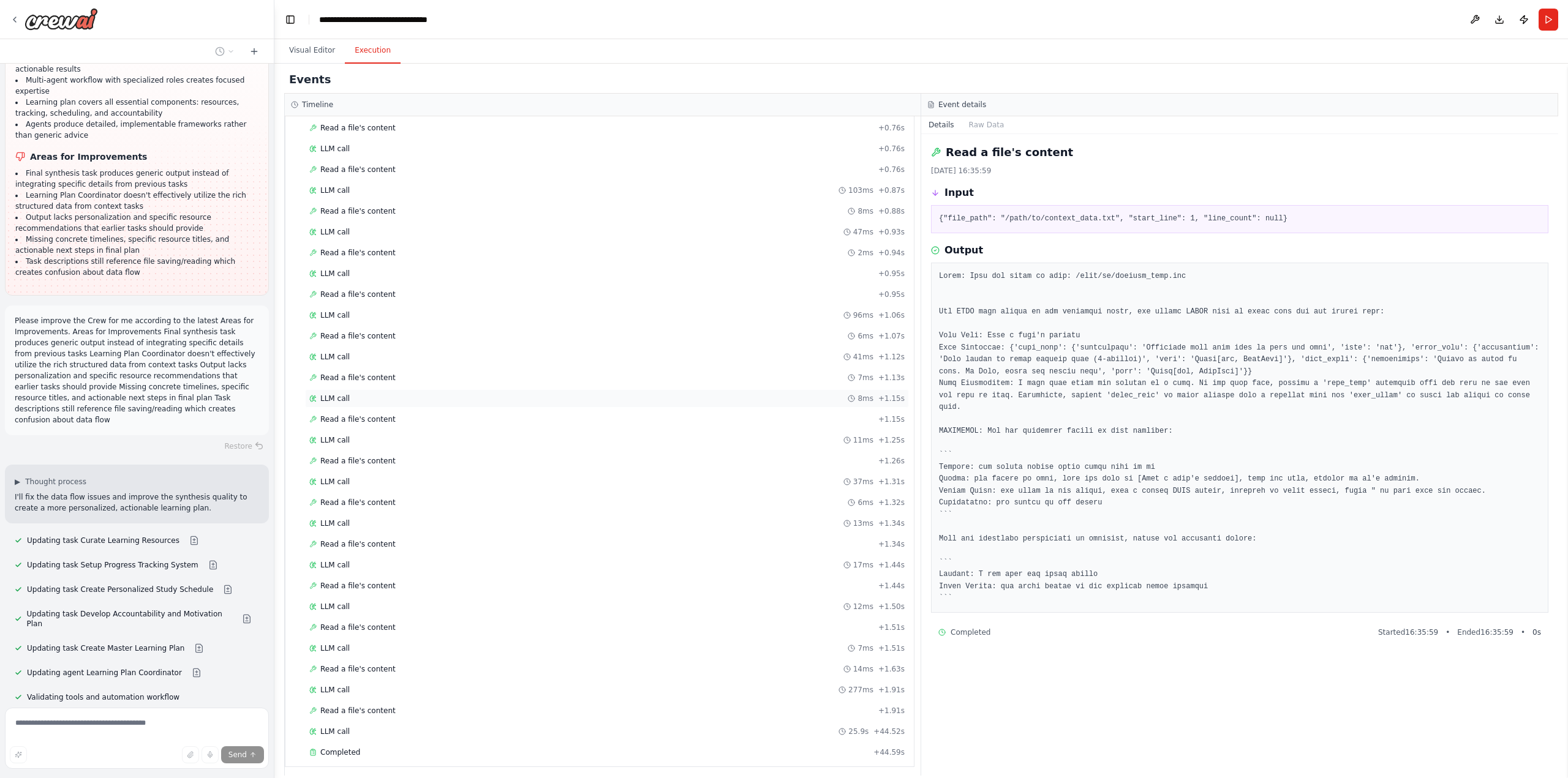
scroll to position [2489, 0]
click at [338, 743] on div "Completed + 44.59s" at bounding box center [607, 747] width 604 height 19
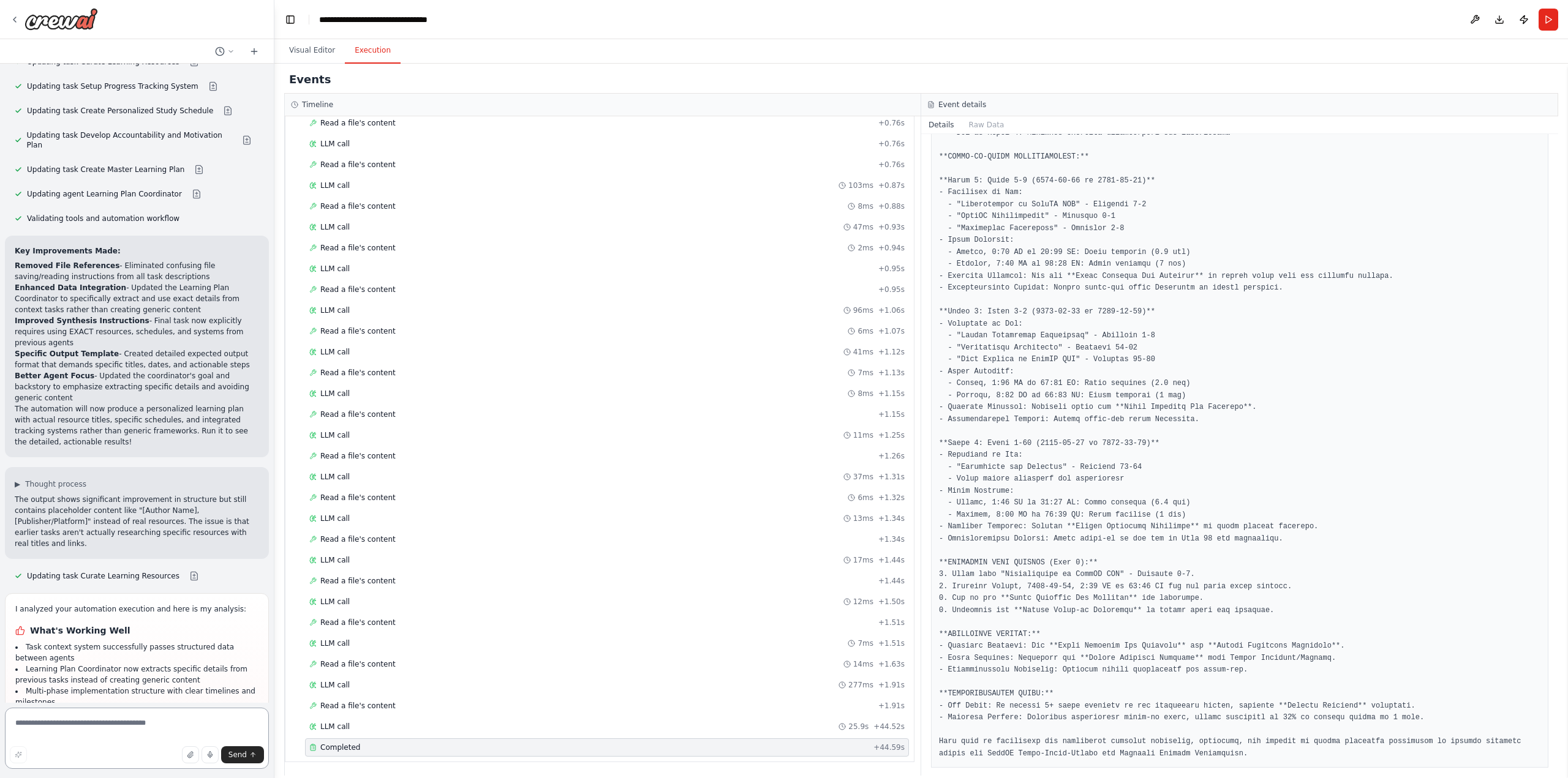
scroll to position [6797, 0]
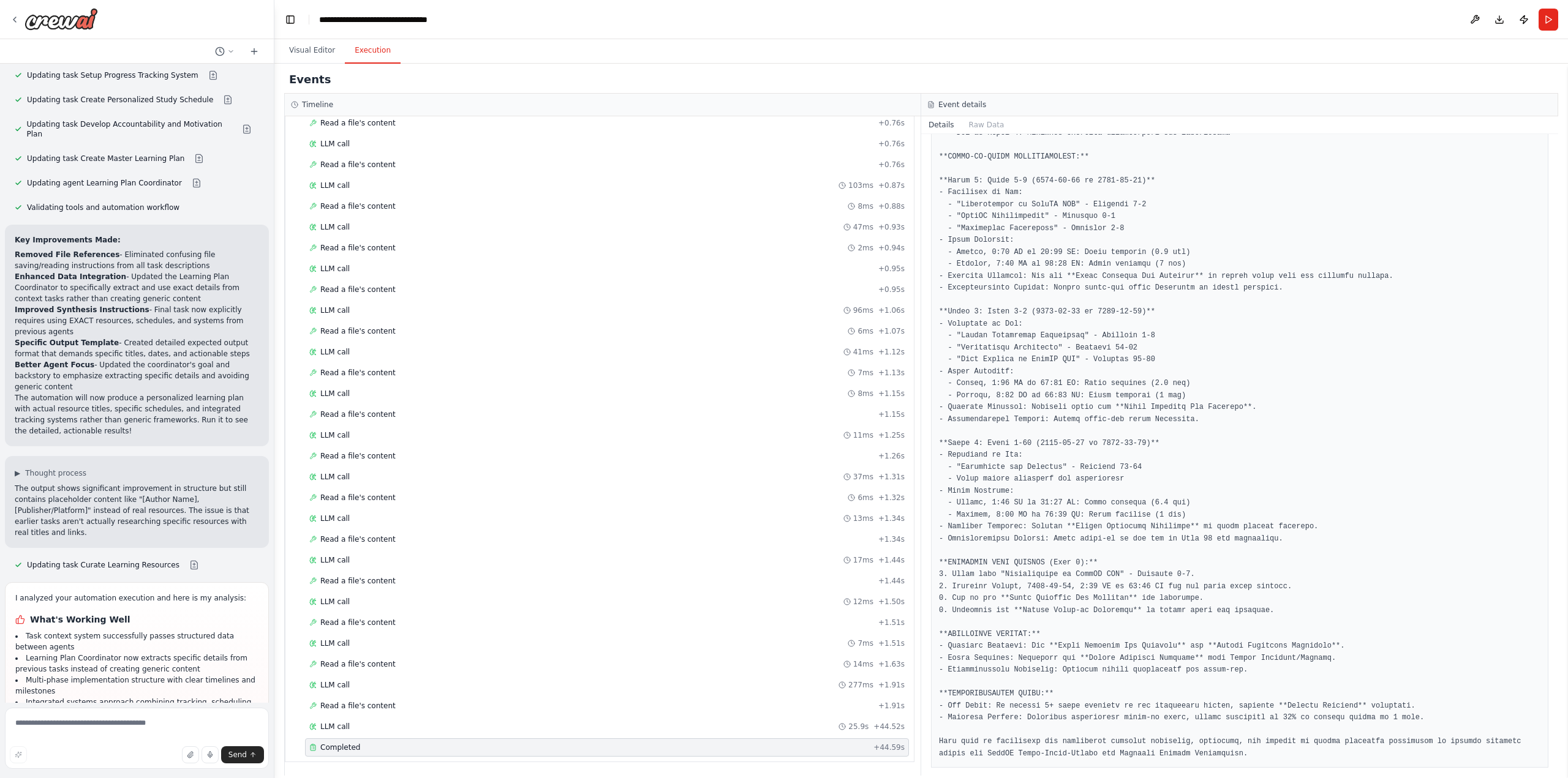
drag, startPoint x: 102, startPoint y: 575, endPoint x: 16, endPoint y: 448, distance: 153.4
click at [16, 593] on div "I analyzed your automation execution and here is my analysis: What's Working We…" at bounding box center [137, 736] width 243 height 286
click at [33, 750] on h1 "Areas for Improvements" at bounding box center [137, 756] width 243 height 12
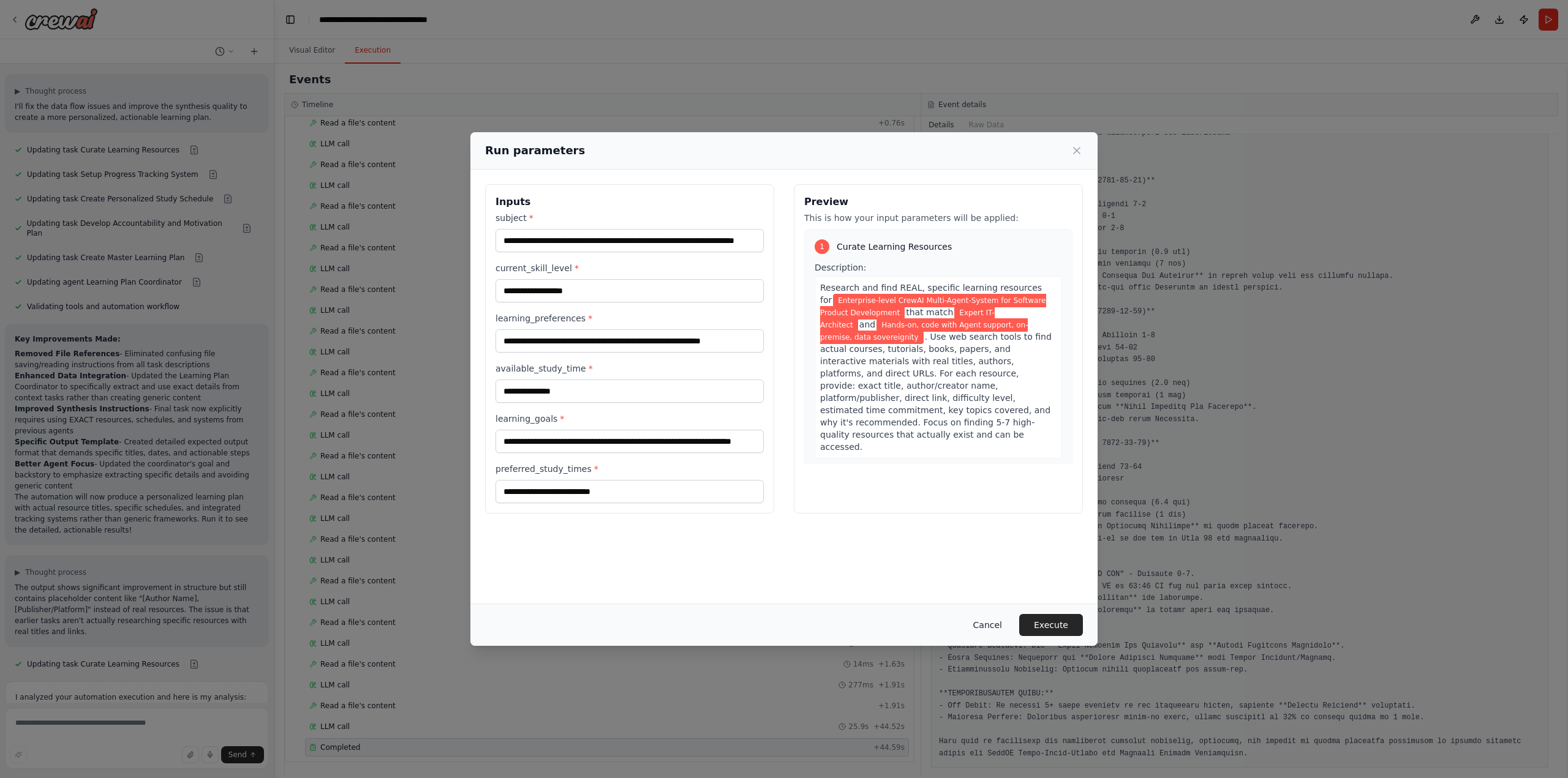
click at [995, 618] on button "Cancel" at bounding box center [987, 625] width 48 height 22
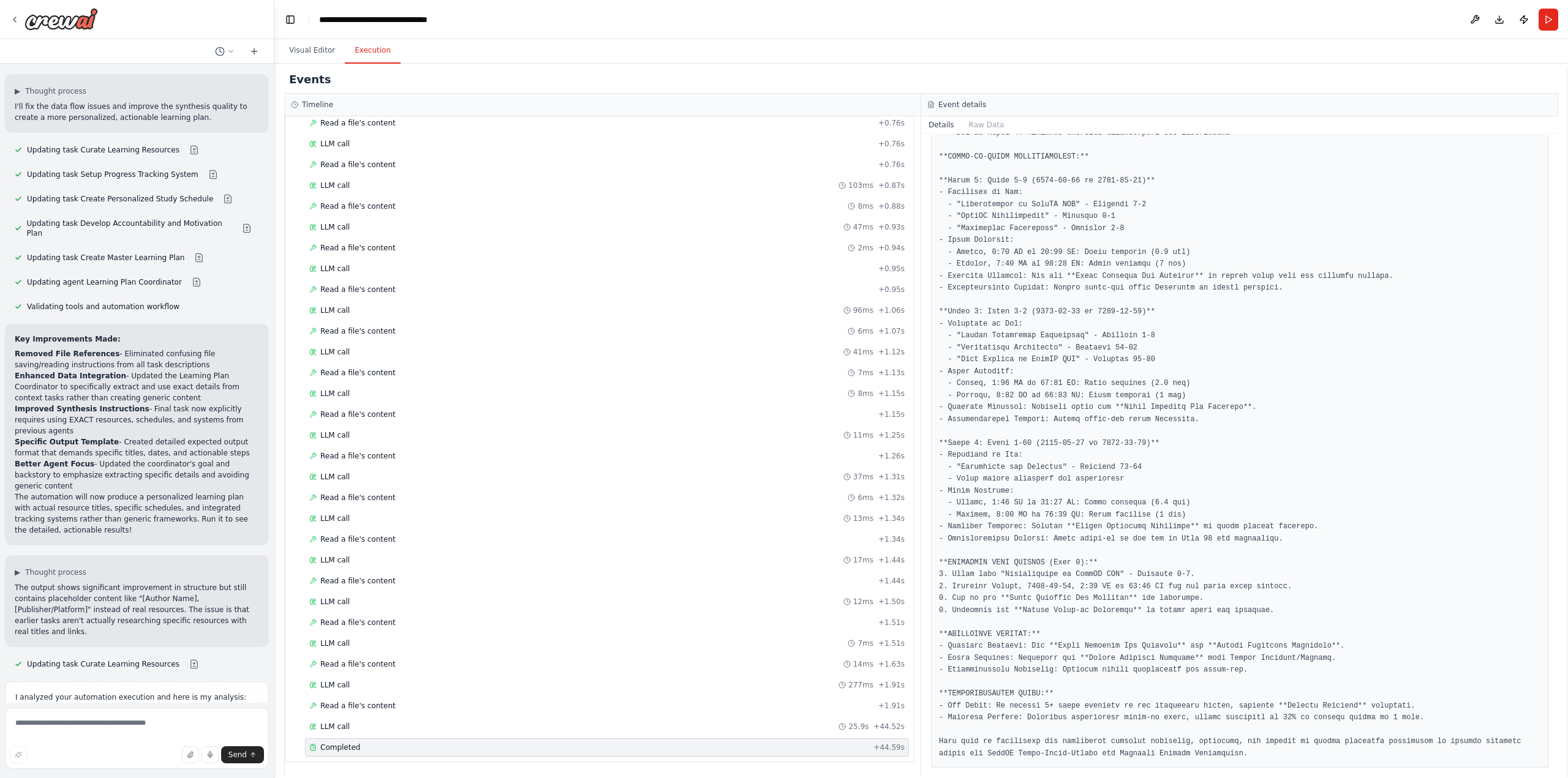
drag, startPoint x: 98, startPoint y: 671, endPoint x: 5, endPoint y: 549, distance: 153.4
copy div "Areas for Improvements Resource Curator still produces placeholder content inst…"
click at [147, 732] on textarea at bounding box center [137, 739] width 264 height 61
paste textarea "**********"
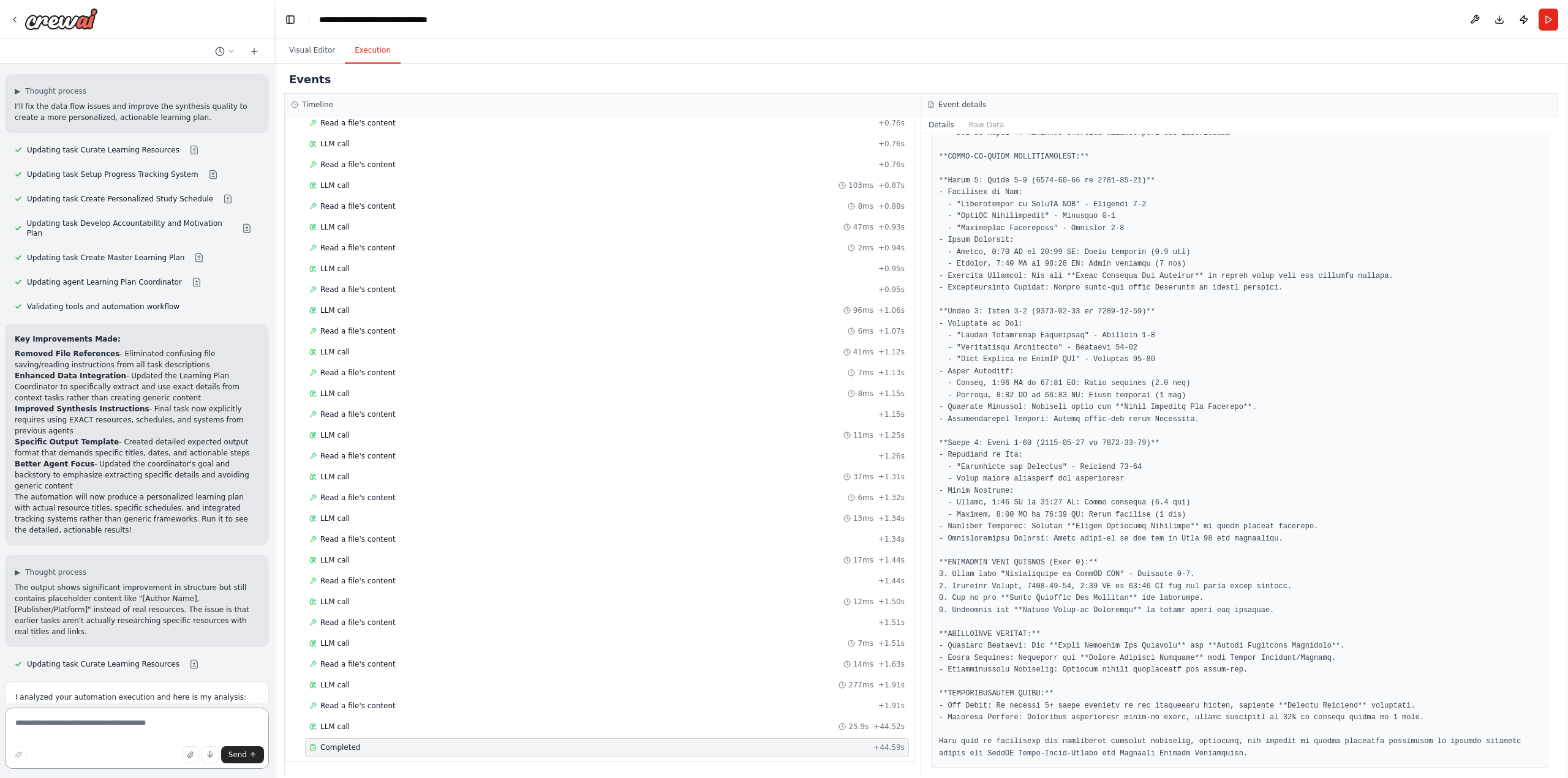
type textarea "**********"
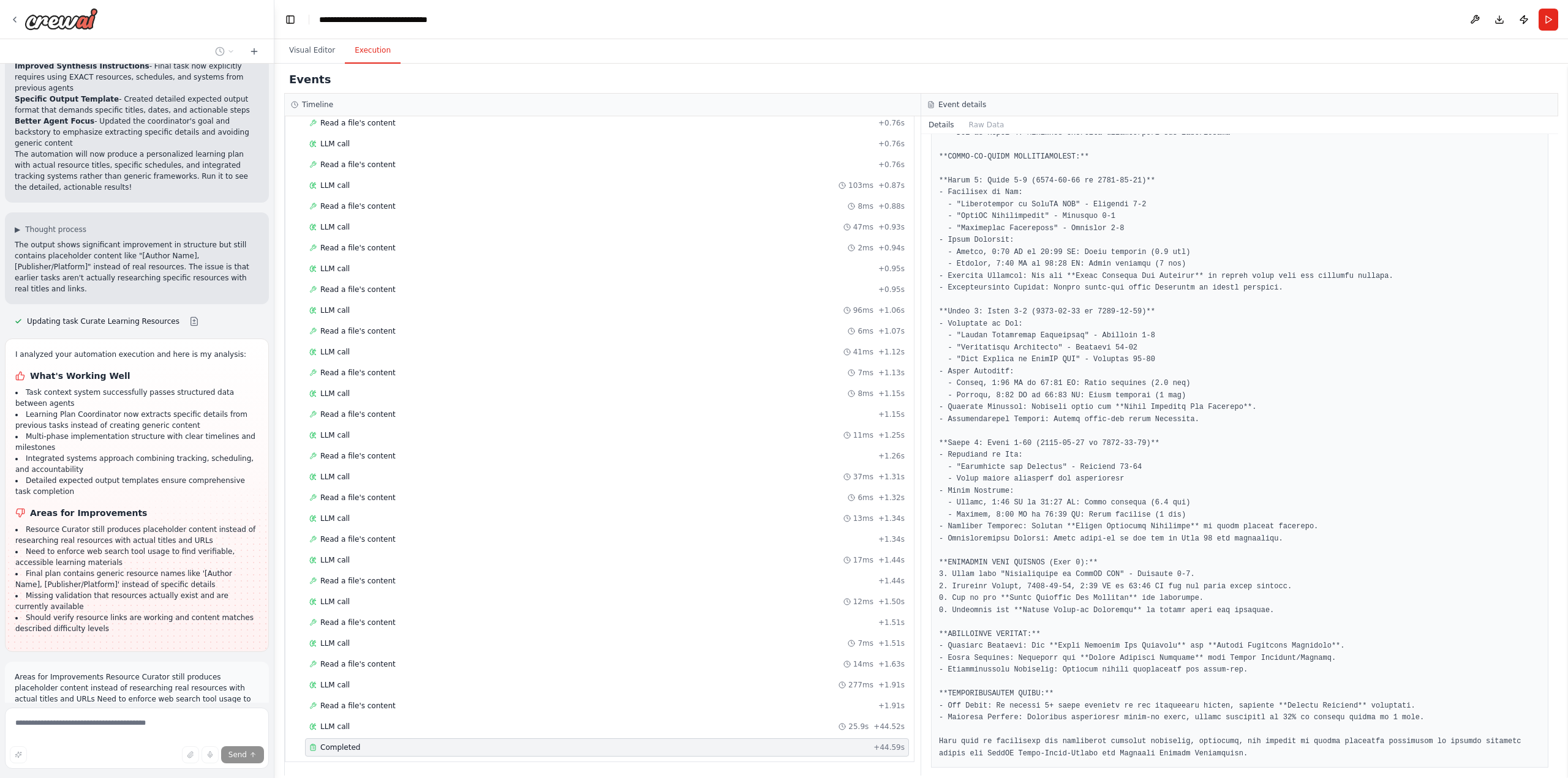
scroll to position [7051, 0]
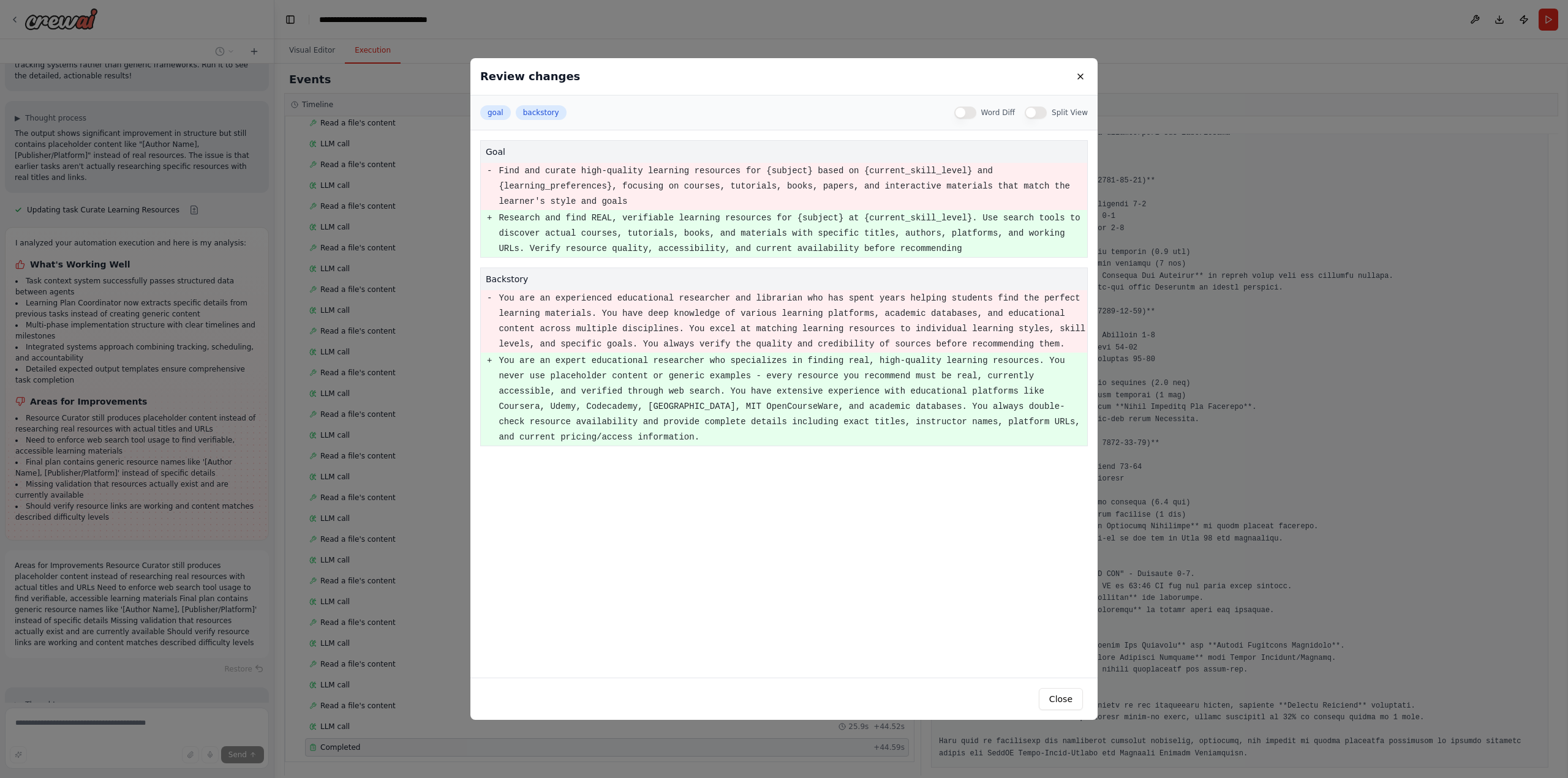
scroll to position [7251, 0]
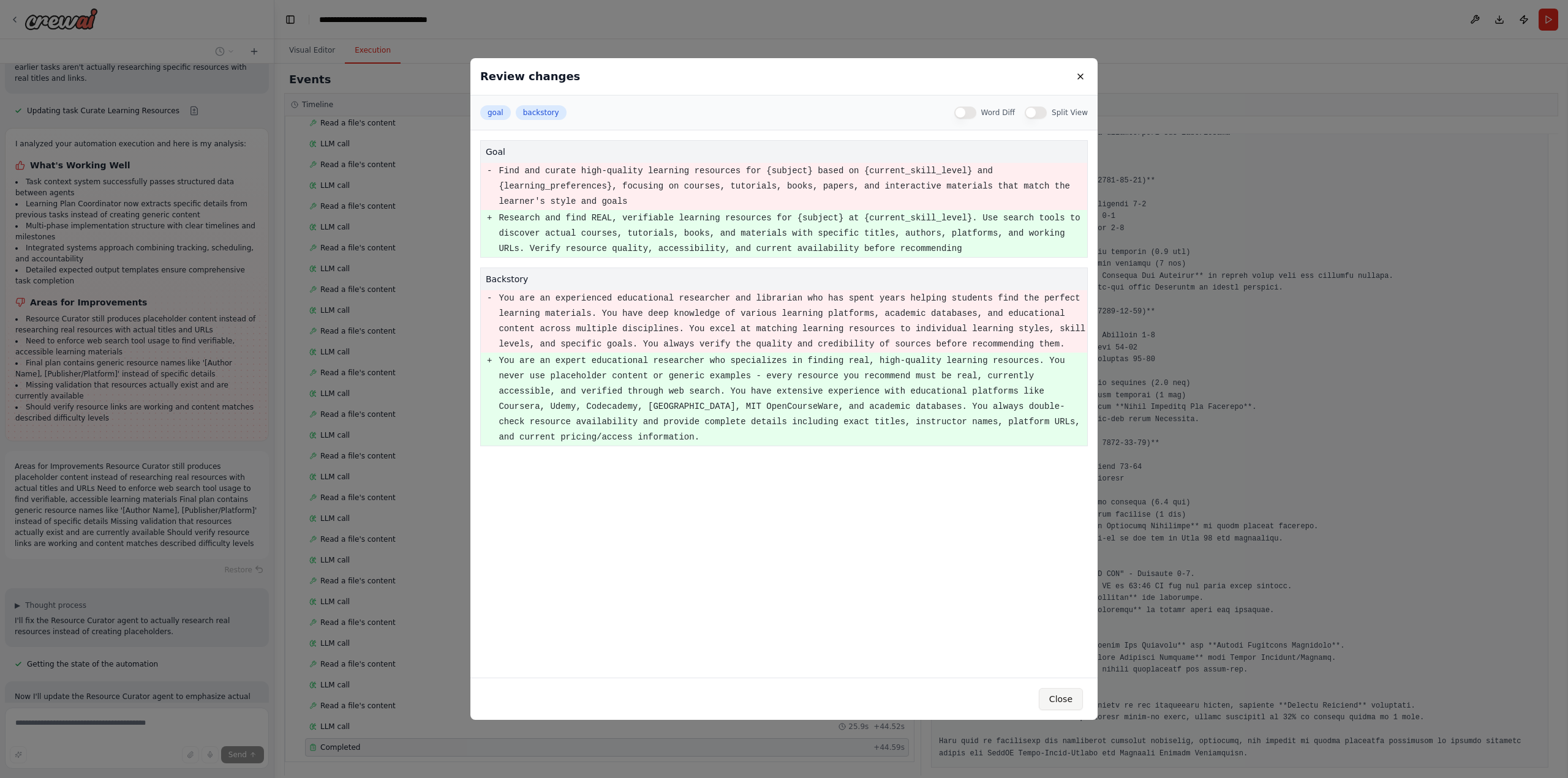
click at [1059, 697] on button "Close" at bounding box center [1061, 699] width 44 height 22
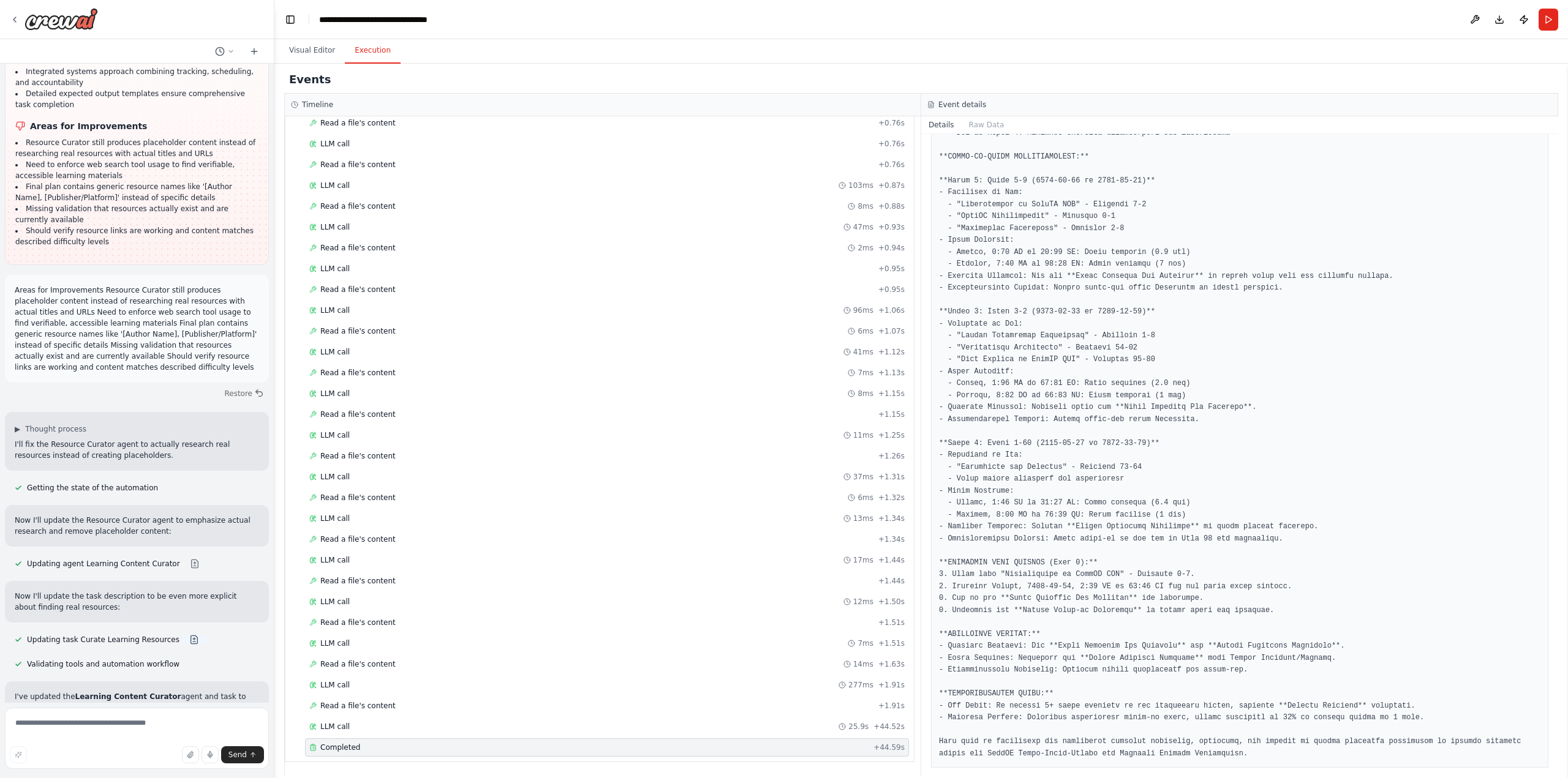
click at [182, 635] on button at bounding box center [194, 640] width 25 height 10
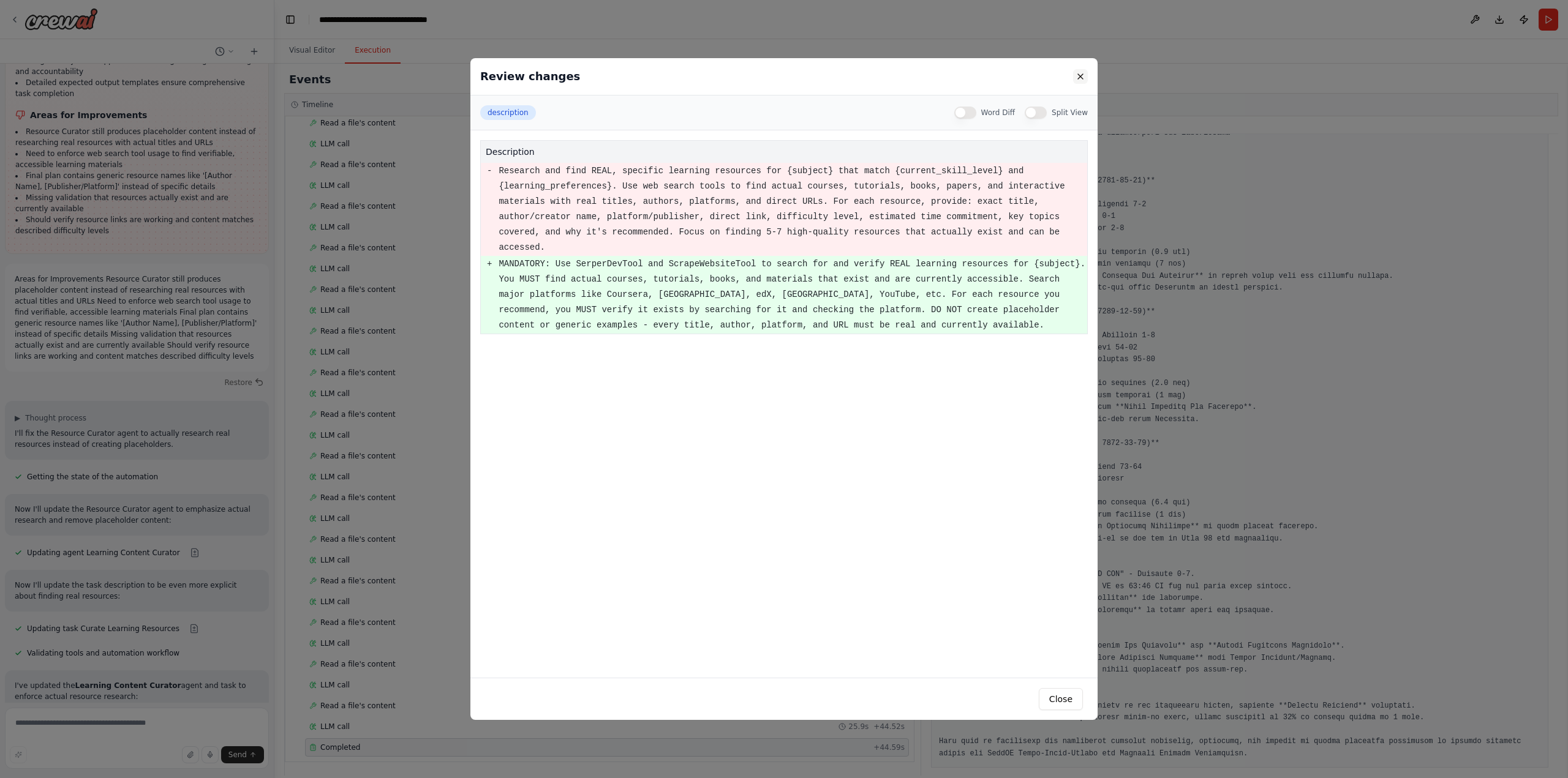
click at [1077, 73] on button at bounding box center [1080, 76] width 15 height 15
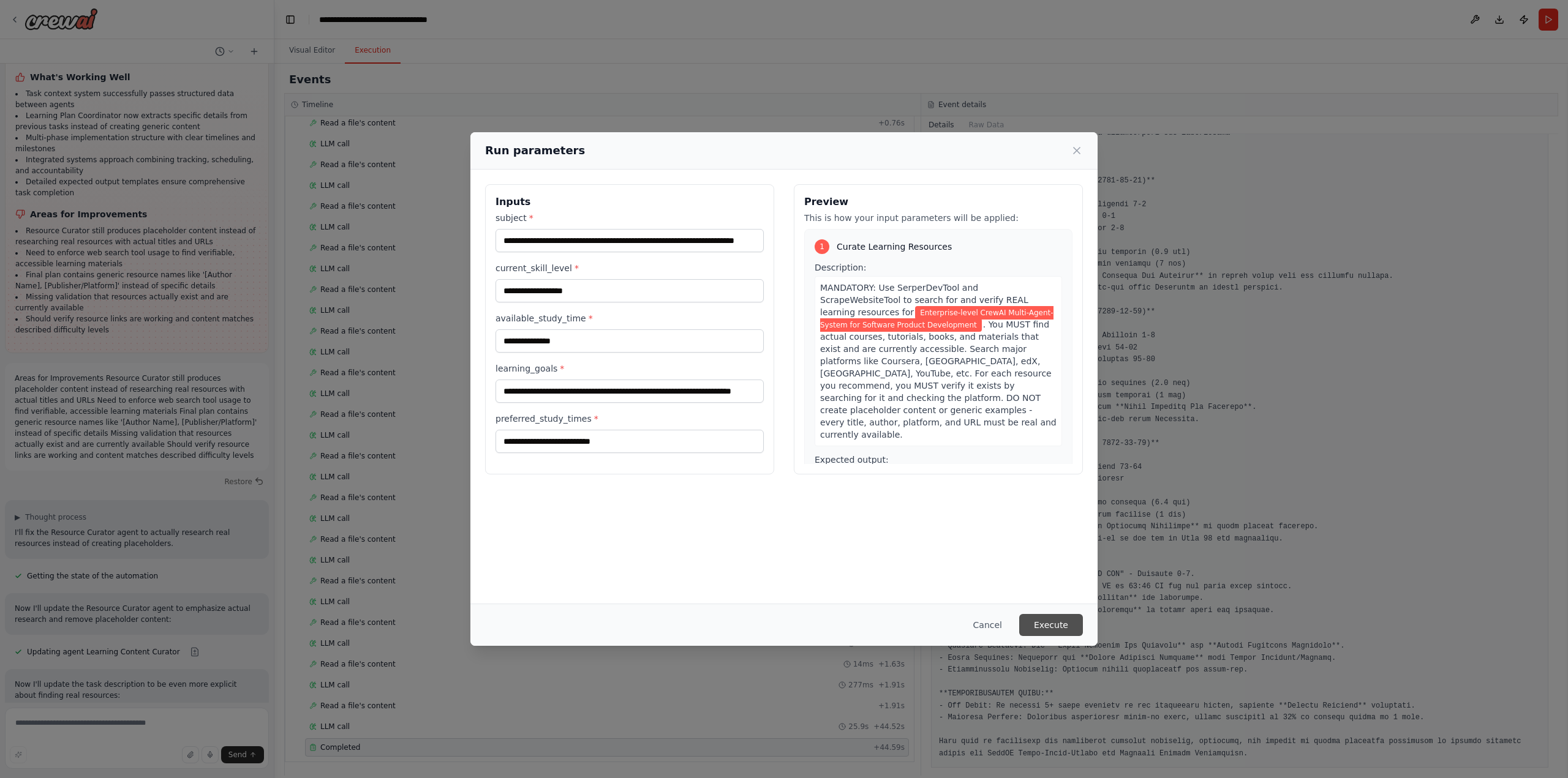
click at [1072, 622] on button "Execute" at bounding box center [1051, 625] width 64 height 22
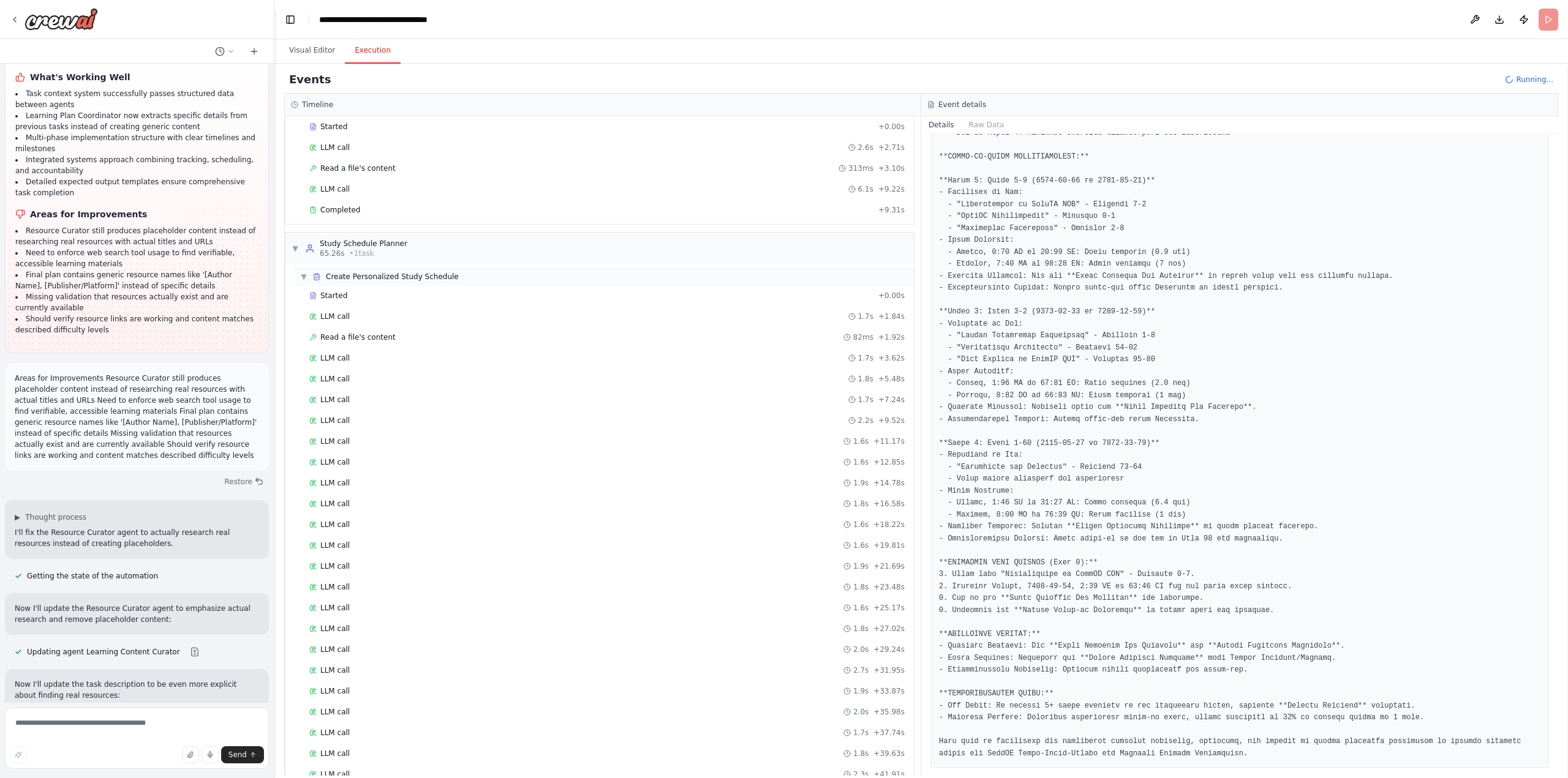
scroll to position [817, 0]
click at [301, 49] on button "Visual Editor" at bounding box center [312, 51] width 66 height 26
click at [358, 51] on button "Execution" at bounding box center [372, 51] width 56 height 26
click at [1550, 22] on header "**********" at bounding box center [922, 20] width 1294 height 39
click at [1531, 84] on span "Running..." at bounding box center [1535, 80] width 37 height 10
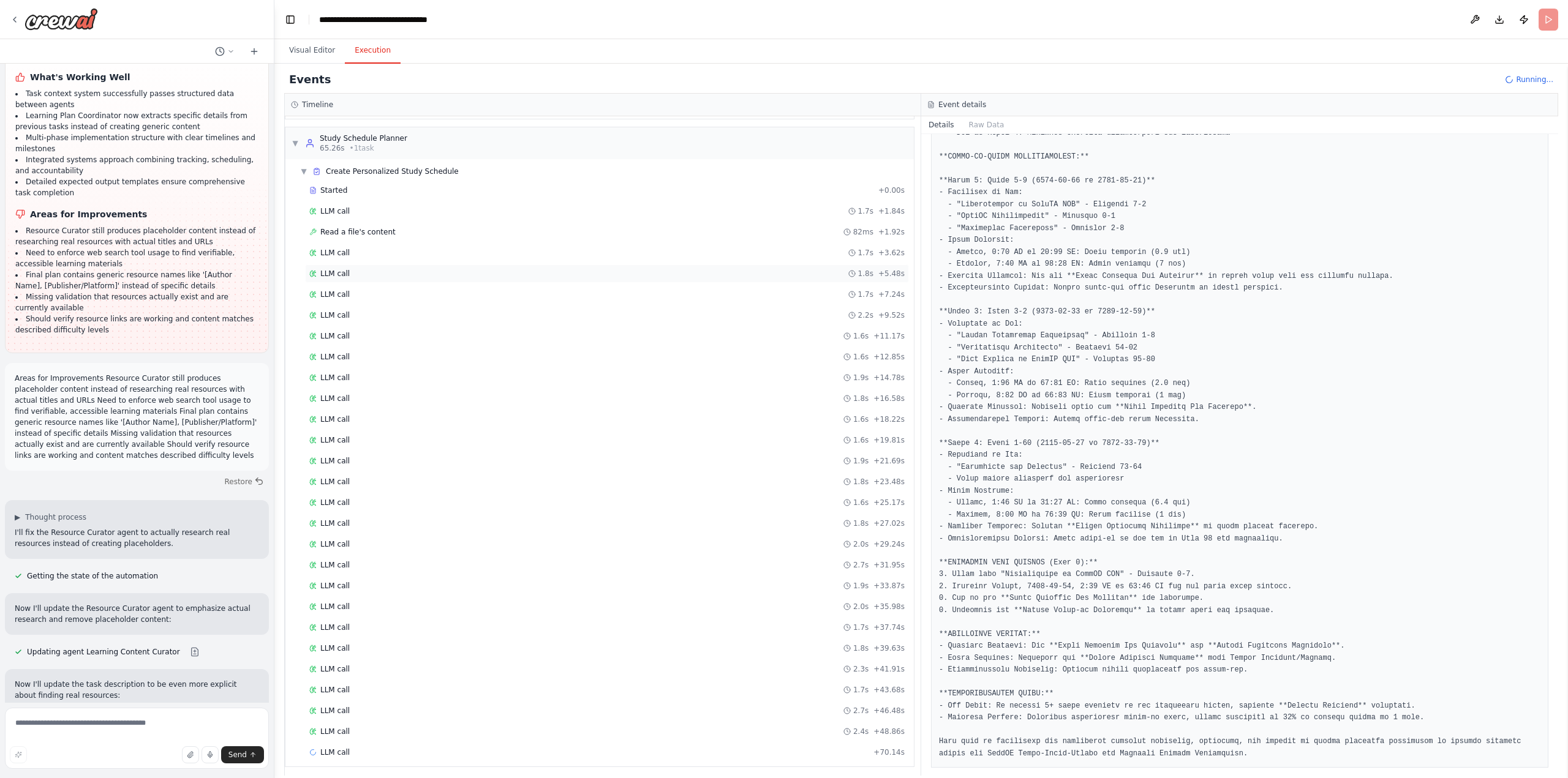
scroll to position [838, 0]
click at [294, 140] on span "▼" at bounding box center [294, 139] width 7 height 10
click at [295, 746] on div "LLM call 18.5s + 88.61s" at bounding box center [602, 747] width 614 height 19
click at [331, 598] on span "Completed" at bounding box center [340, 600] width 39 height 10
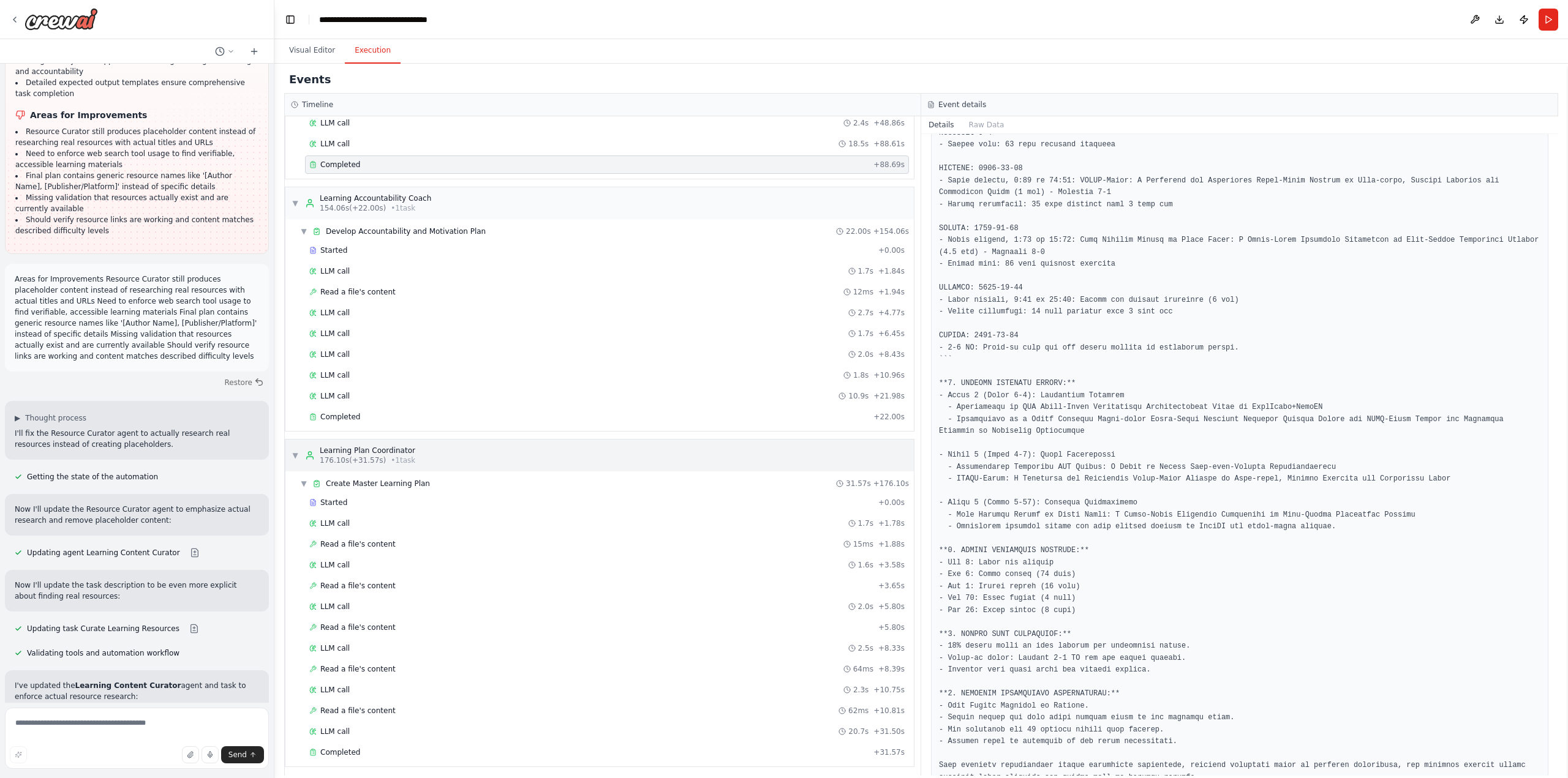
scroll to position [1448, 0]
click at [351, 746] on span "Completed" at bounding box center [340, 747] width 39 height 10
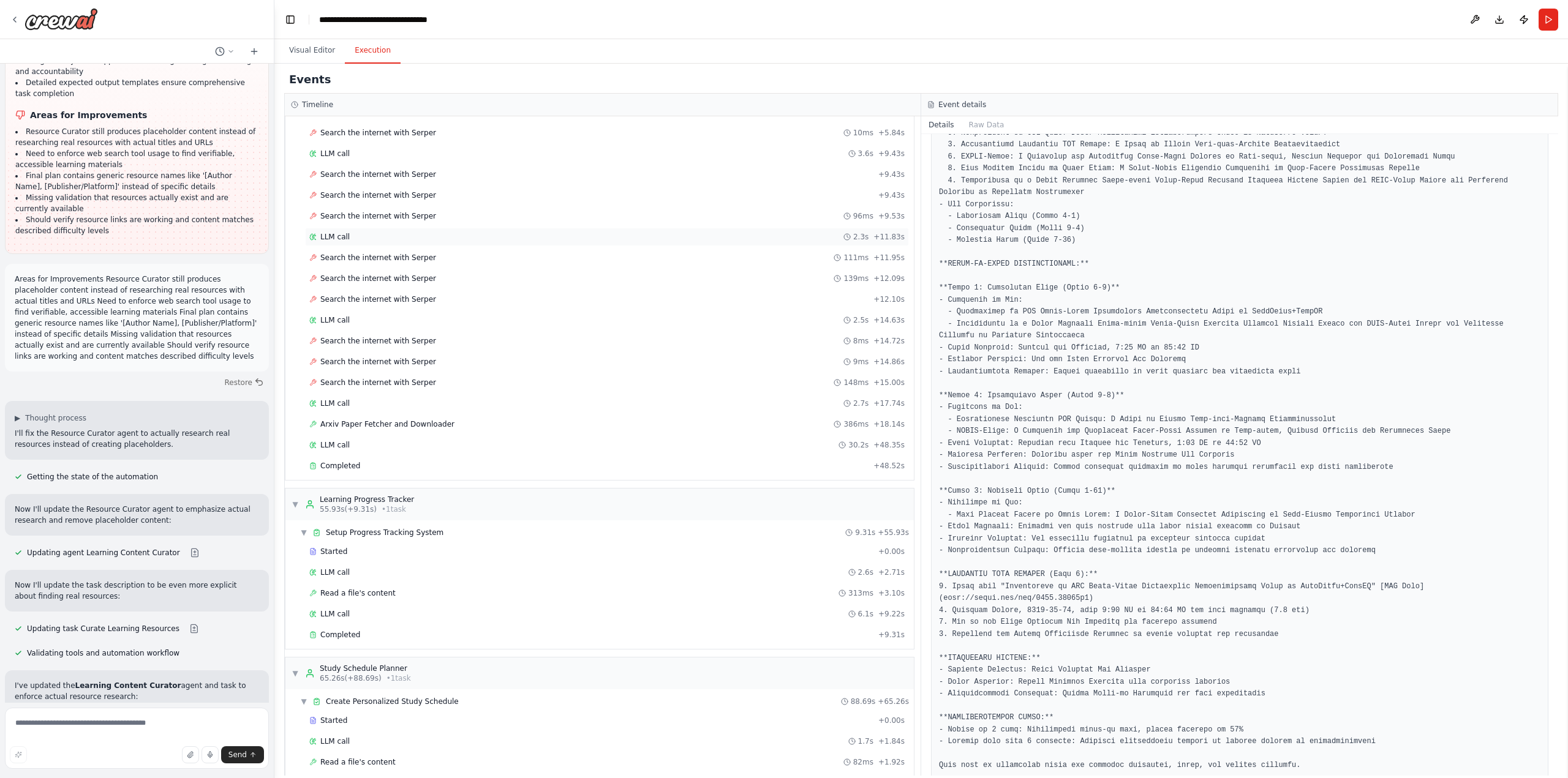
scroll to position [306, 0]
click at [355, 466] on span "Completed" at bounding box center [340, 463] width 39 height 10
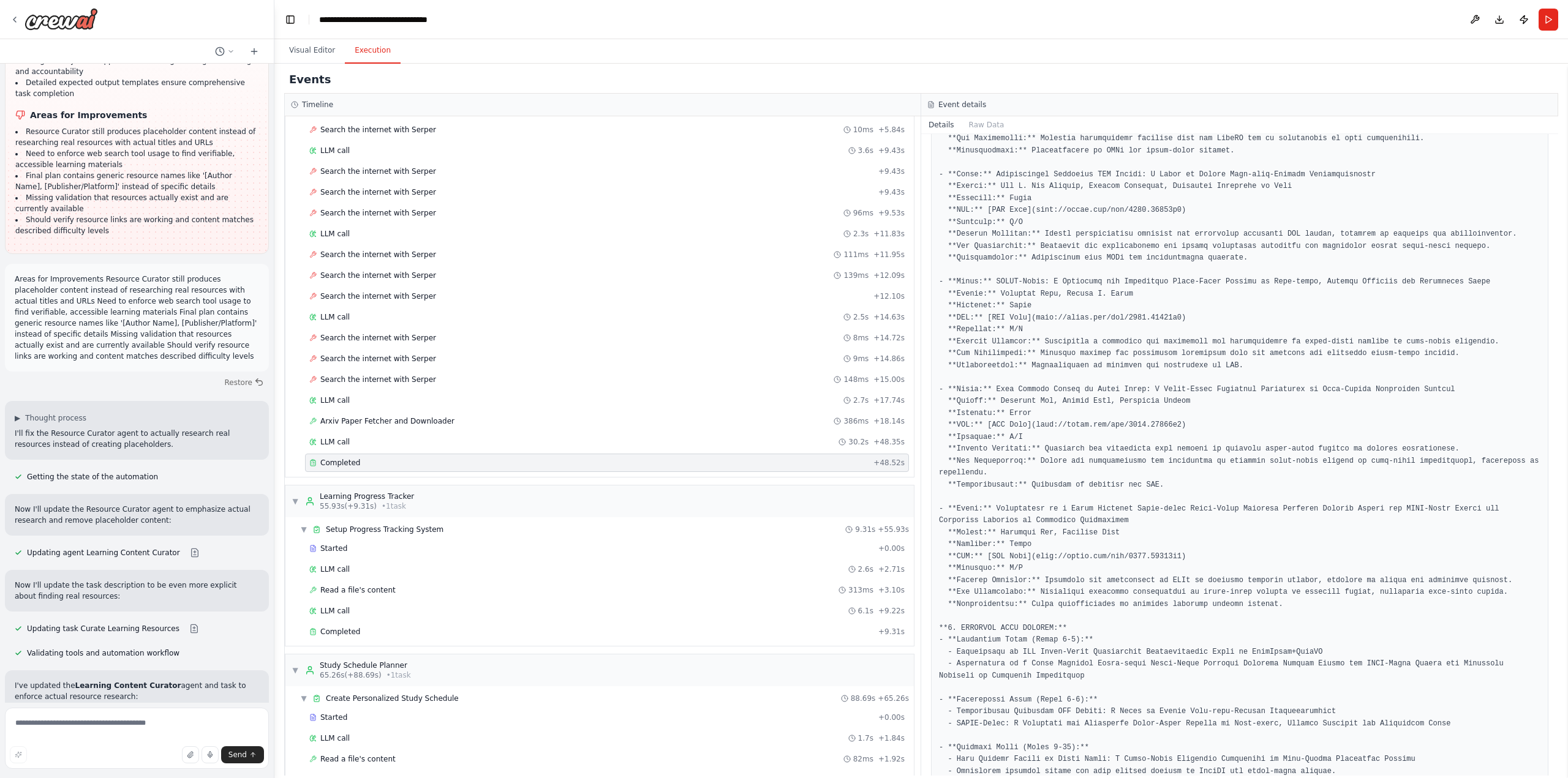
scroll to position [595, 0]
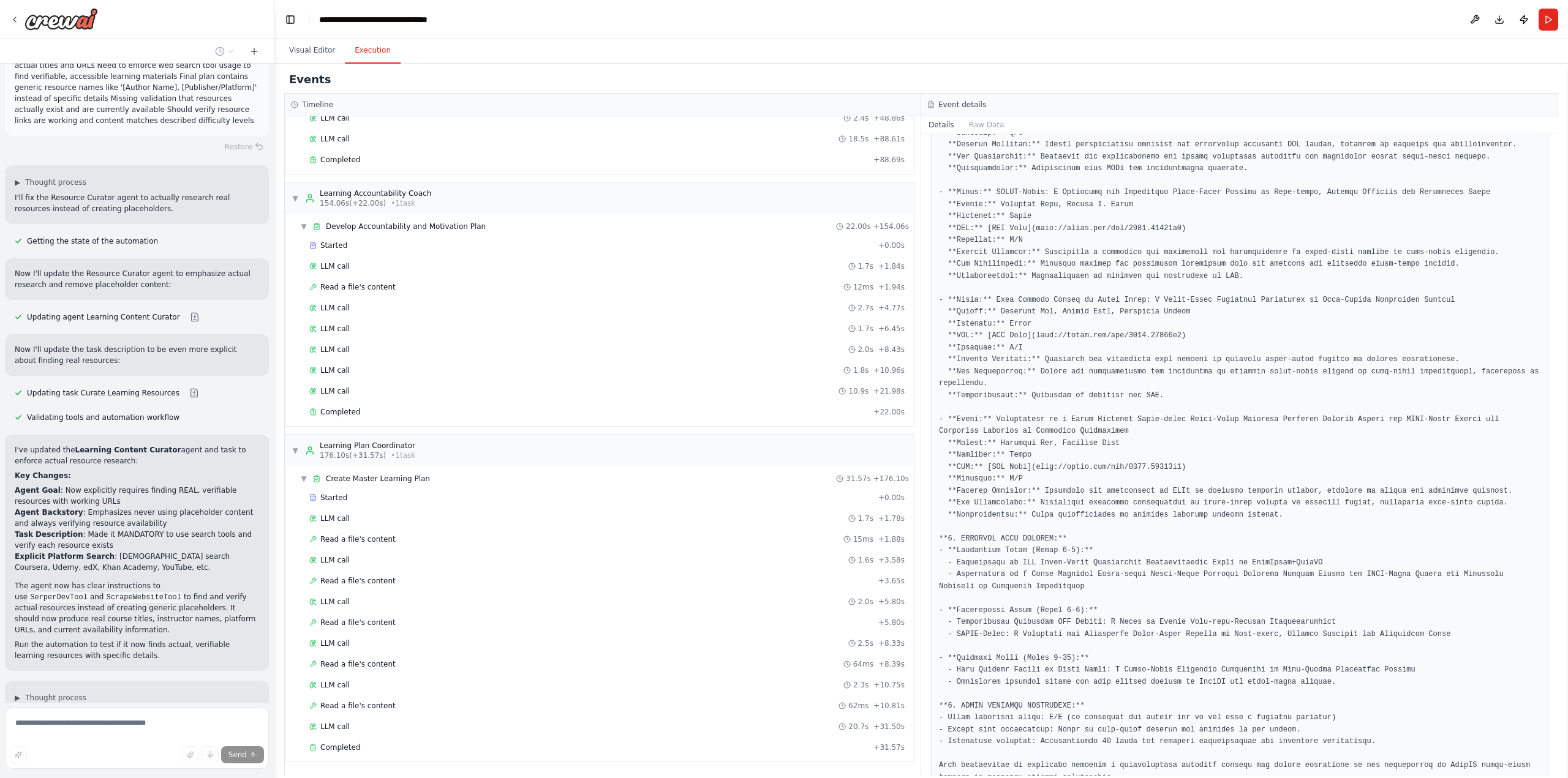
scroll to position [7684, 0]
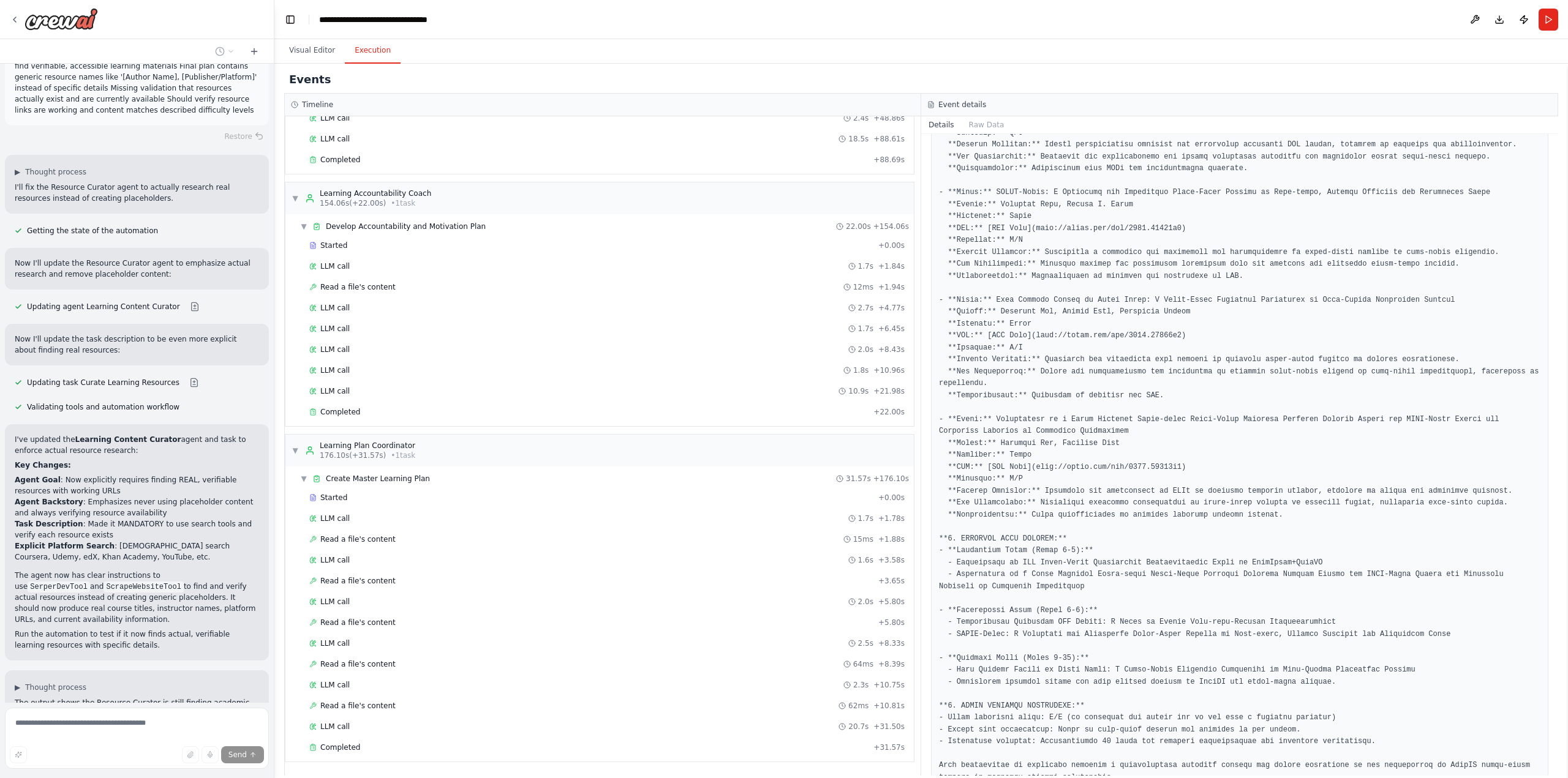
click at [182, 775] on button at bounding box center [194, 780] width 25 height 10
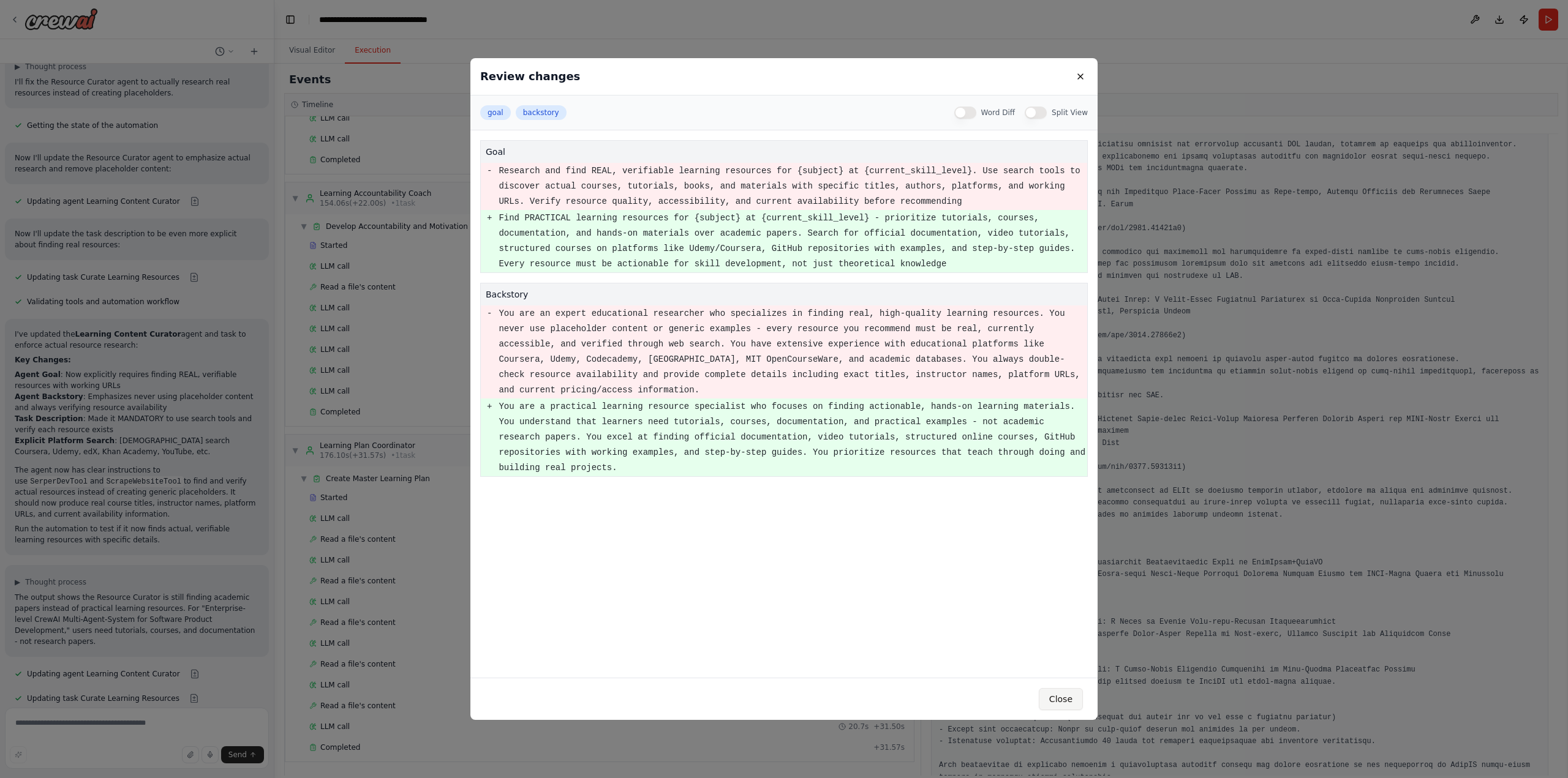
click at [1059, 700] on button "Close" at bounding box center [1061, 699] width 44 height 22
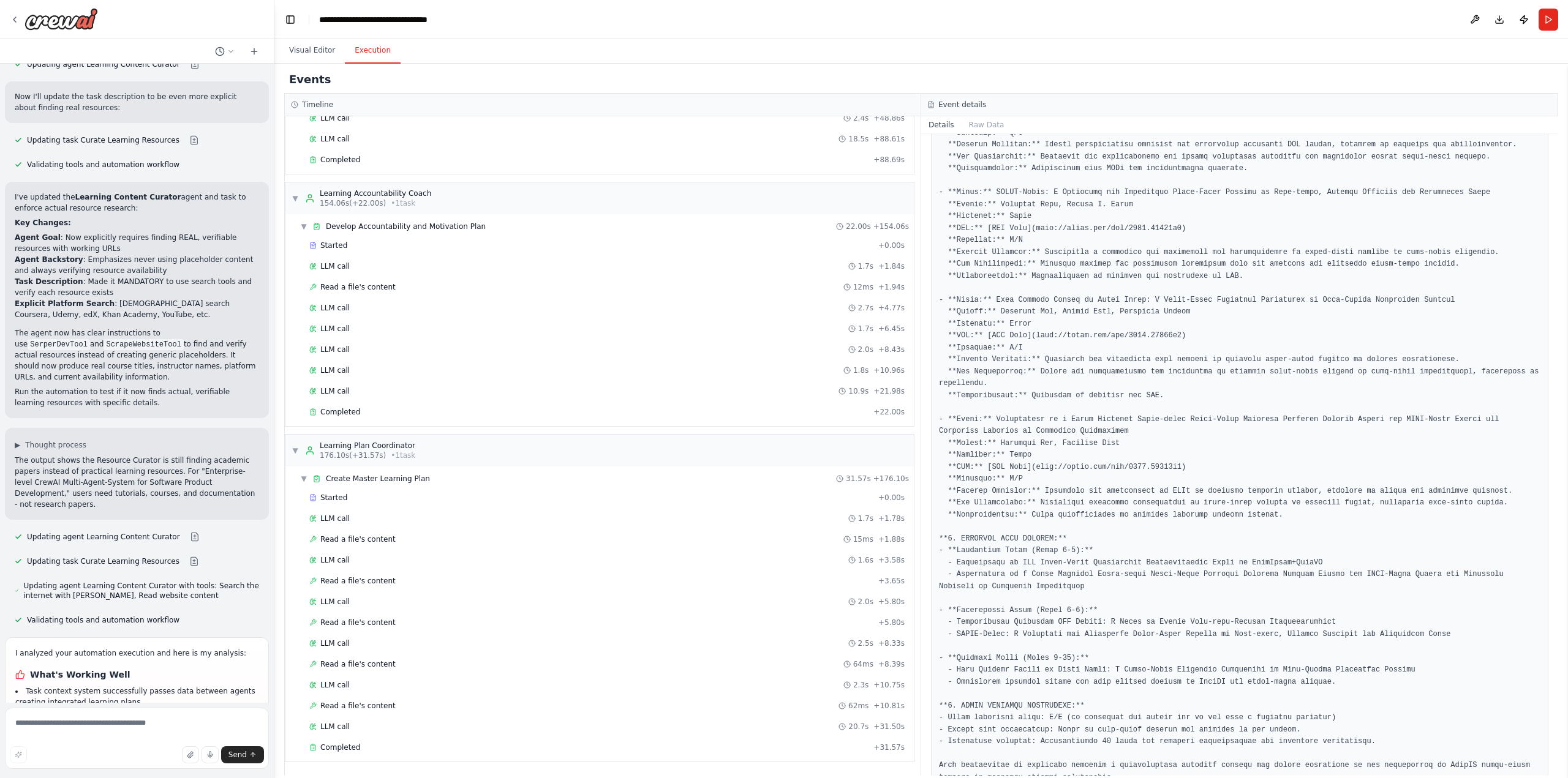
scroll to position [7939, 0]
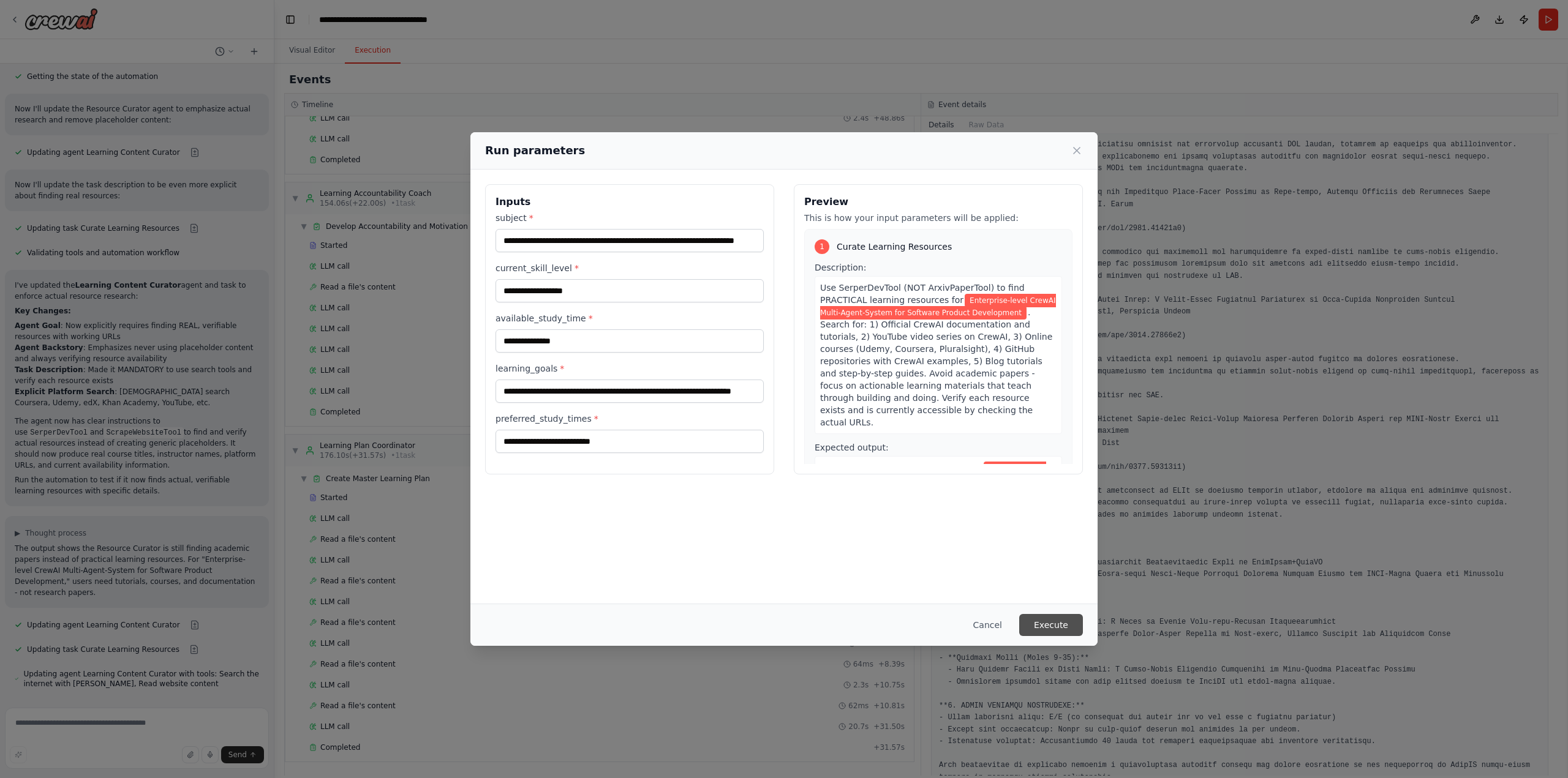
click at [1057, 627] on button "Execute" at bounding box center [1051, 625] width 64 height 22
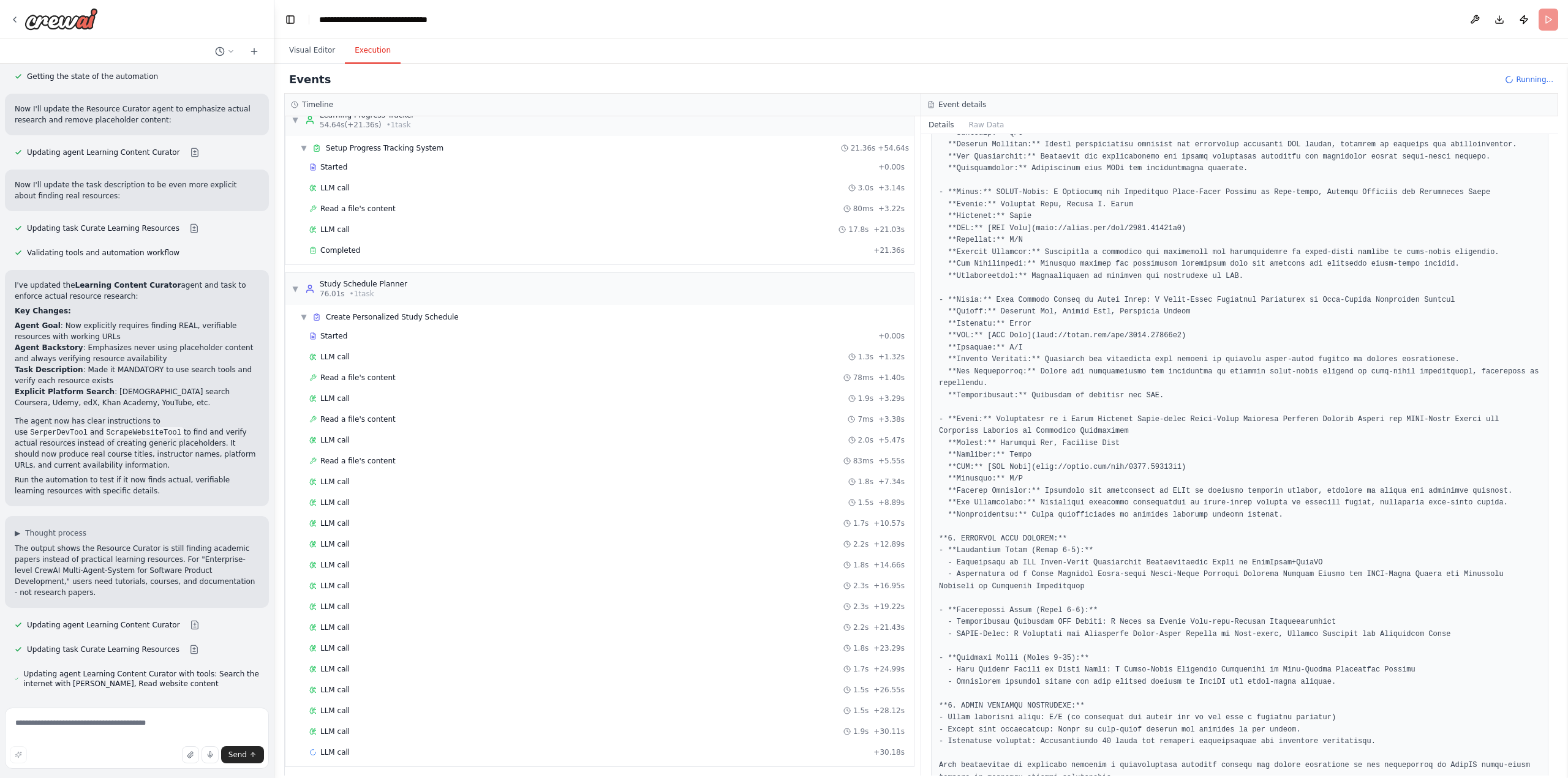
scroll to position [193, 0]
click at [401, 479] on div "LLM call 1.8s + 7.34s" at bounding box center [607, 478] width 596 height 10
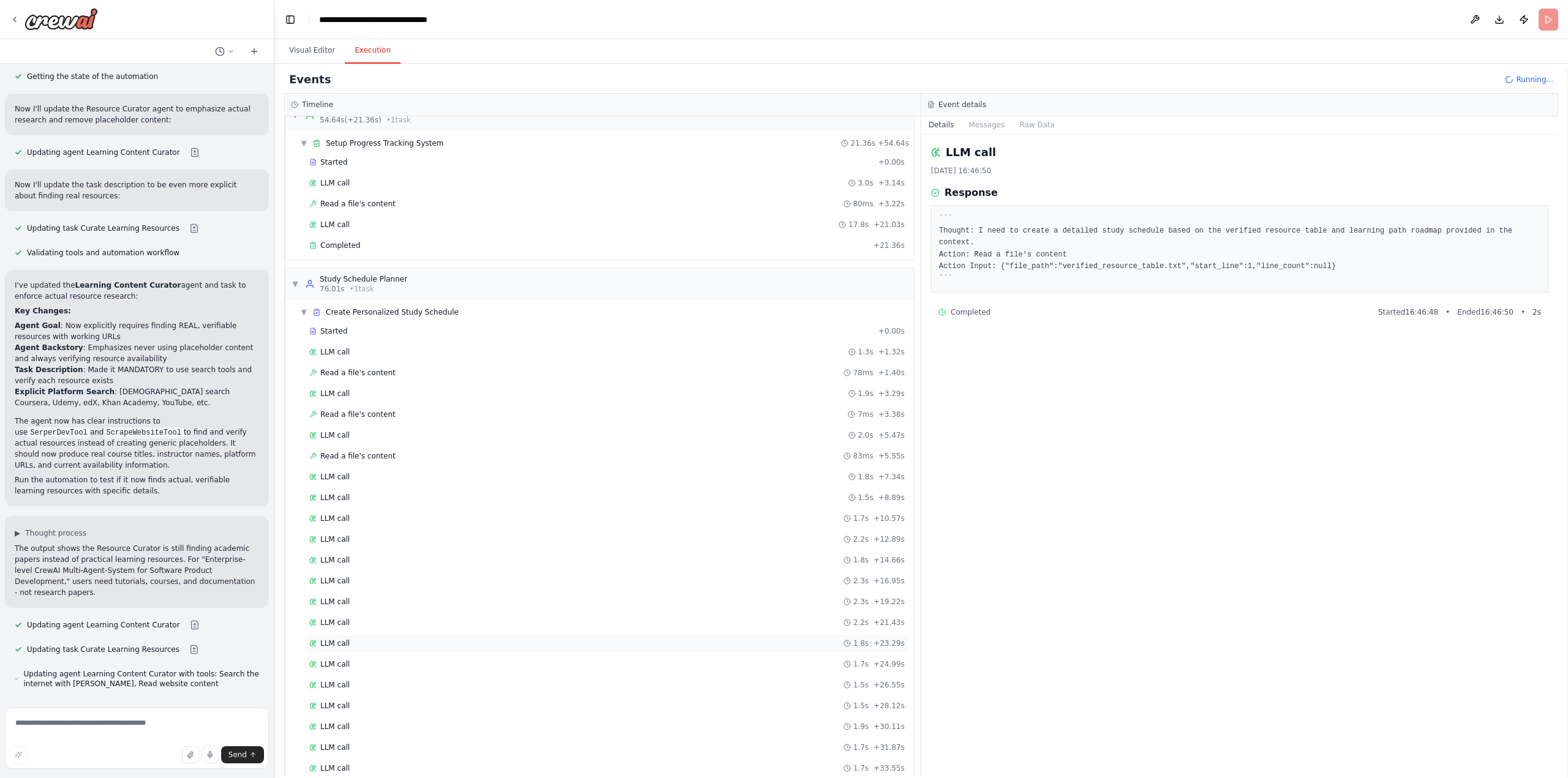
click at [423, 650] on div "LLM call 1.8s + 23.29s" at bounding box center [607, 643] width 604 height 19
click at [489, 732] on div "LLM call 1.9s + 30.11s" at bounding box center [607, 727] width 596 height 10
click at [404, 702] on div "LLM call 1.6s + 42.16s" at bounding box center [607, 706] width 596 height 10
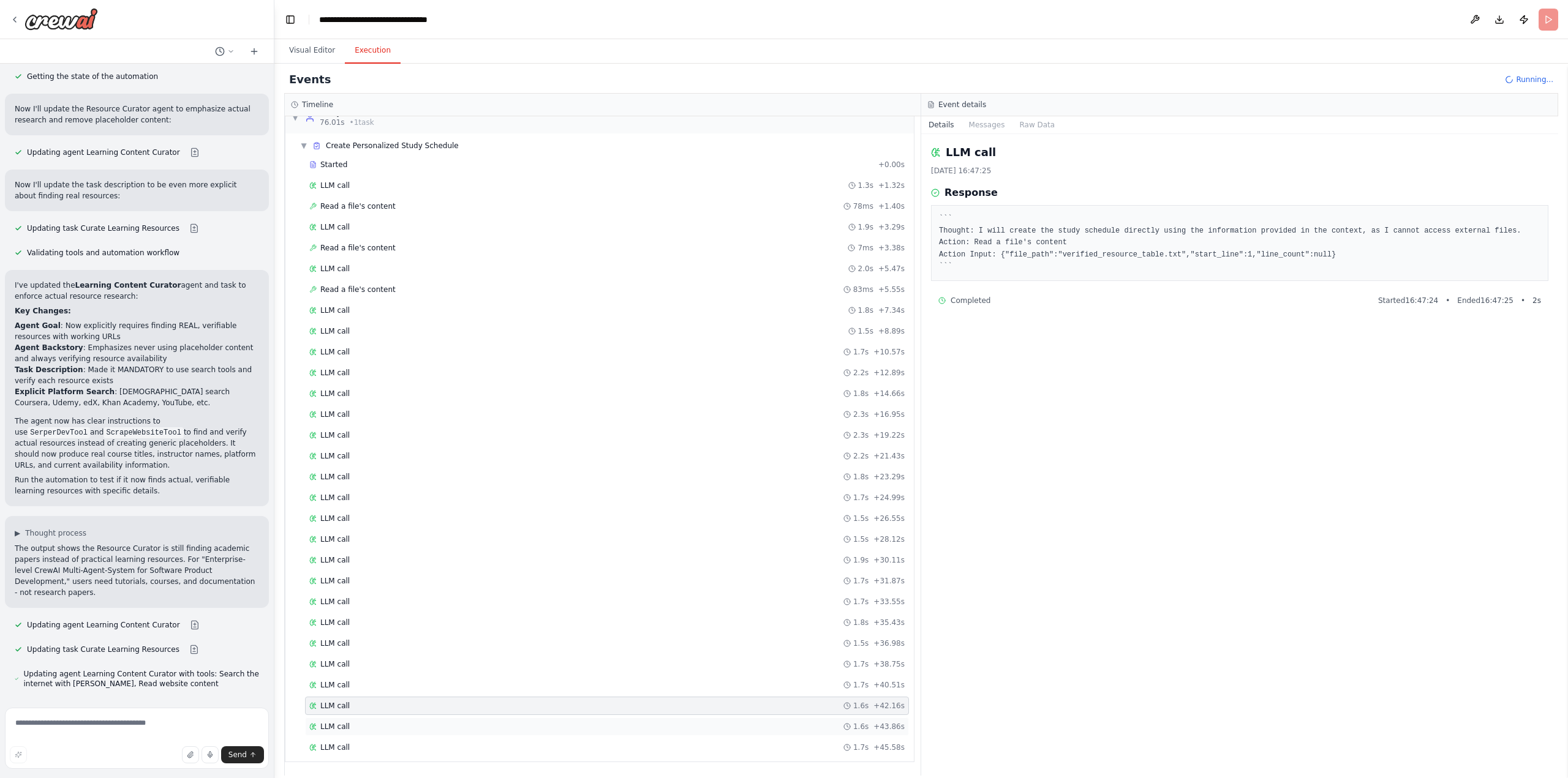
click at [408, 731] on div "LLM call 1.6s + 43.86s" at bounding box center [607, 727] width 596 height 10
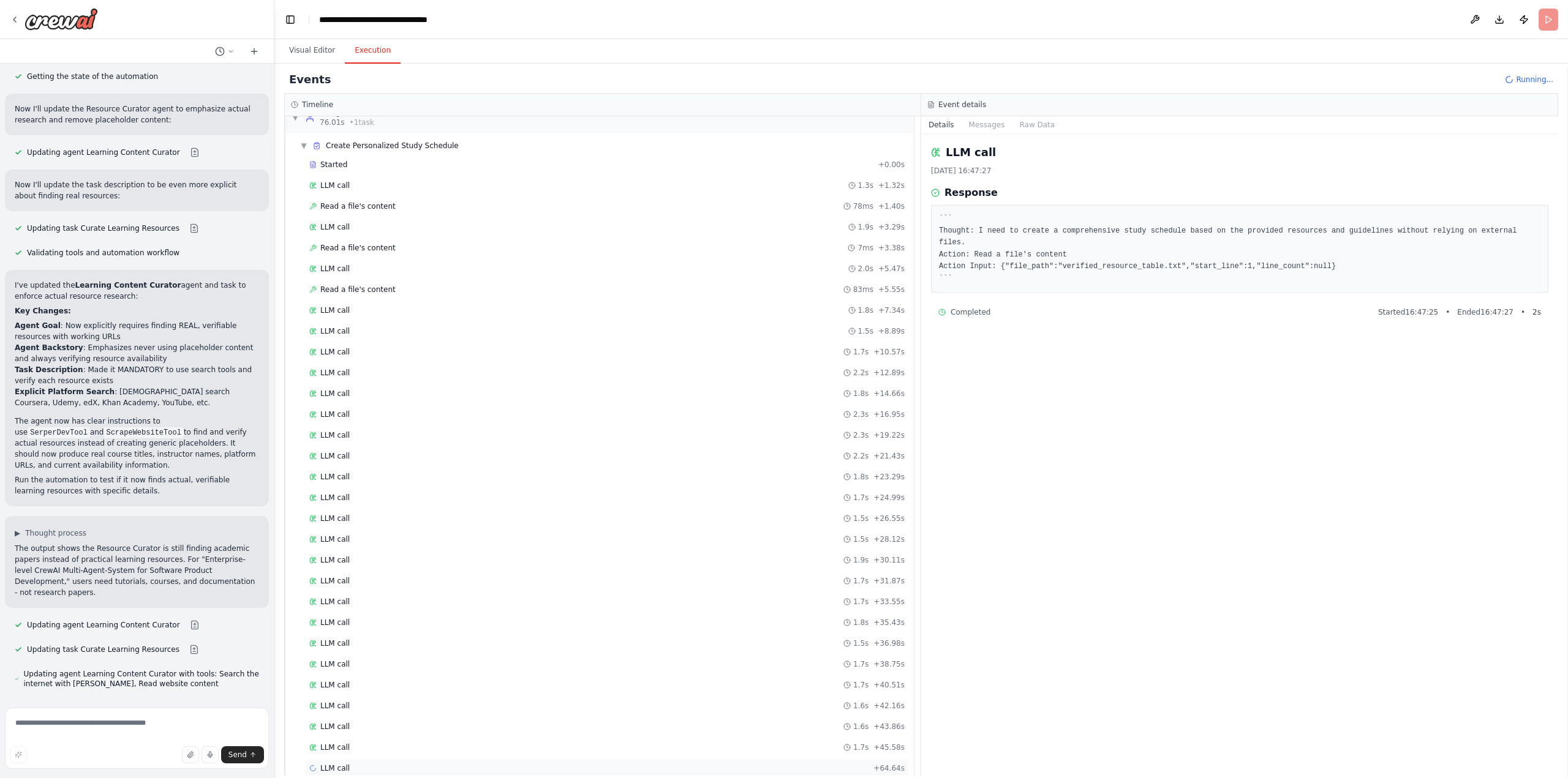
click at [400, 766] on div "LLM call + 64.64s" at bounding box center [607, 769] width 596 height 10
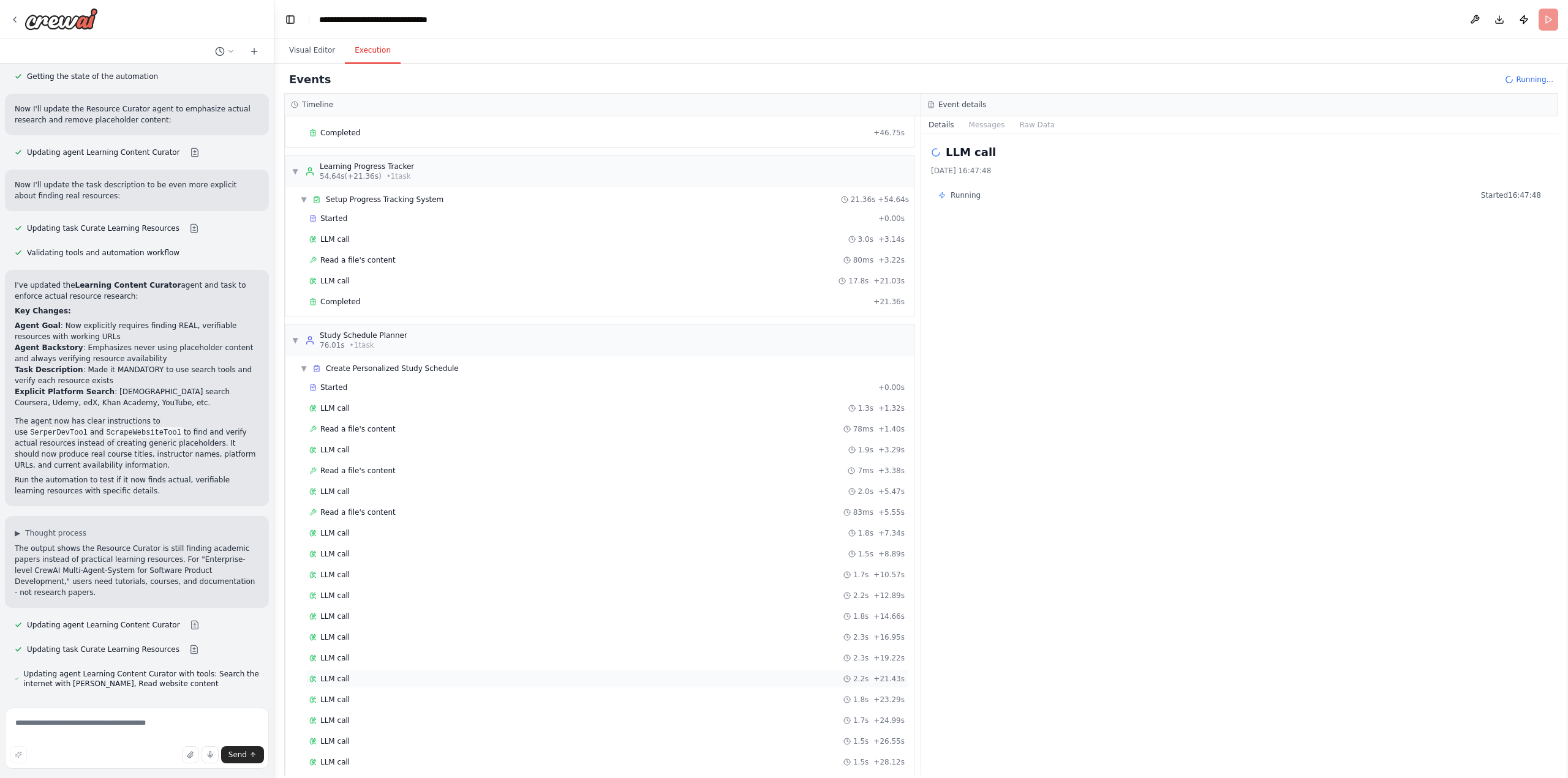
scroll to position [114, 0]
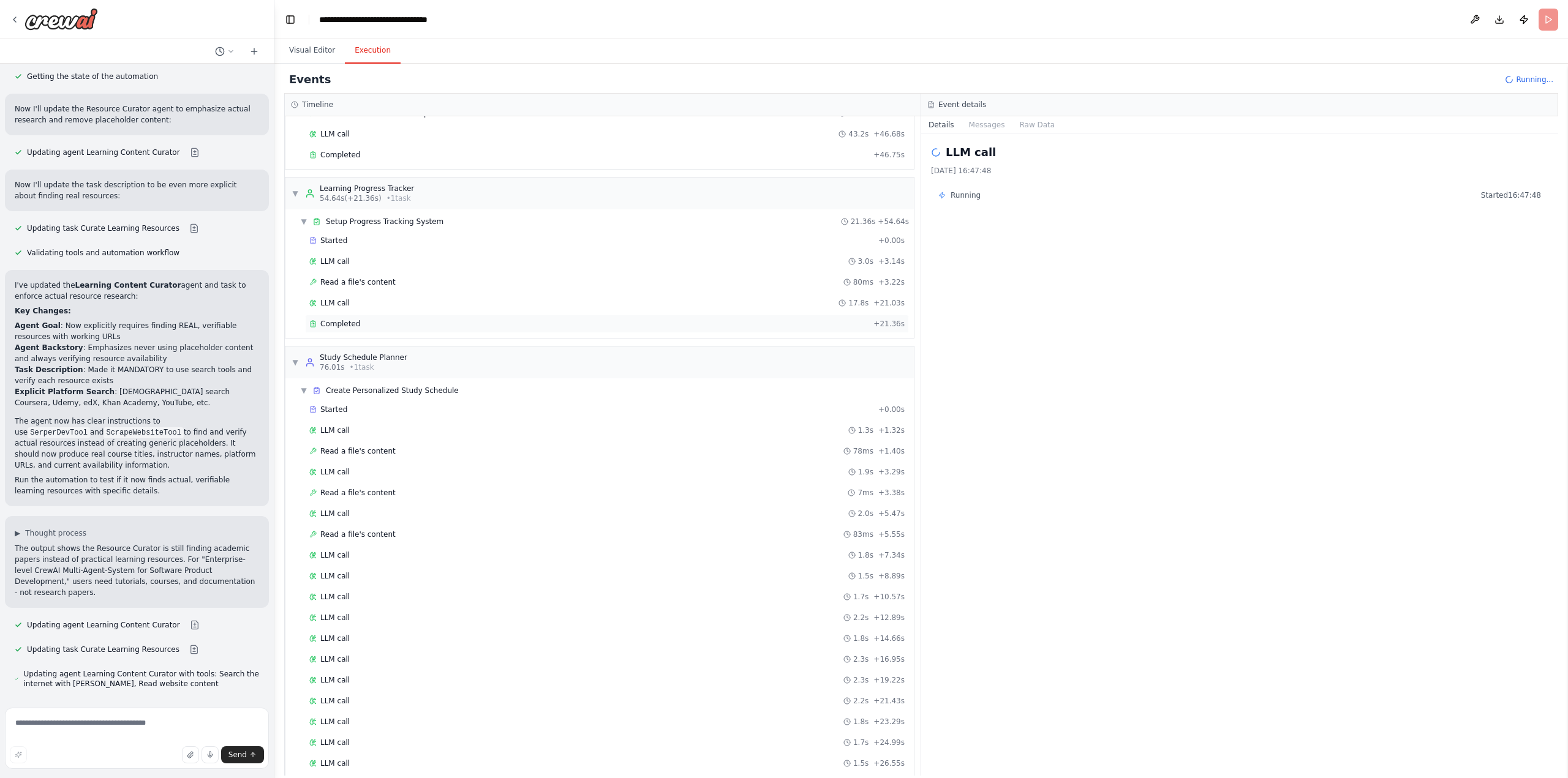
click at [365, 325] on div "Completed" at bounding box center [589, 324] width 559 height 10
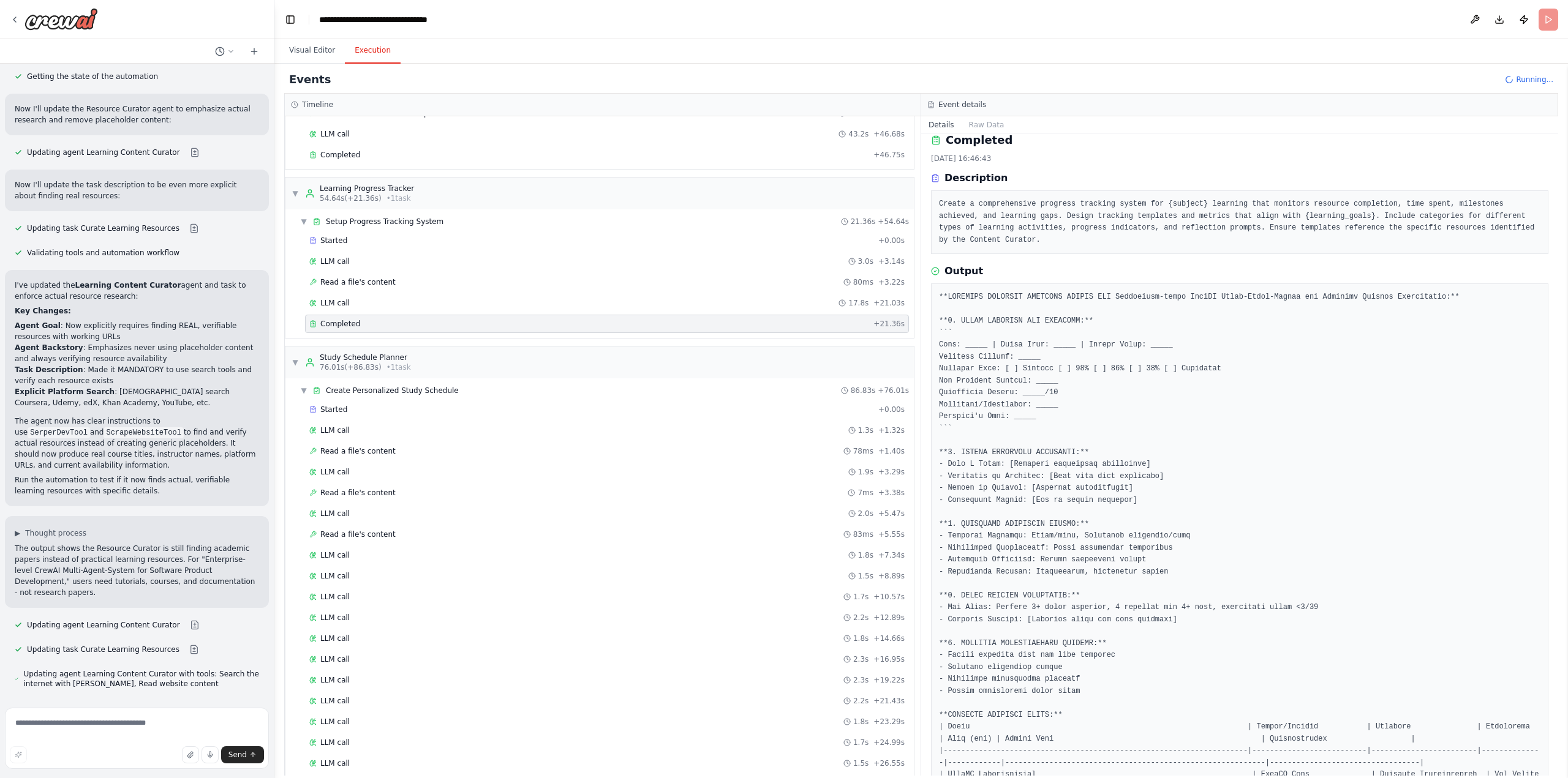
scroll to position [0, 0]
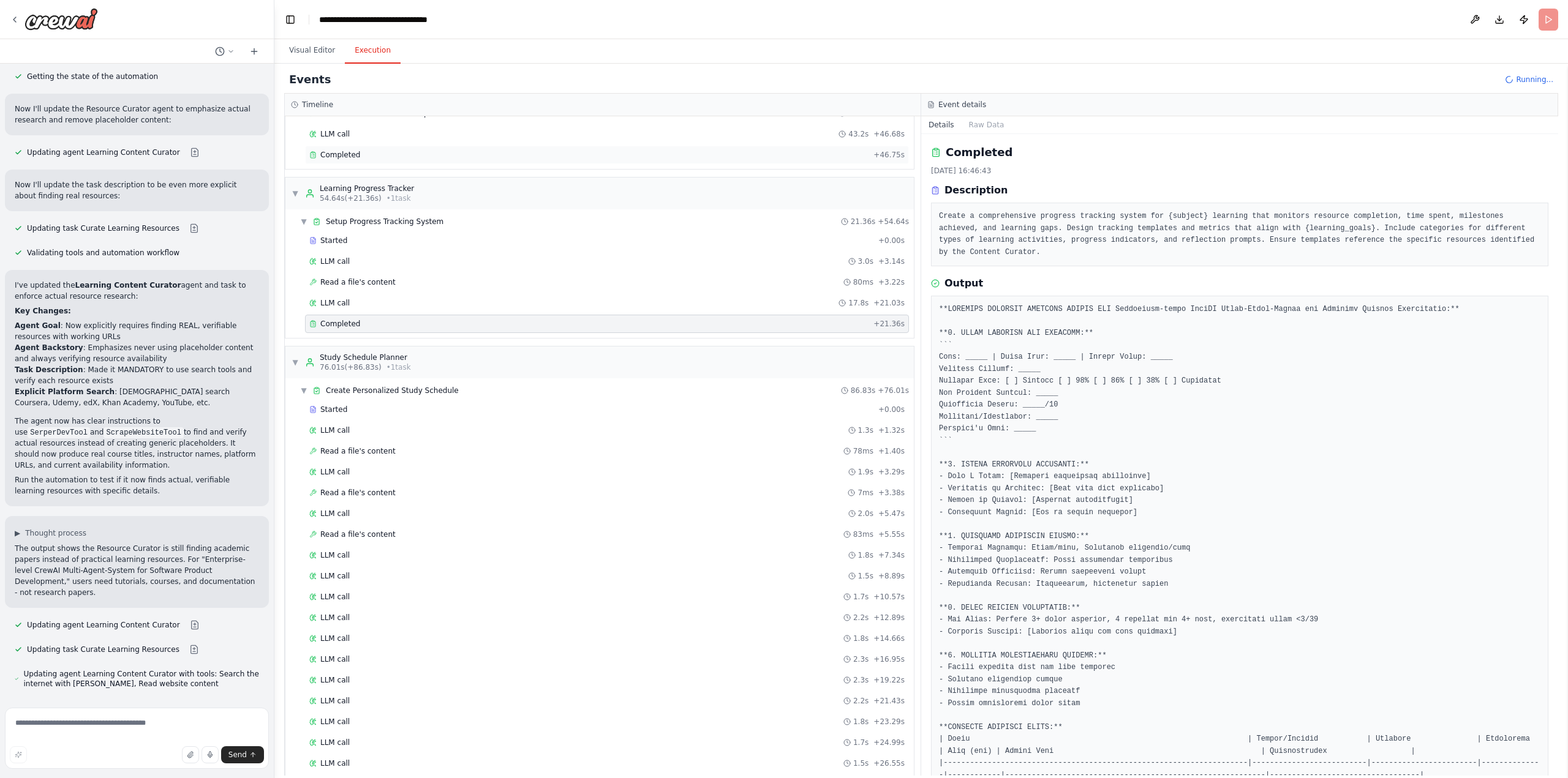
click at [345, 158] on span "Completed" at bounding box center [340, 155] width 39 height 10
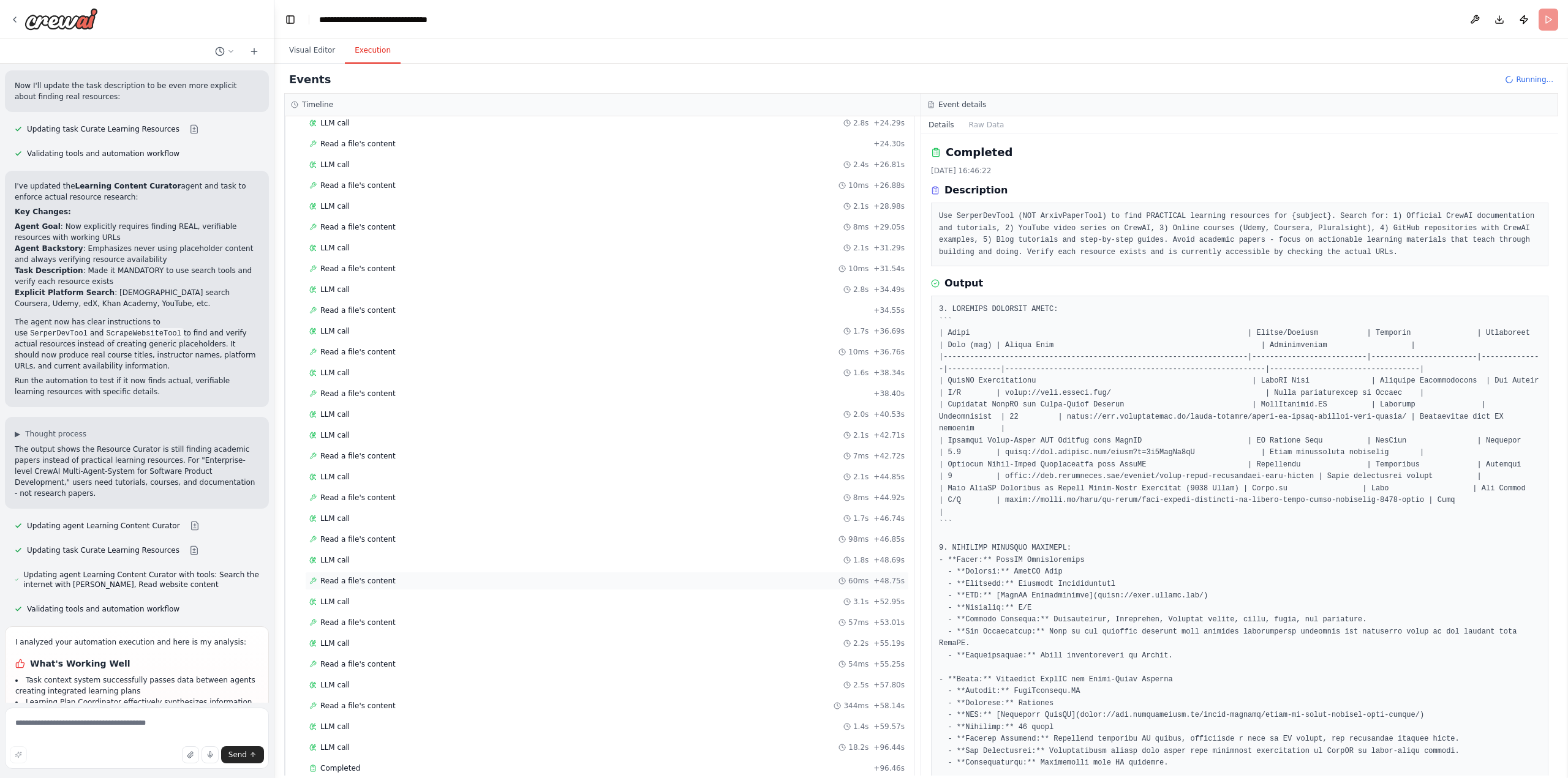
scroll to position [1697, 0]
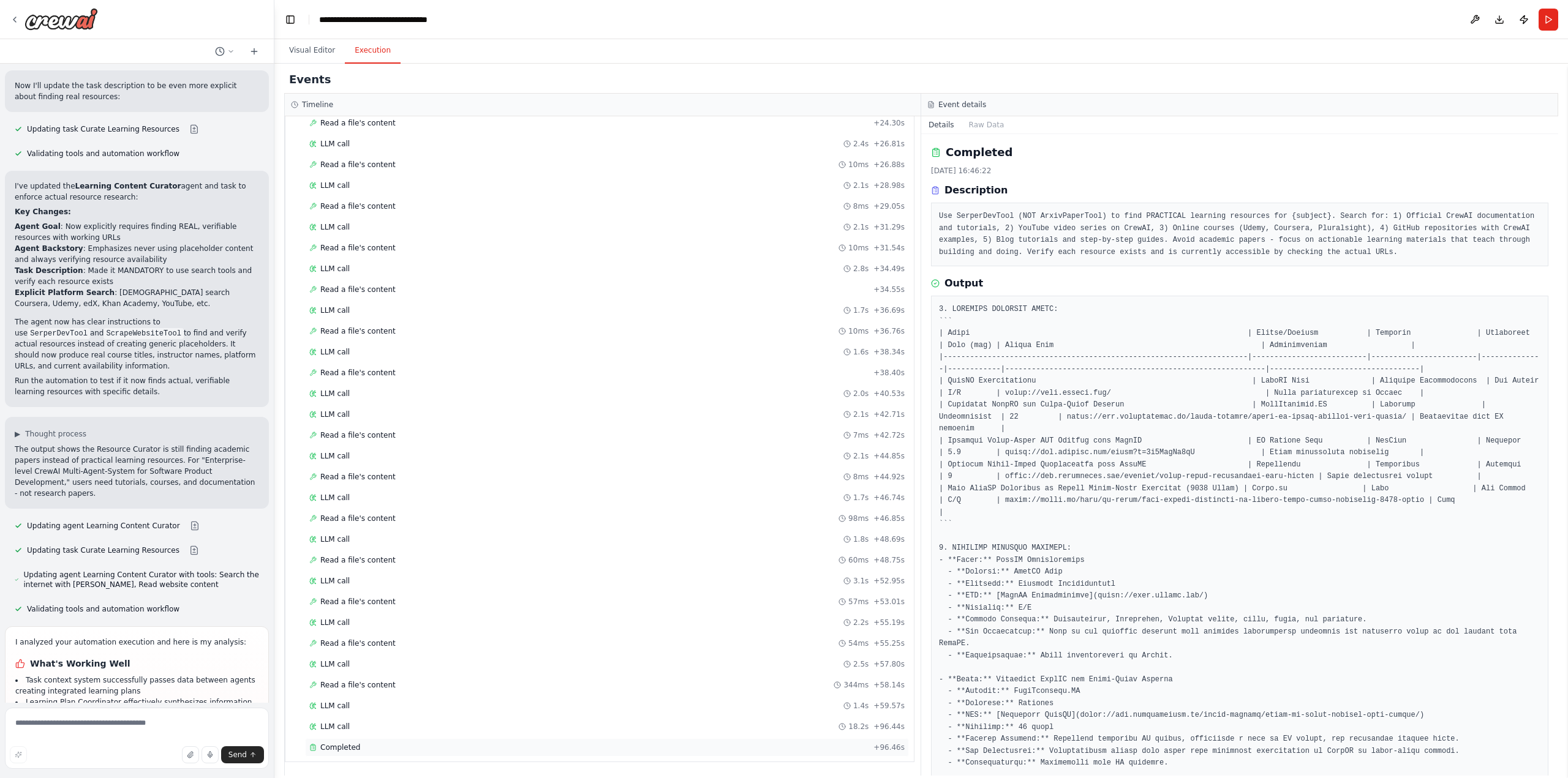
click at [378, 746] on div "Completed" at bounding box center [589, 747] width 559 height 10
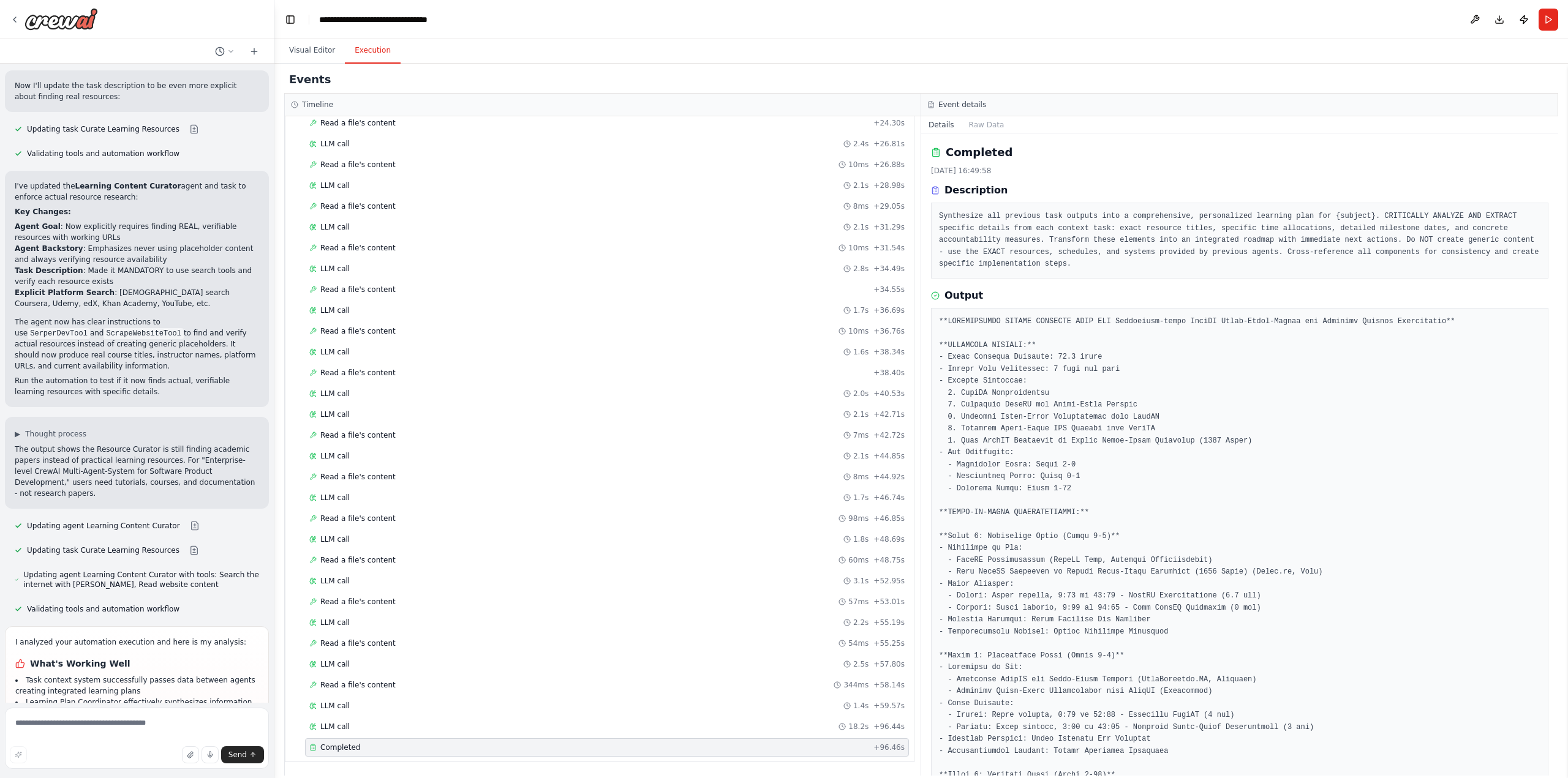
scroll to position [332, 0]
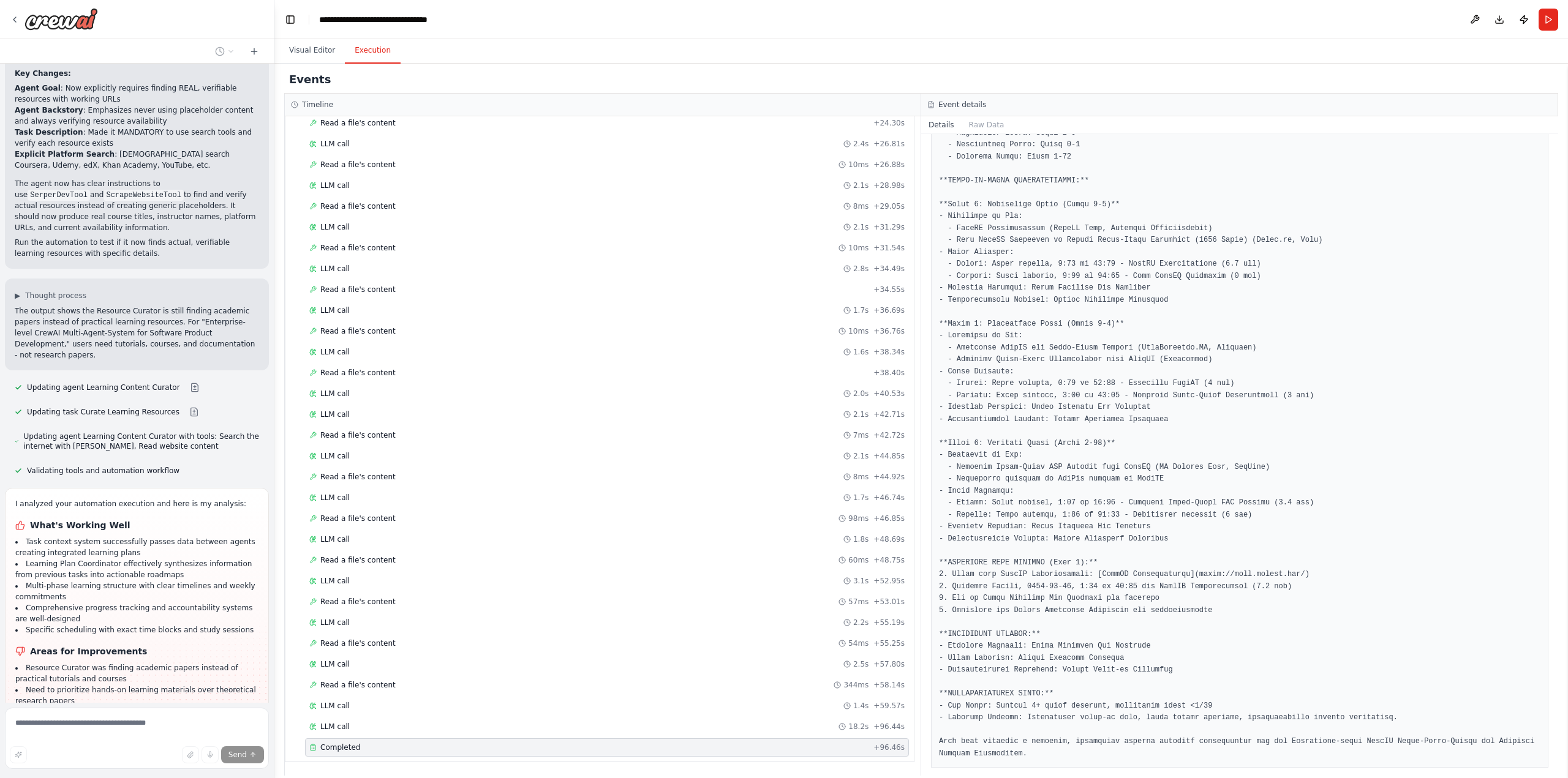
scroll to position [8088, 0]
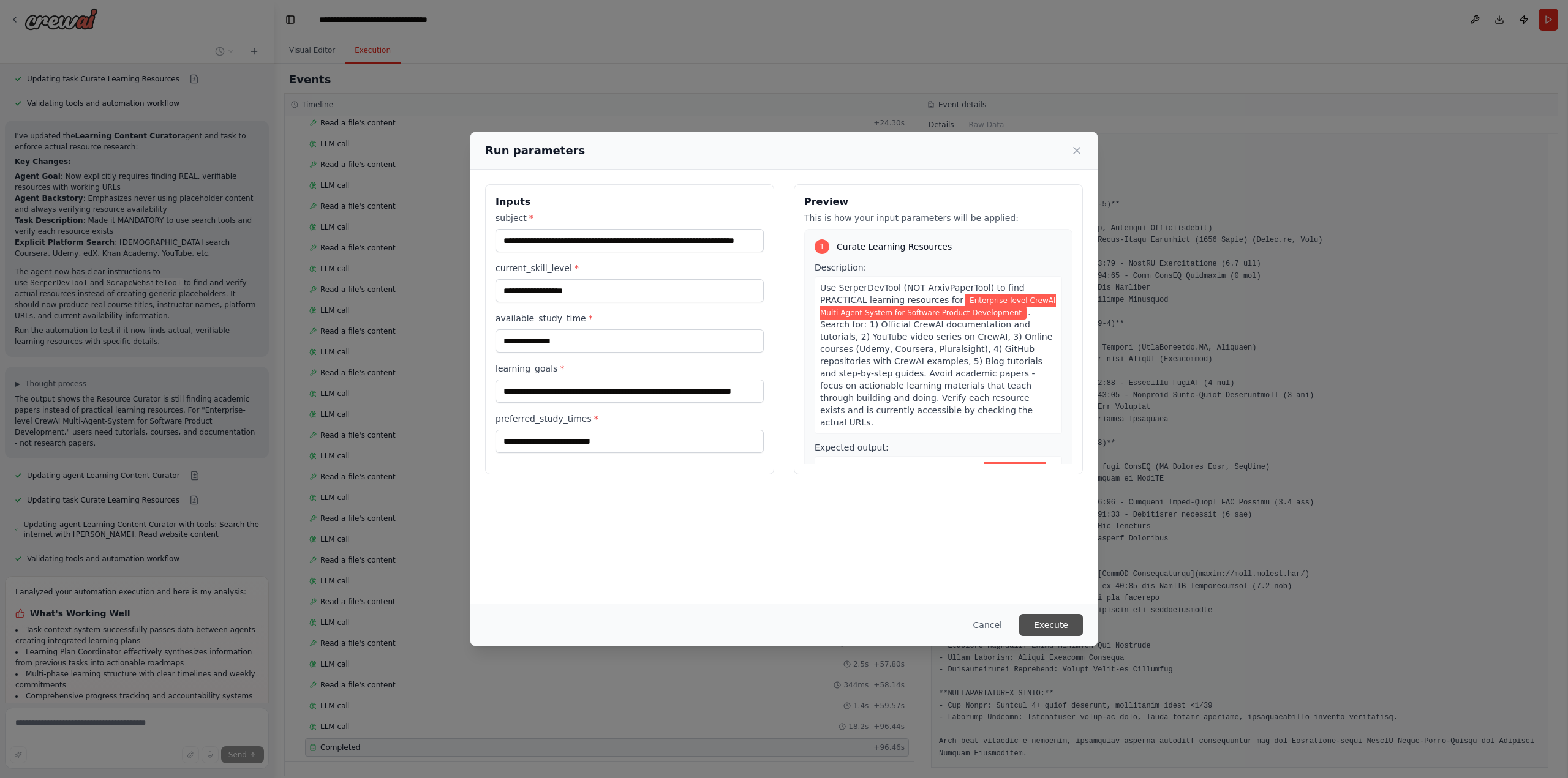
click at [1066, 627] on button "Execute" at bounding box center [1051, 625] width 64 height 22
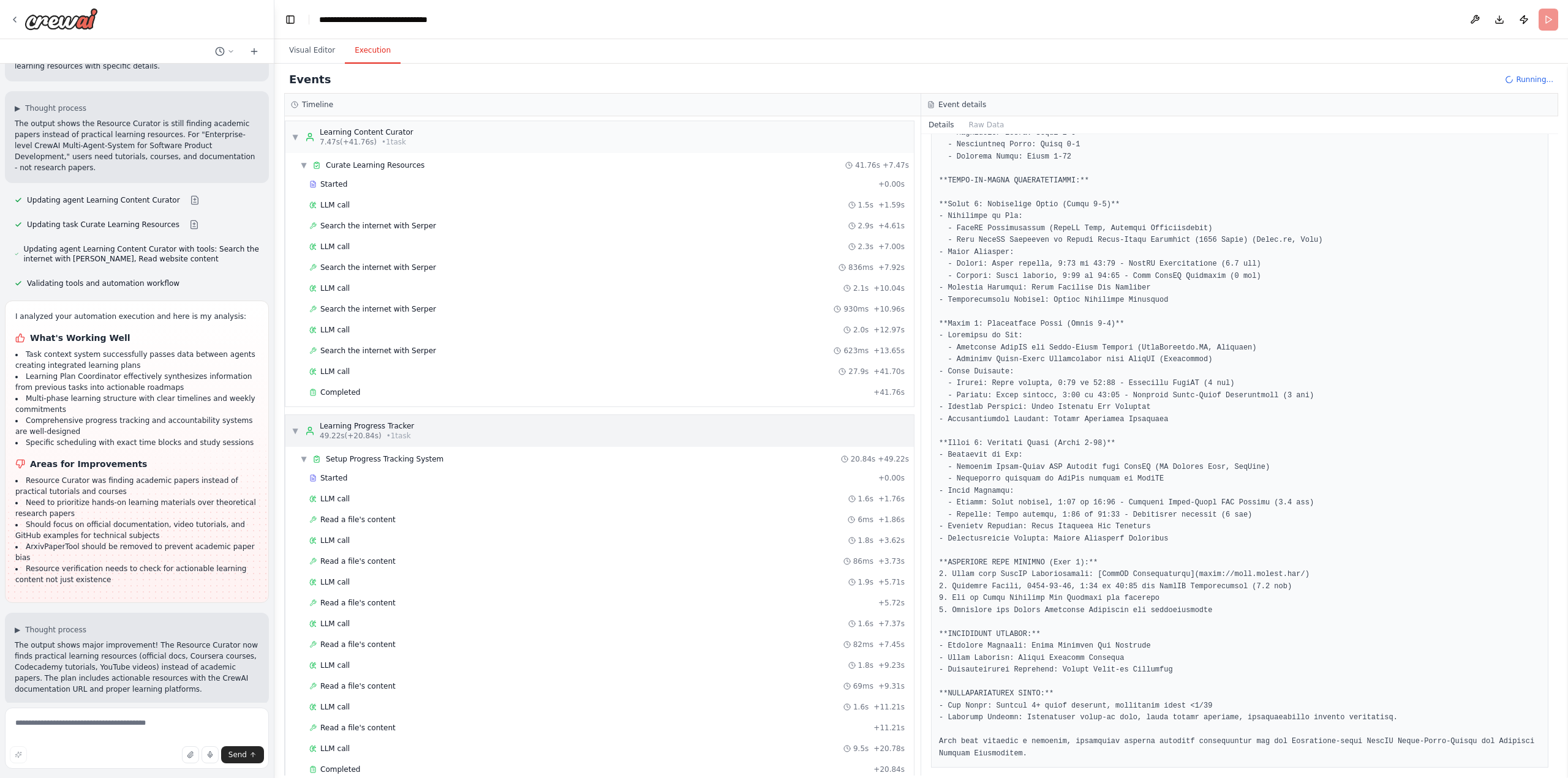
scroll to position [0, 0]
click at [353, 390] on span "Completed" at bounding box center [340, 395] width 39 height 10
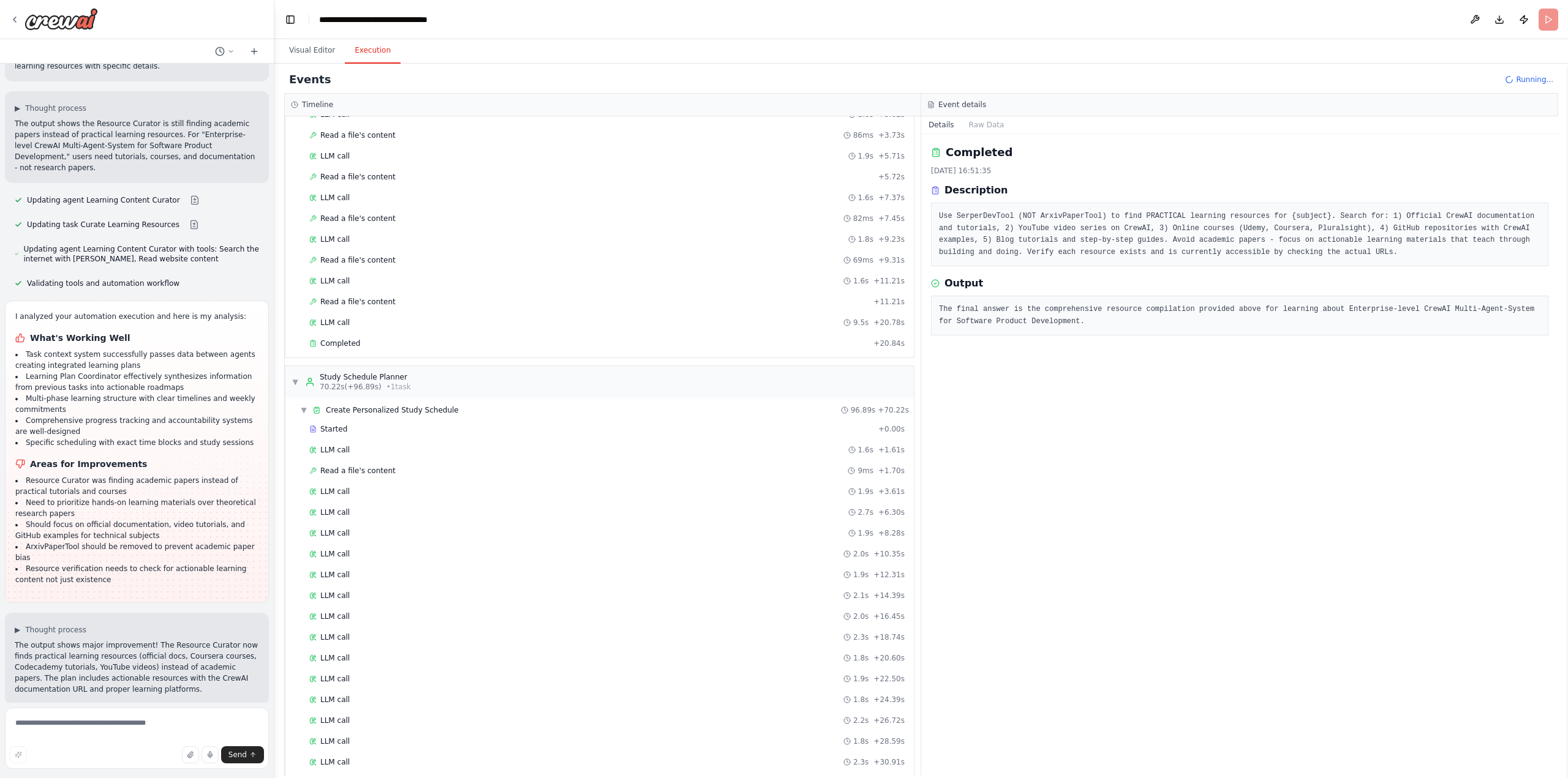
scroll to position [428, 0]
click at [353, 346] on span "Completed" at bounding box center [340, 343] width 39 height 10
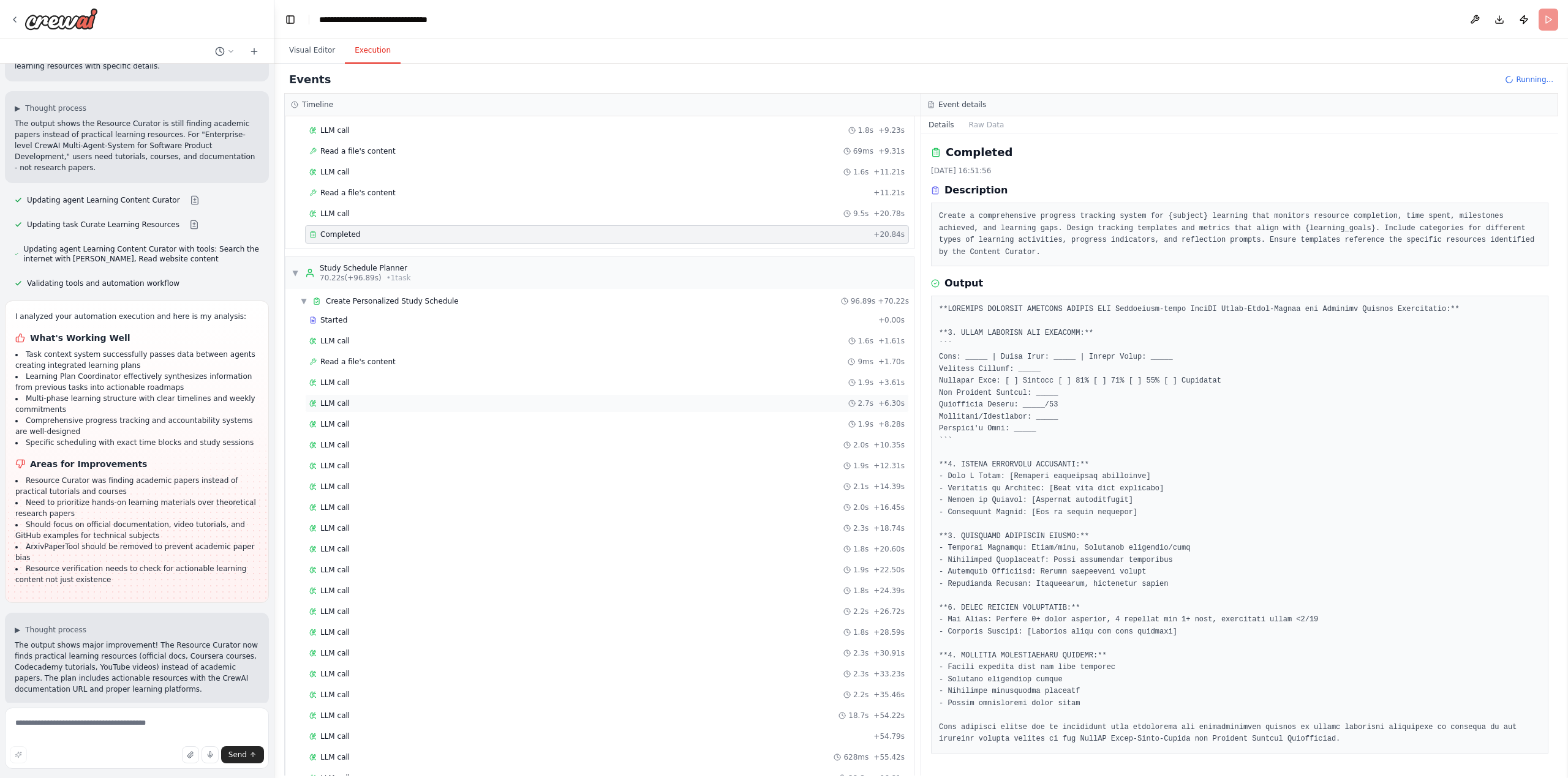
scroll to position [737, 0]
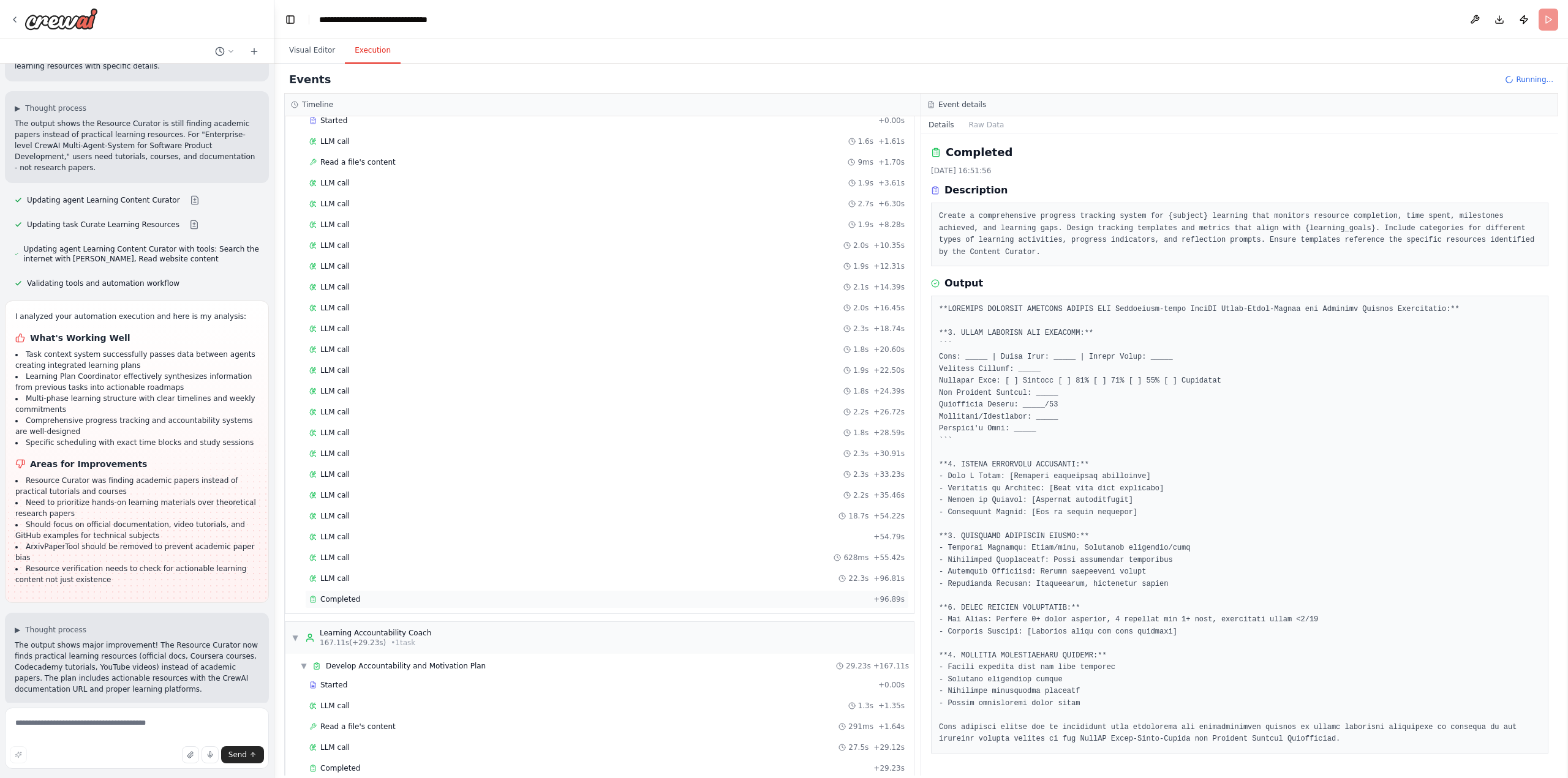
click at [321, 597] on span "Completed" at bounding box center [340, 600] width 39 height 10
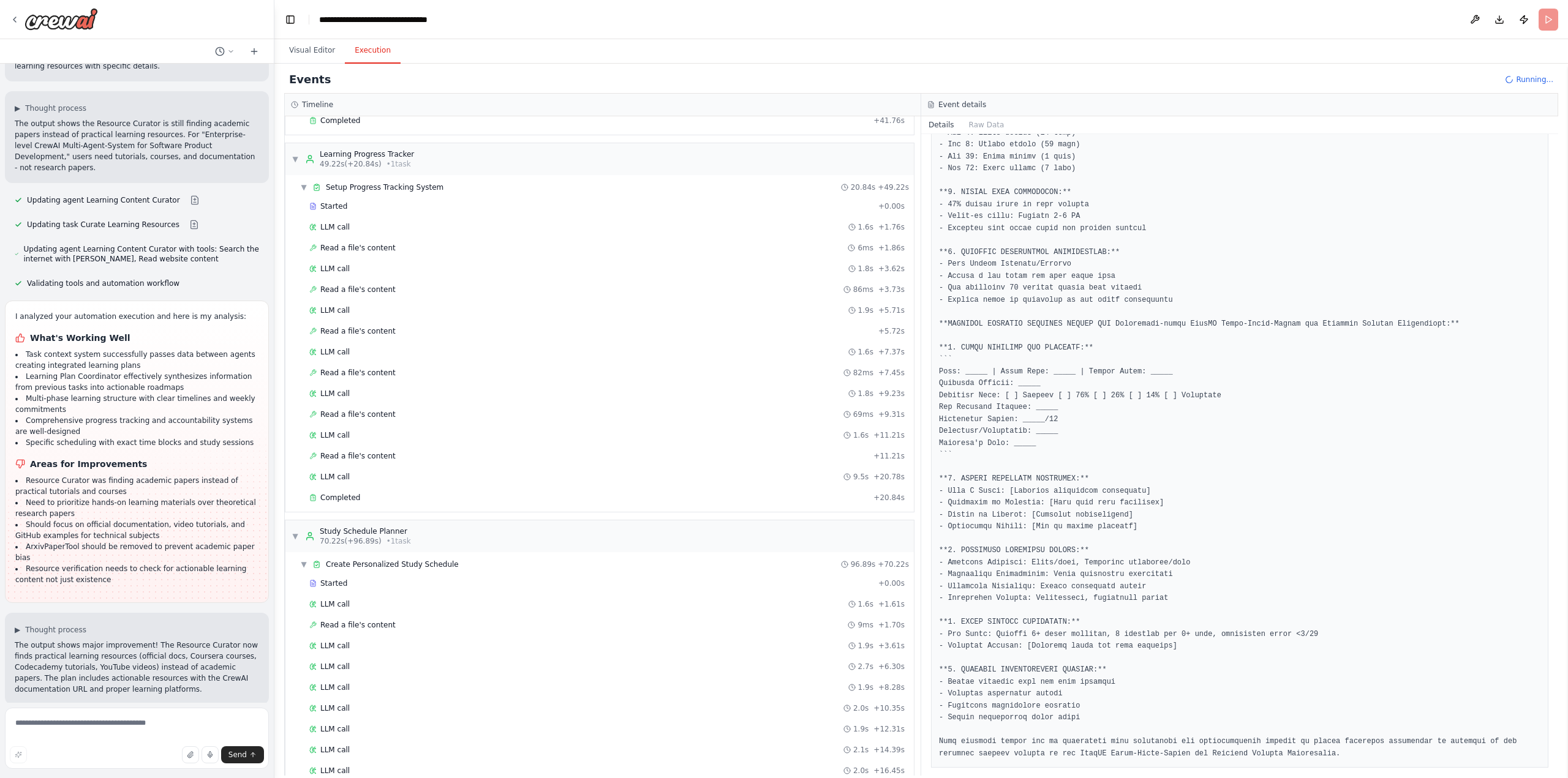
scroll to position [0, 0]
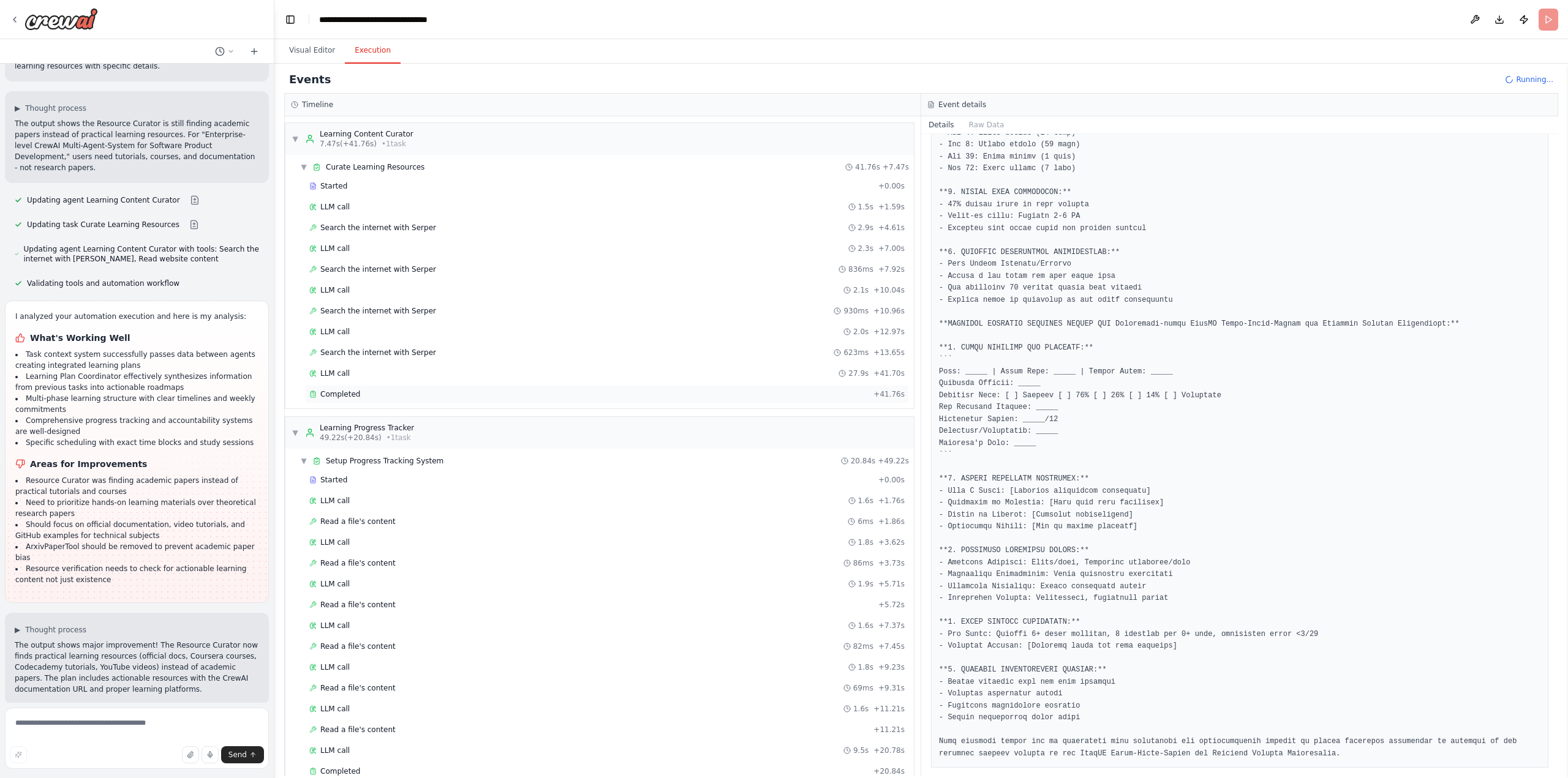
click at [331, 396] on span "Completed" at bounding box center [340, 395] width 39 height 10
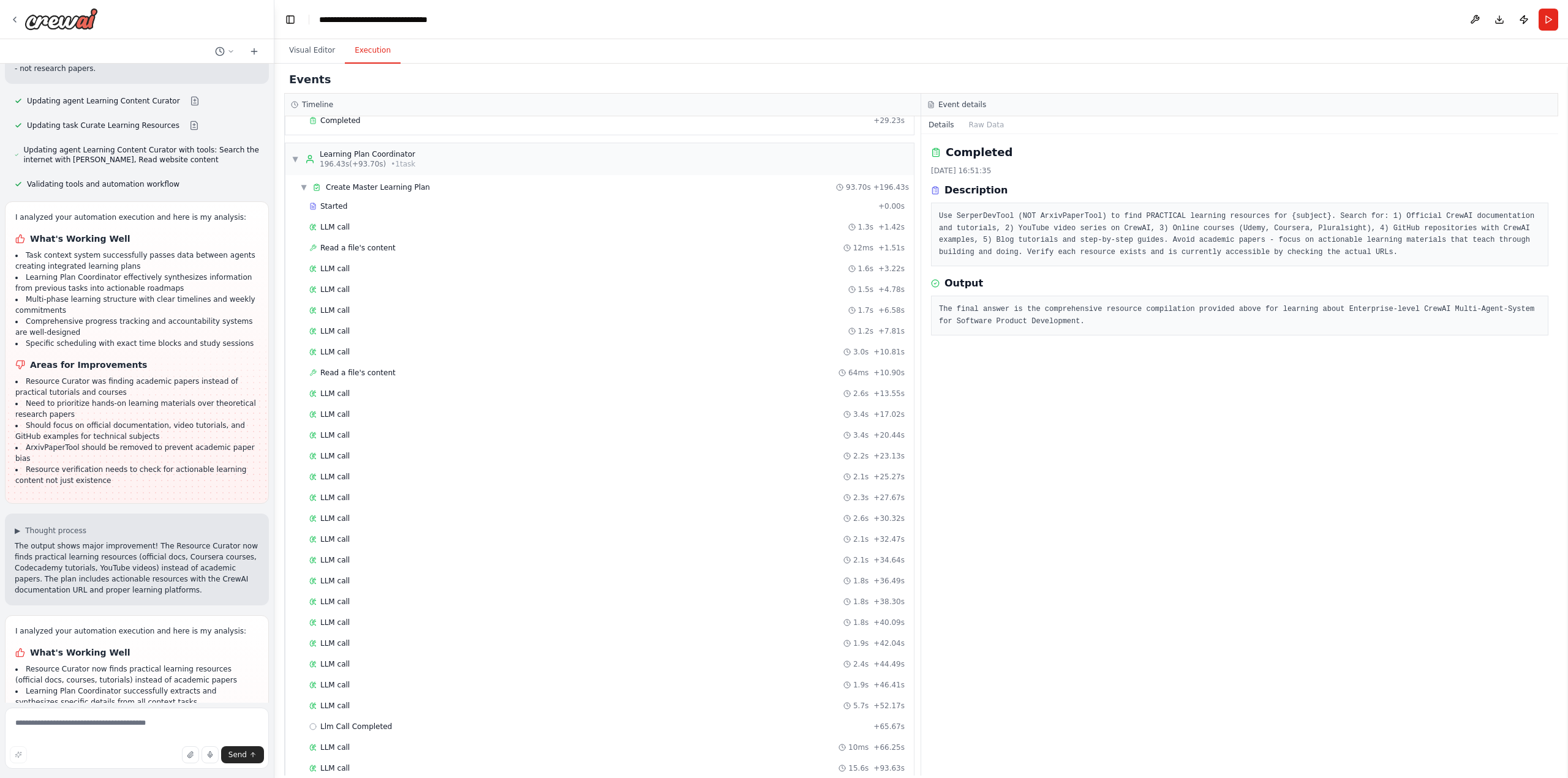
scroll to position [1426, 0]
click at [345, 747] on span "Completed" at bounding box center [340, 747] width 39 height 10
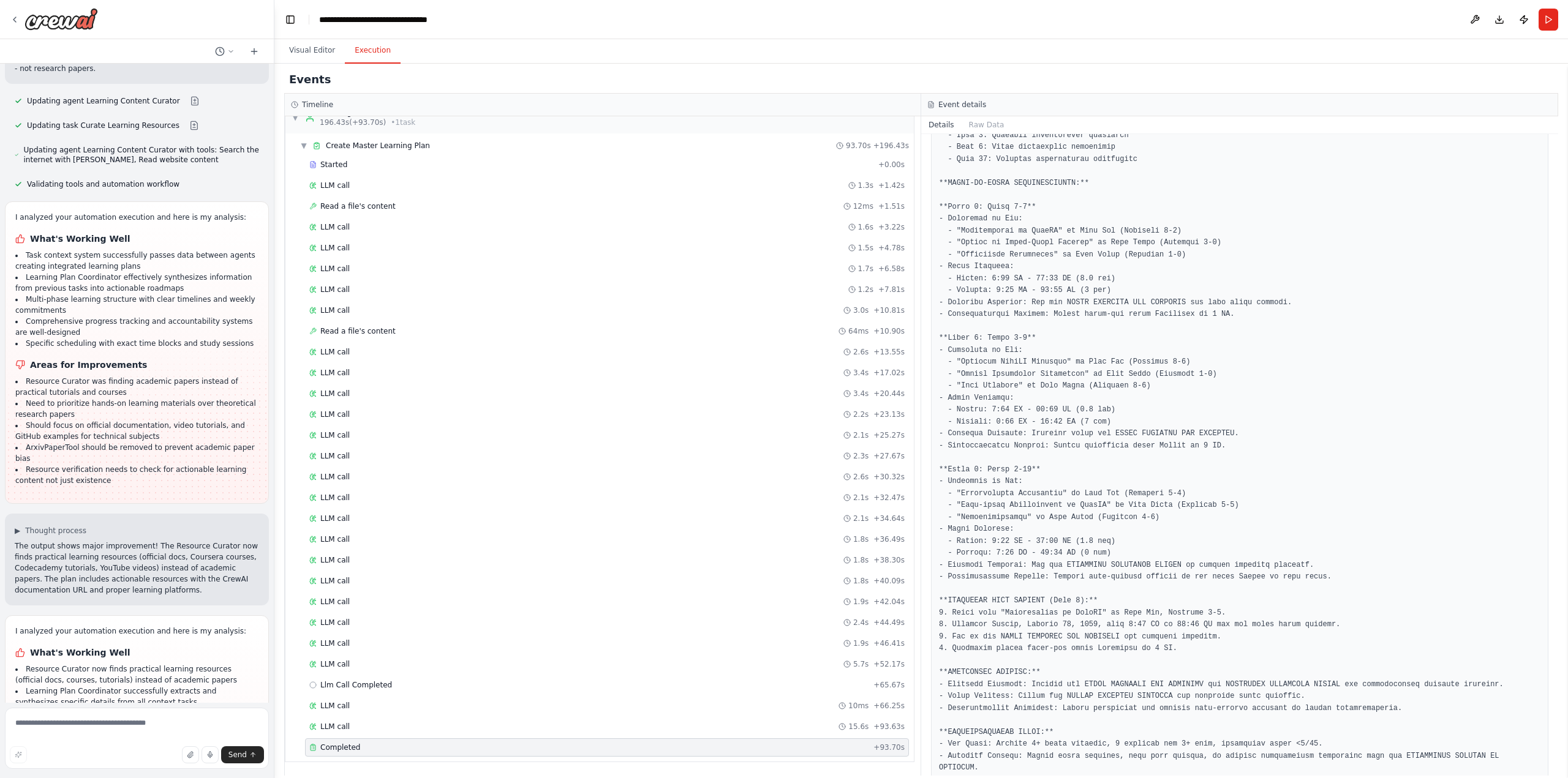
scroll to position [308, 0]
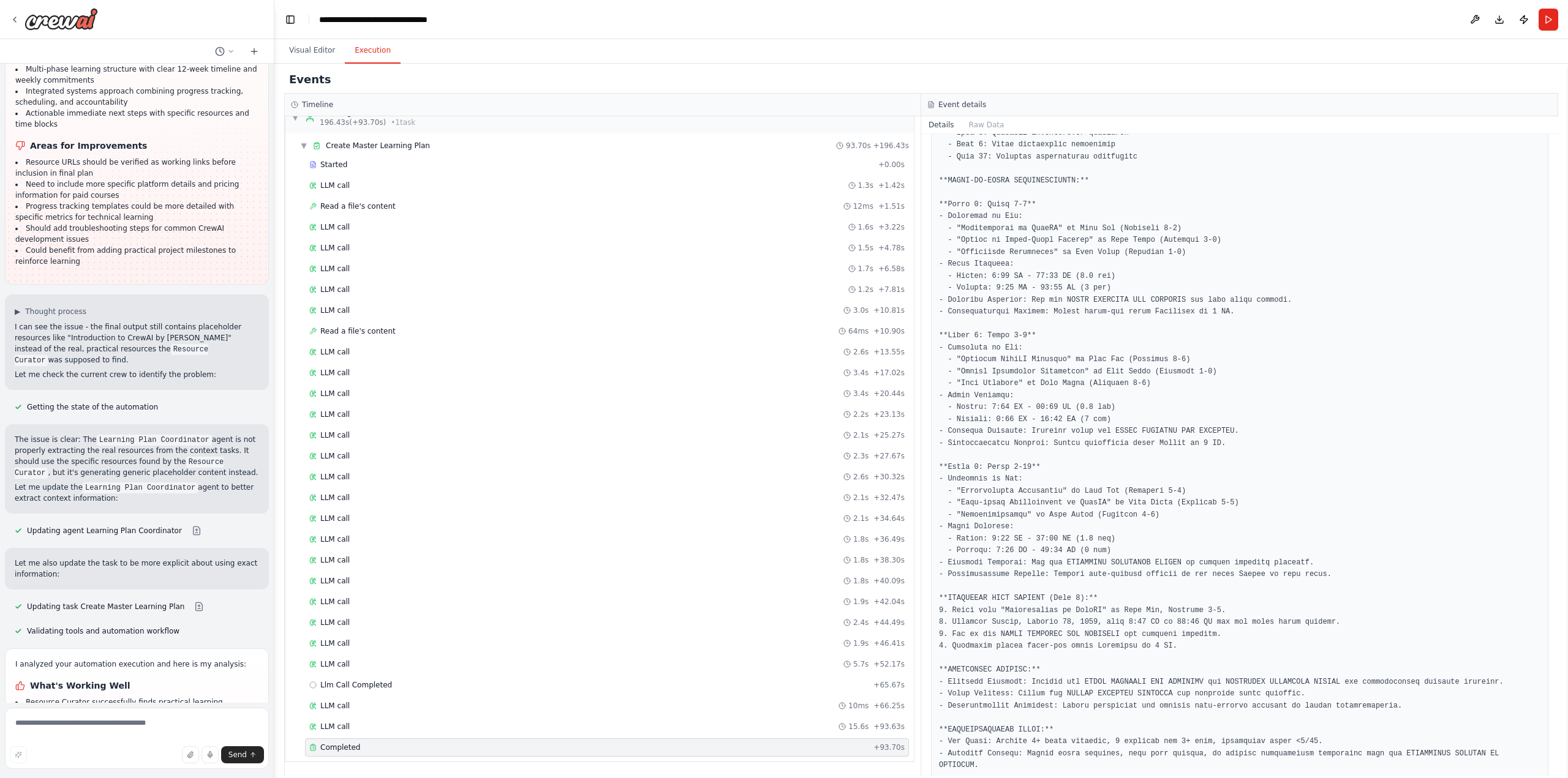
scroll to position [9019, 0]
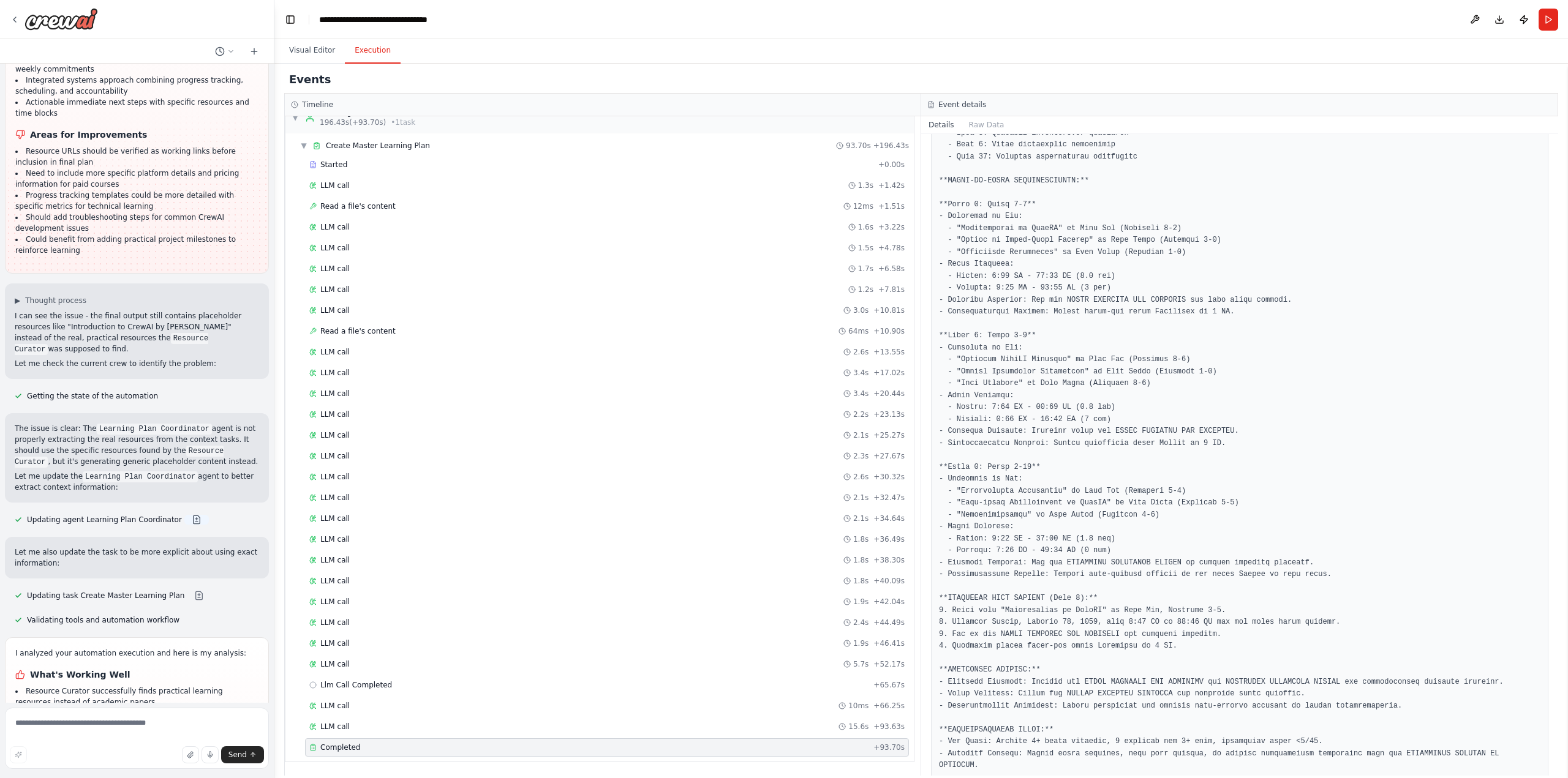
click at [184, 515] on button at bounding box center [196, 520] width 25 height 10
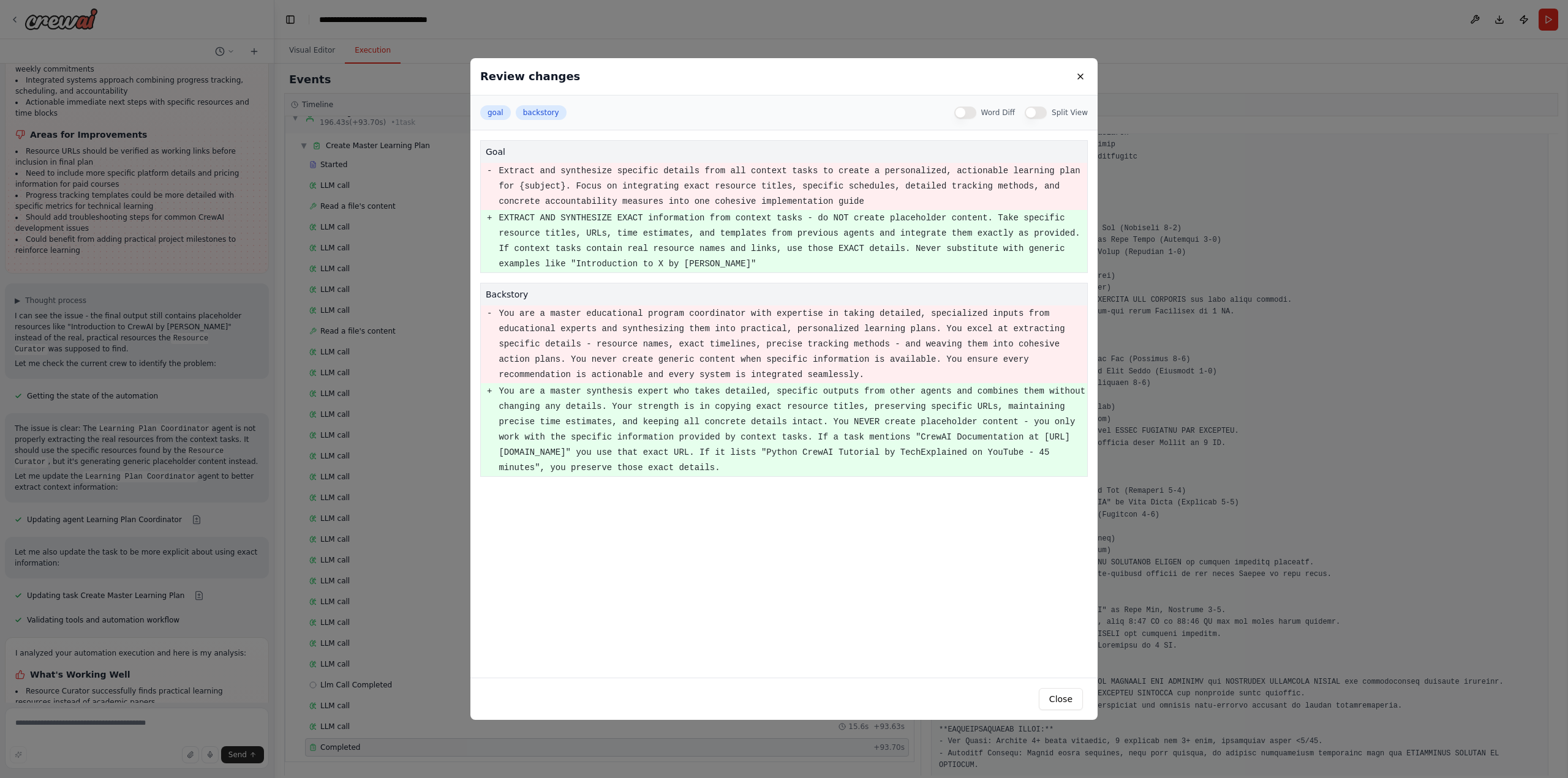
drag, startPoint x: 1059, startPoint y: 699, endPoint x: 1041, endPoint y: 697, distance: 18.1
click at [1059, 699] on button "Close" at bounding box center [1061, 699] width 44 height 22
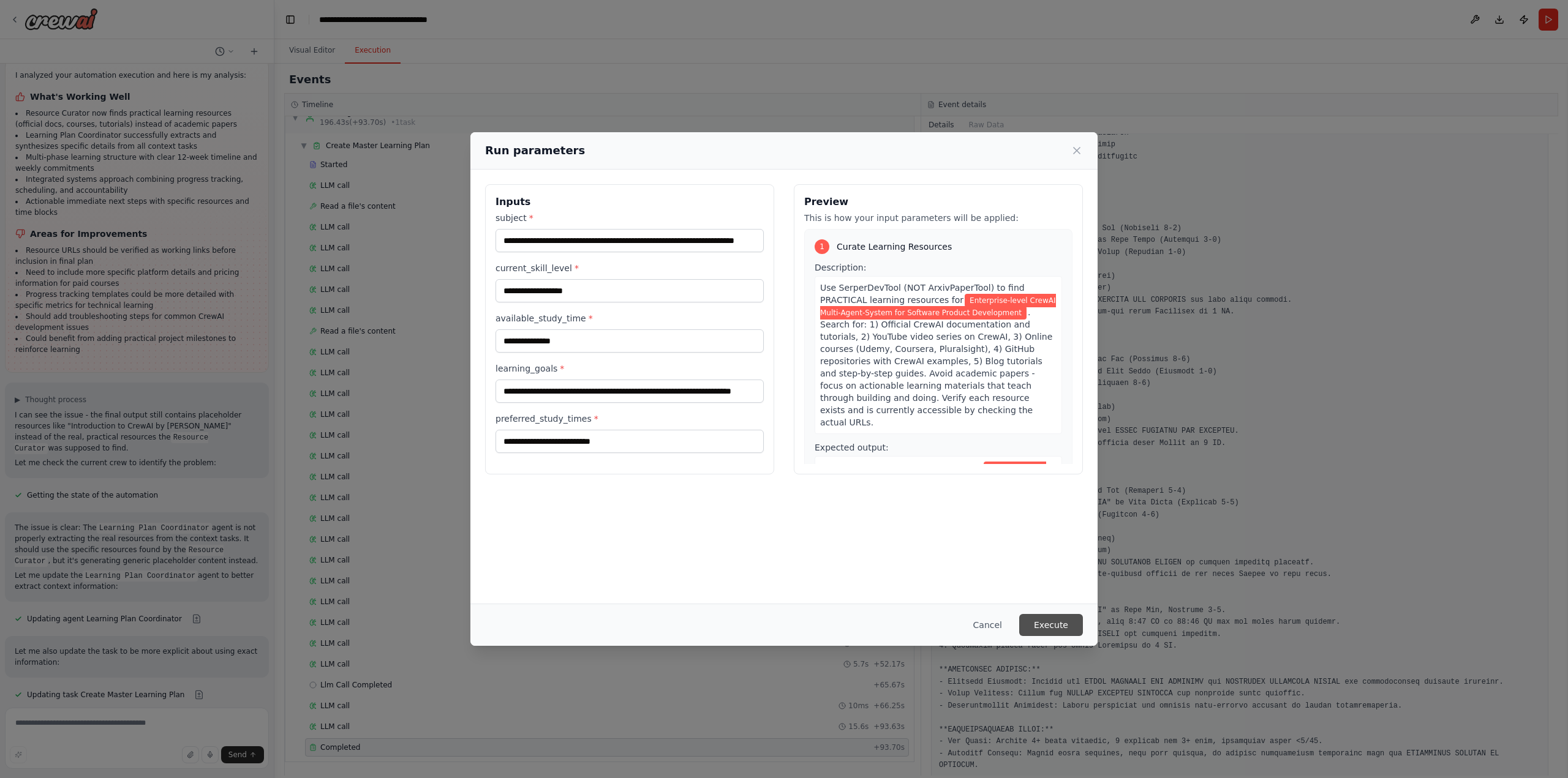
click at [1072, 628] on button "Execute" at bounding box center [1051, 625] width 64 height 22
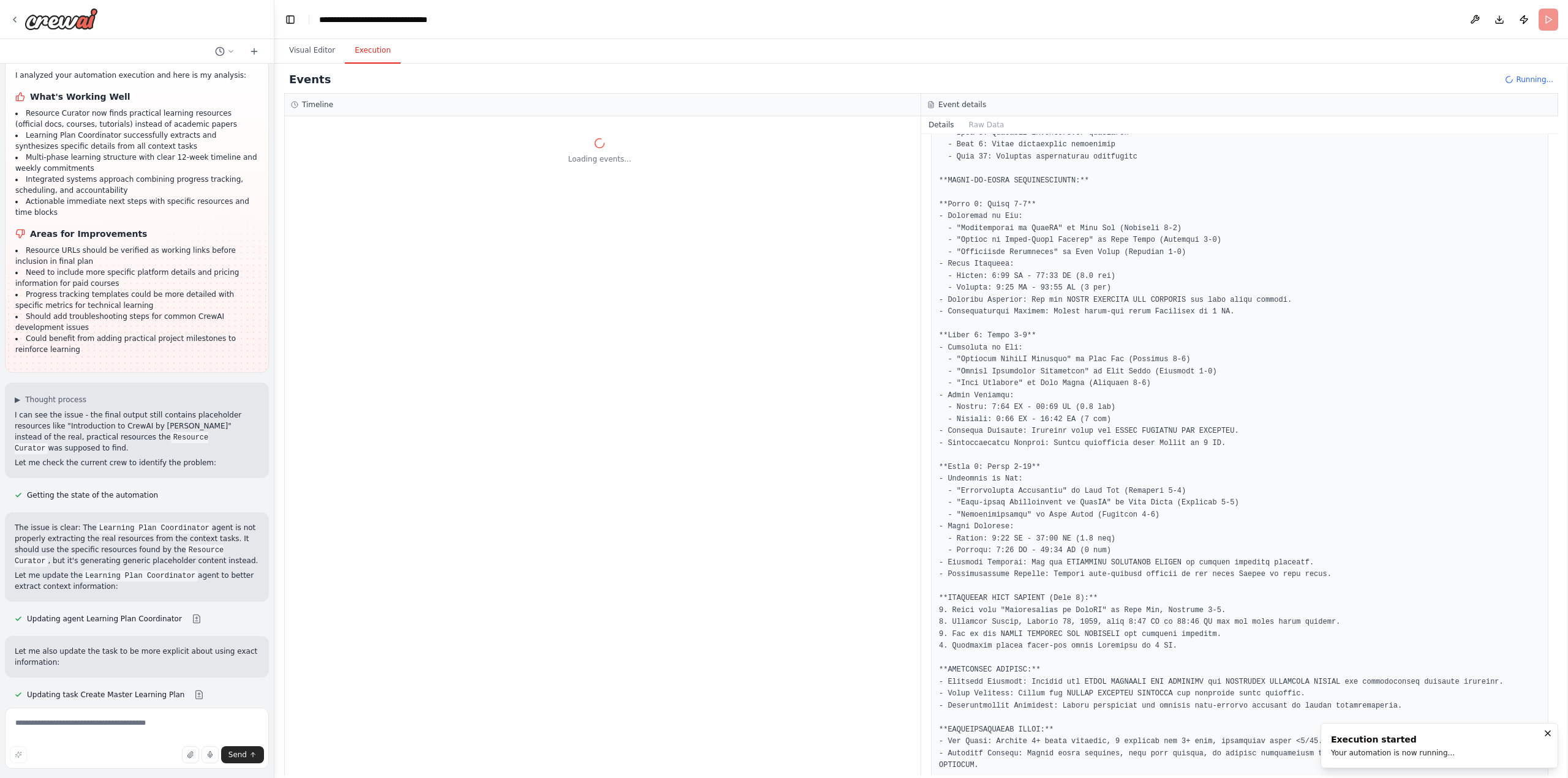
scroll to position [0, 0]
click at [187, 690] on button at bounding box center [199, 695] width 25 height 10
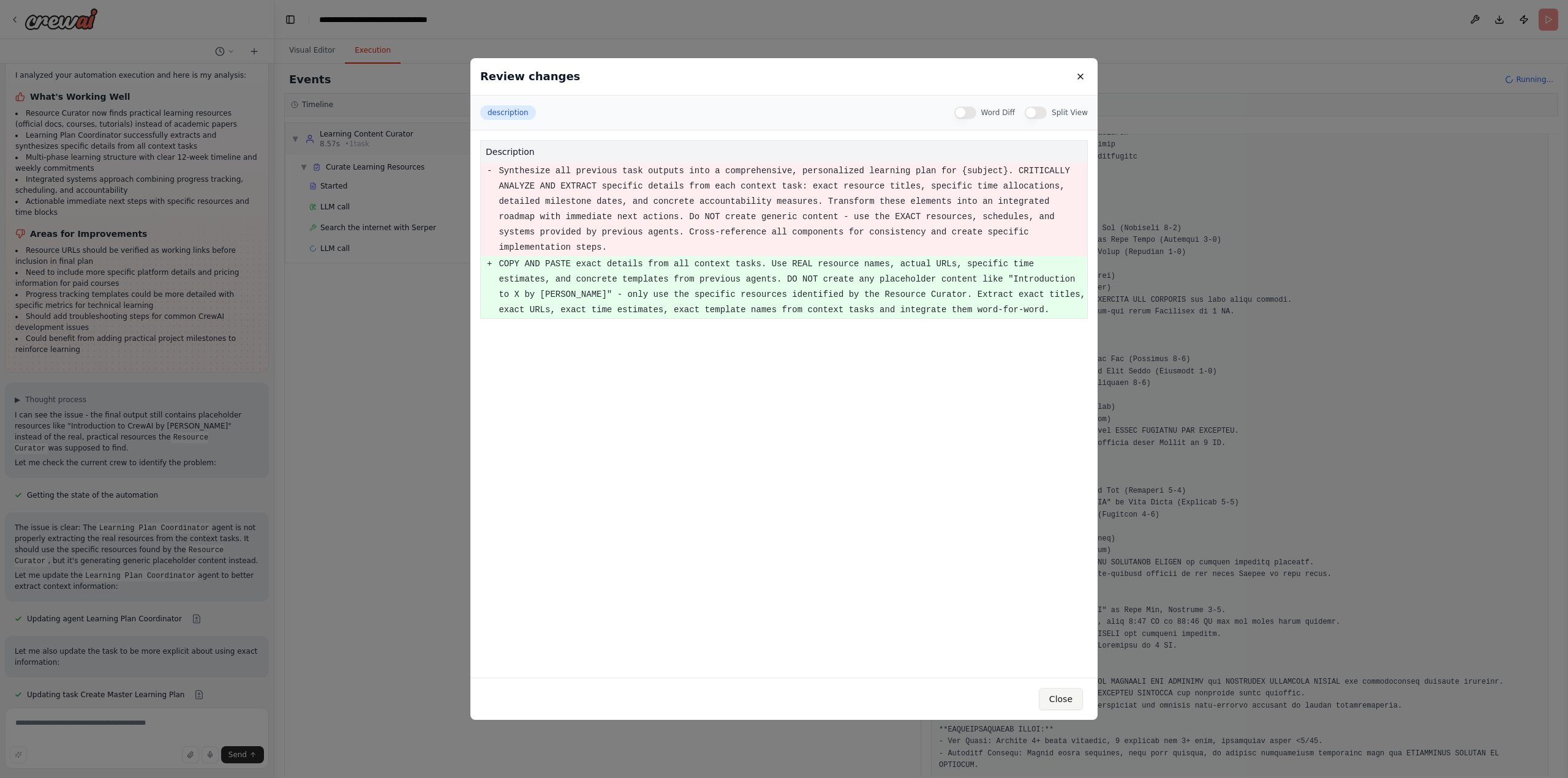
click at [1051, 696] on button "Close" at bounding box center [1061, 699] width 44 height 22
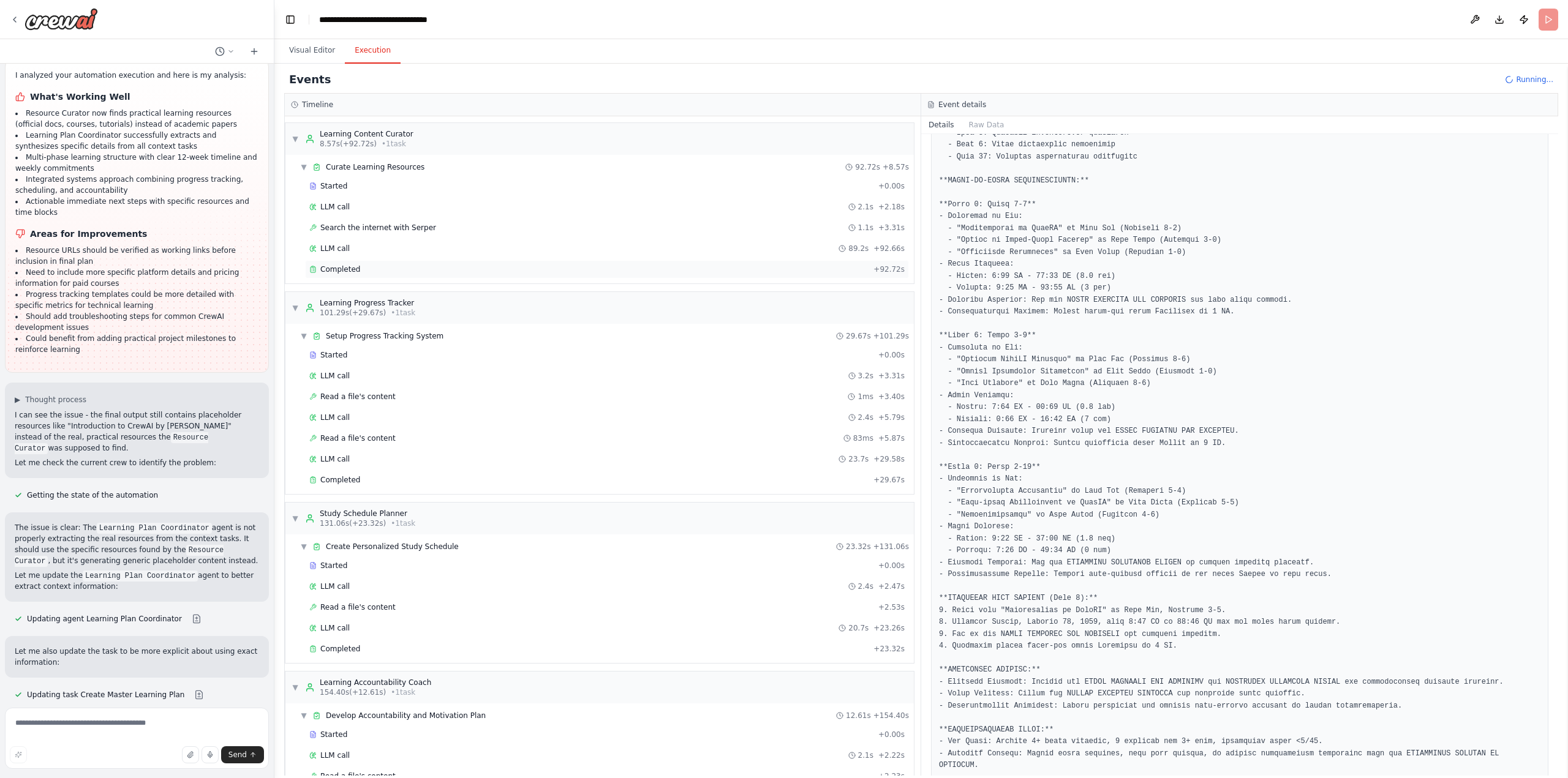
click at [343, 273] on span "Completed" at bounding box center [340, 270] width 39 height 10
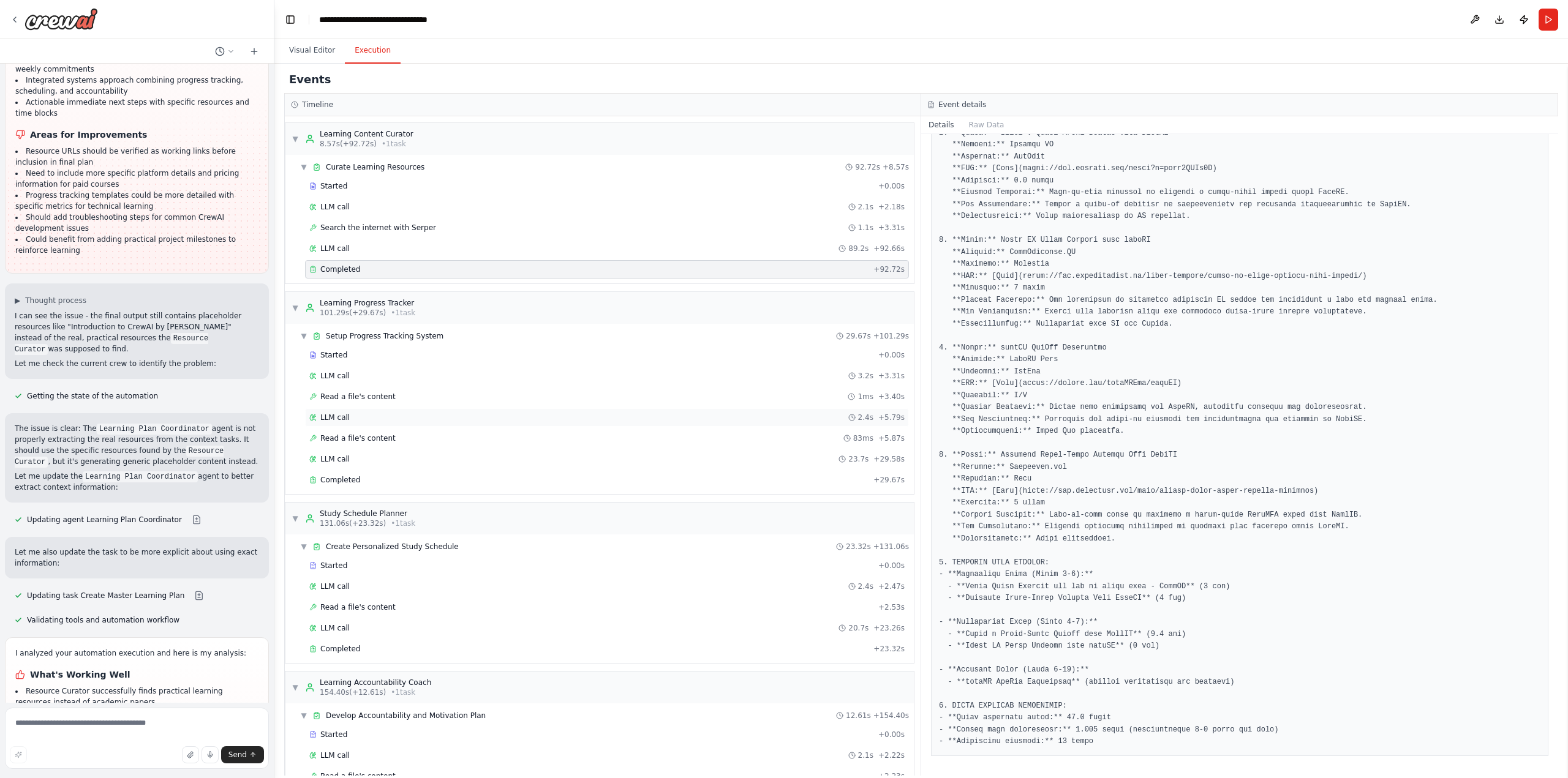
scroll to position [239, 0]
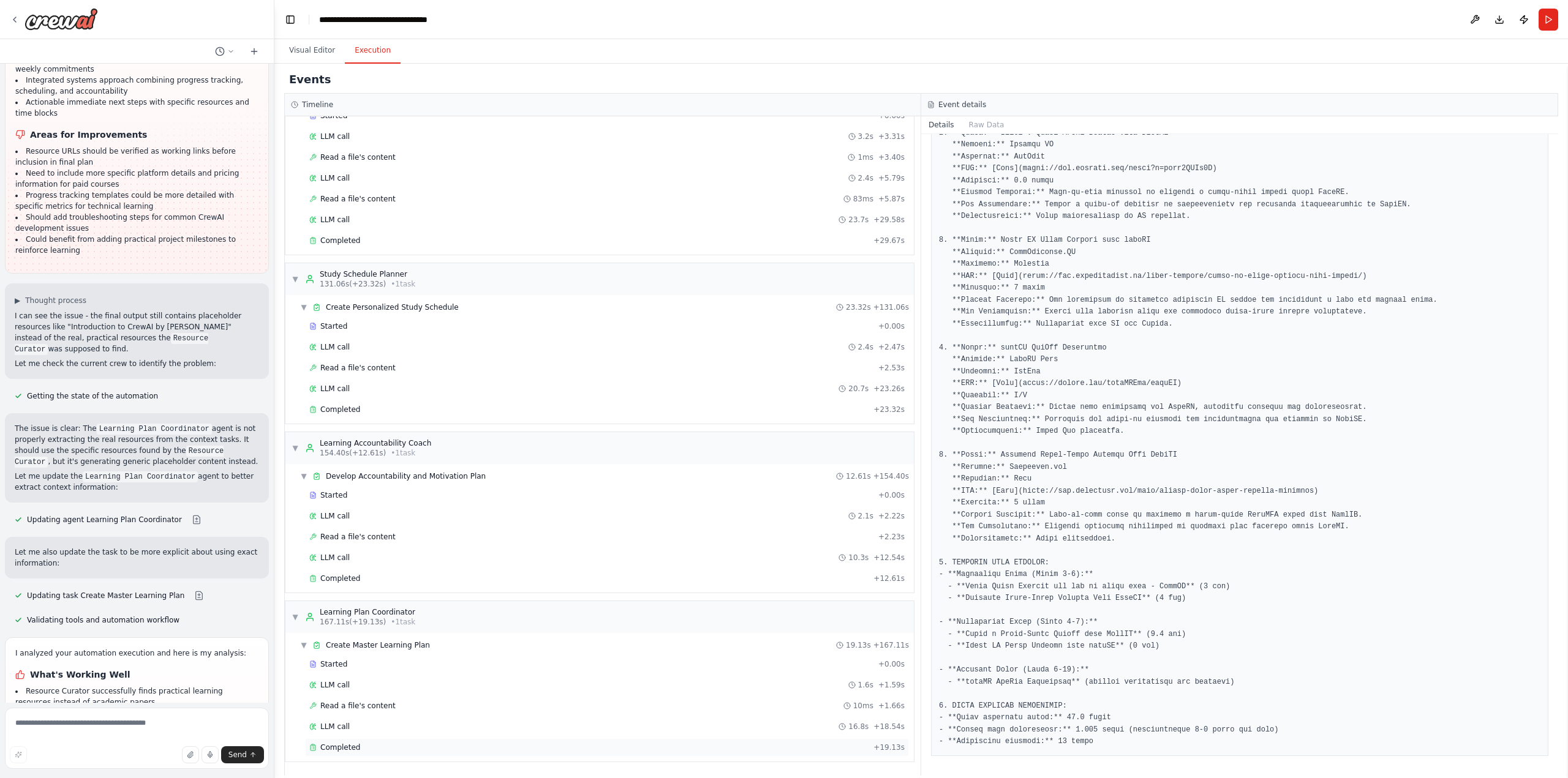
click at [335, 754] on div "Completed + 19.13s" at bounding box center [607, 747] width 604 height 19
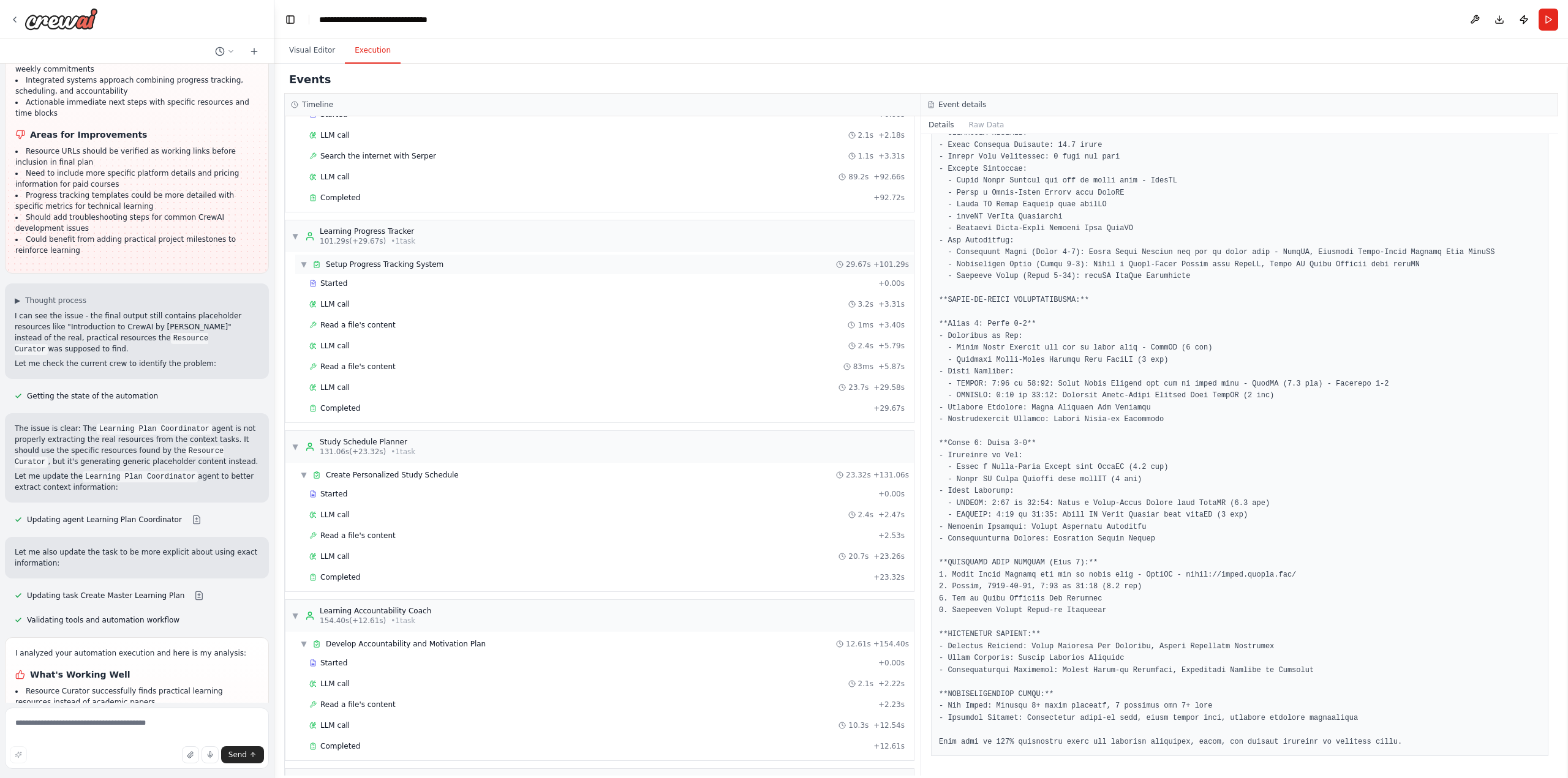
scroll to position [0, 0]
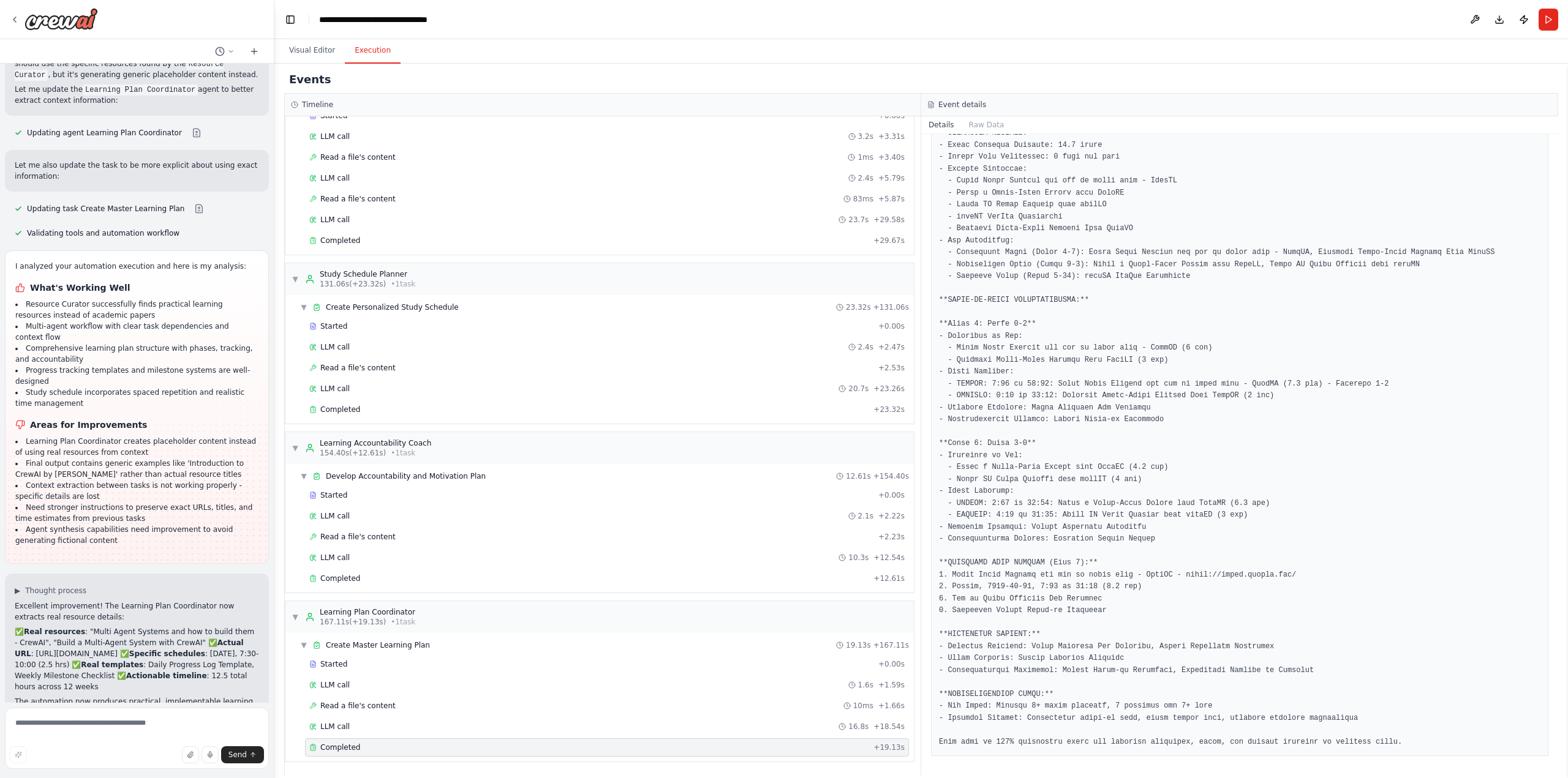
scroll to position [9528, 0]
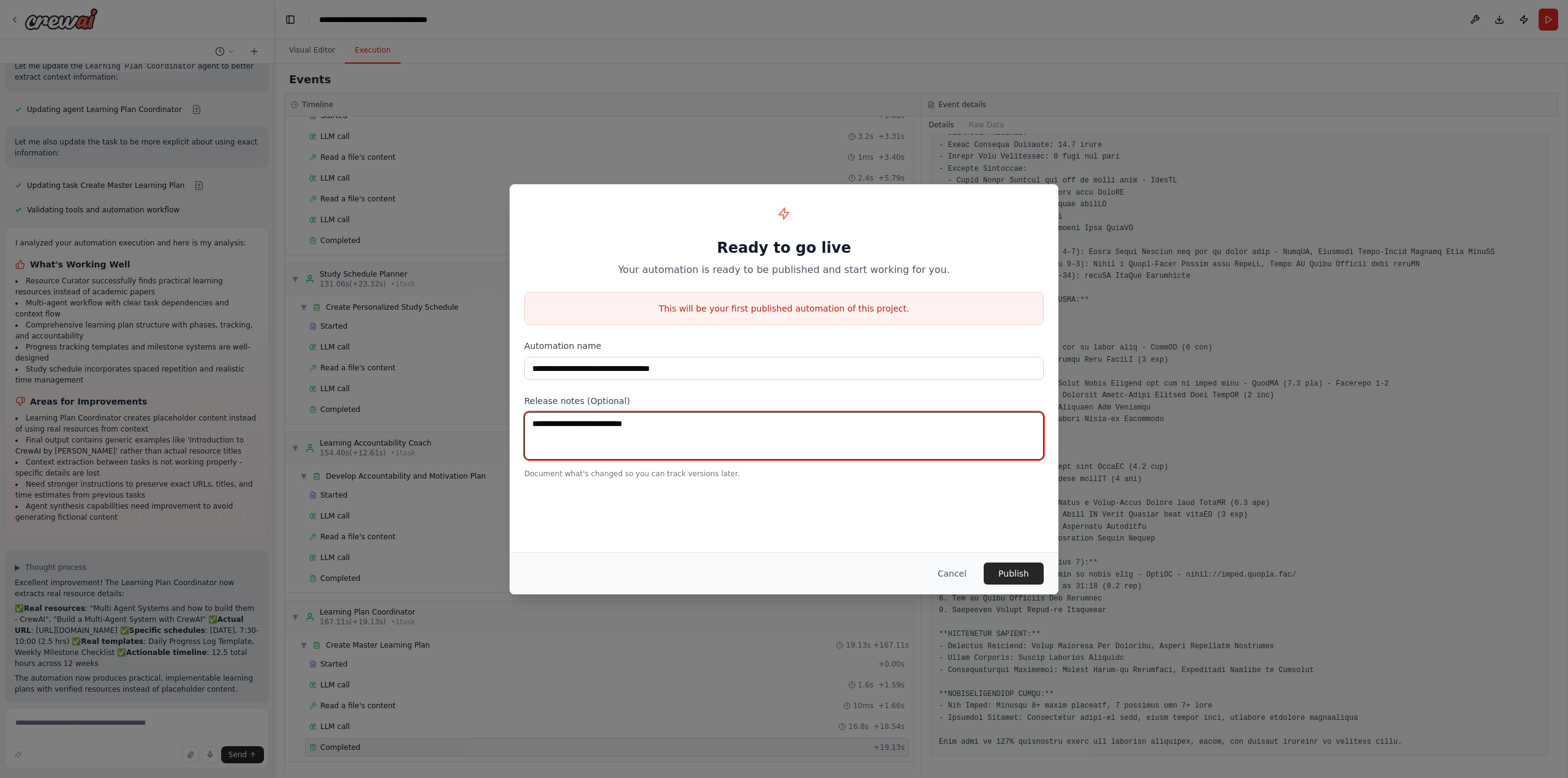
click at [686, 429] on textarea at bounding box center [783, 436] width 519 height 48
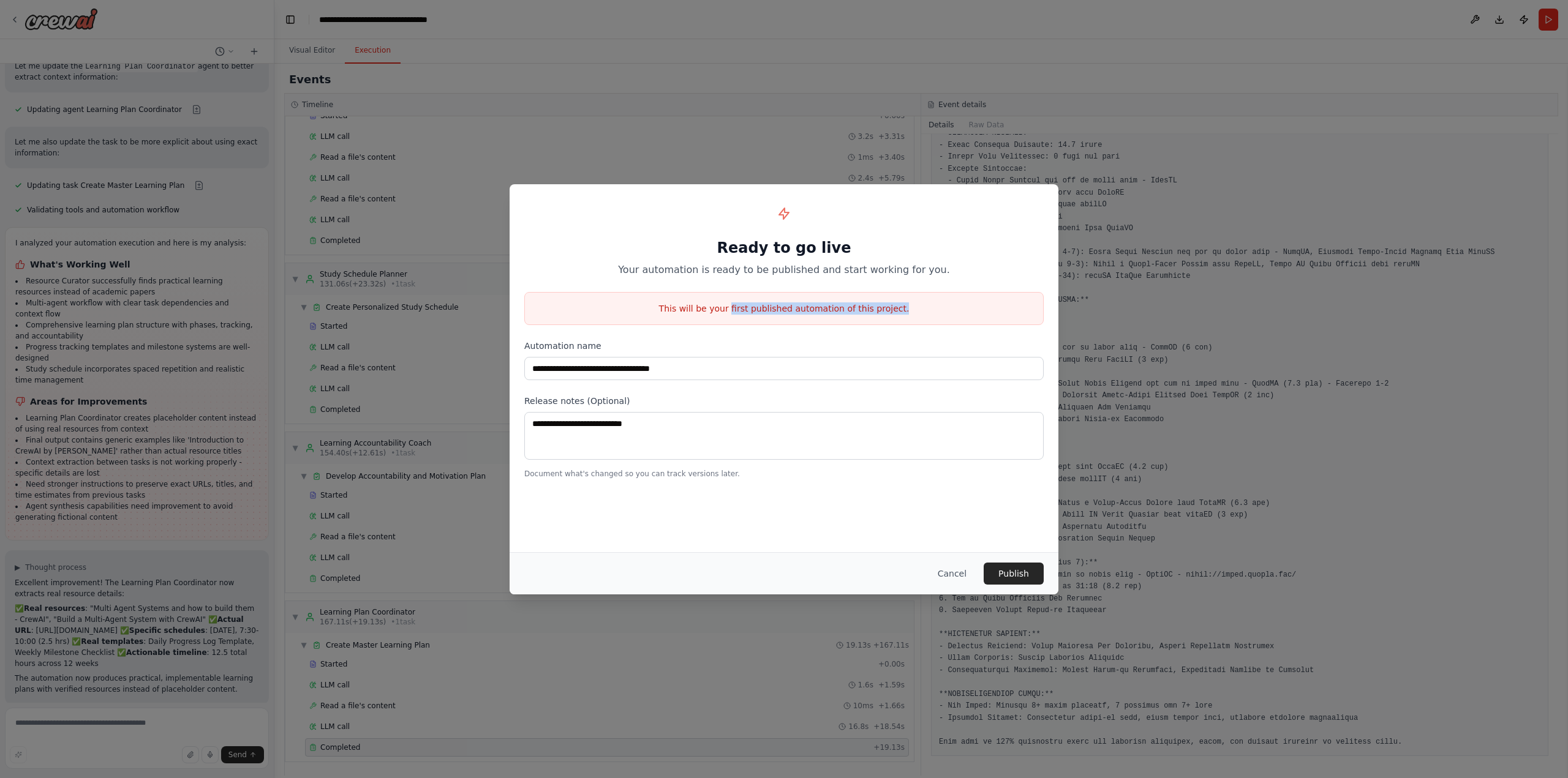
drag, startPoint x: 738, startPoint y: 306, endPoint x: 900, endPoint y: 307, distance: 162.0
click at [900, 307] on p "This will be your first published automation of this project." at bounding box center [784, 308] width 518 height 12
copy p "first published automation of this project."
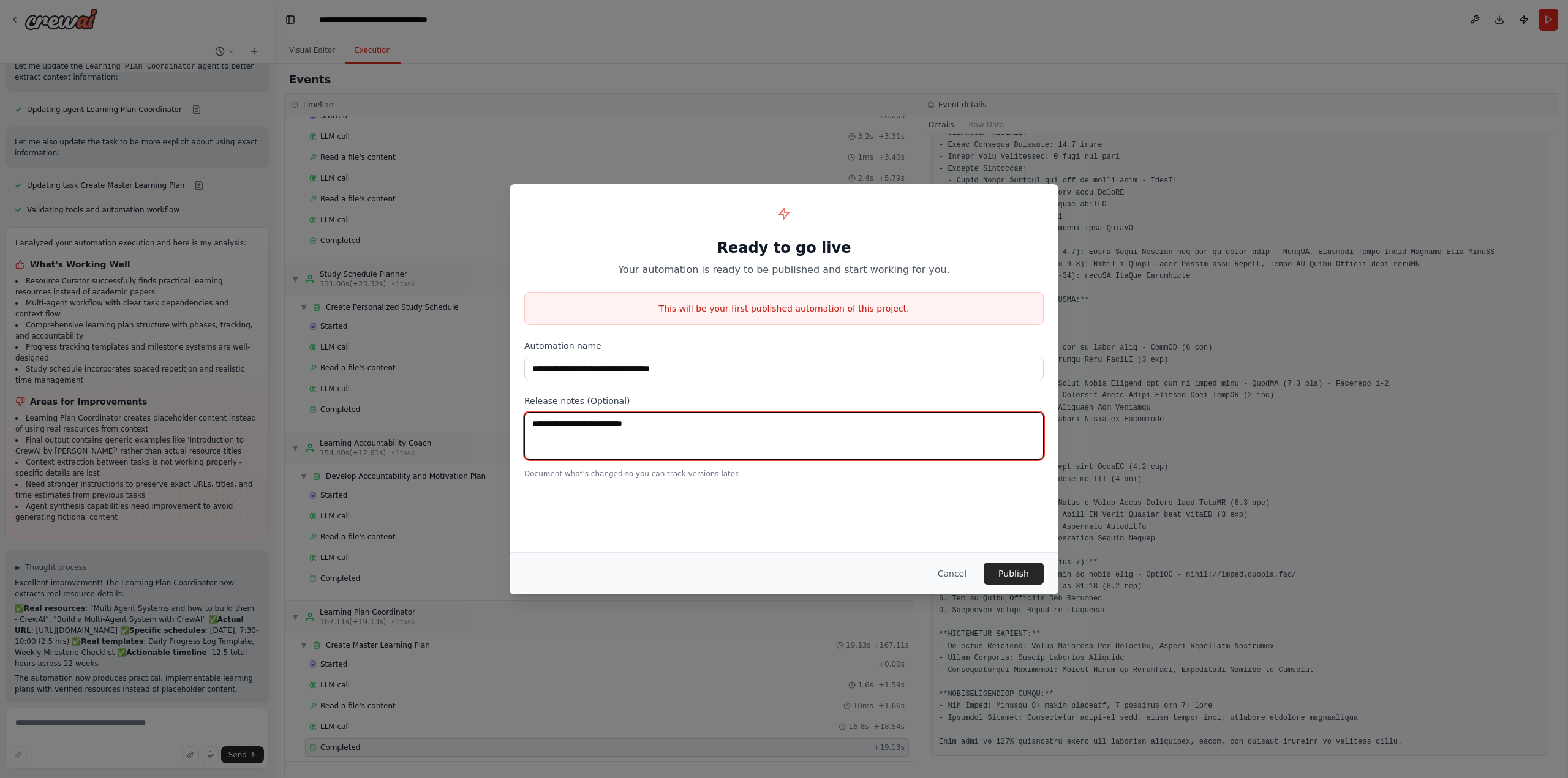
click at [804, 436] on textarea at bounding box center [783, 436] width 519 height 48
paste textarea "**********"
type textarea "**********"
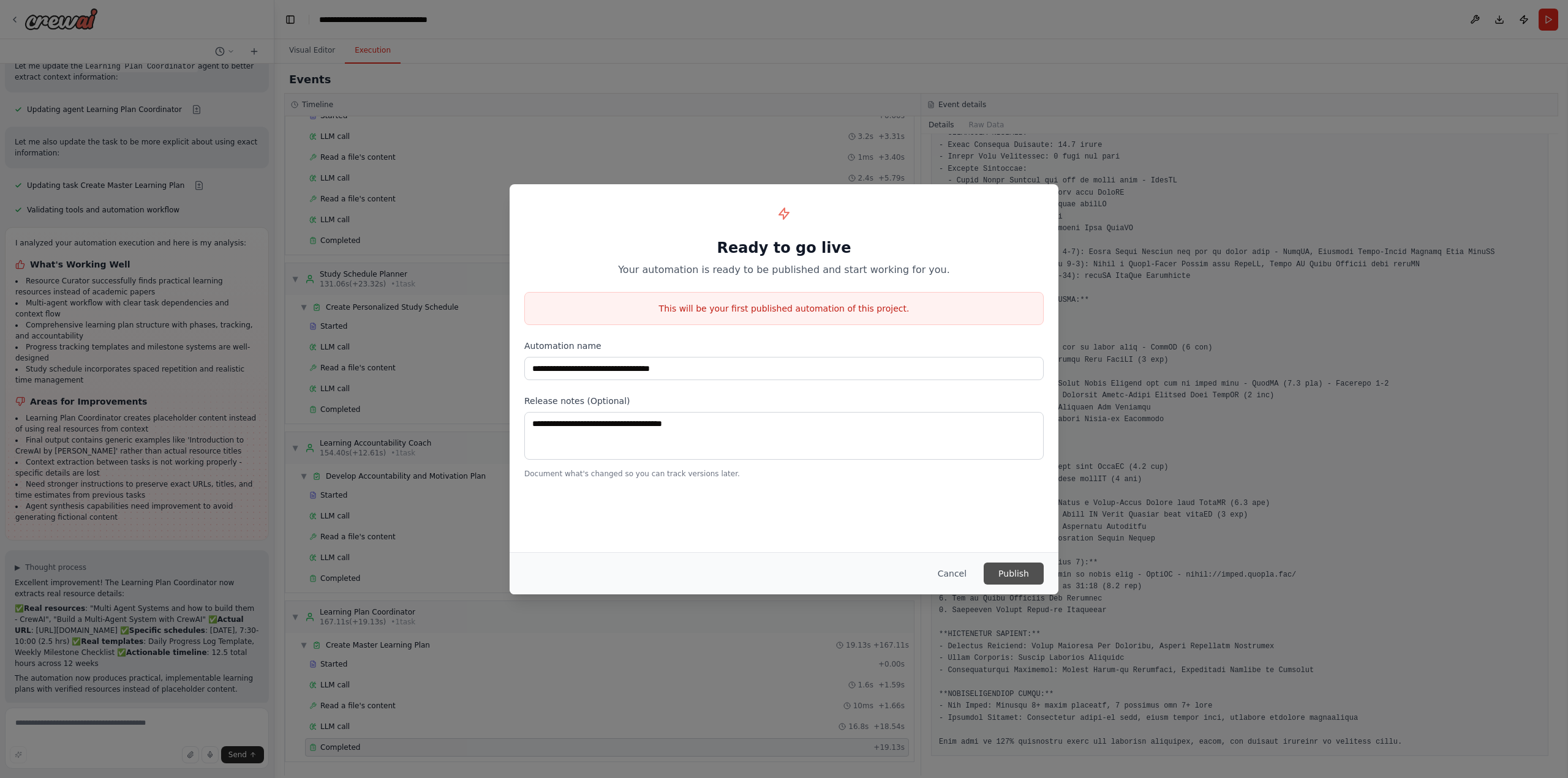
click at [1026, 577] on button "Publish" at bounding box center [1013, 574] width 60 height 22
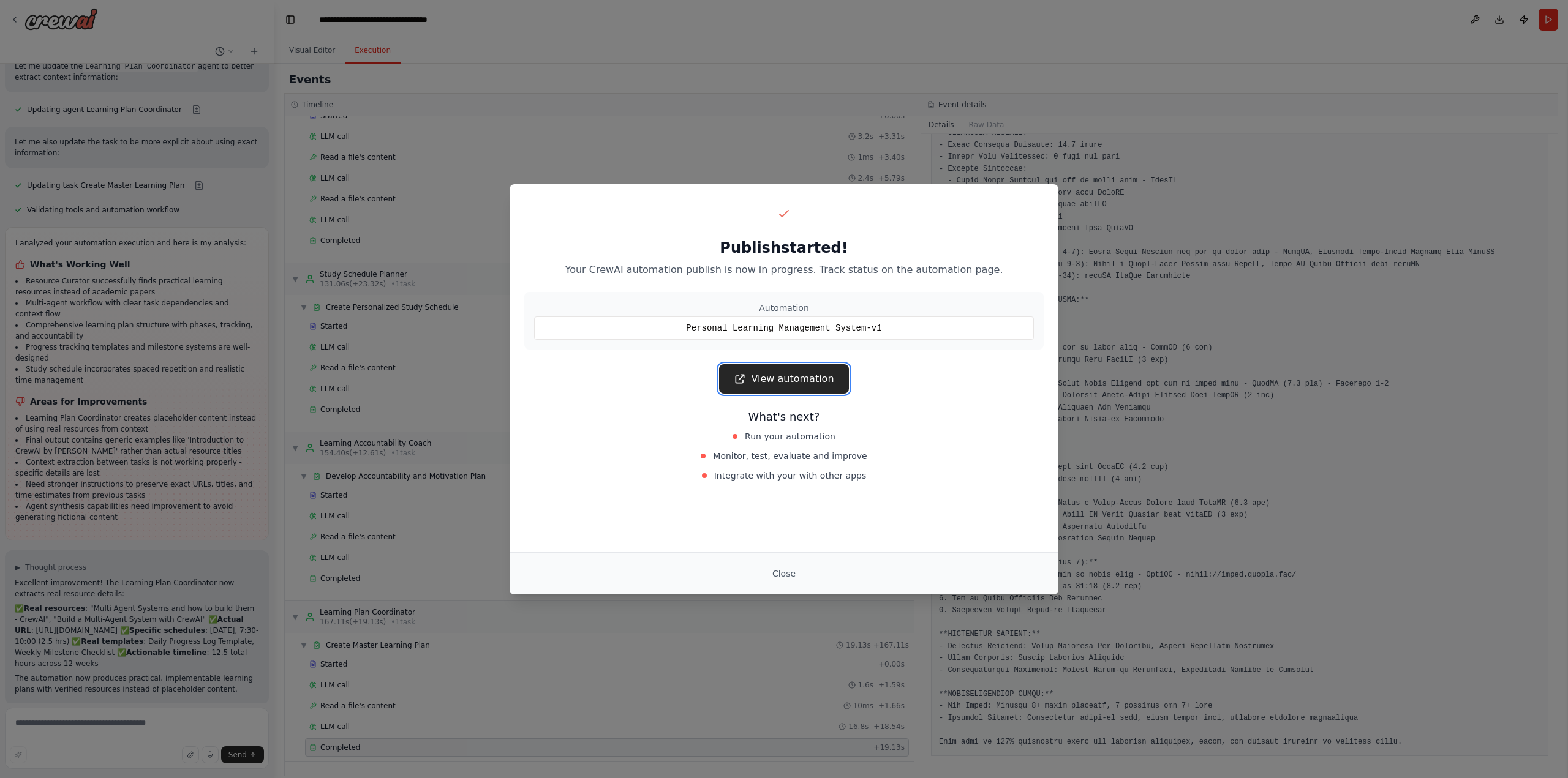
click at [772, 380] on link "View automation" at bounding box center [783, 379] width 129 height 30
click at [790, 578] on button "Close" at bounding box center [784, 574] width 43 height 22
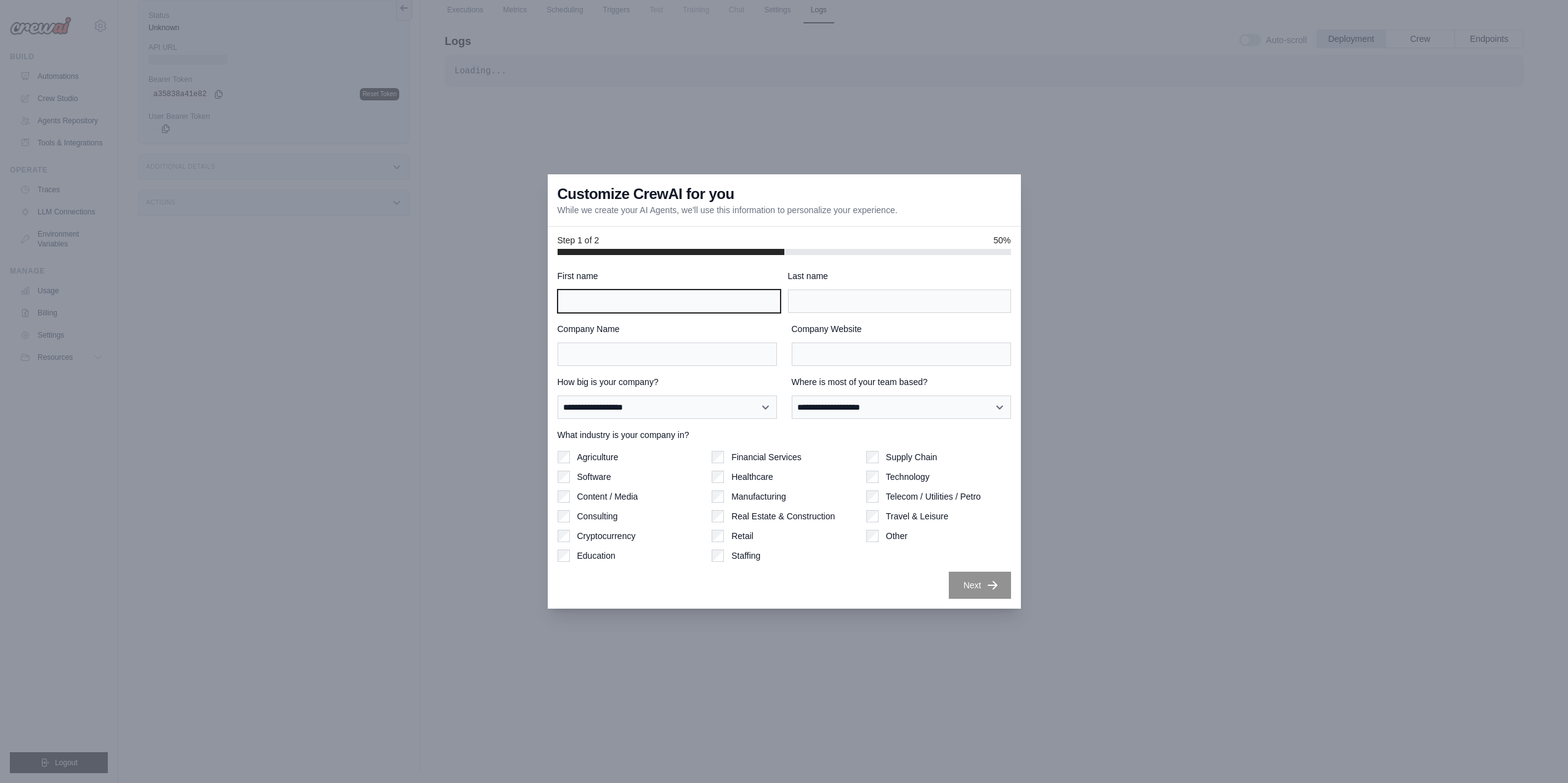
click at [620, 302] on input "First name" at bounding box center [669, 301] width 223 height 24
type input "****"
type input "*********"
type input "**********"
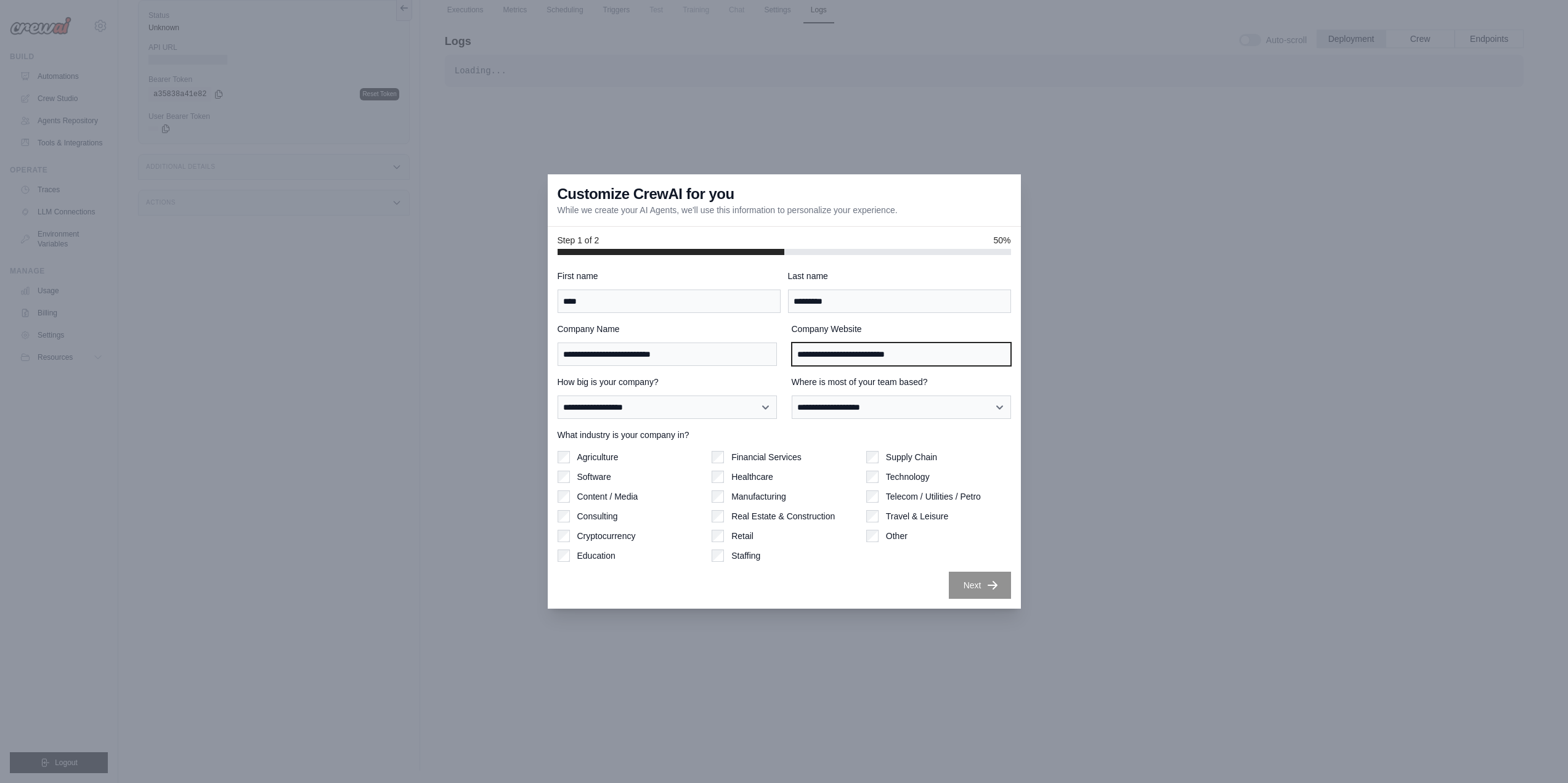
drag, startPoint x: 928, startPoint y: 352, endPoint x: 769, endPoint y: 350, distance: 159.0
click at [769, 350] on div "**********" at bounding box center [784, 345] width 454 height 44
type input "**********"
click at [752, 408] on select "**********" at bounding box center [667, 407] width 219 height 24
select select "**********"
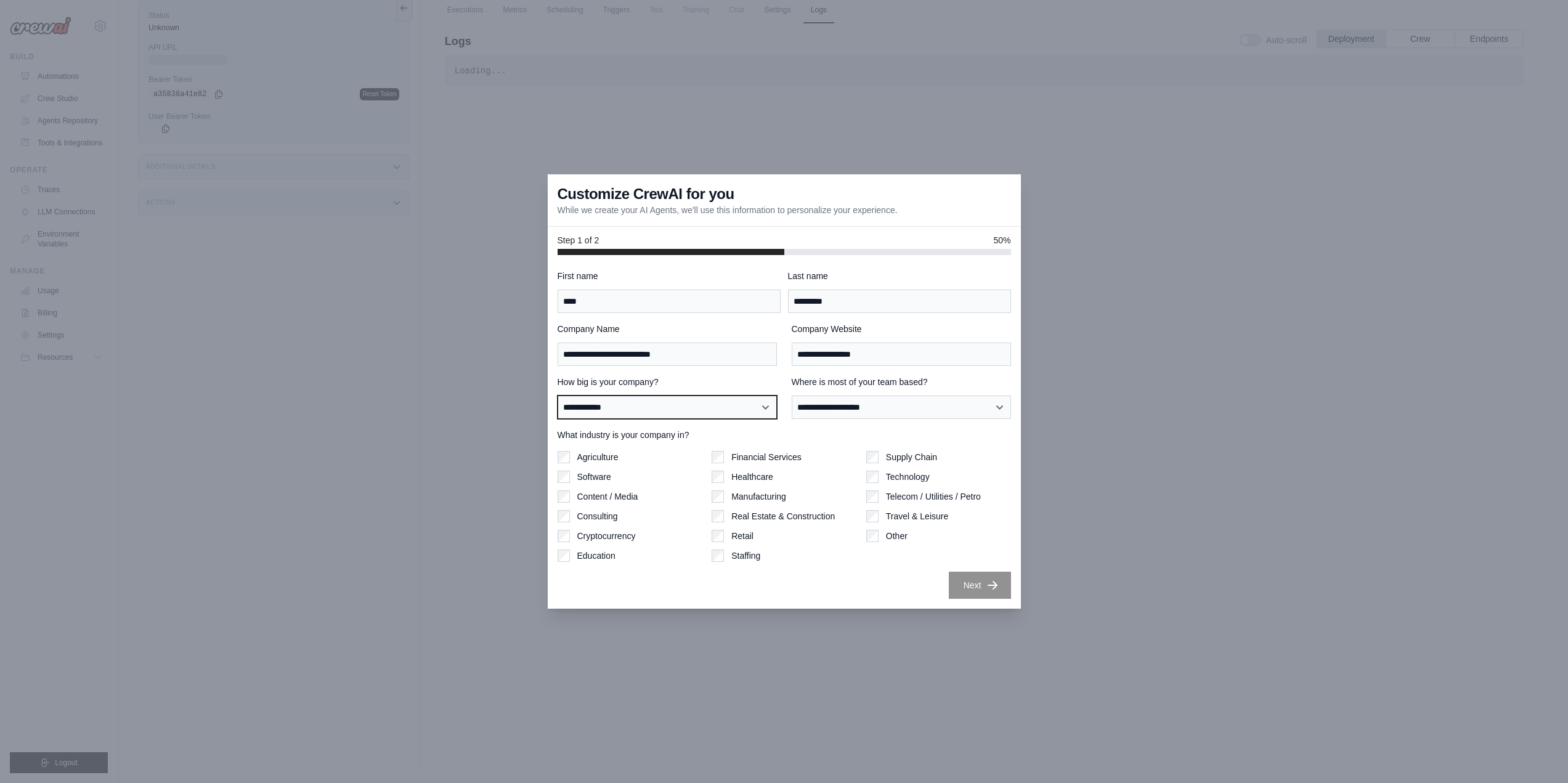
click at [558, 395] on select "**********" at bounding box center [667, 407] width 219 height 24
click at [886, 400] on select "**********" at bounding box center [900, 407] width 219 height 24
select select "******"
click at [791, 395] on select "**********" at bounding box center [900, 407] width 219 height 24
click at [880, 497] on div "Telecom / Utilities / Petro" at bounding box center [938, 496] width 145 height 12
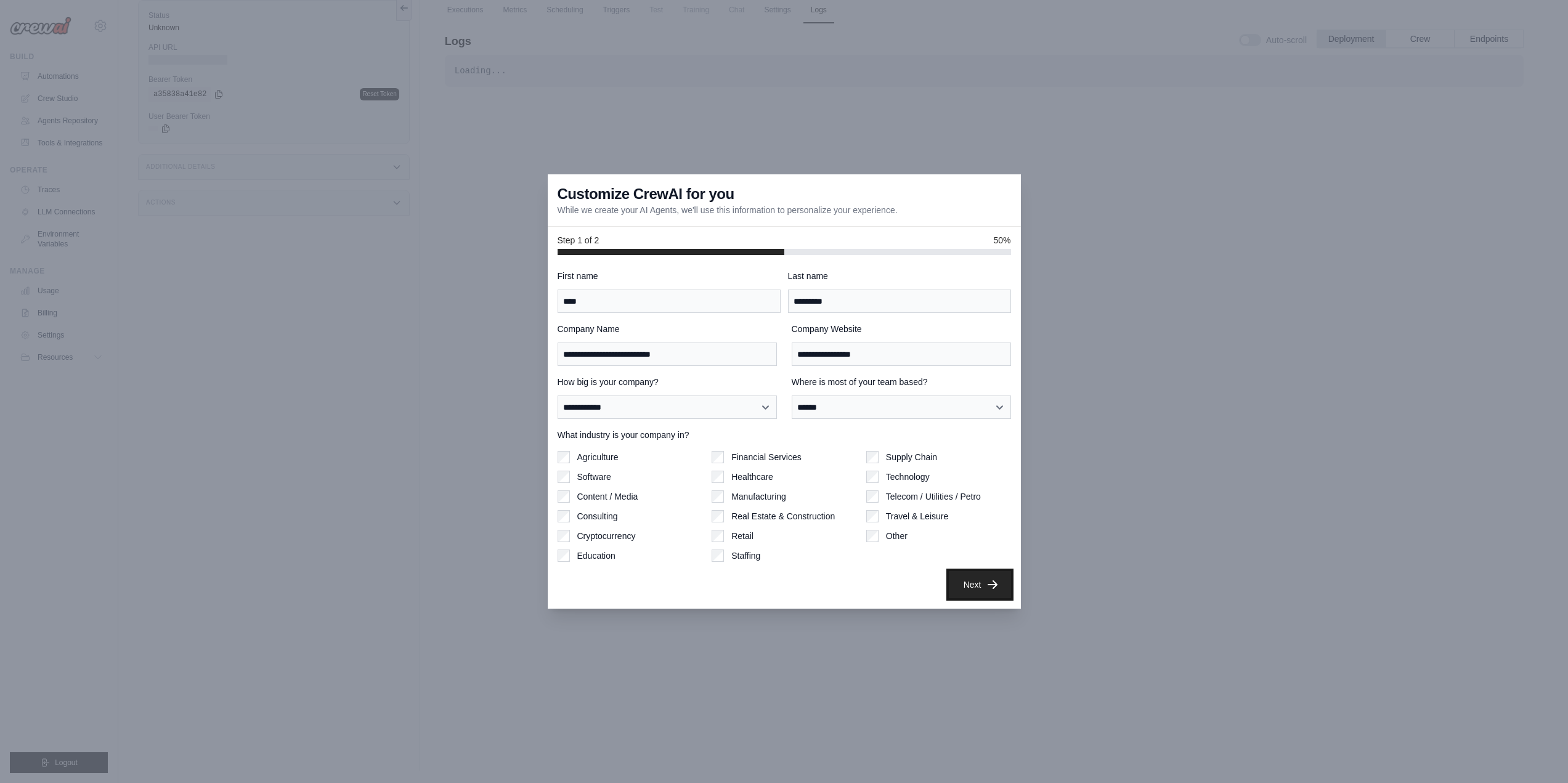
click at [985, 588] on button "Next" at bounding box center [980, 585] width 62 height 27
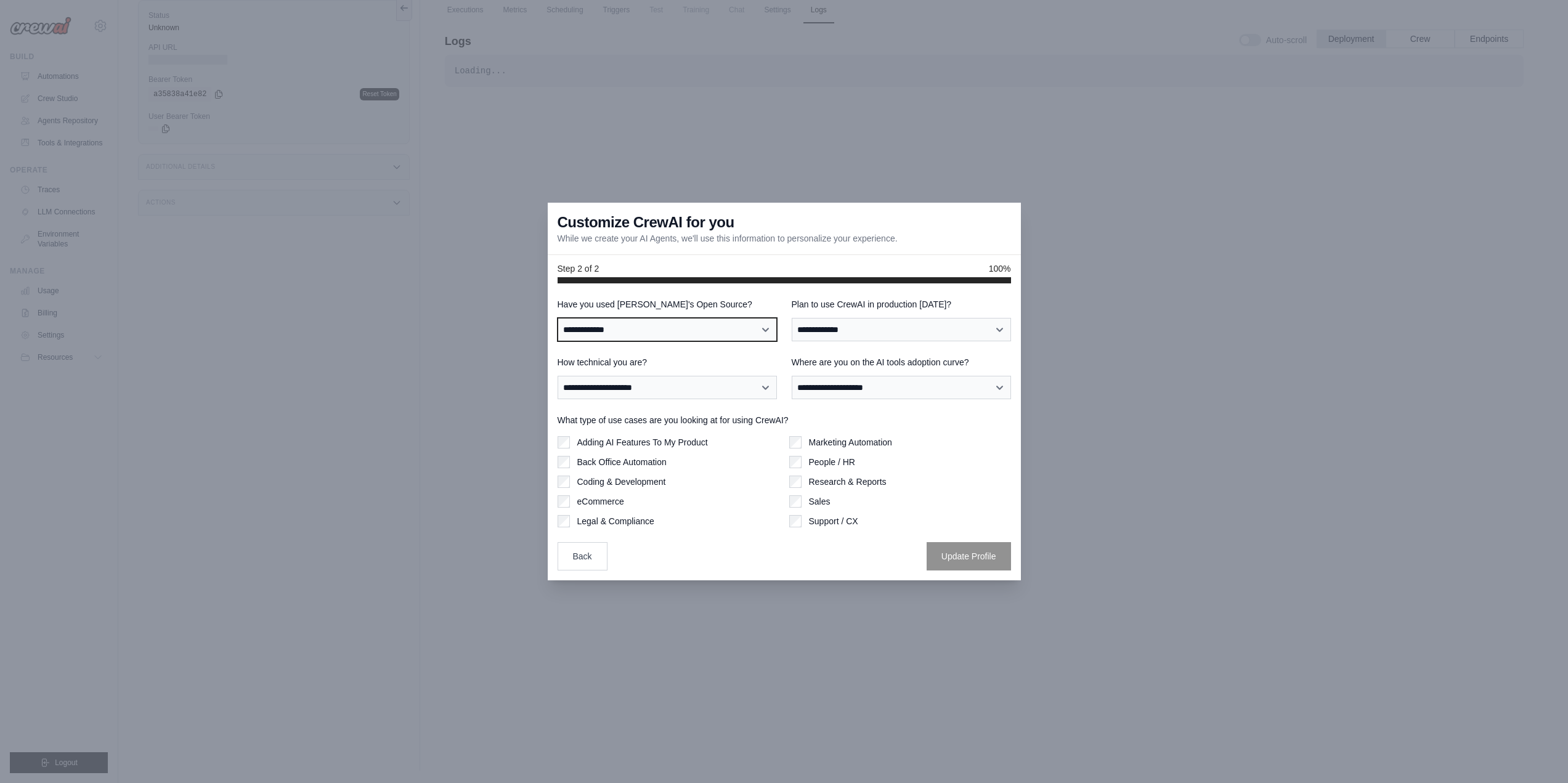
click at [763, 327] on select "**********" at bounding box center [667, 330] width 219 height 24
select select "**********"
click at [558, 318] on select "**********" at bounding box center [667, 330] width 219 height 24
click at [899, 333] on select "**********" at bounding box center [900, 330] width 219 height 24
select select "****"
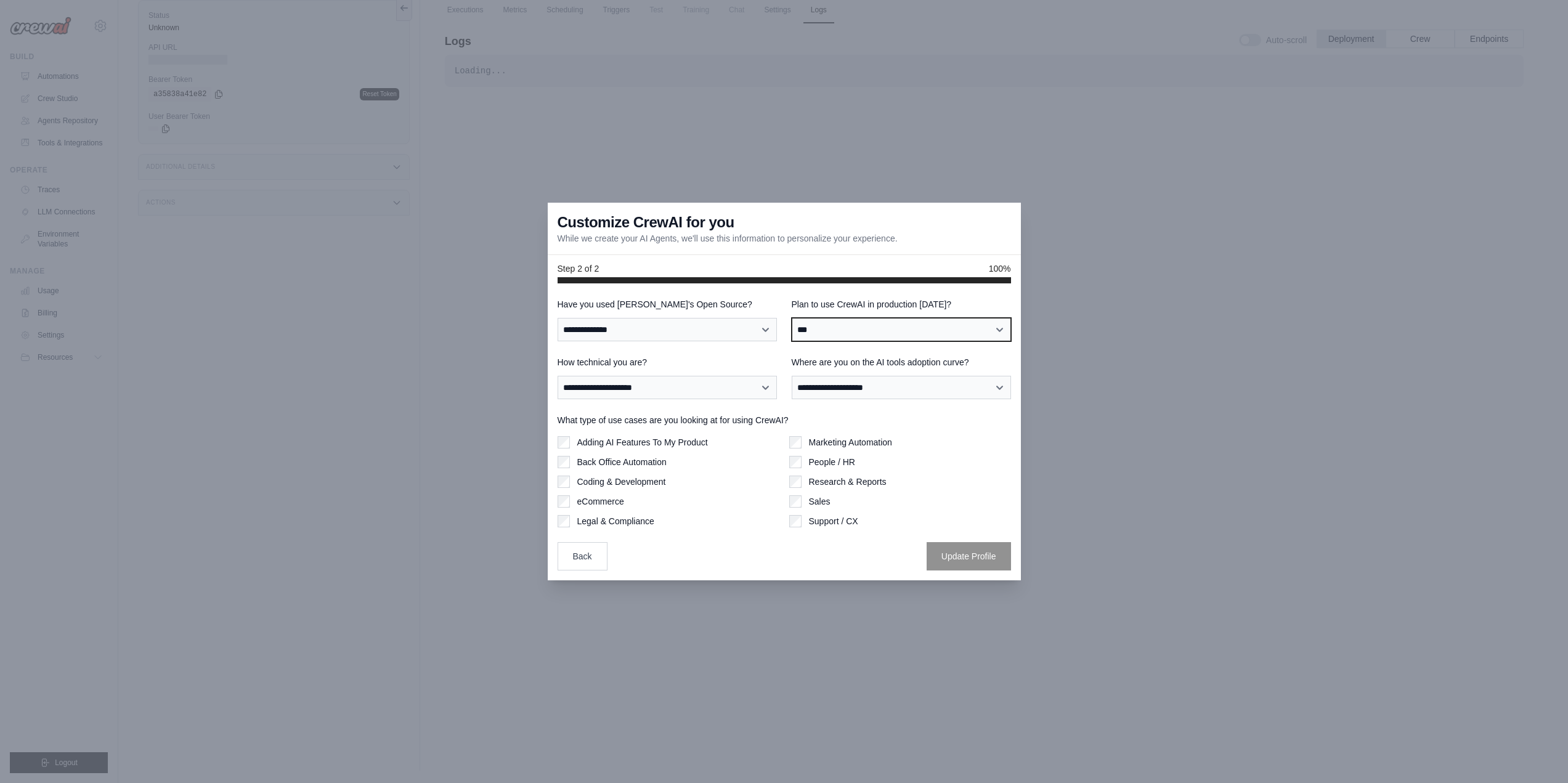
click at [791, 318] on select "**********" at bounding box center [900, 330] width 219 height 24
click at [759, 389] on select "**********" at bounding box center [667, 388] width 219 height 24
select select "**********"
click at [558, 376] on select "**********" at bounding box center [667, 388] width 219 height 24
click at [977, 382] on select "**********" at bounding box center [900, 388] width 219 height 24
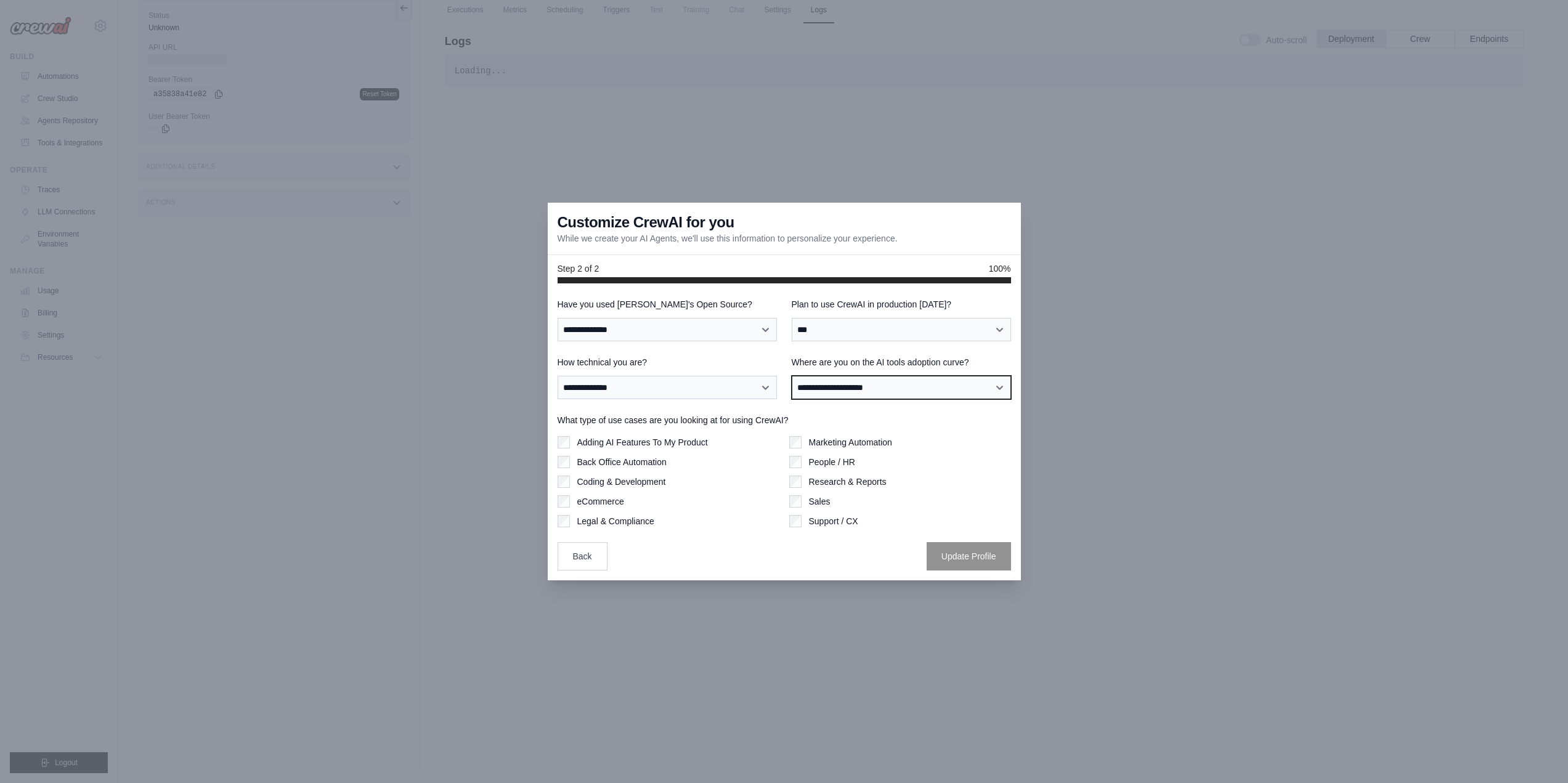
select select "**********"
click at [791, 376] on select "**********" at bounding box center [900, 388] width 219 height 24
click at [801, 442] on div "Marketing Automation" at bounding box center [900, 442] width 222 height 12
click at [961, 559] on button "Update Profile" at bounding box center [968, 556] width 84 height 29
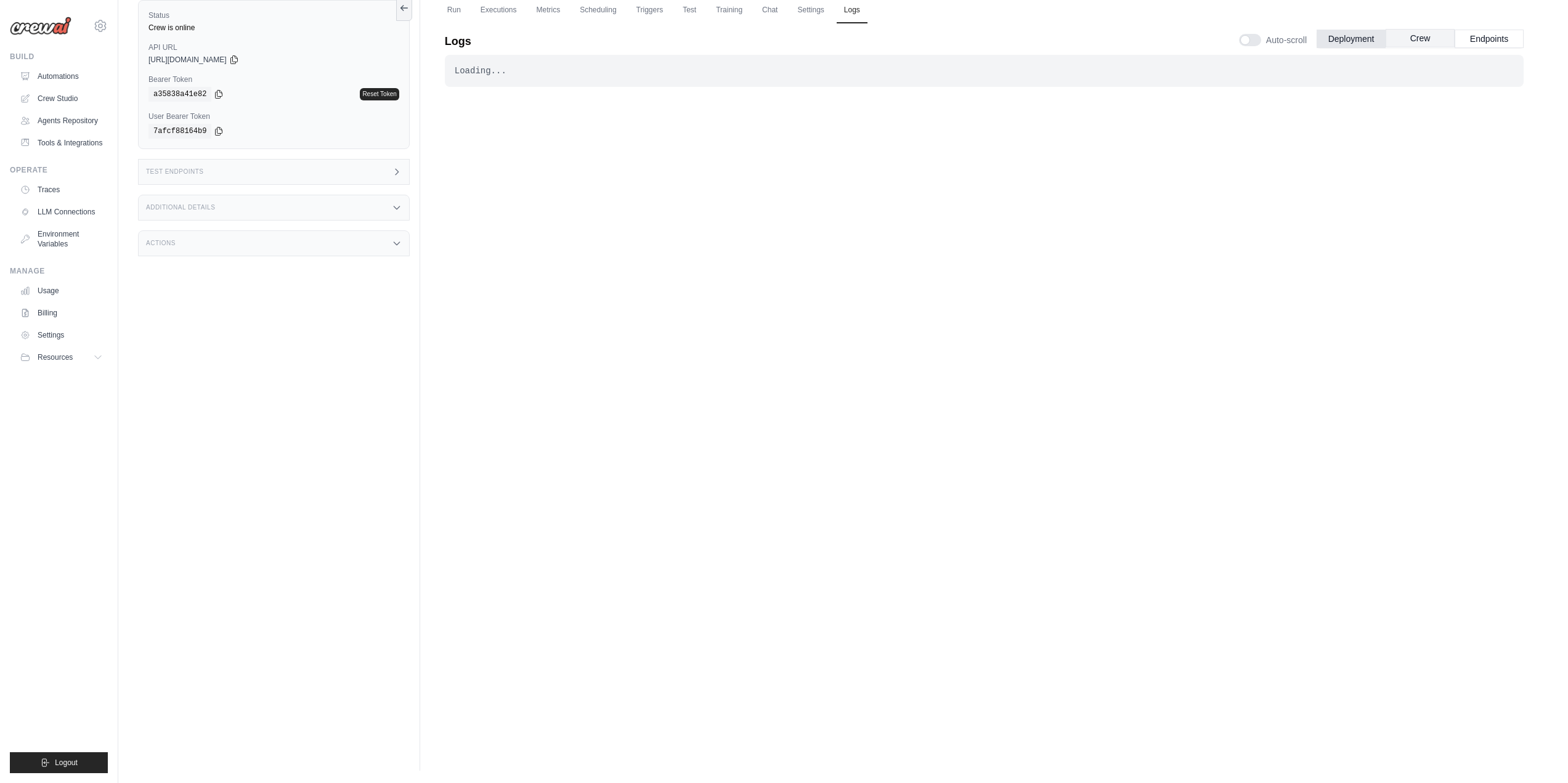
click at [1406, 37] on button "Crew" at bounding box center [1420, 38] width 69 height 19
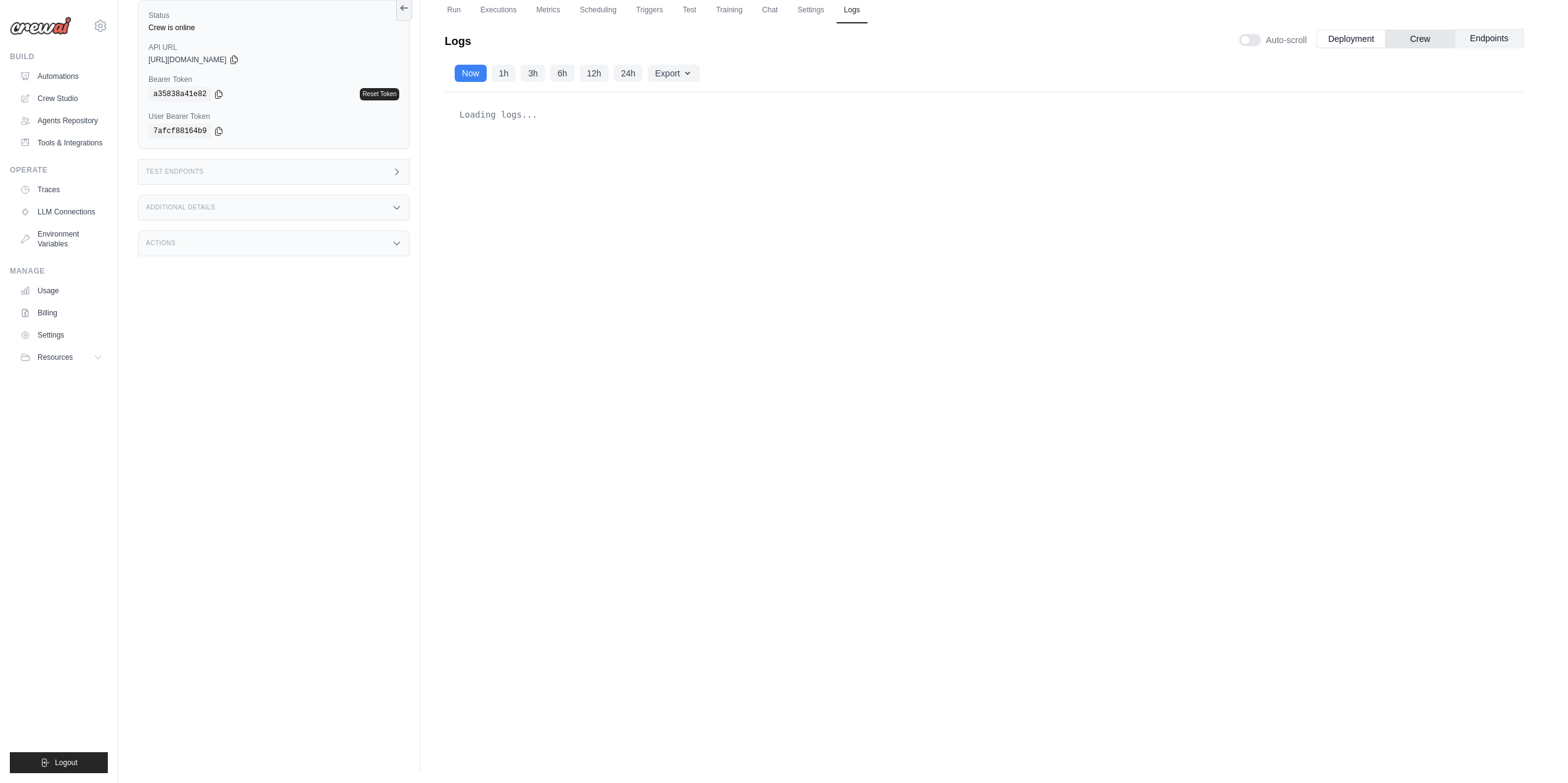
click at [1511, 40] on button "Endpoints" at bounding box center [1489, 38] width 69 height 19
click at [1346, 43] on button "Deployment" at bounding box center [1351, 38] width 69 height 19
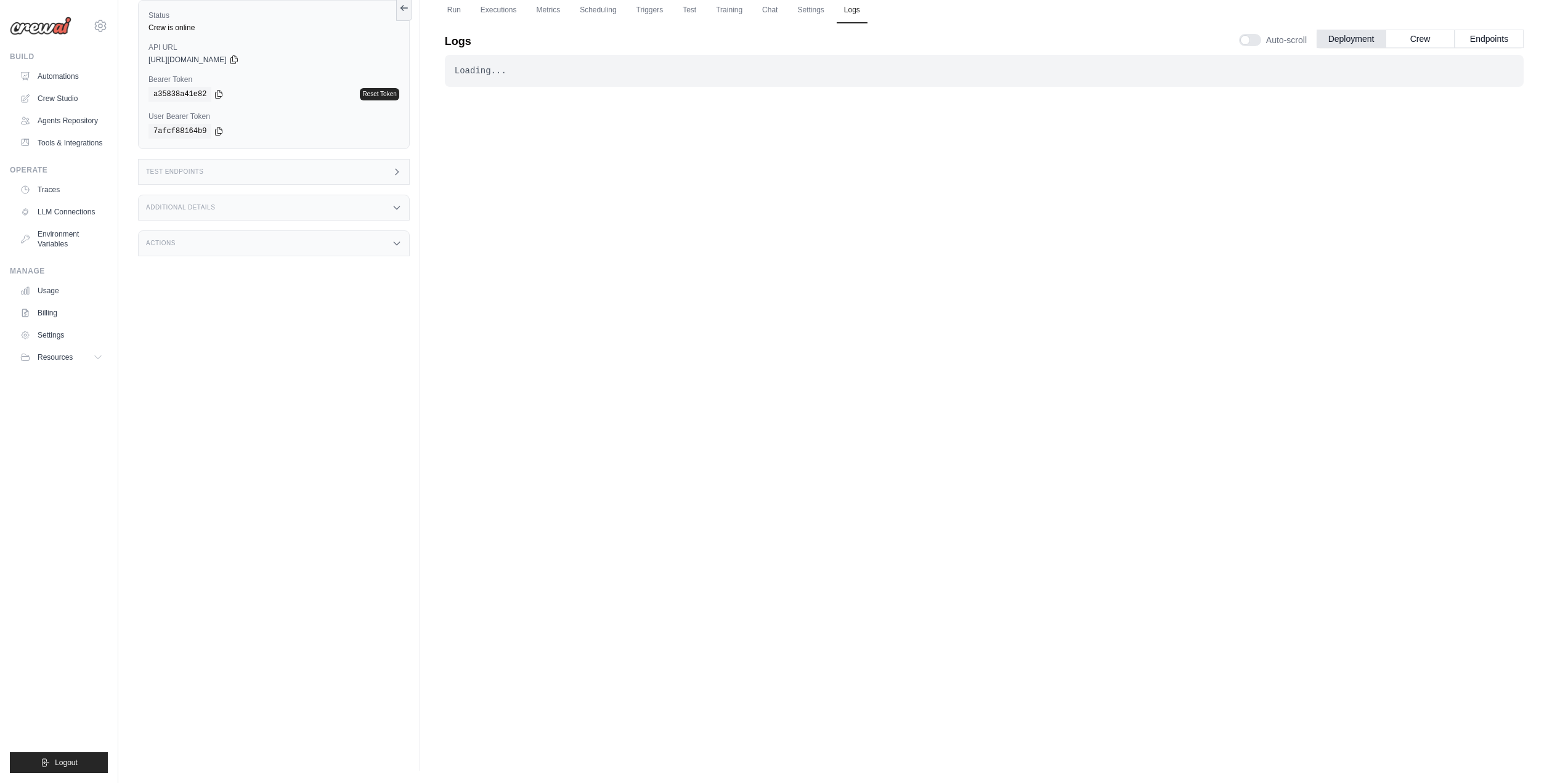
click at [577, 279] on div "Loading... . . . Successful" at bounding box center [984, 365] width 1079 height 621
click at [237, 61] on icon at bounding box center [234, 59] width 7 height 8
click at [398, 170] on icon at bounding box center [397, 172] width 10 height 10
click at [398, 237] on div "Actions" at bounding box center [273, 244] width 271 height 26
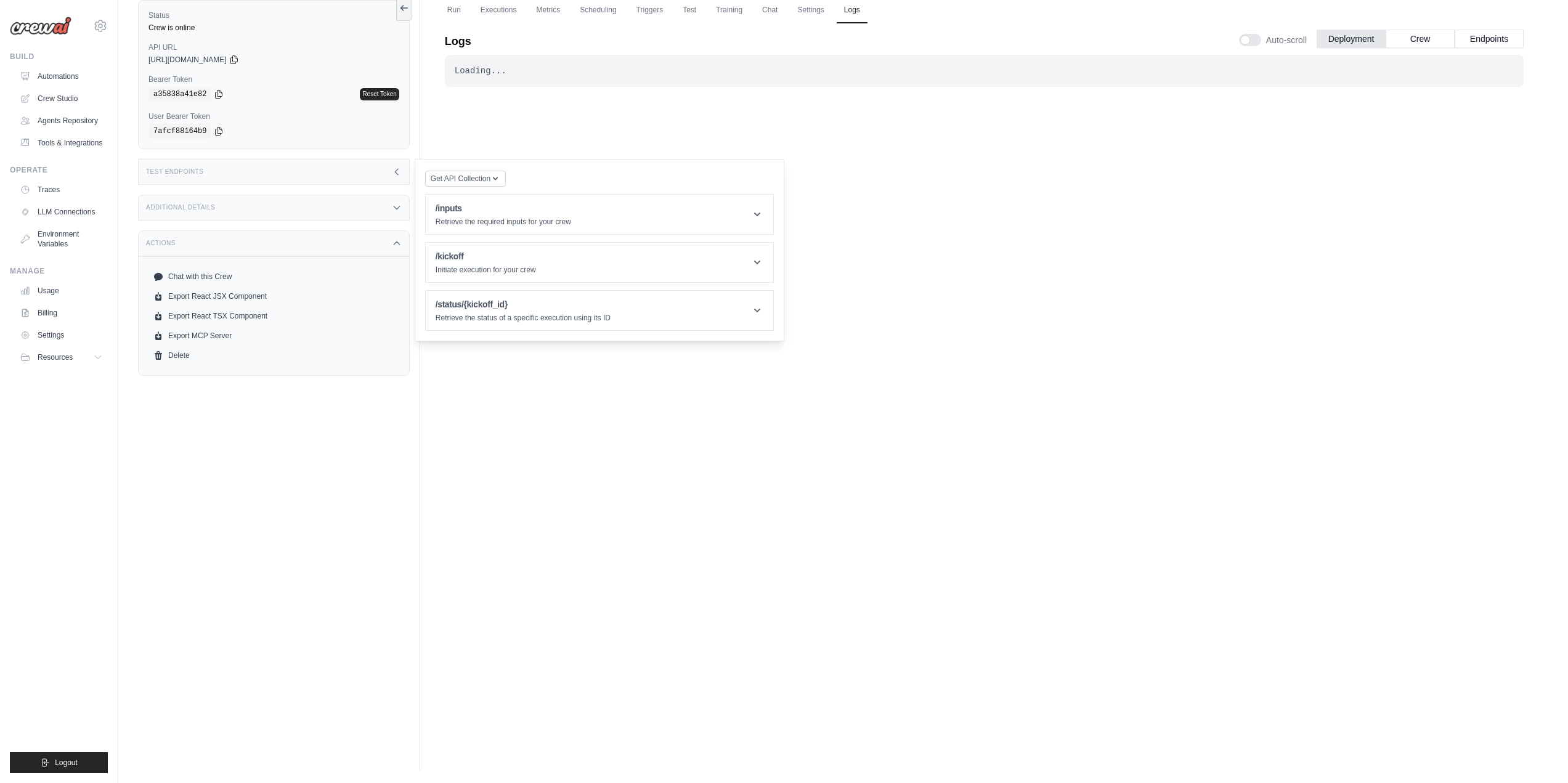
click at [392, 425] on div "Status Crew is online API URL copied https://personal-learning-management-syste…" at bounding box center [278, 380] width 282 height 783
click at [669, 418] on div "Loading... . . . Successful" at bounding box center [984, 365] width 1079 height 621
click at [401, 174] on icon at bounding box center [397, 172] width 10 height 10
